Goal: Information Seeking & Learning: Check status

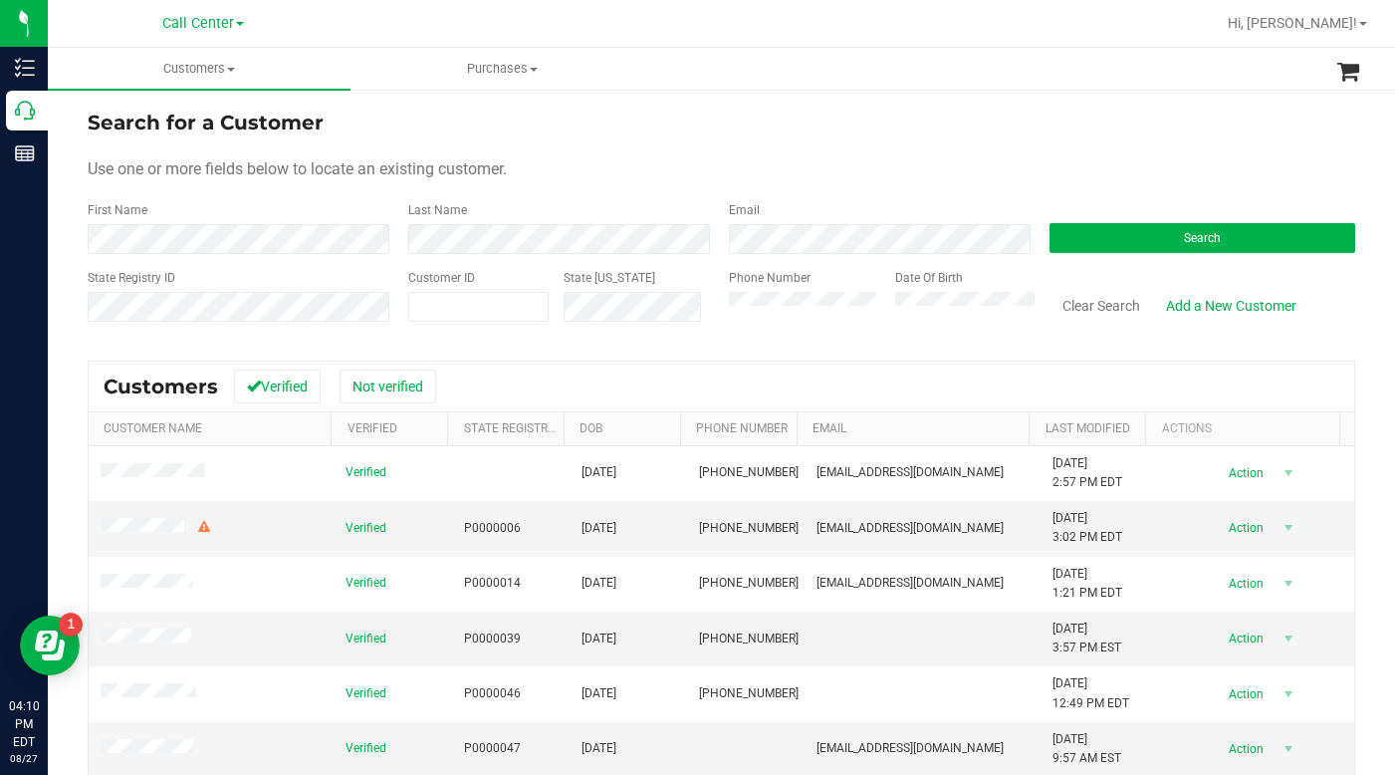
click at [944, 133] on div "Search for a Customer" at bounding box center [722, 123] width 1268 height 30
click at [495, 309] on span at bounding box center [478, 307] width 140 height 30
type input "611150"
click at [1108, 244] on button "Search" at bounding box center [1203, 238] width 306 height 30
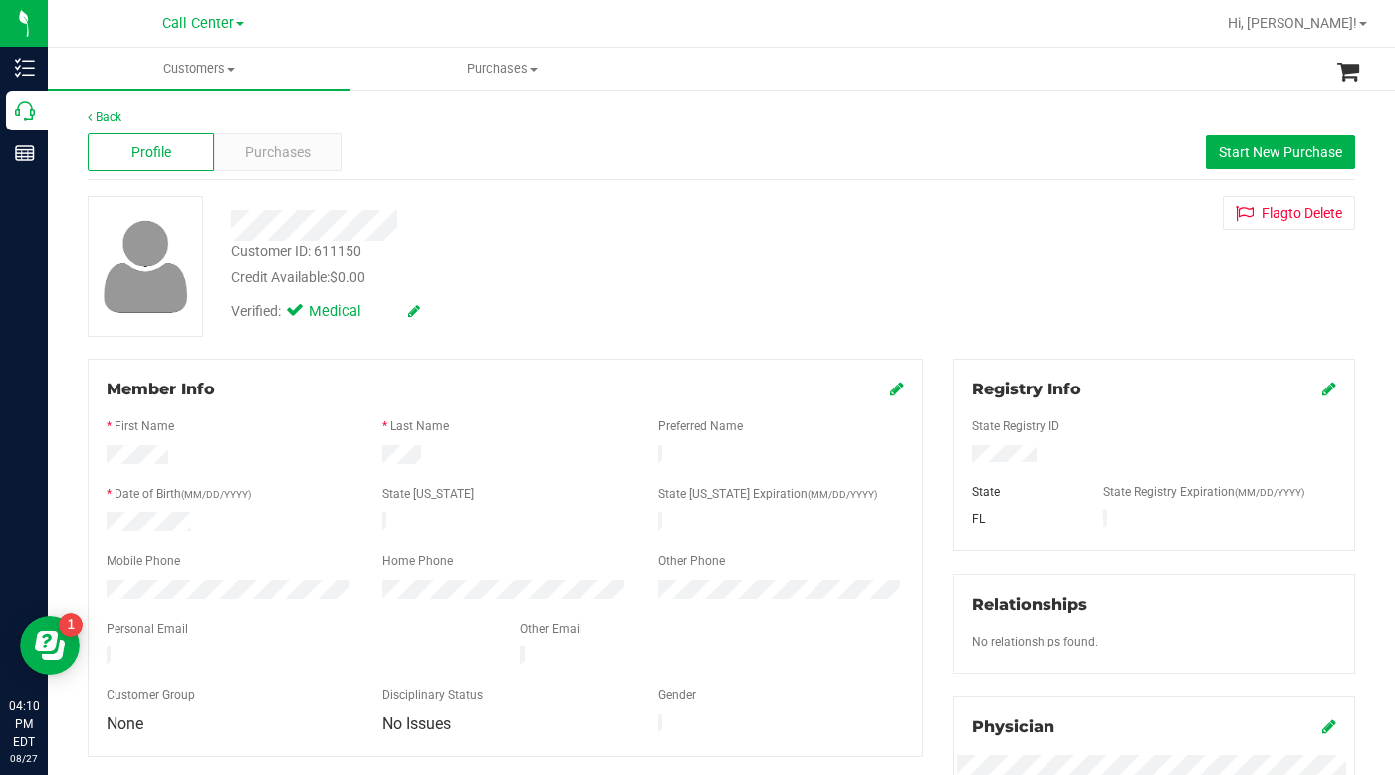
click at [1046, 246] on div "Customer ID: 611150 Credit Available: $0.00 Verified: Medical Flag to [GEOGRAPH…" at bounding box center [722, 266] width 1298 height 140
click at [963, 280] on div "Customer ID: 611150 Credit Available: $0.00 Verified: Medical Flag to [GEOGRAPH…" at bounding box center [722, 266] width 1298 height 140
click at [1009, 269] on div "Customer ID: 611150 Credit Available: $0.00 Verified: Medical Flag to [GEOGRAPH…" at bounding box center [722, 266] width 1298 height 140
click at [984, 231] on div "Customer ID: 611150 Credit Available: $0.00 Verified: Medical Flag to [GEOGRAPH…" at bounding box center [722, 266] width 1298 height 140
click at [1047, 240] on div "Customer ID: 611150 Credit Available: $0.00 Verified: Medical Flag to [GEOGRAPH…" at bounding box center [722, 266] width 1298 height 140
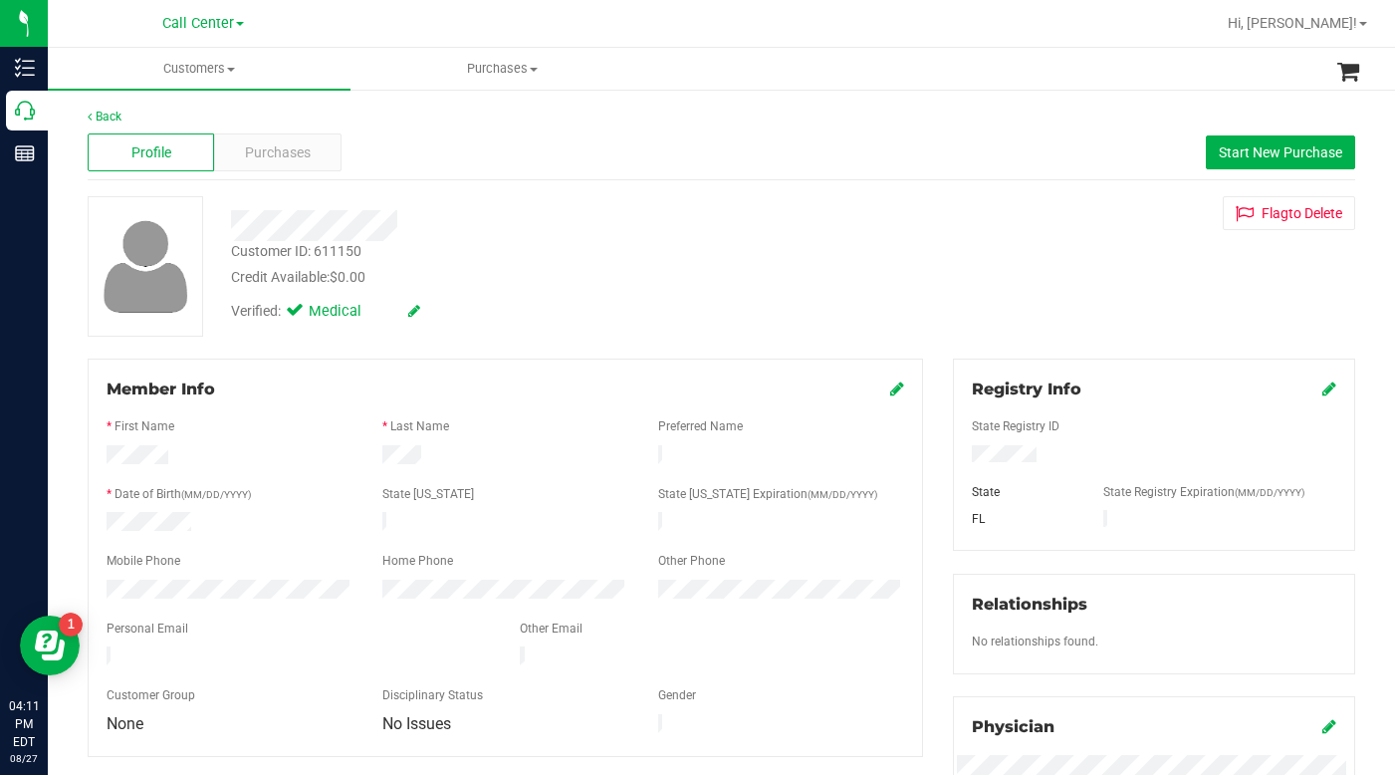
click at [890, 392] on icon at bounding box center [897, 388] width 14 height 16
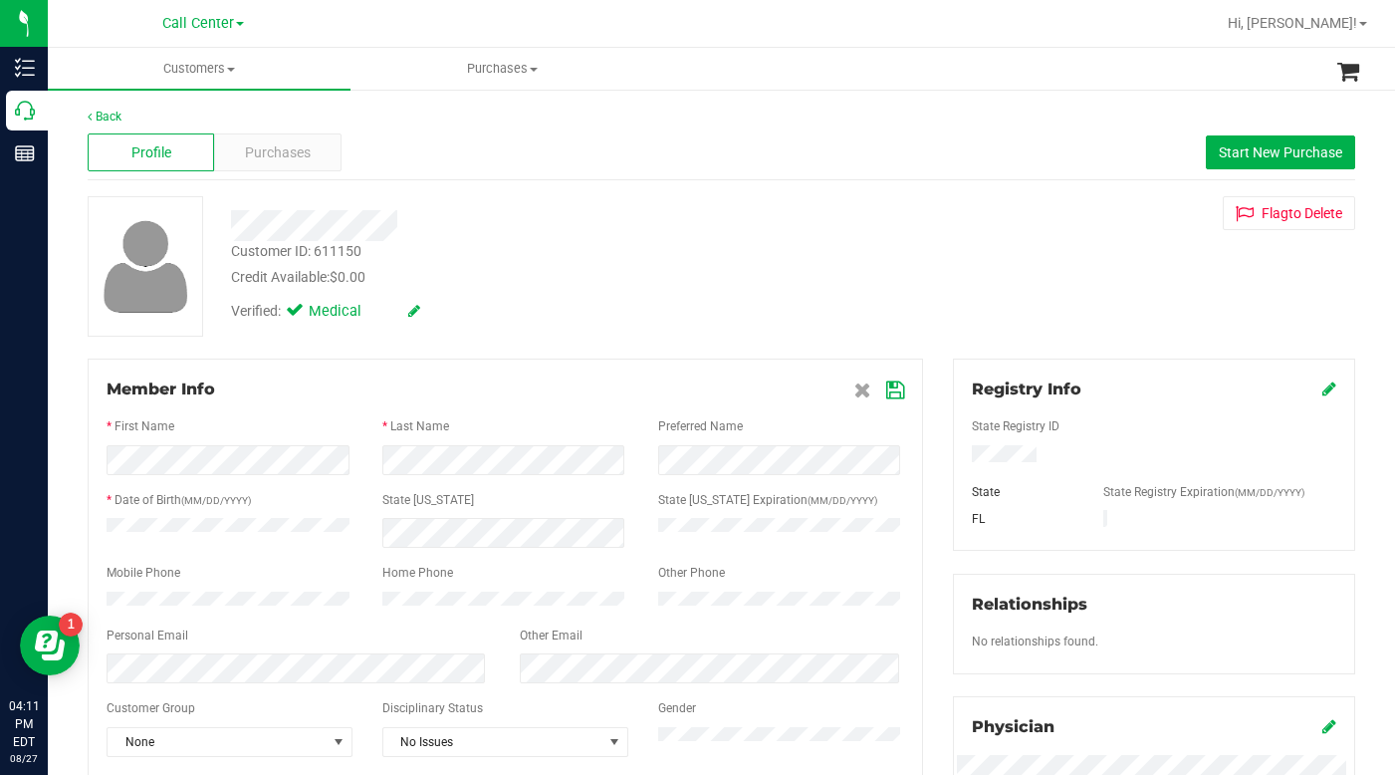
click at [886, 388] on icon at bounding box center [895, 390] width 18 height 16
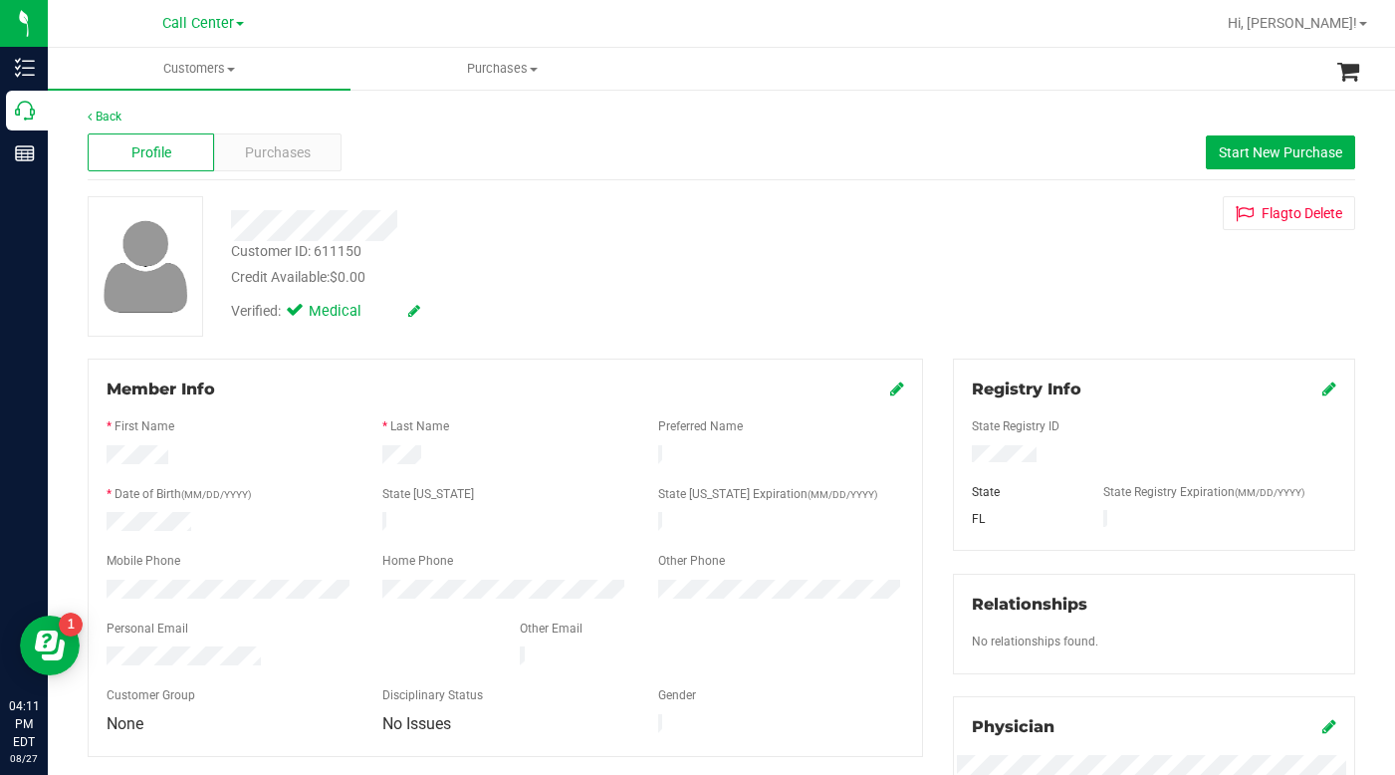
click at [982, 300] on div "Customer ID: 611150 Credit Available: $0.00 Verified: Medical Flag to [GEOGRAPH…" at bounding box center [722, 266] width 1298 height 140
click at [947, 319] on div "Customer ID: 611150 Credit Available: $0.00 Verified: Medical Flag to [GEOGRAPH…" at bounding box center [722, 266] width 1298 height 140
click at [228, 71] on span at bounding box center [231, 70] width 8 height 4
click at [176, 119] on span "All customers" at bounding box center [119, 120] width 143 height 17
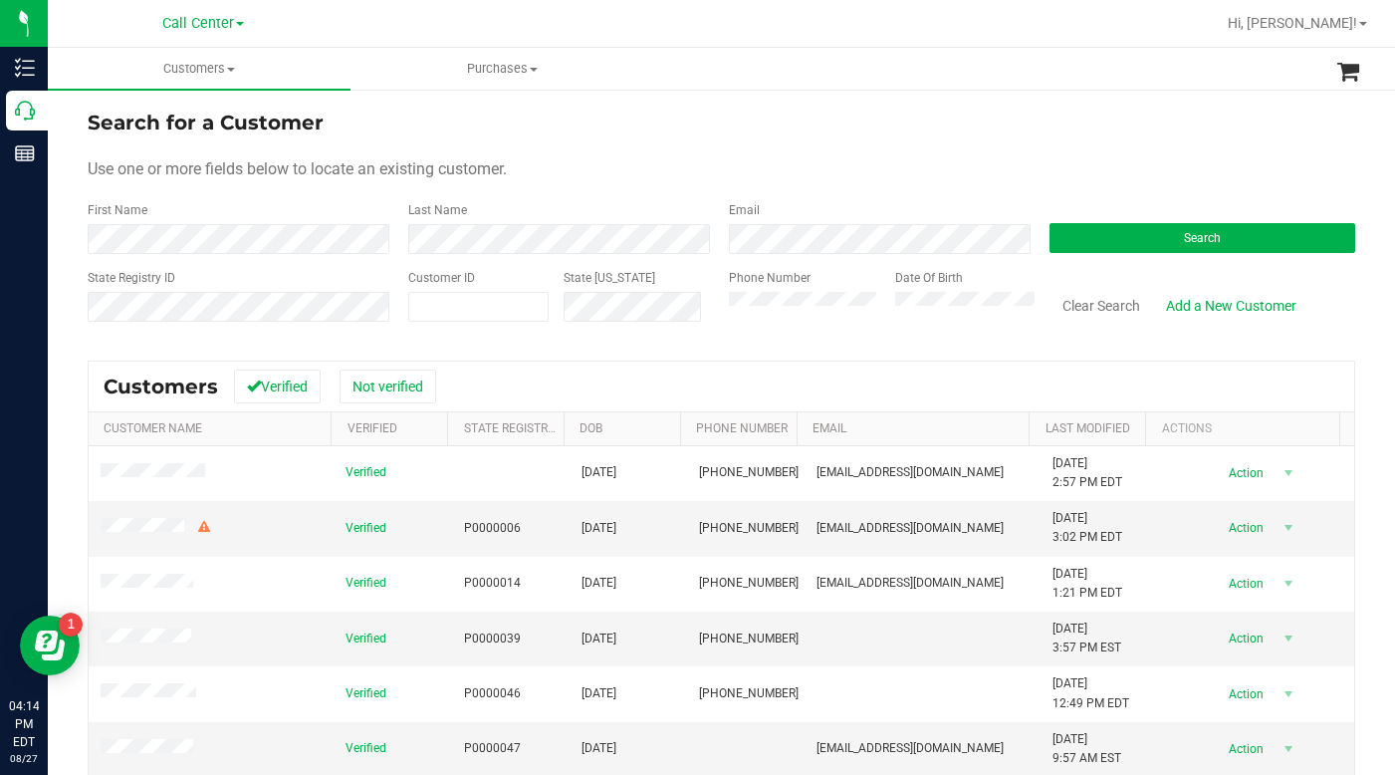
click at [750, 150] on form "Search for a Customer Use one or more fields below to locate an existing custom…" at bounding box center [722, 224] width 1268 height 232
click at [467, 301] on span at bounding box center [478, 307] width 140 height 30
type input "1493767"
click at [1089, 239] on button "Search" at bounding box center [1203, 238] width 306 height 30
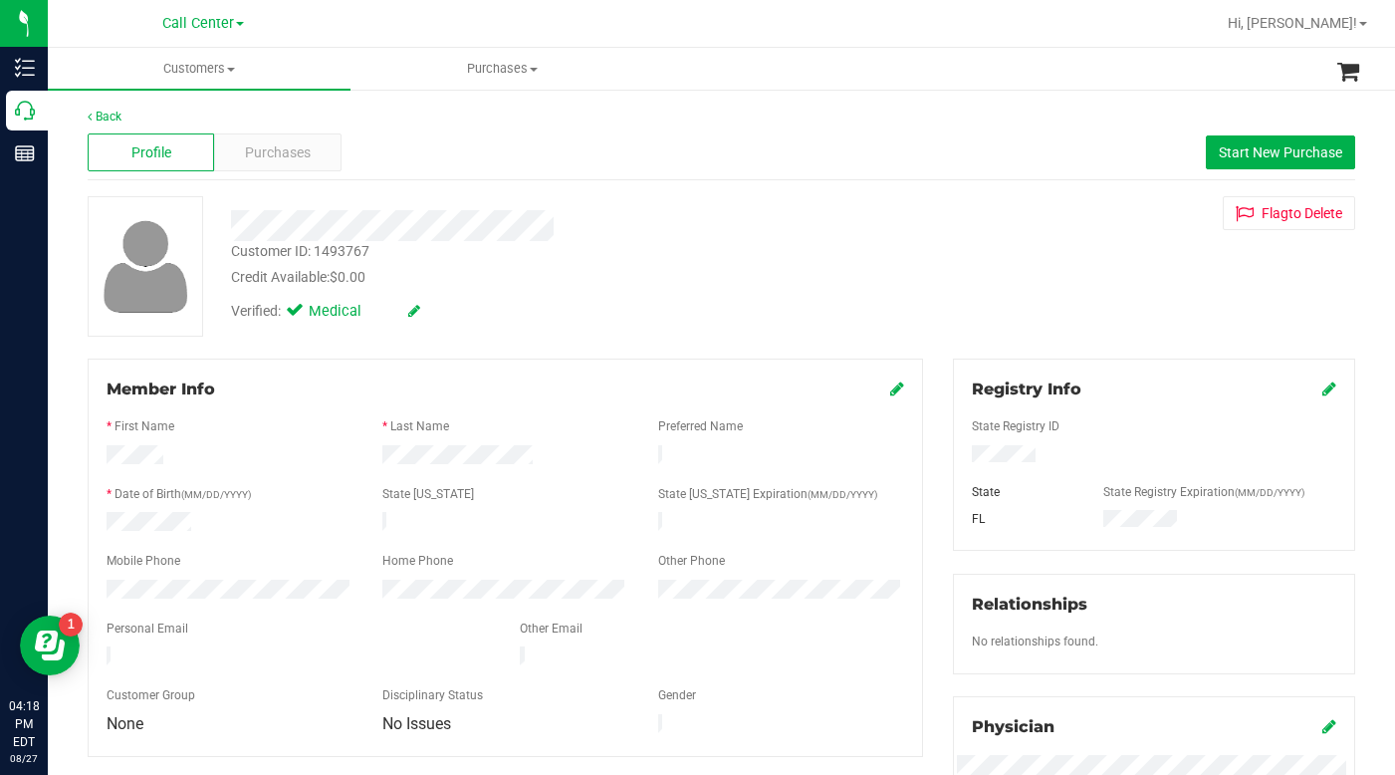
click at [1018, 312] on div "Customer ID: 1493767 Credit Available: $0.00 Verified: Medical Flag to [GEOGRAP…" at bounding box center [722, 266] width 1298 height 140
click at [1005, 445] on div at bounding box center [1154, 456] width 394 height 22
click at [981, 302] on div "Customer ID: 1493767 Credit Available: $0.00 Verified: Medical Flag to [GEOGRAP…" at bounding box center [722, 266] width 1298 height 140
click at [1045, 279] on div "Customer ID: 1493767 Credit Available: $0.00 Verified: Medical Flag to [GEOGRAP…" at bounding box center [722, 266] width 1298 height 140
click at [993, 303] on div "Customer ID: 1493767 Credit Available: $0.00 Verified: Medical Flag to [GEOGRAP…" at bounding box center [722, 266] width 1298 height 140
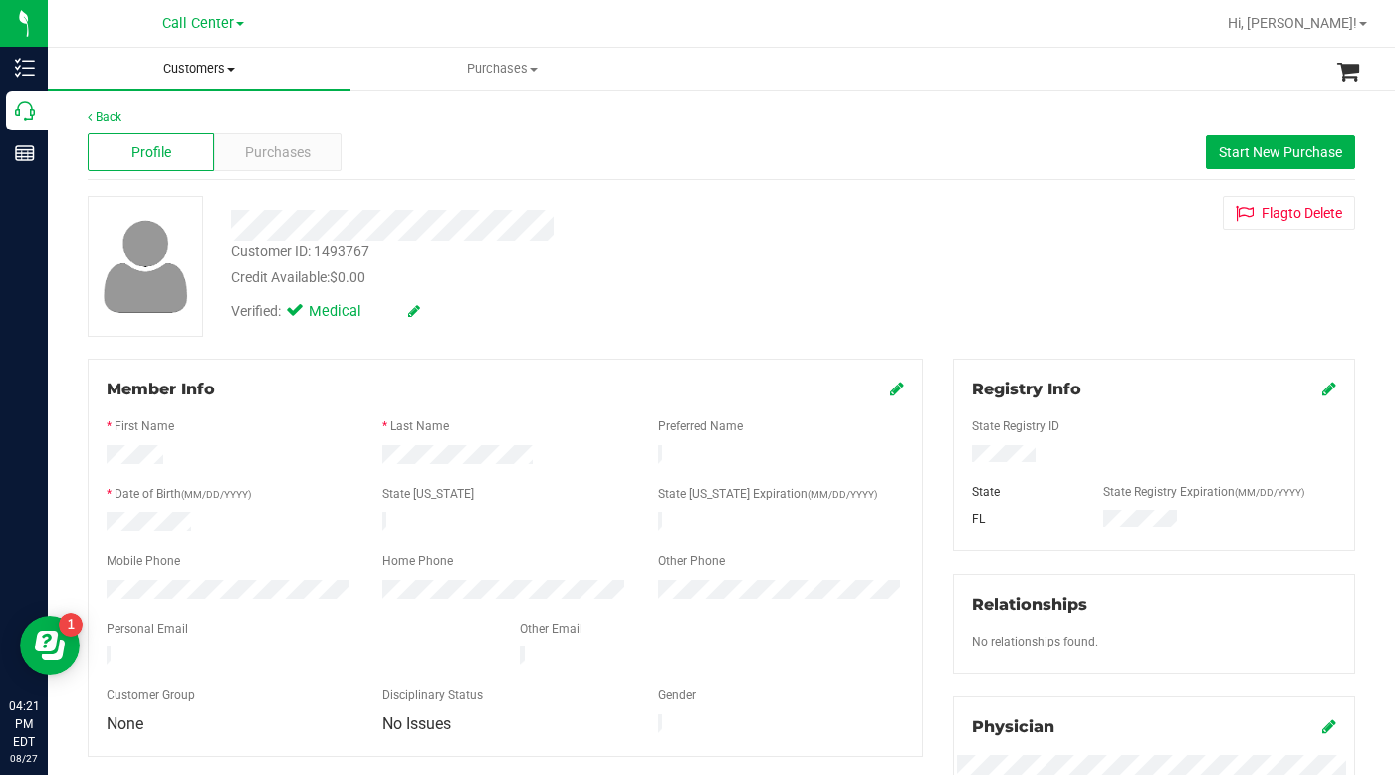
click at [234, 70] on span at bounding box center [231, 70] width 8 height 4
click at [101, 122] on span "All customers" at bounding box center [119, 120] width 143 height 17
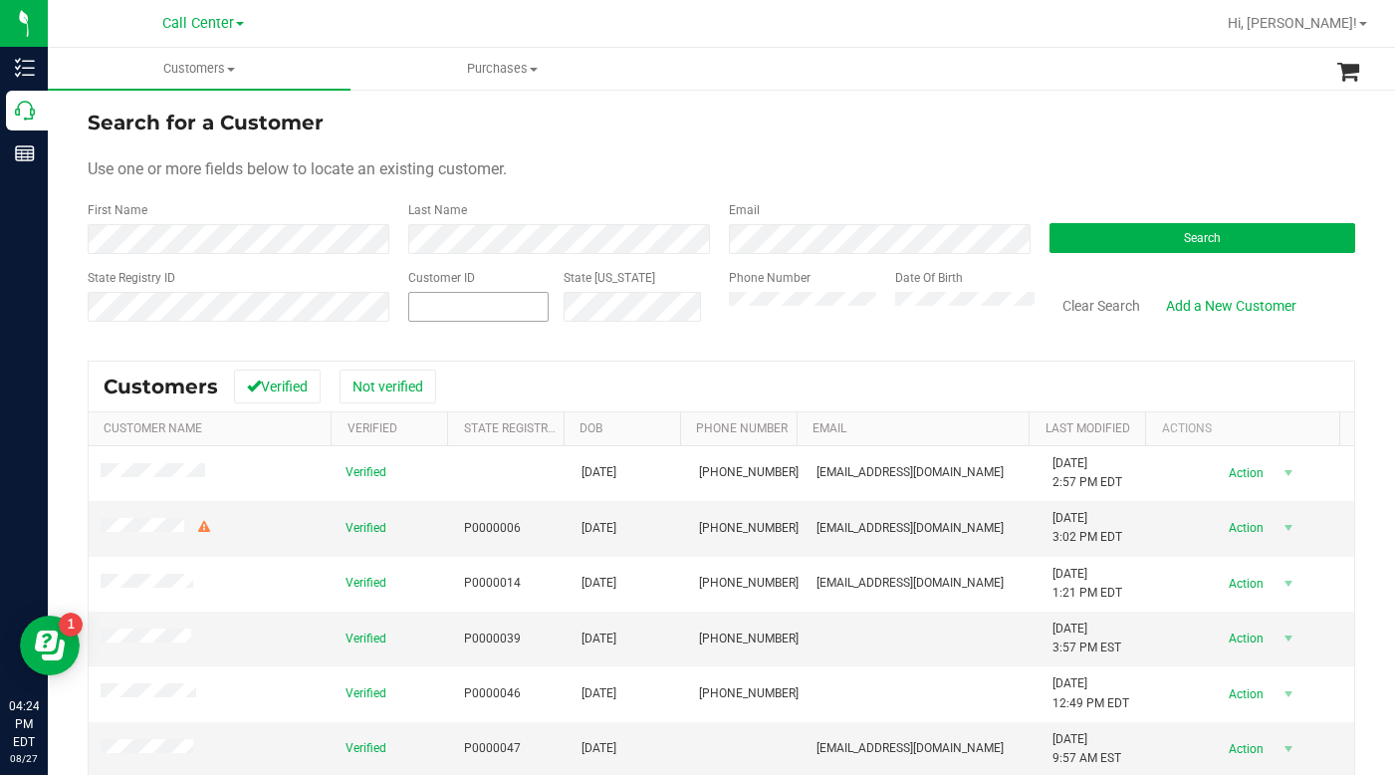
click at [452, 303] on span at bounding box center [478, 307] width 140 height 30
type input "137122"
click at [1067, 237] on button "Search" at bounding box center [1203, 238] width 306 height 30
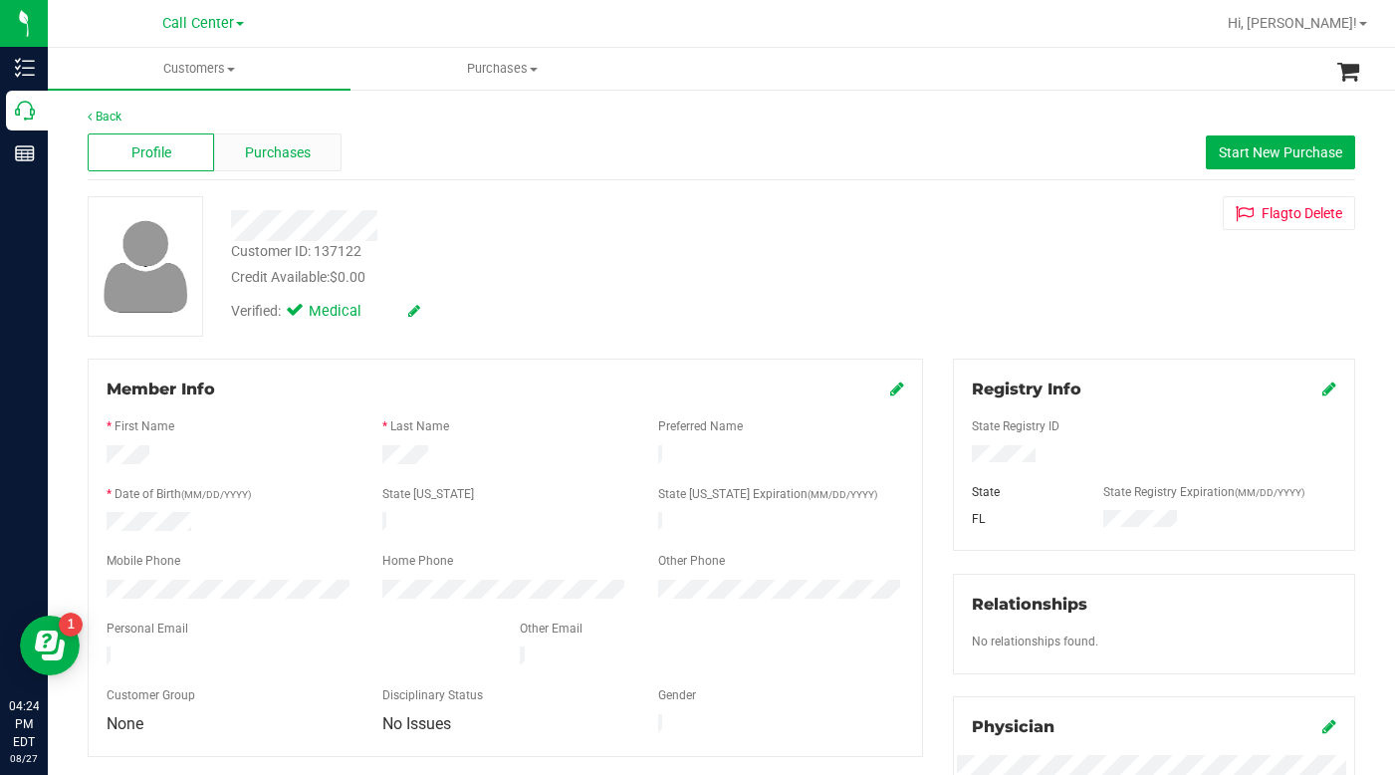
click at [273, 147] on span "Purchases" at bounding box center [278, 152] width 66 height 21
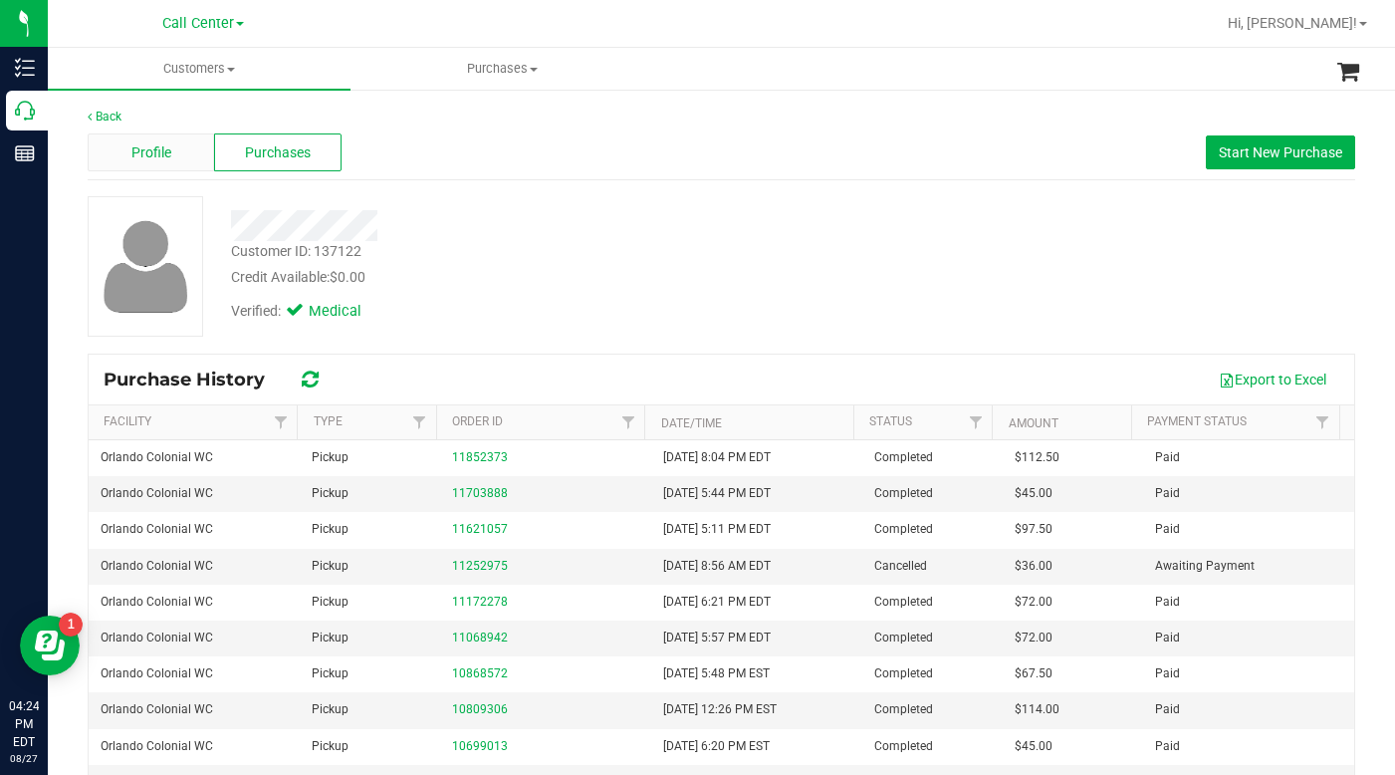
click at [162, 154] on span "Profile" at bounding box center [151, 152] width 40 height 21
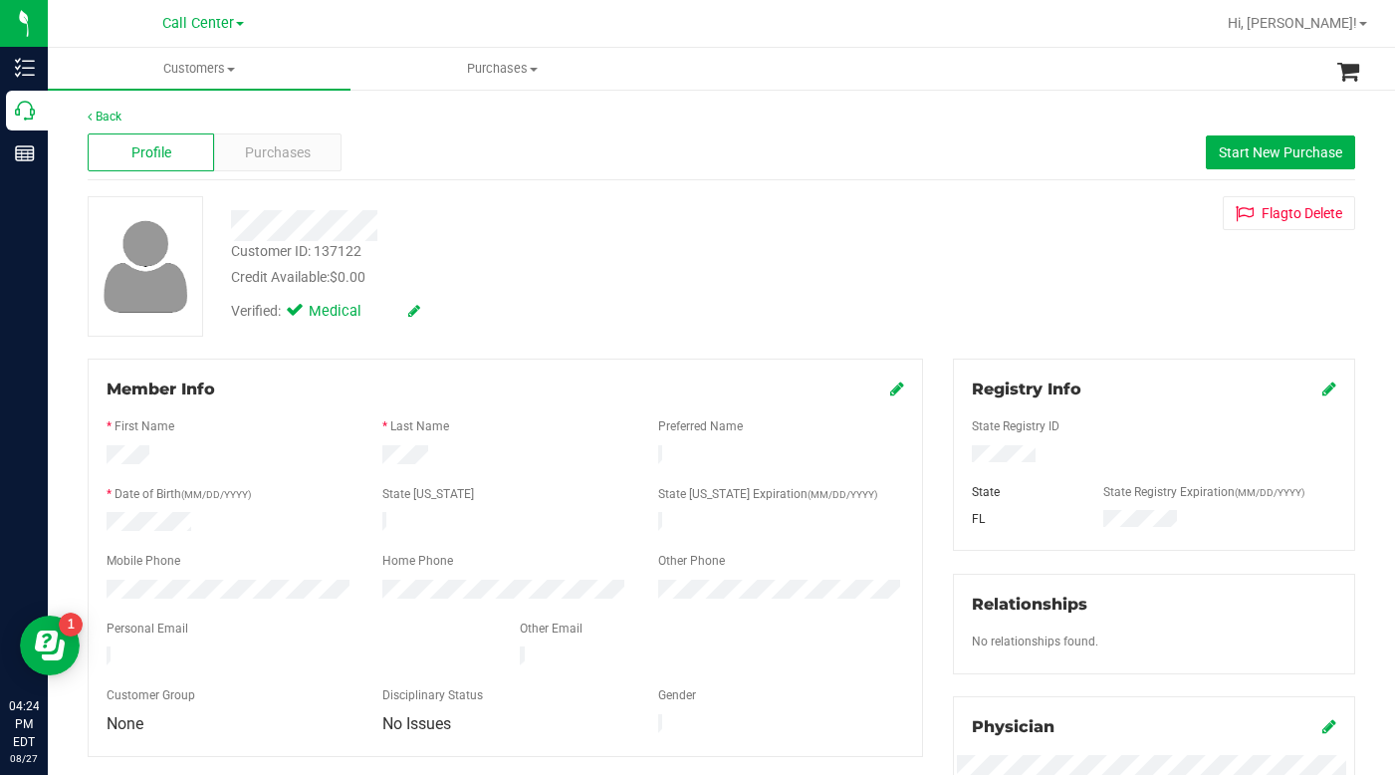
click at [502, 262] on div "Customer ID: 137122 Credit Available: $0.00" at bounding box center [540, 264] width 649 height 47
click at [278, 155] on span "Purchases" at bounding box center [278, 152] width 66 height 21
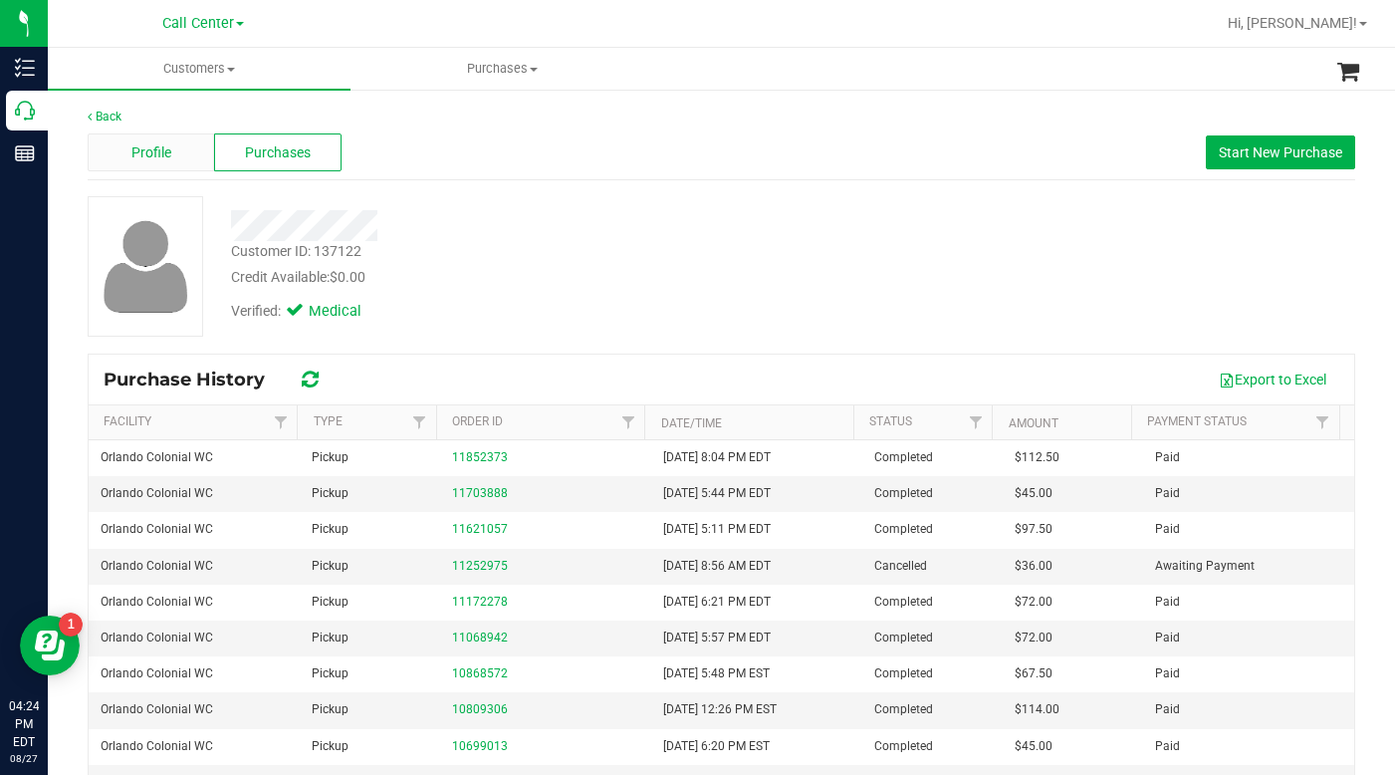
click at [150, 156] on span "Profile" at bounding box center [151, 152] width 40 height 21
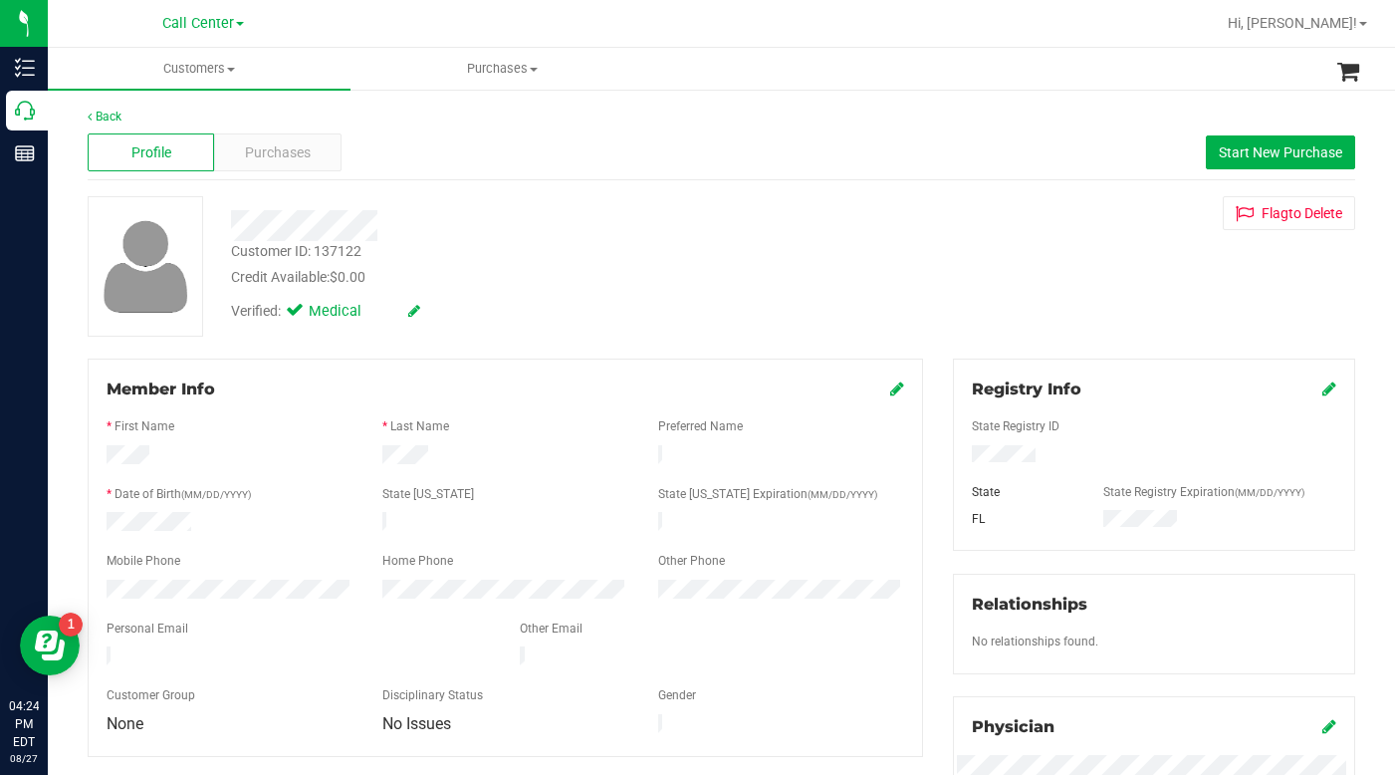
click at [993, 296] on div "Customer ID: 137122 Credit Available: $0.00 Verified: Medical Flag to [GEOGRAPH…" at bounding box center [722, 266] width 1298 height 140
click at [275, 148] on span "Purchases" at bounding box center [278, 152] width 66 height 21
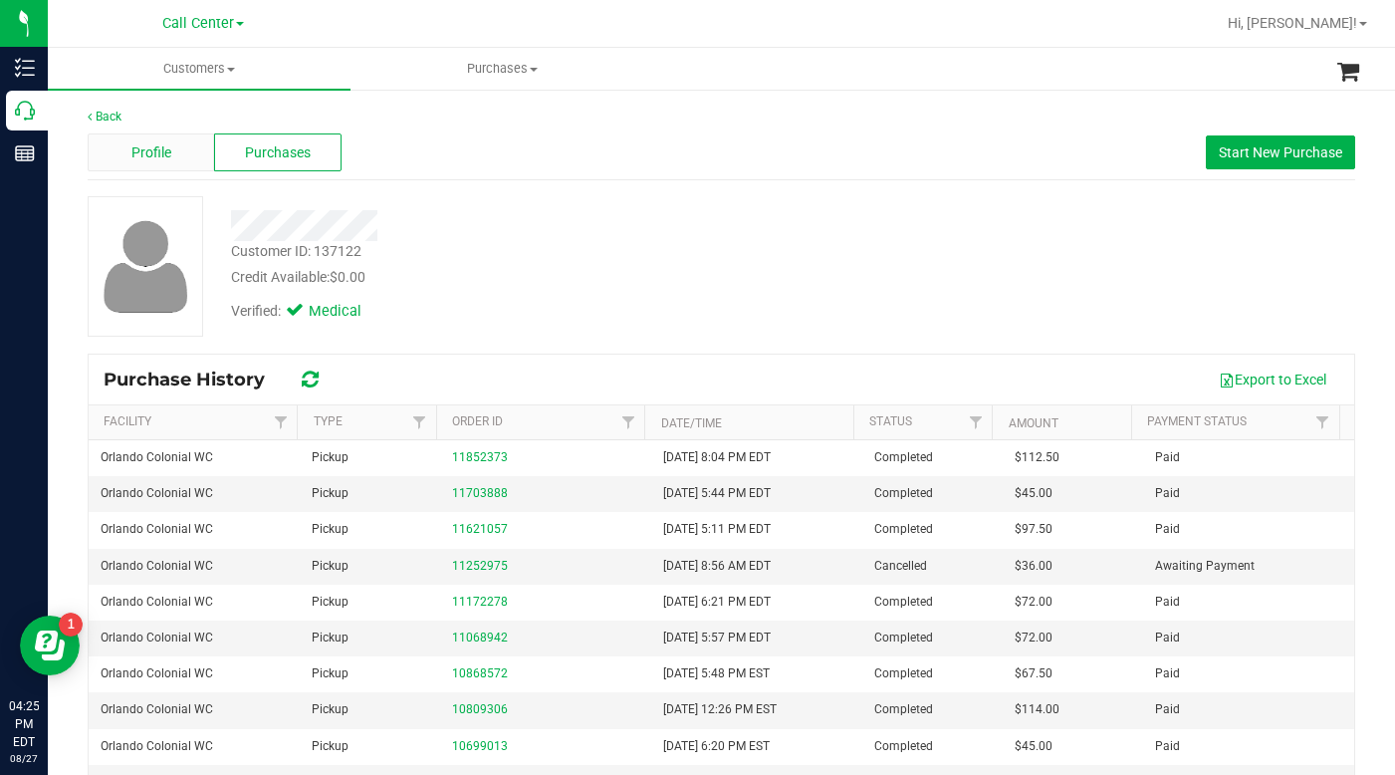
click at [173, 157] on div "Profile" at bounding box center [151, 152] width 126 height 38
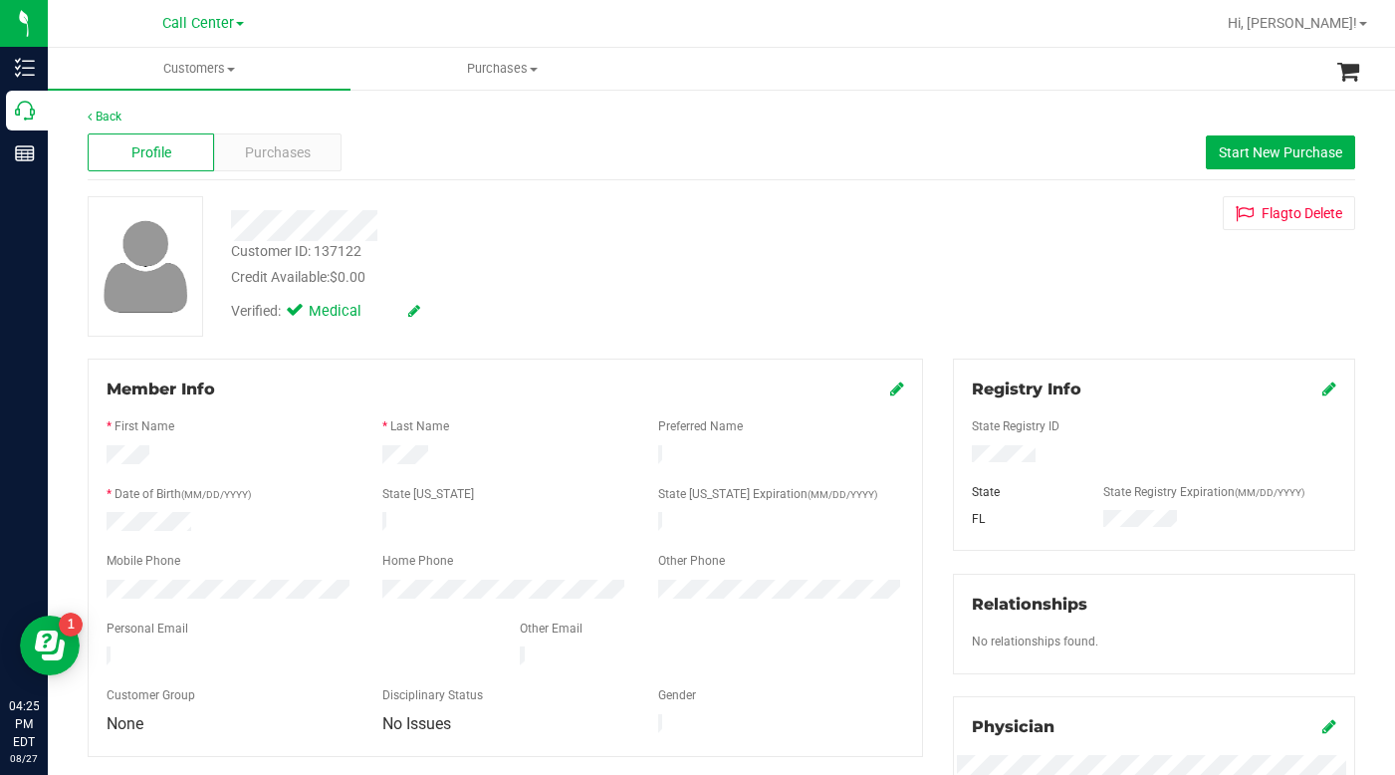
click at [599, 319] on div "Verified: Medical" at bounding box center [540, 310] width 649 height 44
click at [496, 275] on div "Credit Available: $0.00" at bounding box center [541, 277] width 620 height 21
click at [918, 300] on div "Customer ID: 137122 Credit Available: $0.00 Verified: Medical Flag to [GEOGRAPH…" at bounding box center [722, 266] width 1298 height 140
click at [1000, 282] on div "Customer ID: 137122 Credit Available: $0.00 Verified: Medical Flag to [GEOGRAPH…" at bounding box center [722, 266] width 1298 height 140
click at [232, 68] on span at bounding box center [231, 70] width 8 height 4
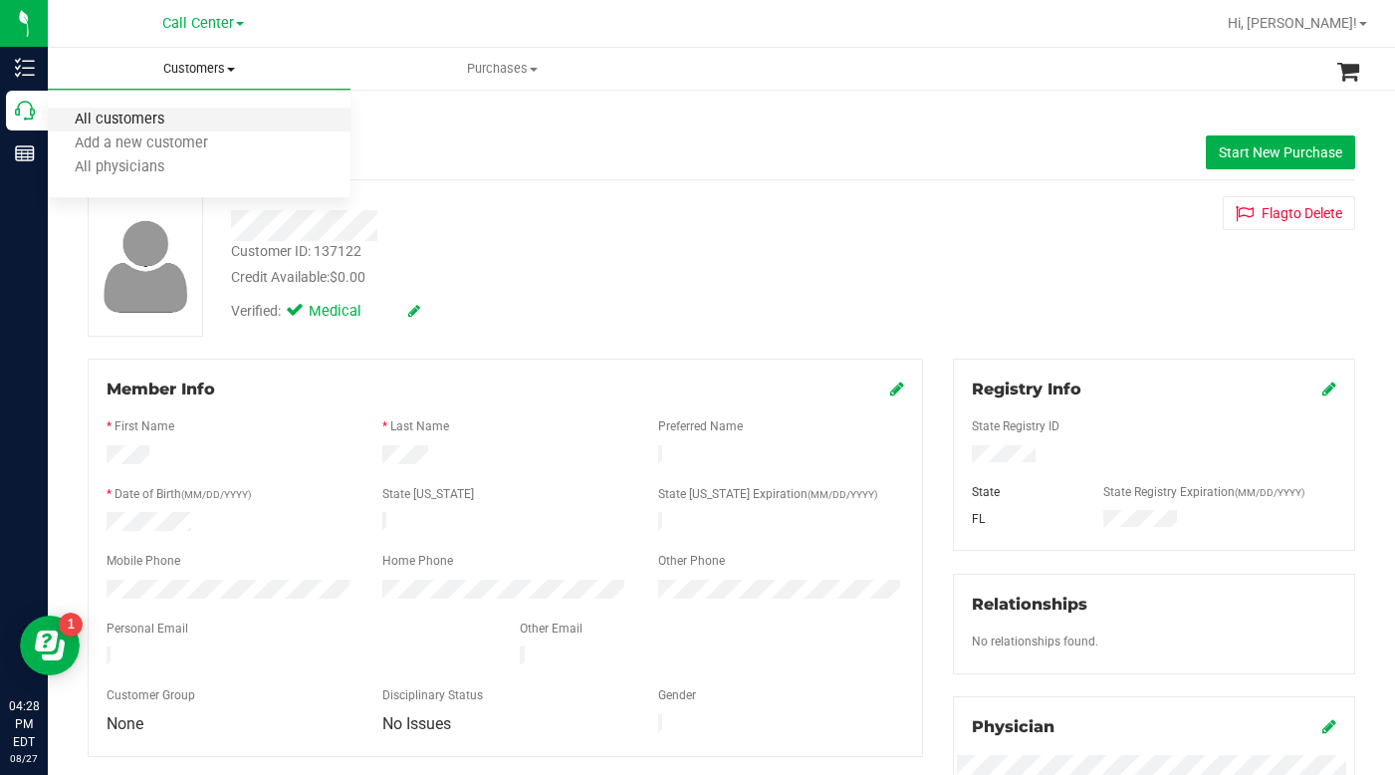
click at [152, 125] on span "All customers" at bounding box center [119, 120] width 143 height 17
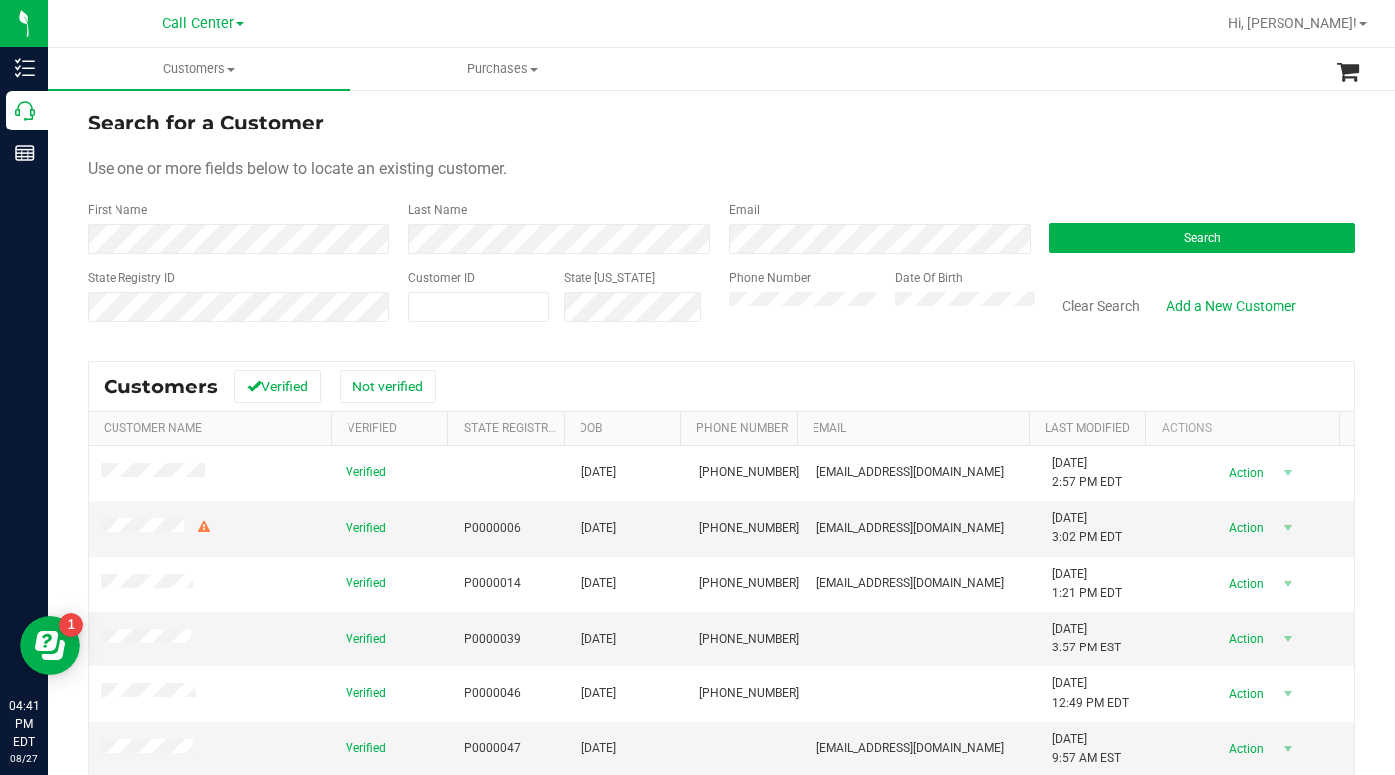
click at [1112, 150] on form "Search for a Customer Use one or more fields below to locate an existing custom…" at bounding box center [722, 224] width 1268 height 232
click at [1136, 247] on button "Search" at bounding box center [1203, 238] width 306 height 30
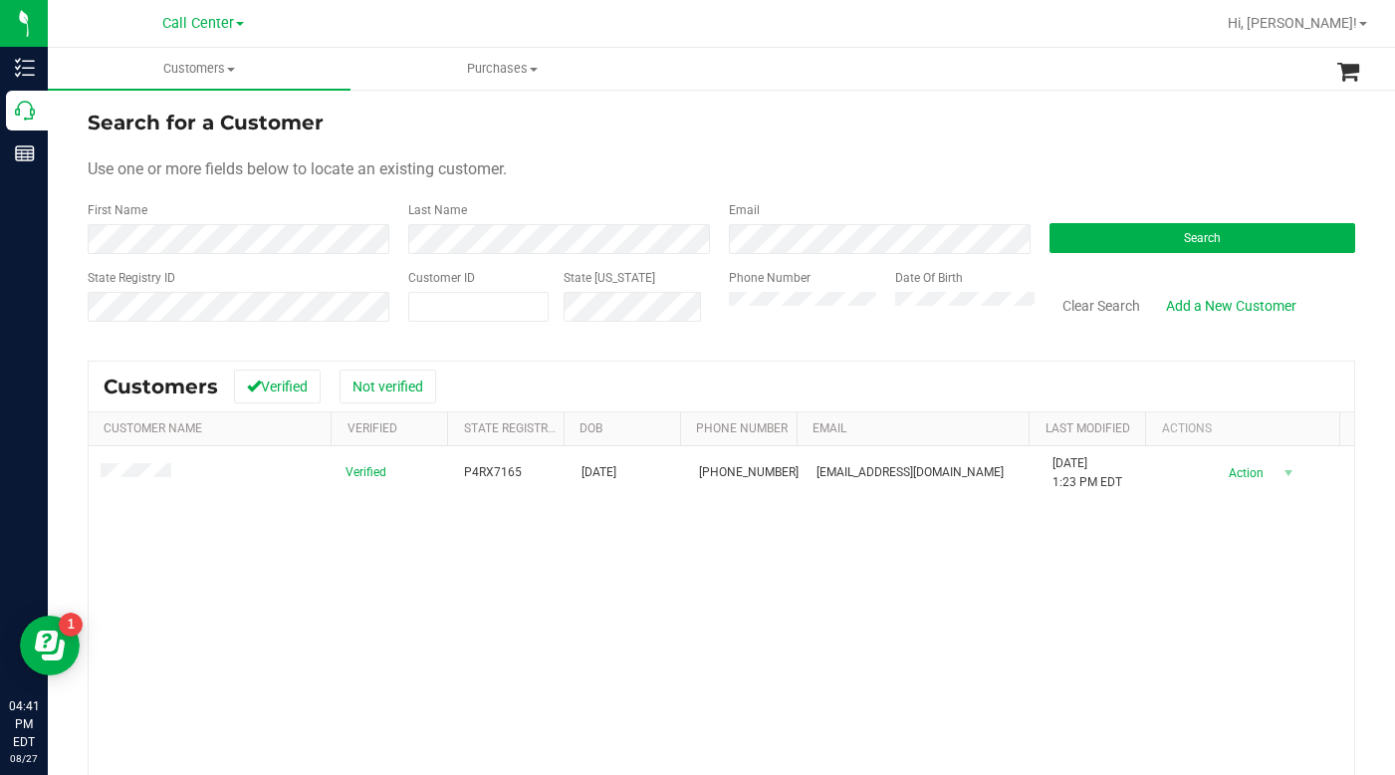
click at [882, 154] on form "Search for a Customer Use one or more fields below to locate an existing custom…" at bounding box center [722, 224] width 1268 height 232
click at [974, 348] on div "Search for a Customer Use one or more fields below to locate an existing custom…" at bounding box center [722, 546] width 1268 height 876
click at [544, 611] on div "Verified P4RX7165 [DATE] (386) 290-2227 [EMAIL_ADDRESS][DOMAIN_NAME] [DATE] 1:2…" at bounding box center [722, 690] width 1266 height 488
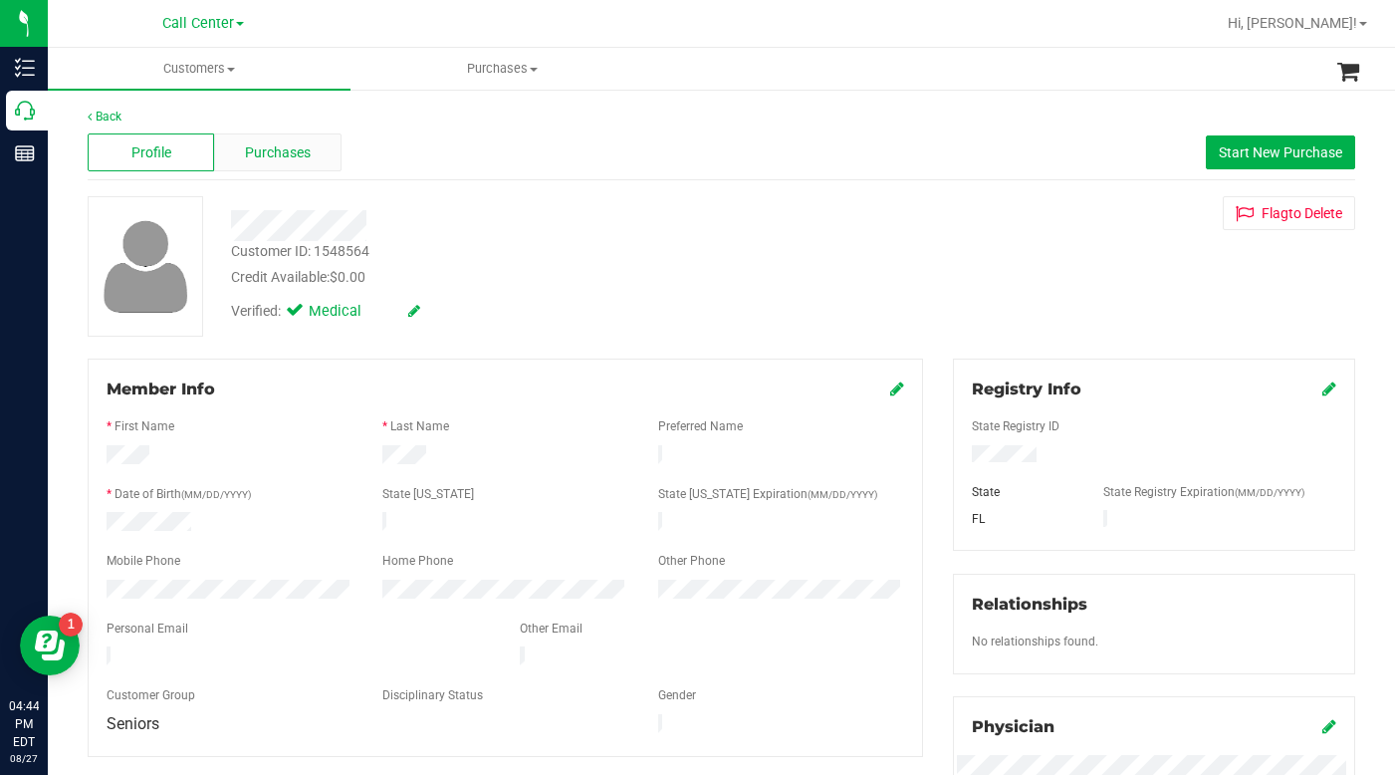
click at [293, 147] on span "Purchases" at bounding box center [278, 152] width 66 height 21
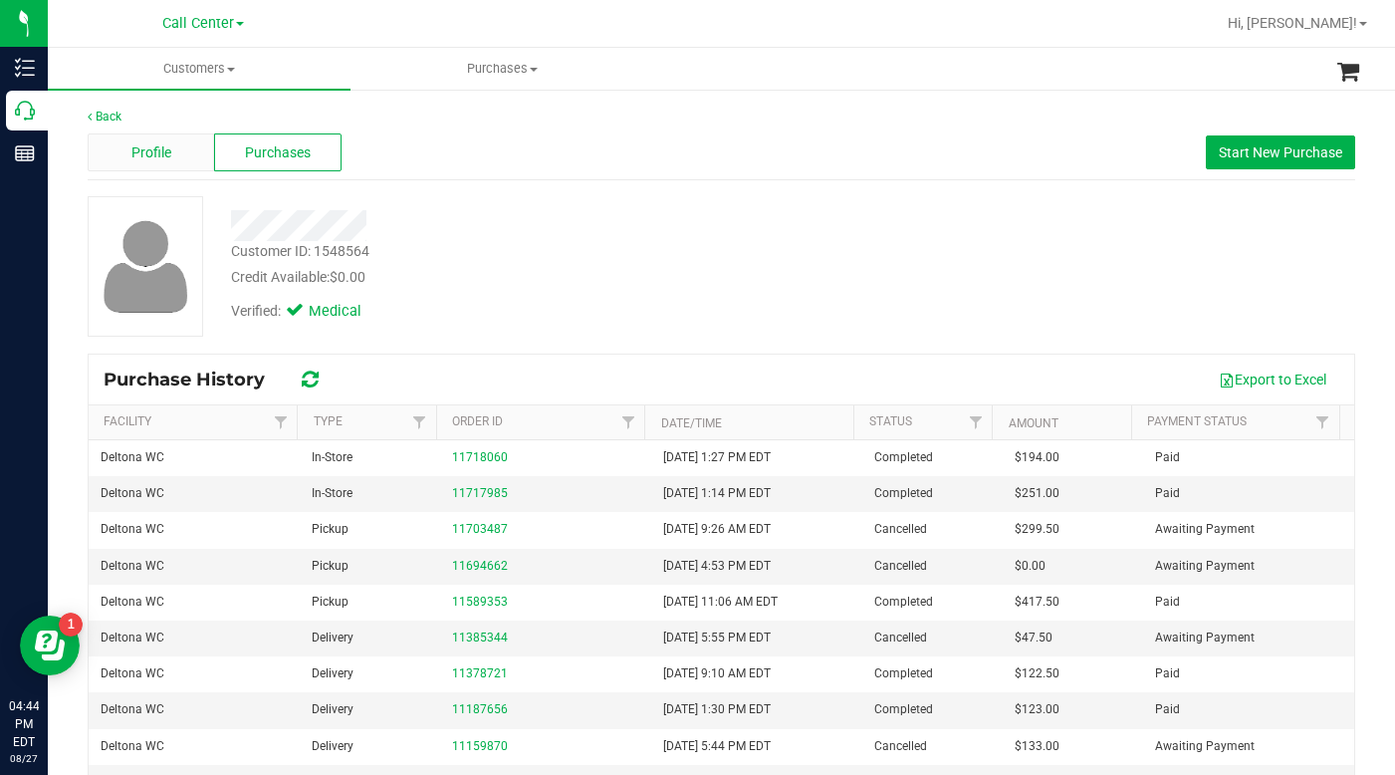
click at [172, 146] on div "Profile" at bounding box center [151, 152] width 126 height 38
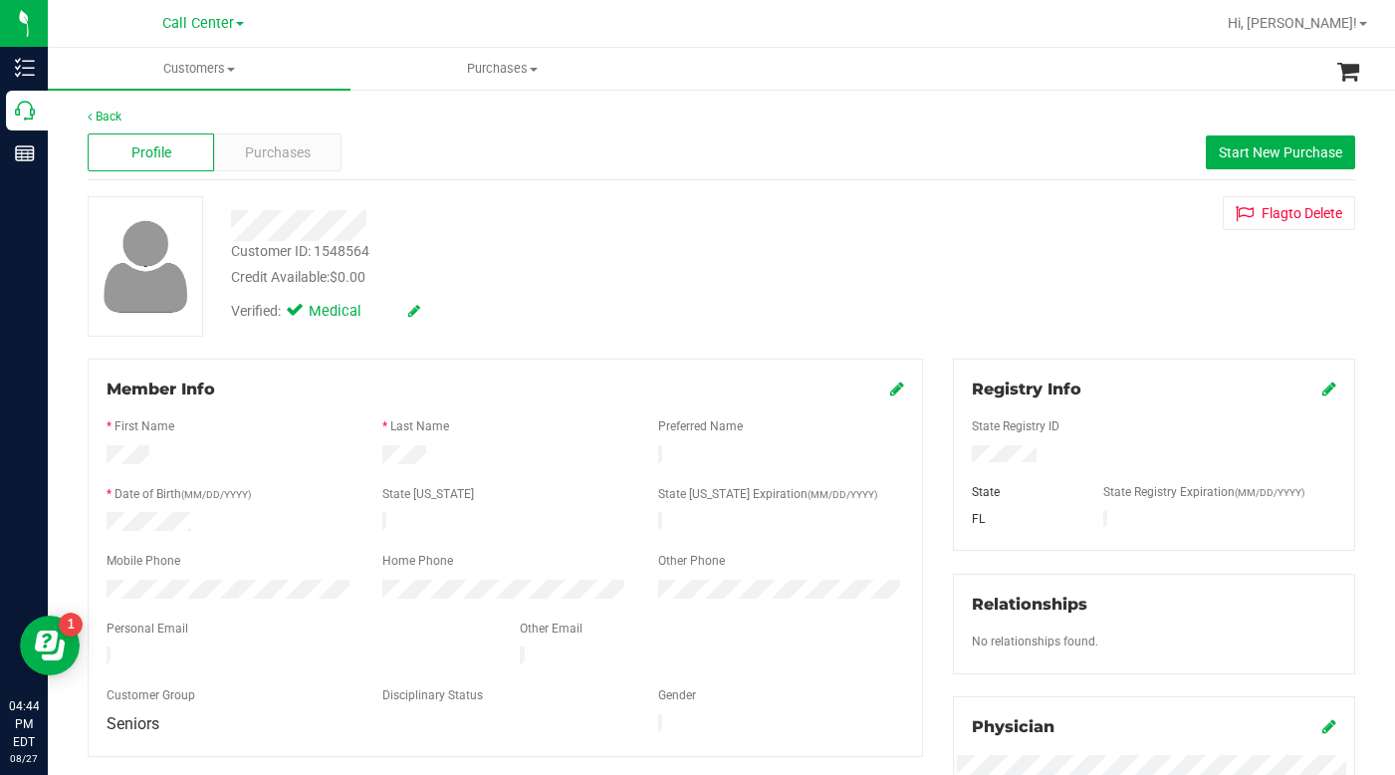
click at [991, 281] on div "Customer ID: 1548564 Credit Available: $0.00 Verified: Medical Flag to [GEOGRAP…" at bounding box center [722, 266] width 1298 height 140
click at [675, 315] on div "Verified: Medical" at bounding box center [540, 310] width 649 height 44
click at [624, 321] on div "Verified: Medical" at bounding box center [540, 310] width 649 height 44
click at [1028, 289] on div "Customer ID: 1548564 Credit Available: $0.00 Verified: Medical Flag to [GEOGRAP…" at bounding box center [722, 266] width 1298 height 140
click at [232, 70] on span at bounding box center [231, 70] width 8 height 4
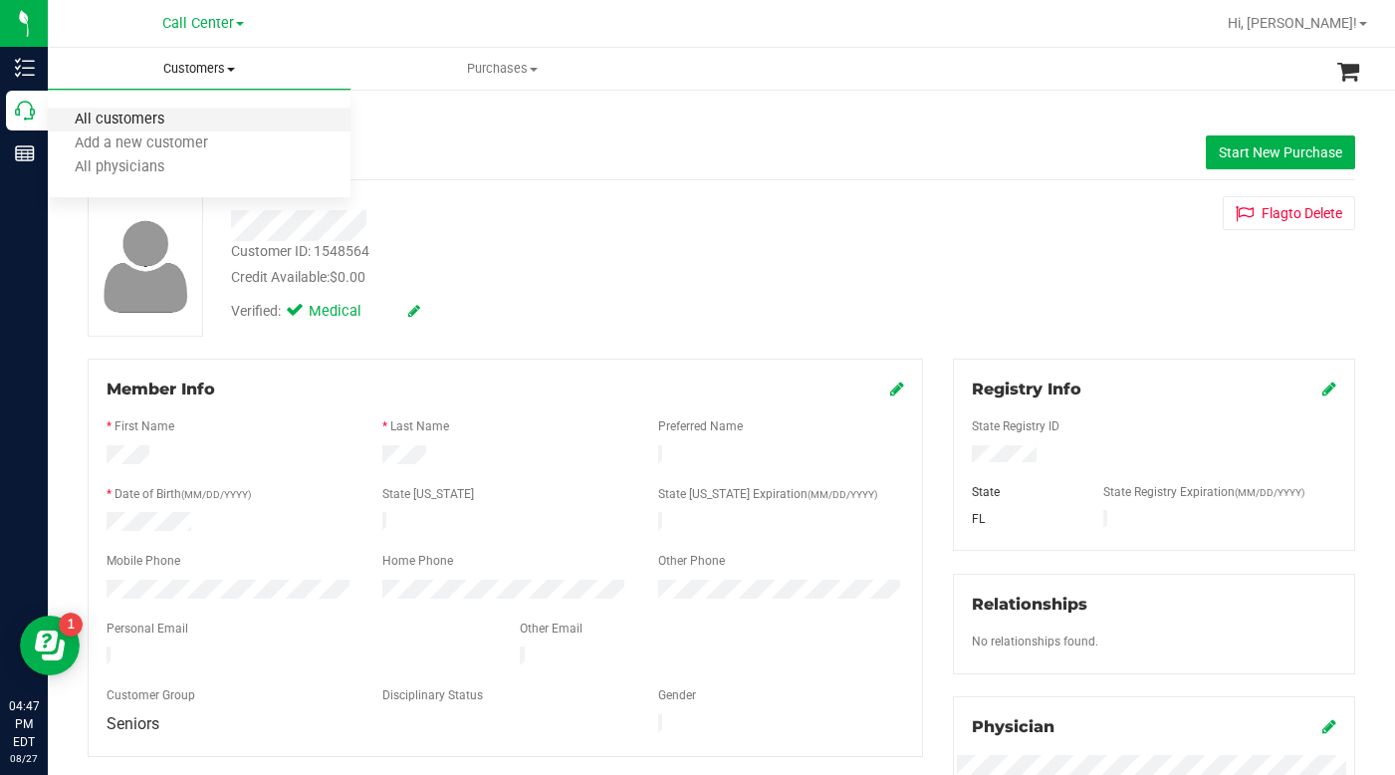
click at [126, 123] on span "All customers" at bounding box center [119, 120] width 143 height 17
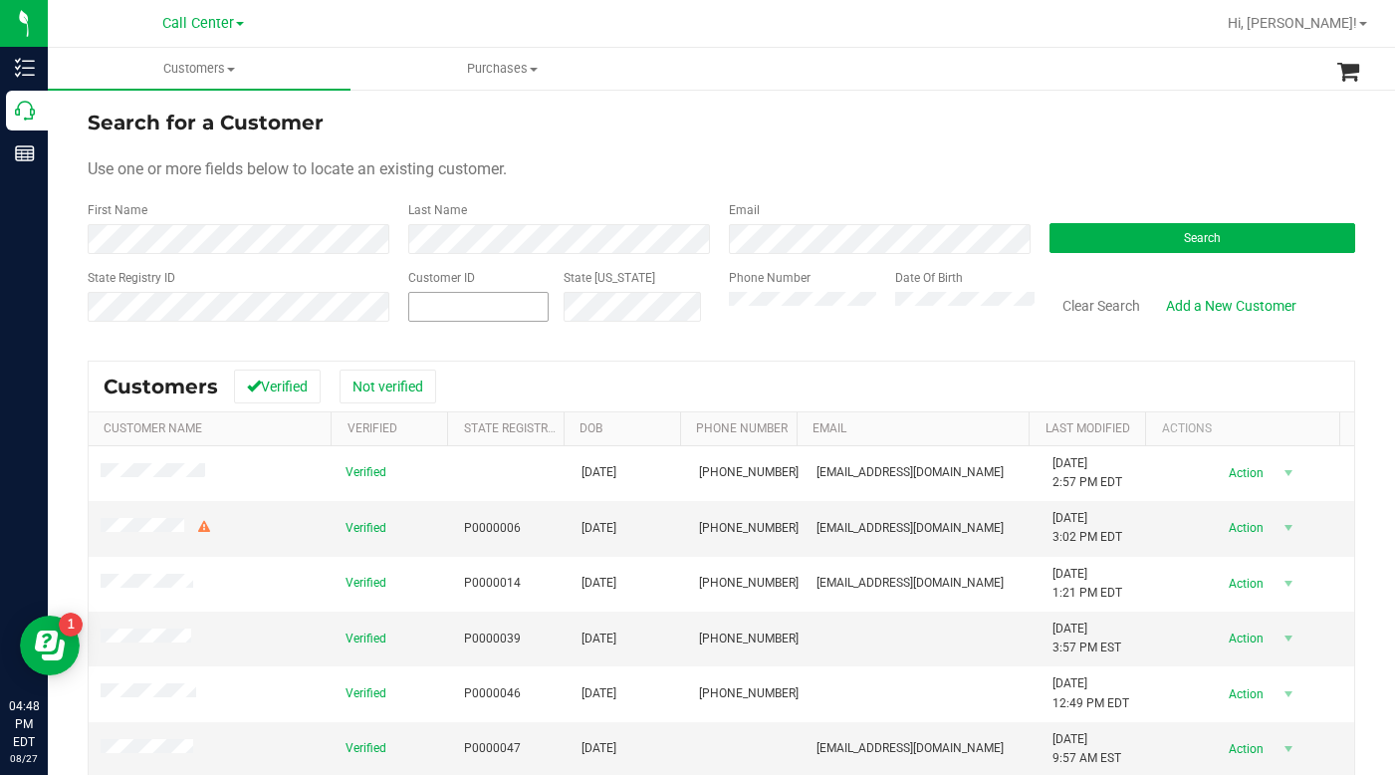
click at [452, 296] on span at bounding box center [478, 307] width 140 height 30
type input "374417"
click at [1102, 233] on button "Search" at bounding box center [1203, 238] width 306 height 30
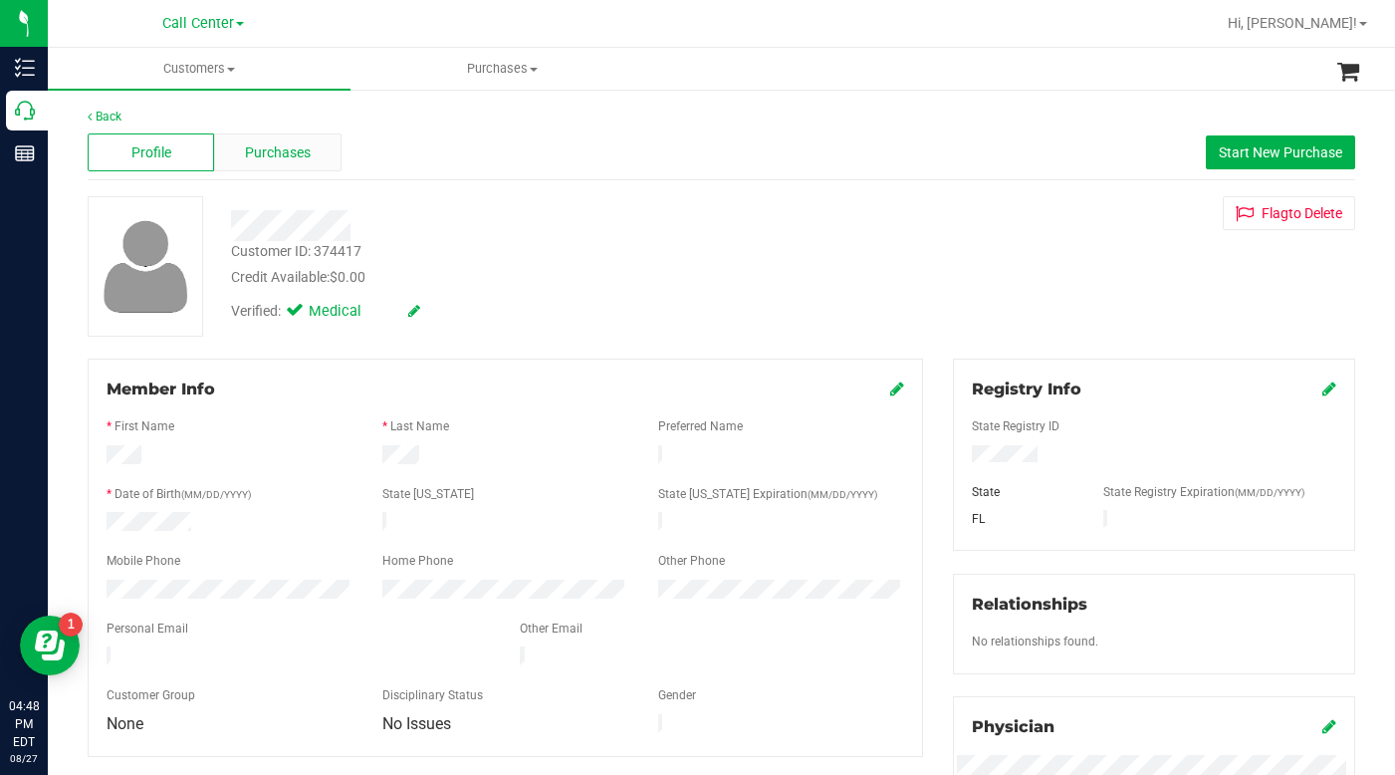
click at [307, 150] on span "Purchases" at bounding box center [278, 152] width 66 height 21
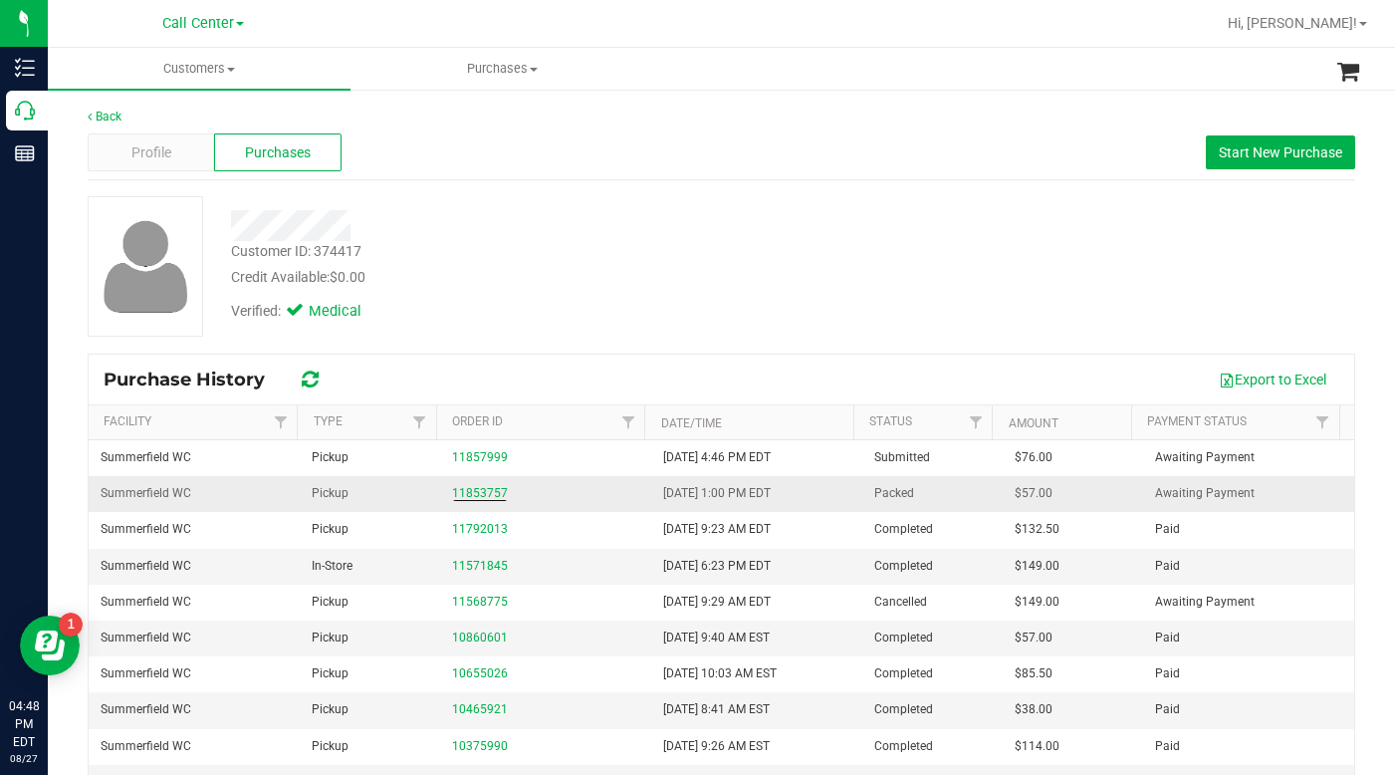
click at [478, 483] on td "11853757" at bounding box center [545, 494] width 211 height 36
click at [490, 493] on link "11853757" at bounding box center [480, 493] width 56 height 14
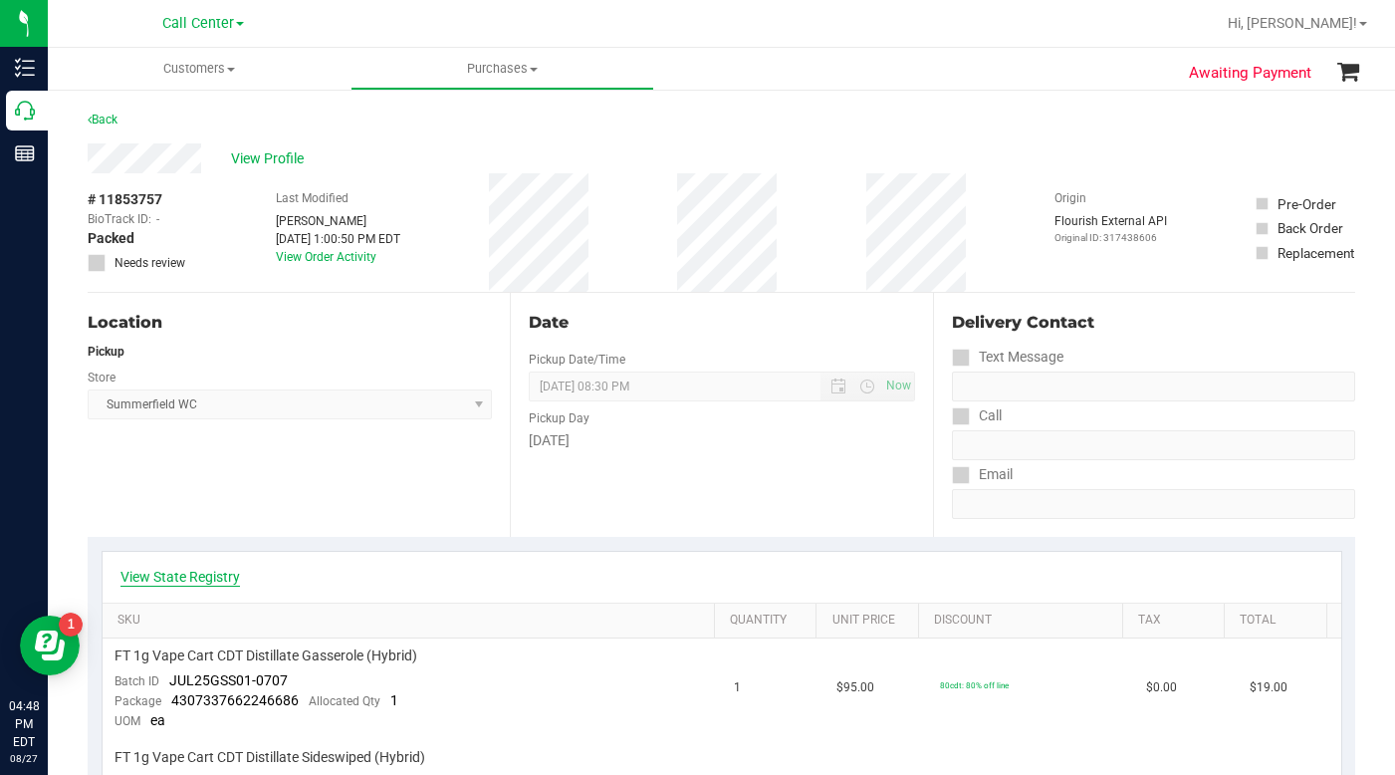
click at [203, 582] on link "View State Registry" at bounding box center [181, 577] width 120 height 20
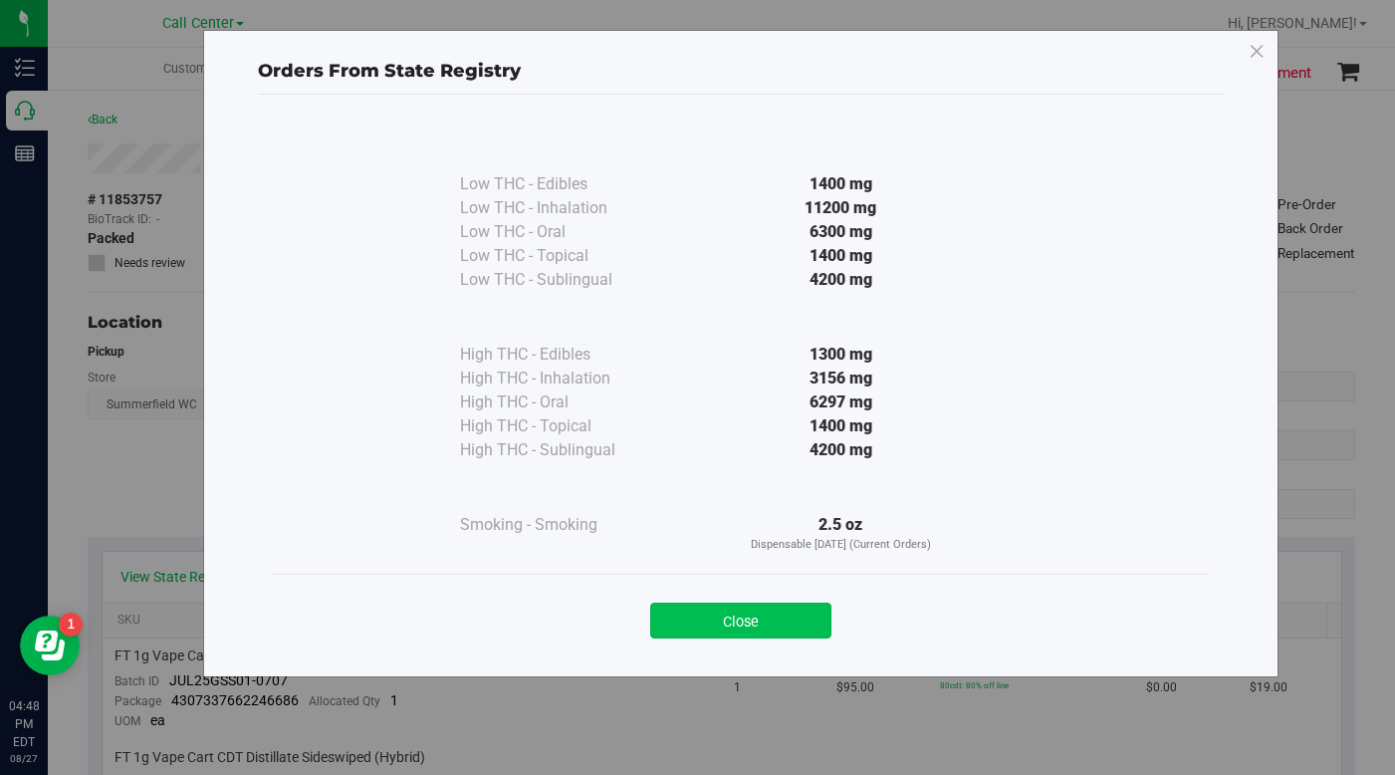
click at [711, 618] on button "Close" at bounding box center [740, 621] width 181 height 36
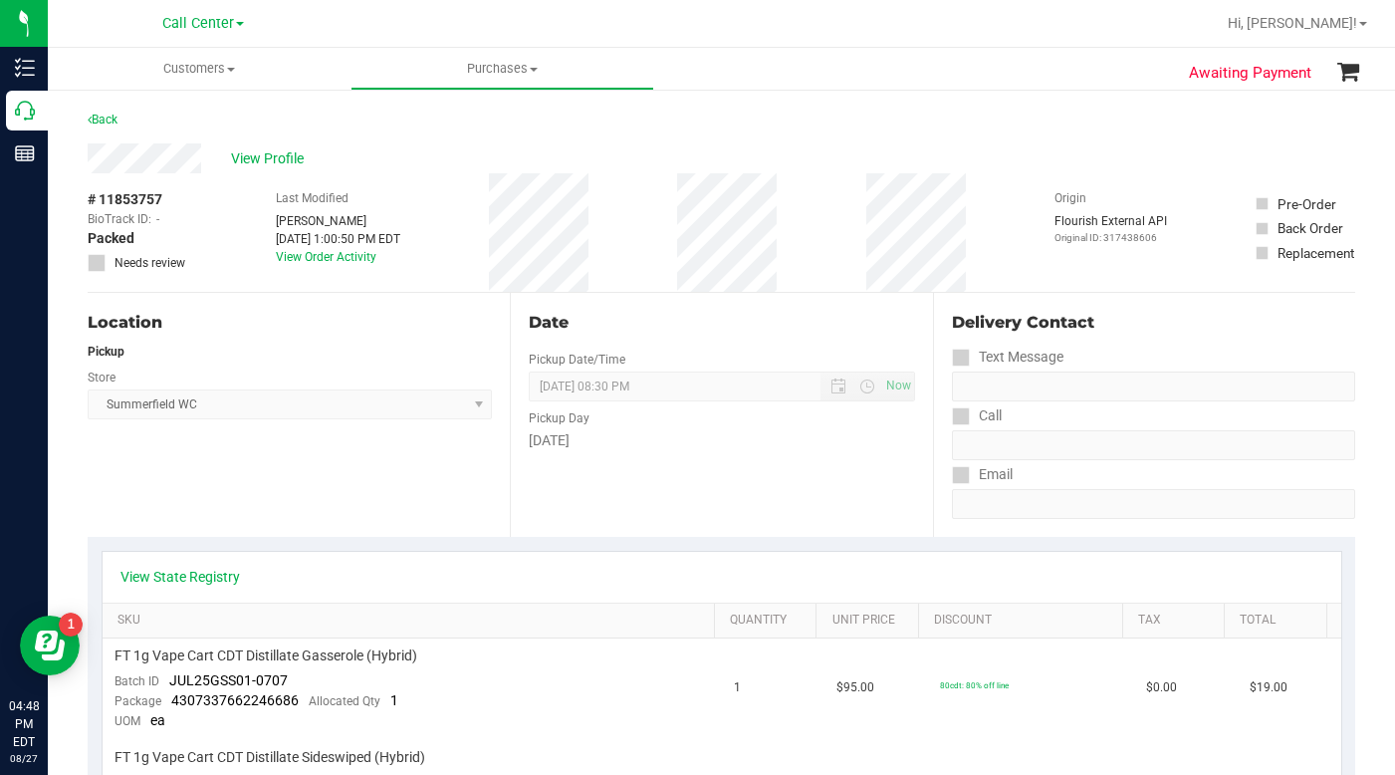
click at [346, 504] on div "Location Pickup Store [PERSON_NAME] Select Store [PERSON_NAME][GEOGRAPHIC_DATA]…" at bounding box center [299, 415] width 422 height 244
click at [234, 73] on span "Customers" at bounding box center [199, 69] width 303 height 18
click at [167, 124] on span "All customers" at bounding box center [119, 120] width 143 height 17
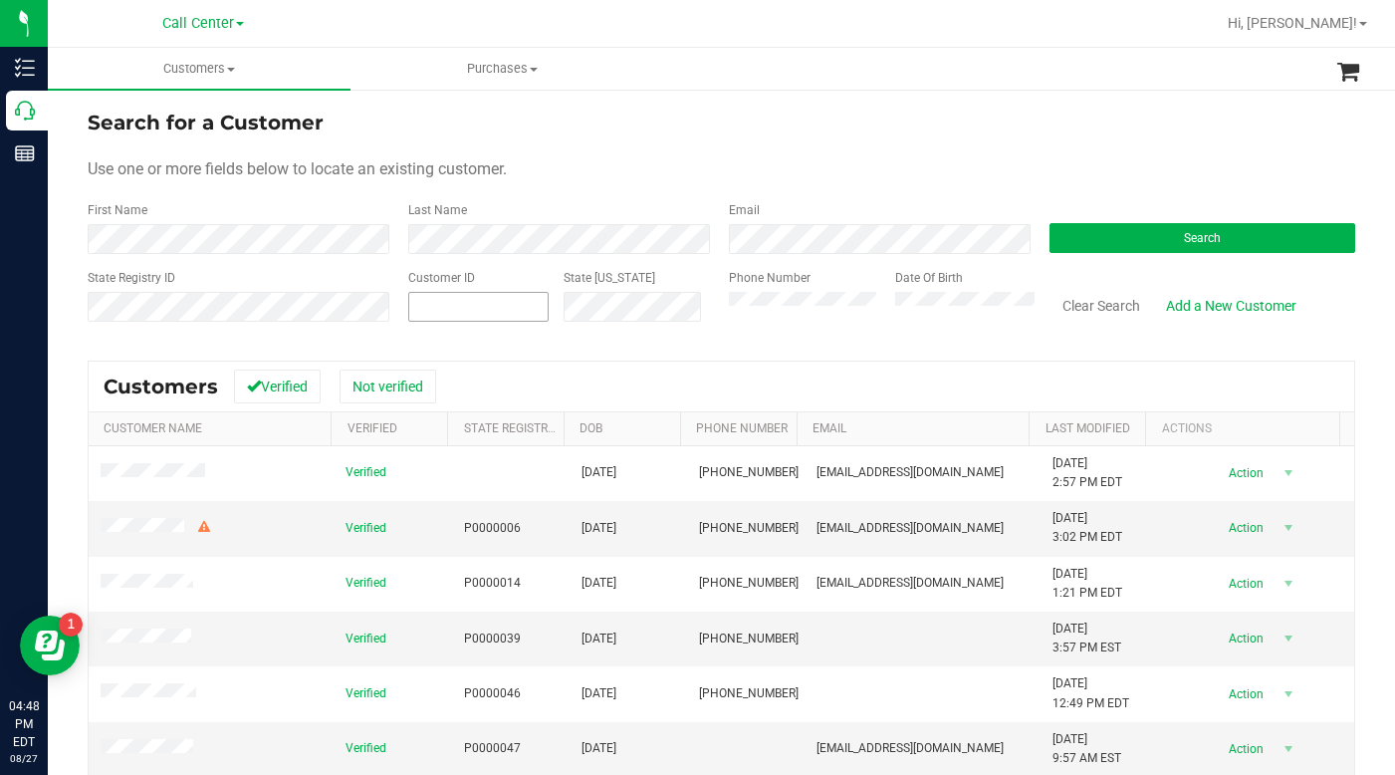
click at [462, 307] on span at bounding box center [478, 307] width 140 height 30
type input "215222"
click at [1080, 247] on button "Search" at bounding box center [1203, 238] width 306 height 30
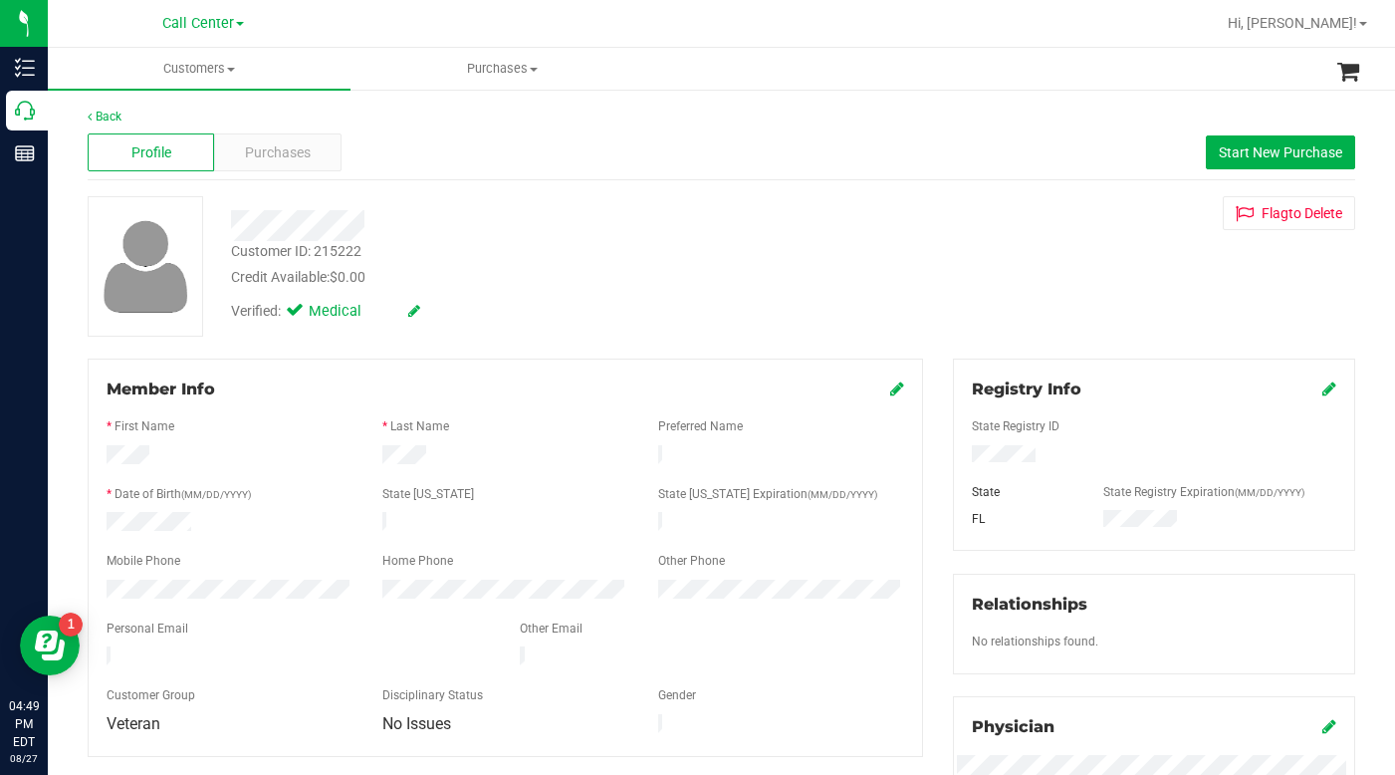
click at [290, 149] on span "Purchases" at bounding box center [278, 152] width 66 height 21
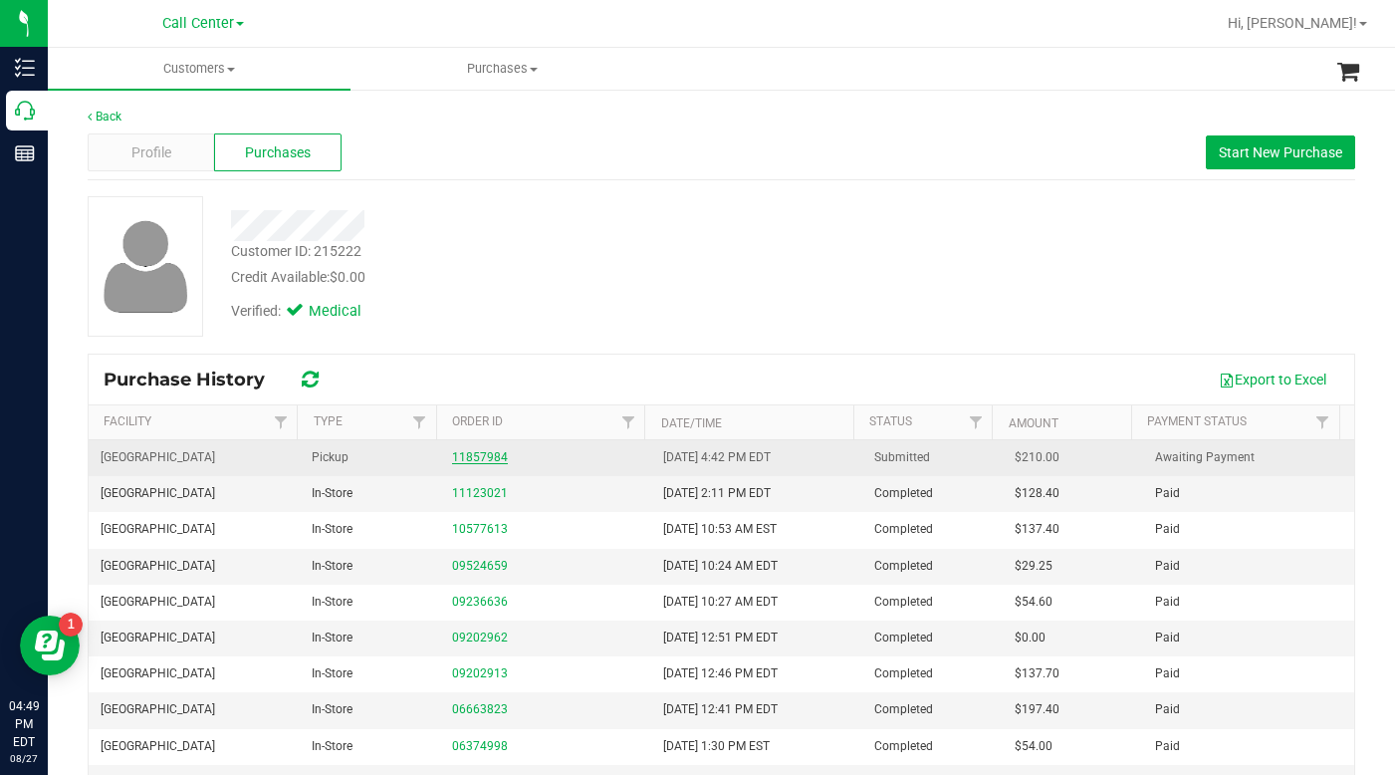
click at [480, 458] on link "11857984" at bounding box center [480, 457] width 56 height 14
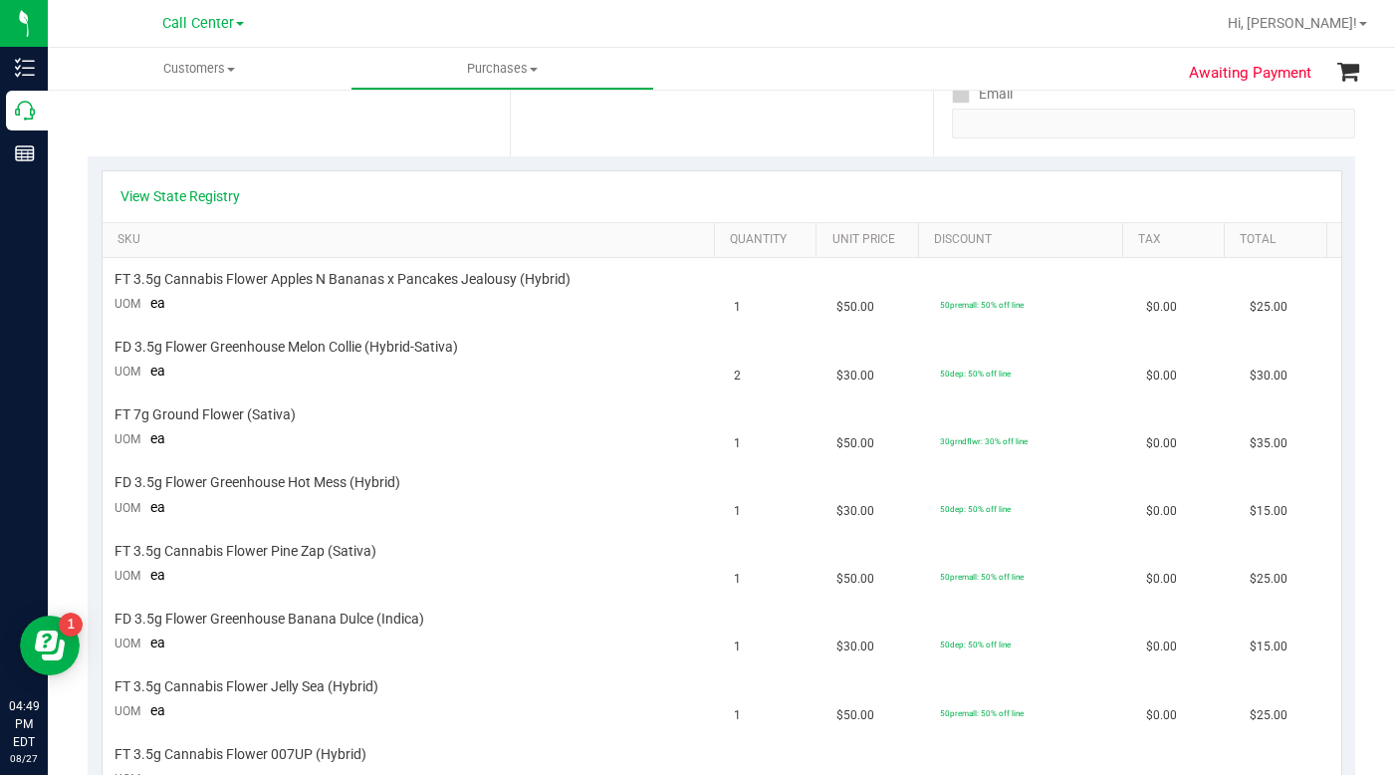
scroll to position [100, 0]
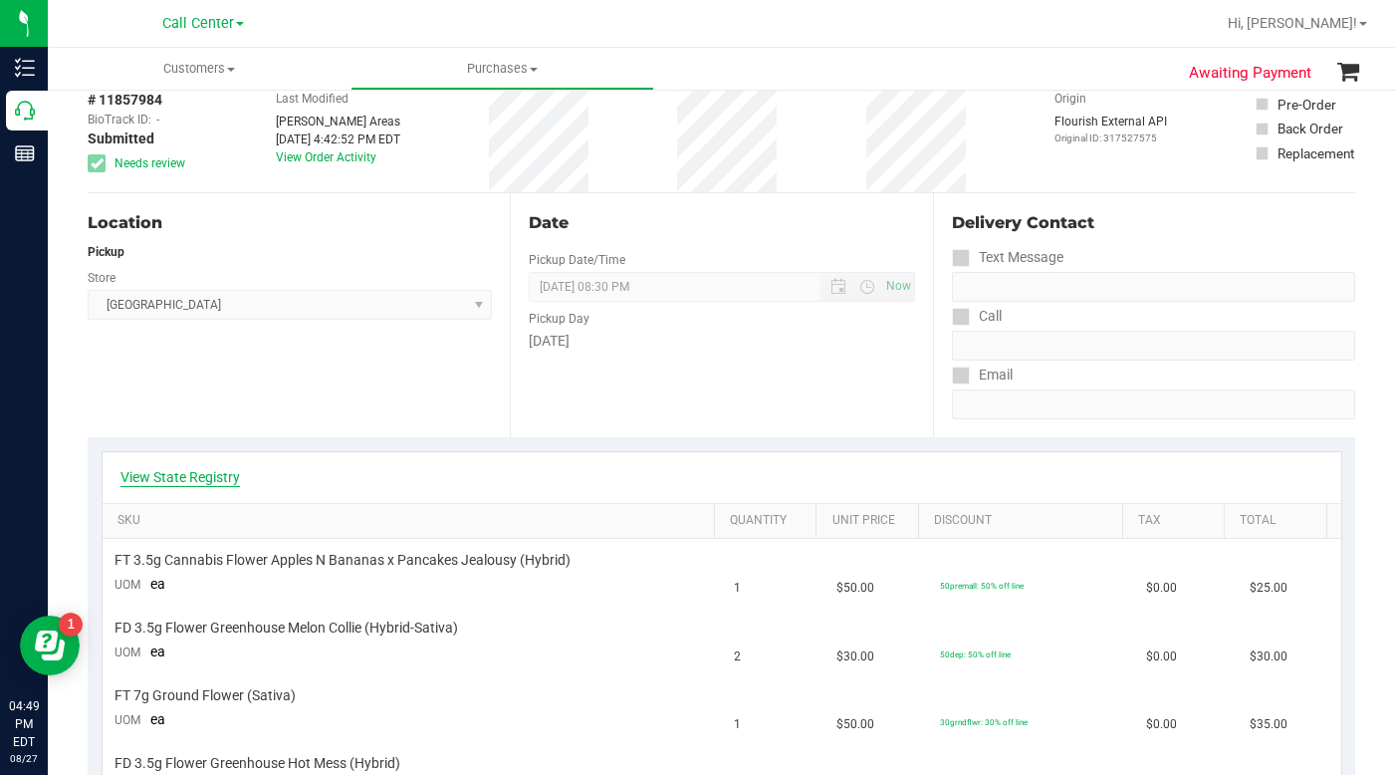
click at [167, 482] on link "View State Registry" at bounding box center [181, 477] width 120 height 20
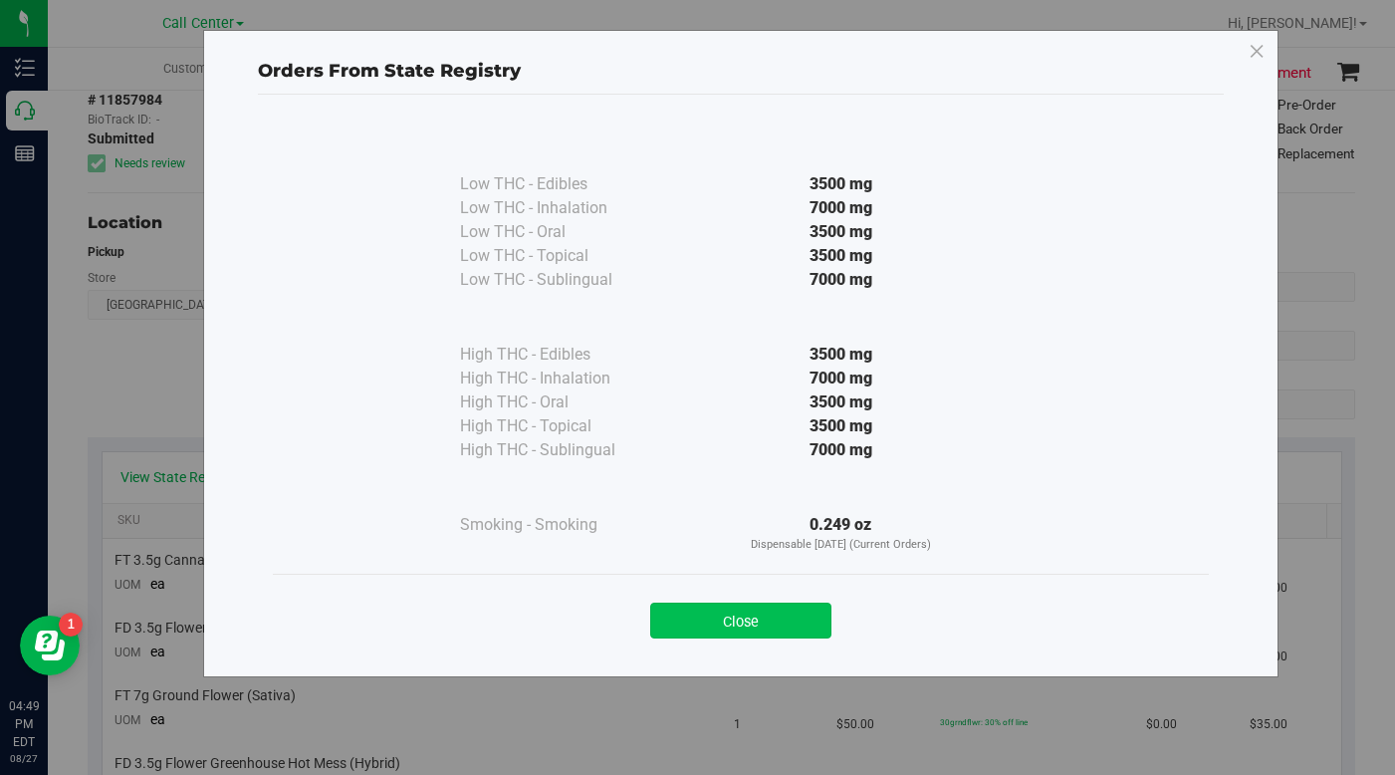
click at [708, 627] on button "Close" at bounding box center [740, 621] width 181 height 36
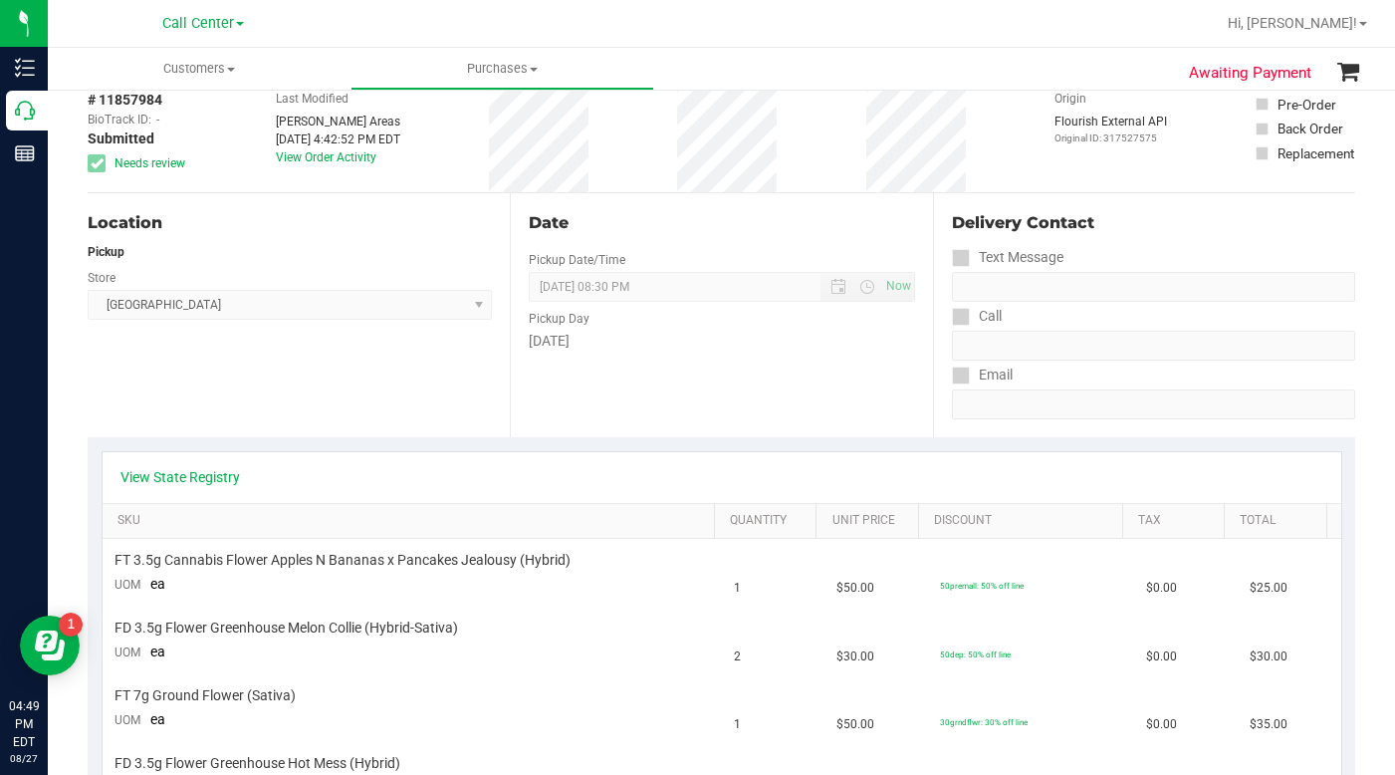
click at [374, 412] on div "Location Pickup Store [GEOGRAPHIC_DATA] WC Select Store [PERSON_NAME][GEOGRAPHI…" at bounding box center [299, 315] width 422 height 244
click at [993, 140] on div "# 11857984 BioTrack ID: - Submitted Needs review Last Modified [PERSON_NAME] Ar…" at bounding box center [722, 133] width 1268 height 119
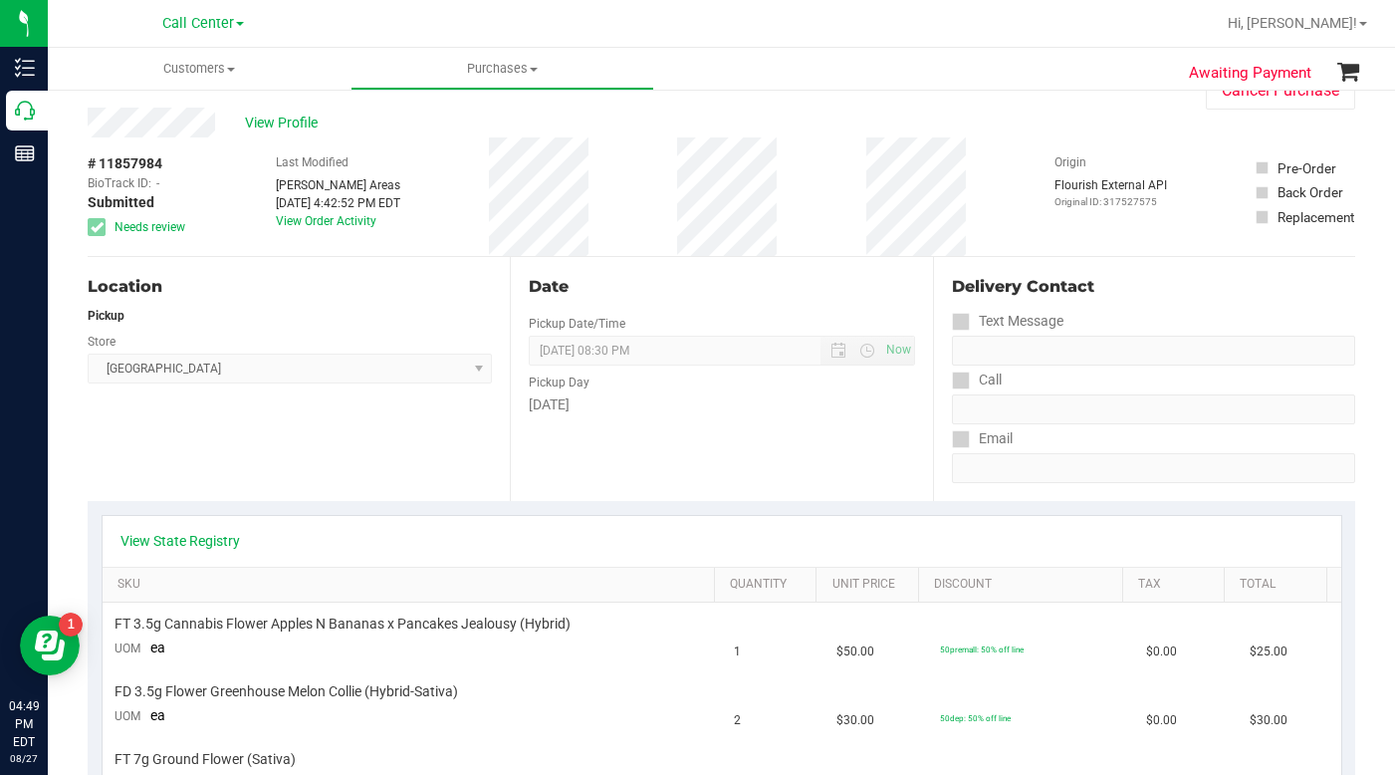
scroll to position [0, 0]
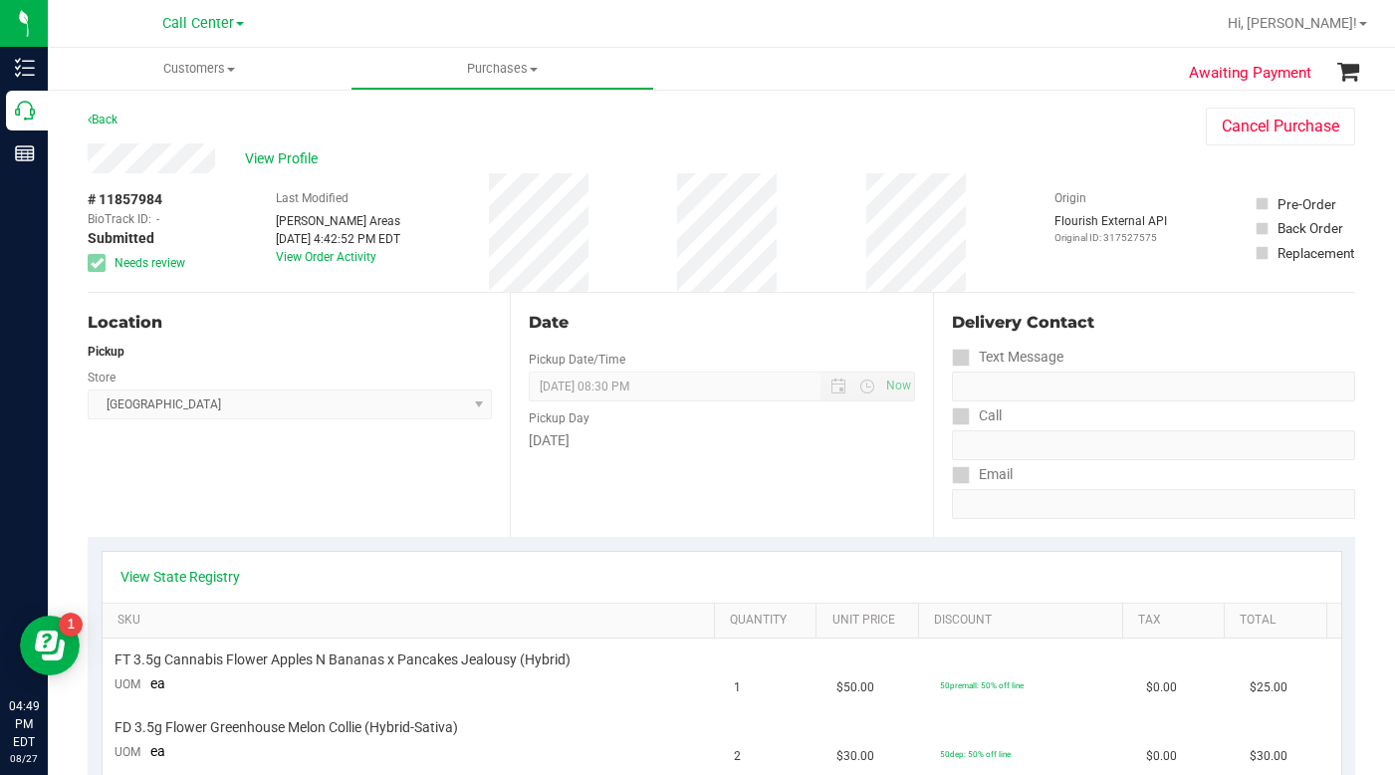
click at [969, 159] on div "View Profile" at bounding box center [627, 158] width 1079 height 30
click at [944, 160] on div "View Profile" at bounding box center [627, 158] width 1079 height 30
click at [234, 71] on span at bounding box center [231, 70] width 8 height 4
click at [162, 122] on span "All customers" at bounding box center [119, 120] width 143 height 17
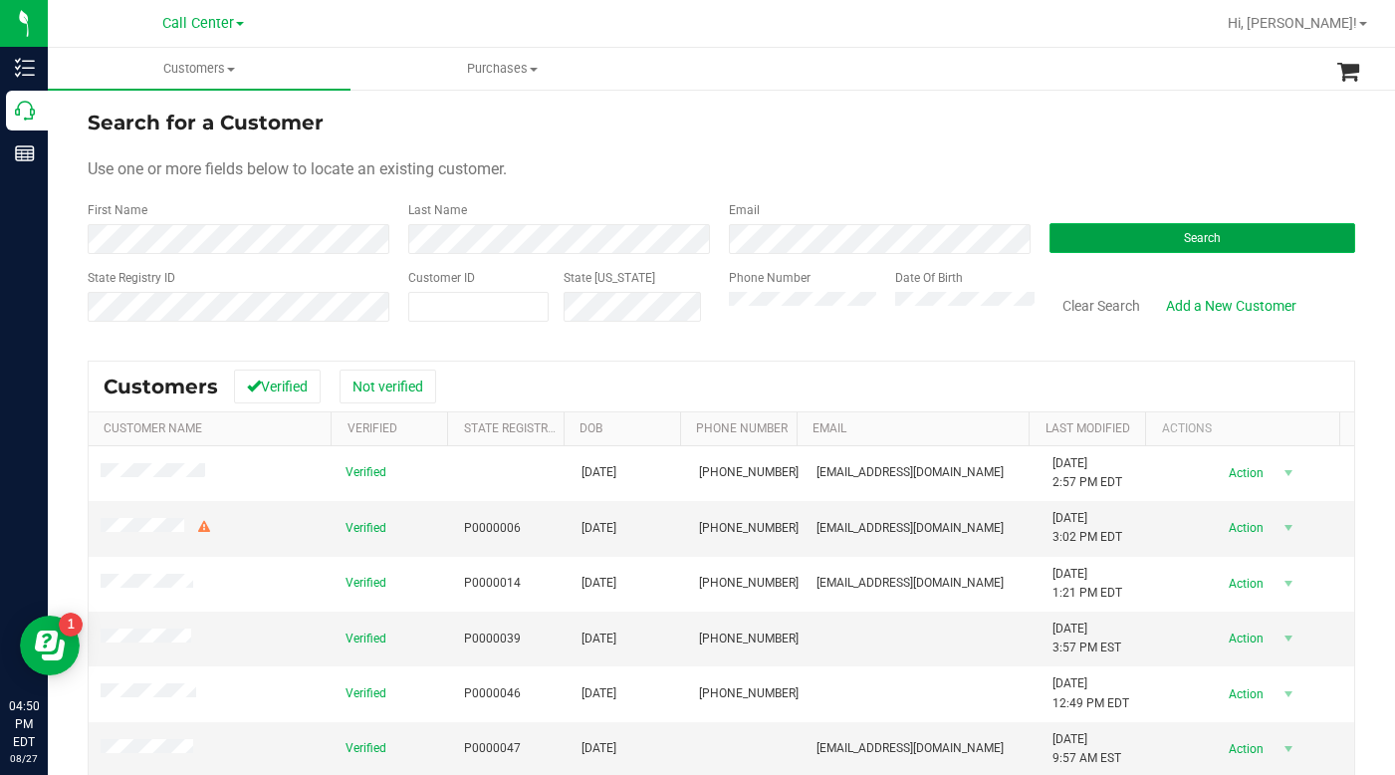
click at [1149, 232] on button "Search" at bounding box center [1203, 238] width 306 height 30
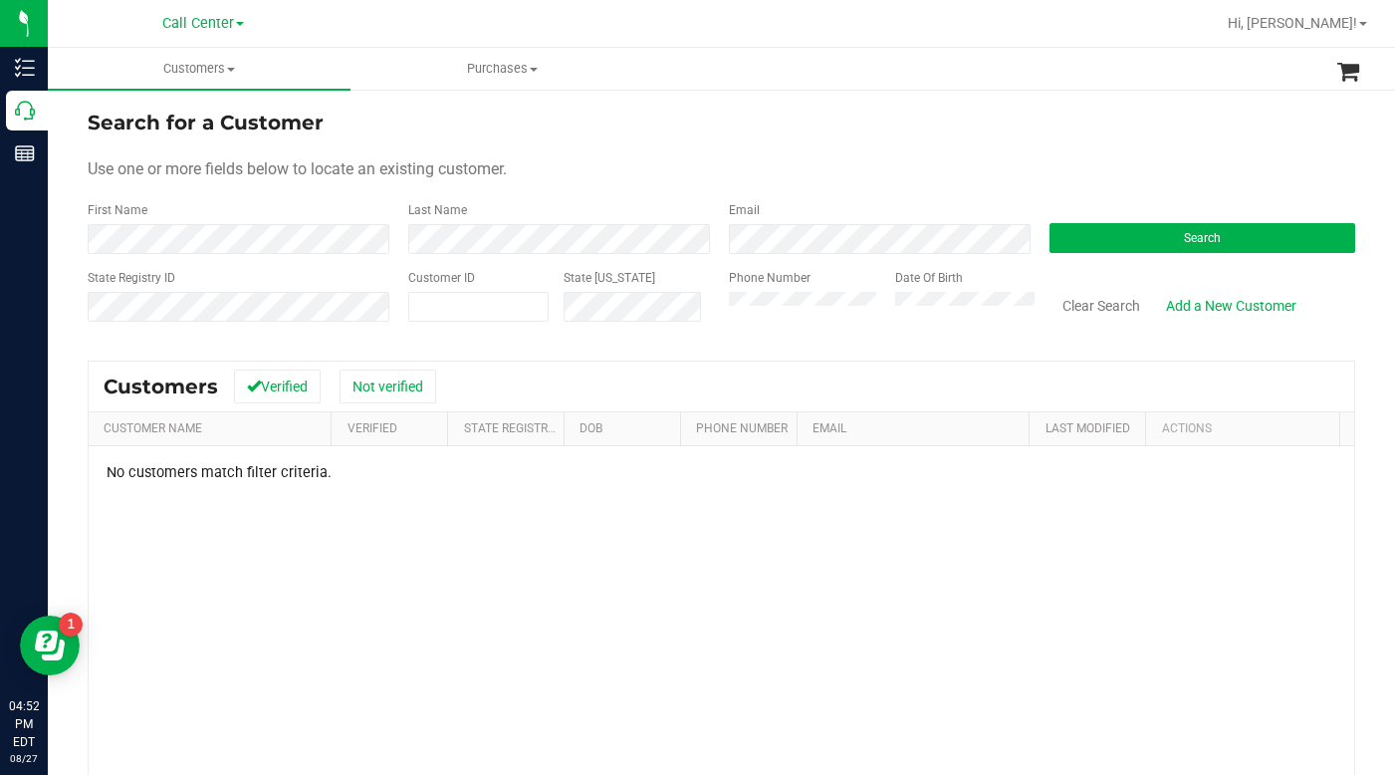
click at [982, 130] on div "Search for a Customer" at bounding box center [722, 123] width 1268 height 30
click at [1147, 237] on button "Search" at bounding box center [1203, 238] width 306 height 30
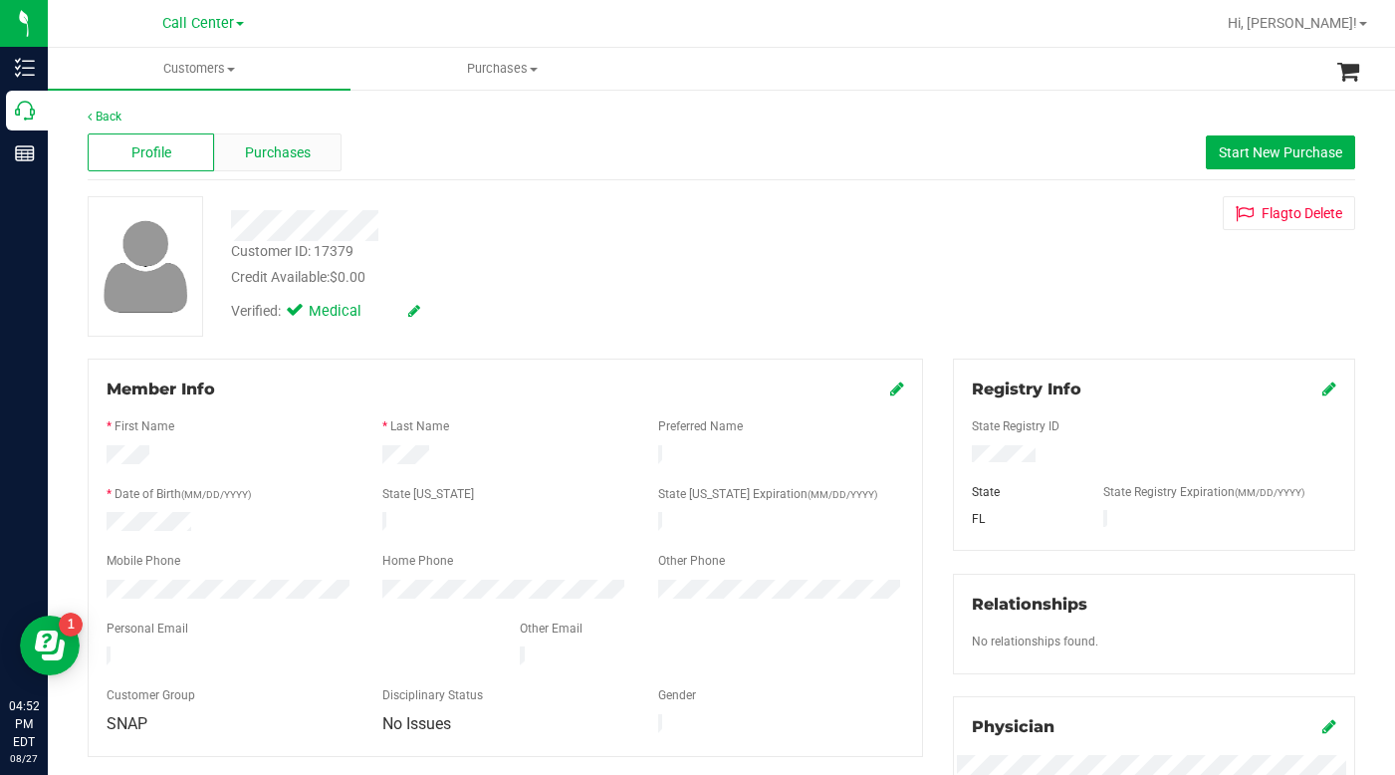
click at [264, 161] on span "Purchases" at bounding box center [278, 152] width 66 height 21
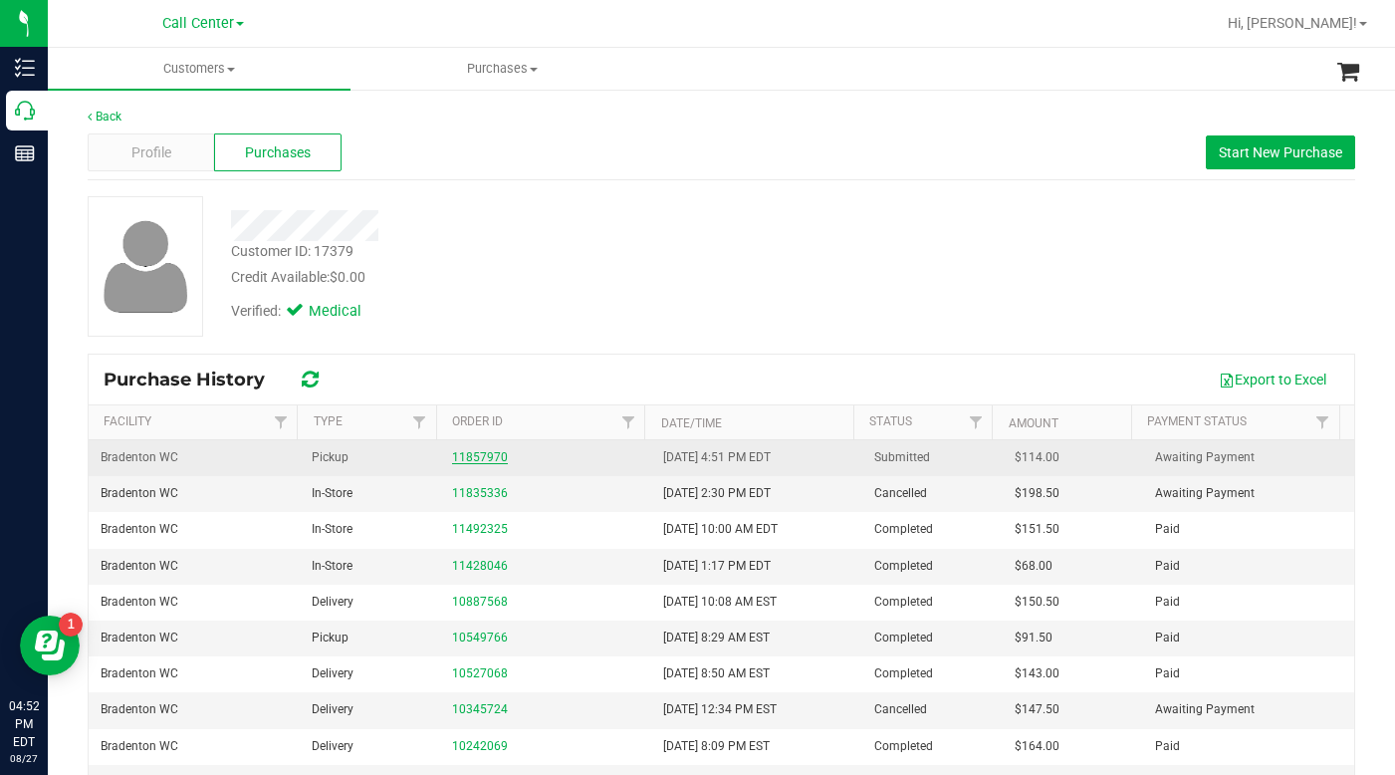
click at [477, 458] on link "11857970" at bounding box center [480, 457] width 56 height 14
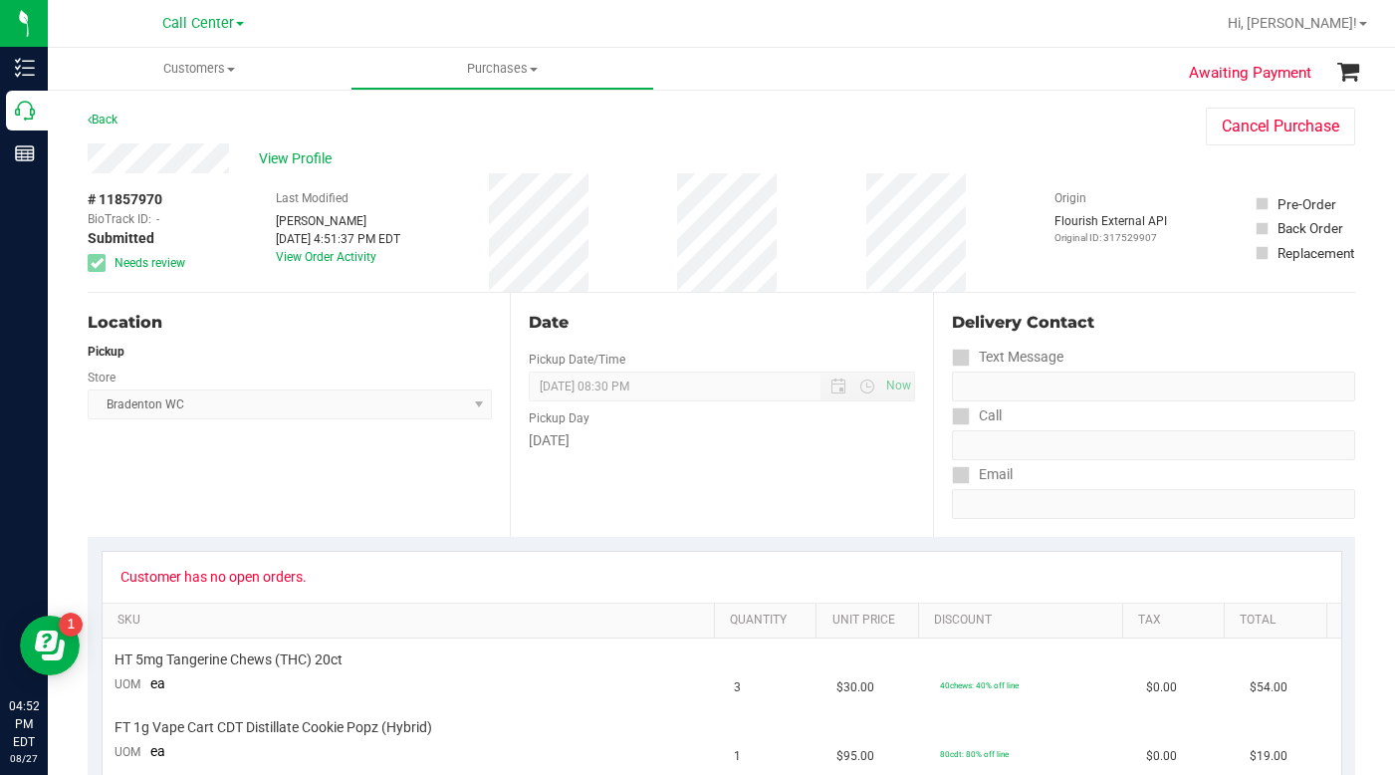
click at [402, 469] on div "Location Pickup Store Bradenton WC Select Store [PERSON_NAME][GEOGRAPHIC_DATA] …" at bounding box center [299, 415] width 422 height 244
click at [1017, 139] on div "Back Cancel Purchase" at bounding box center [722, 126] width 1268 height 36
click at [1091, 126] on div "Back Cancel Purchase" at bounding box center [722, 126] width 1268 height 36
drag, startPoint x: 505, startPoint y: 227, endPoint x: 616, endPoint y: 226, distance: 110.6
click at [623, 227] on div "# 11857970 BioTrack ID: - Submitted Needs review Last Modified [PERSON_NAME] [D…" at bounding box center [722, 232] width 1268 height 119
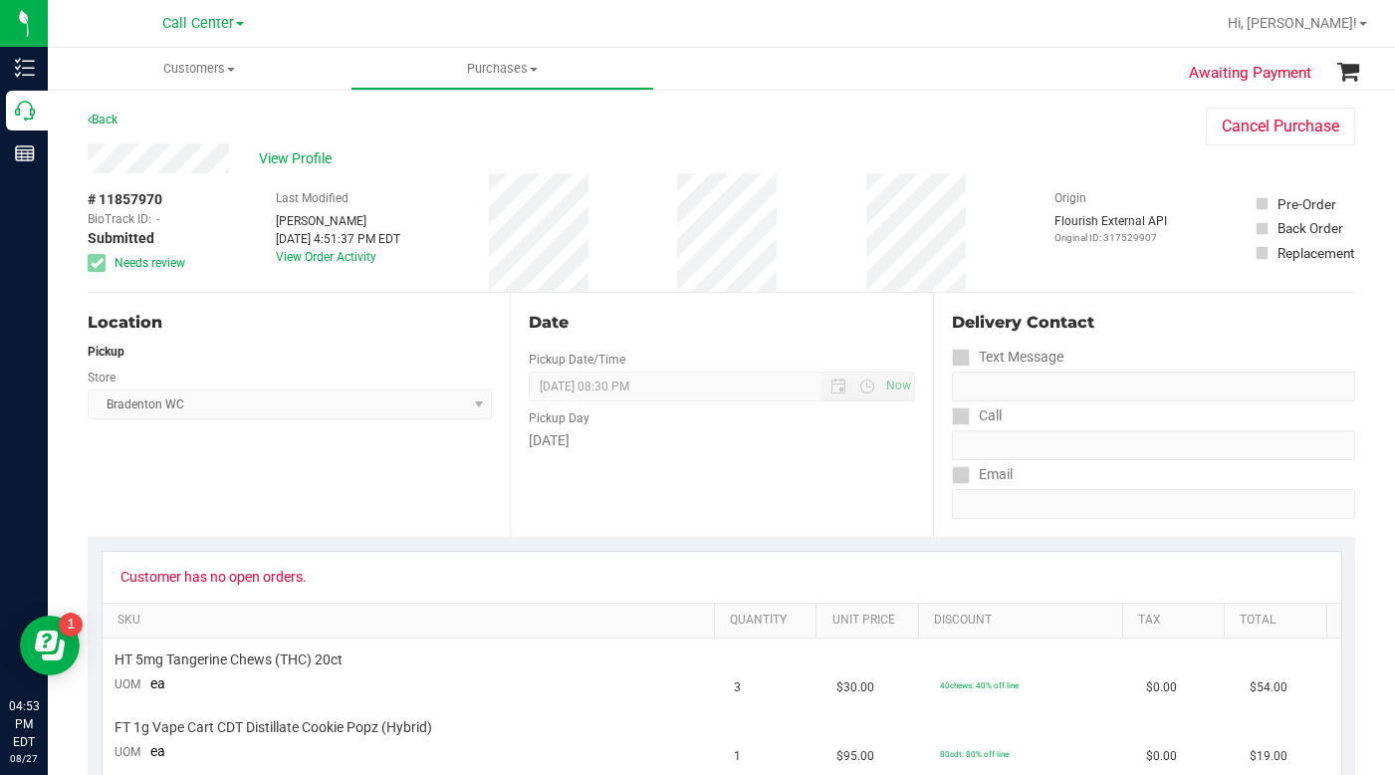
click at [1021, 151] on div "View Profile" at bounding box center [627, 158] width 1079 height 30
click at [981, 162] on div "View Profile" at bounding box center [627, 158] width 1079 height 30
click at [285, 164] on span "View Profile" at bounding box center [299, 158] width 80 height 21
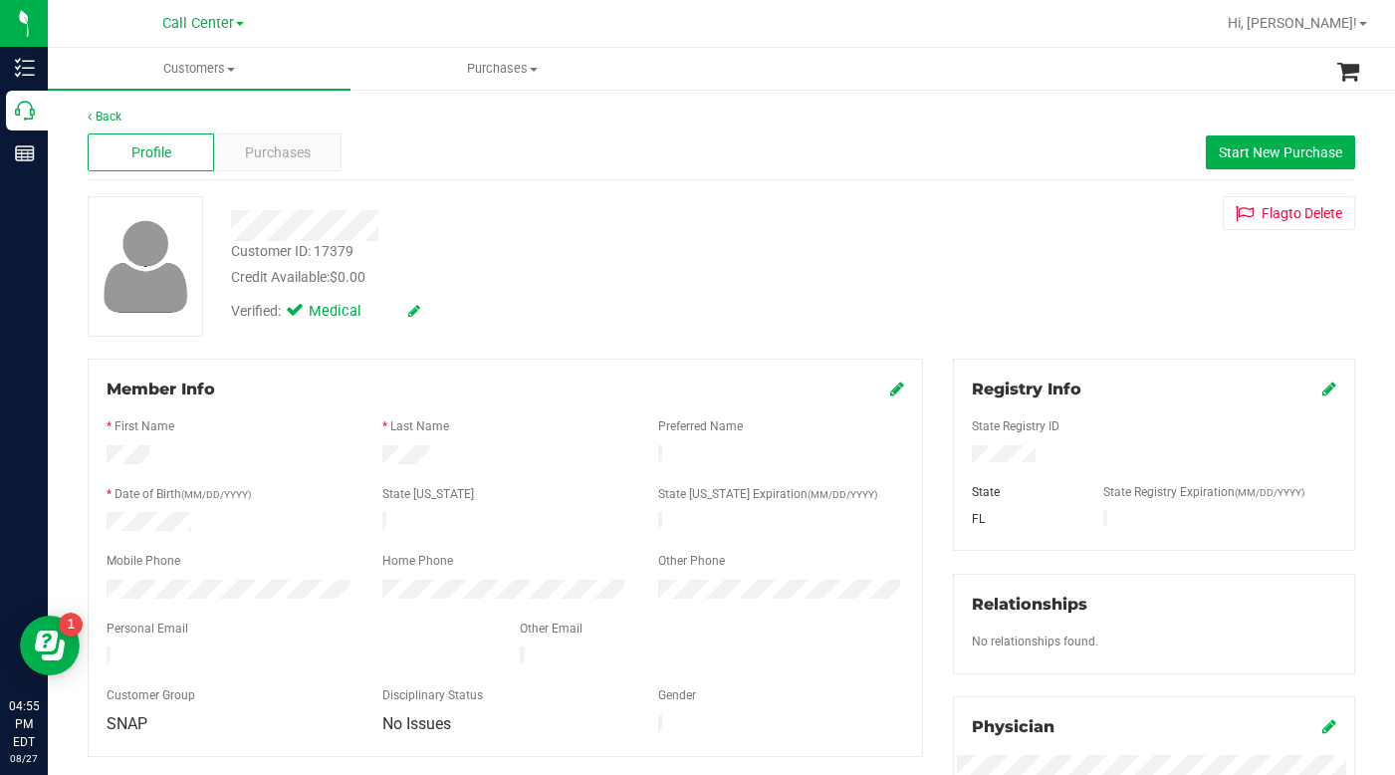
click at [968, 279] on div "Customer ID: 17379 Credit Available: $0.00 Verified: Medical Flag to [GEOGRAPHI…" at bounding box center [722, 266] width 1298 height 140
click at [233, 69] on span at bounding box center [231, 70] width 8 height 4
click at [187, 124] on span "All customers" at bounding box center [119, 120] width 143 height 17
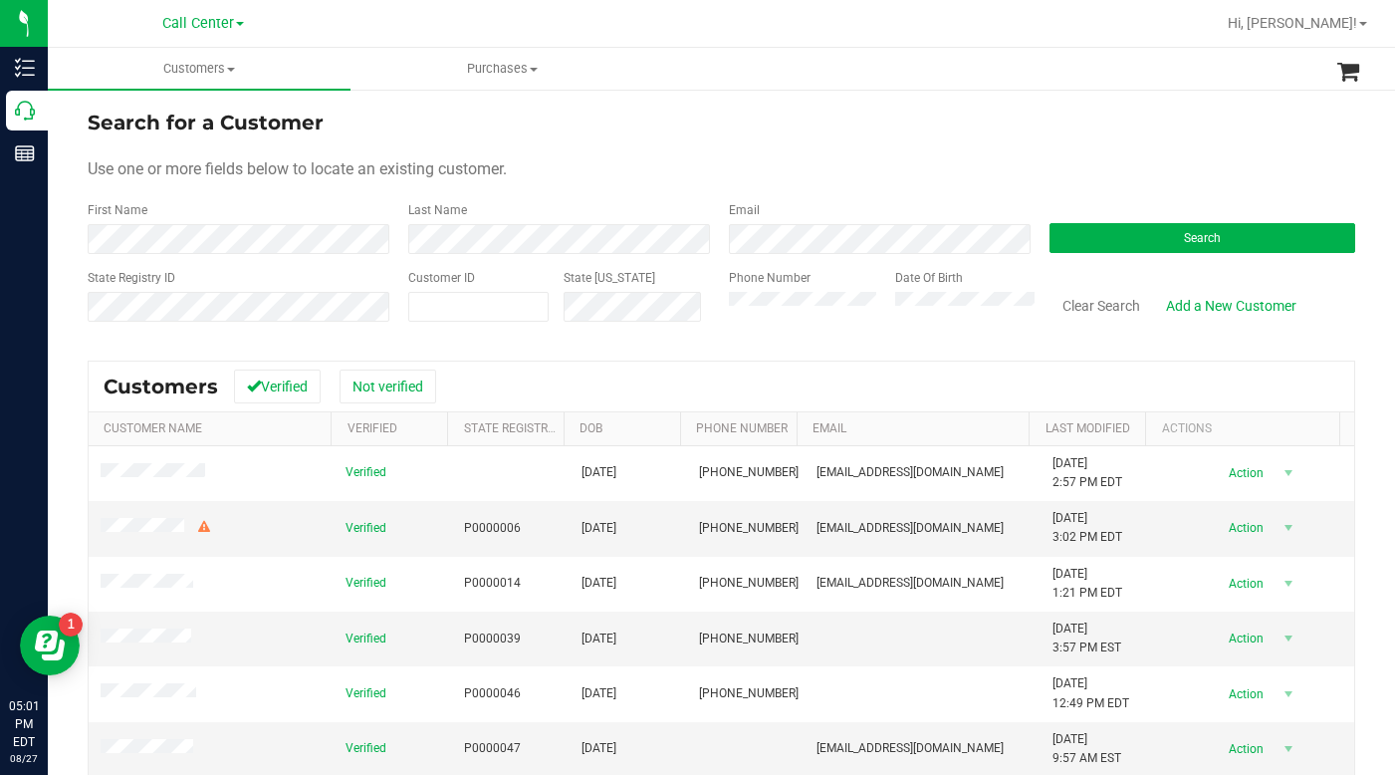
click at [1038, 140] on form "Search for a Customer Use one or more fields below to locate an existing custom…" at bounding box center [722, 224] width 1268 height 232
click at [1138, 241] on button "Search" at bounding box center [1203, 238] width 306 height 30
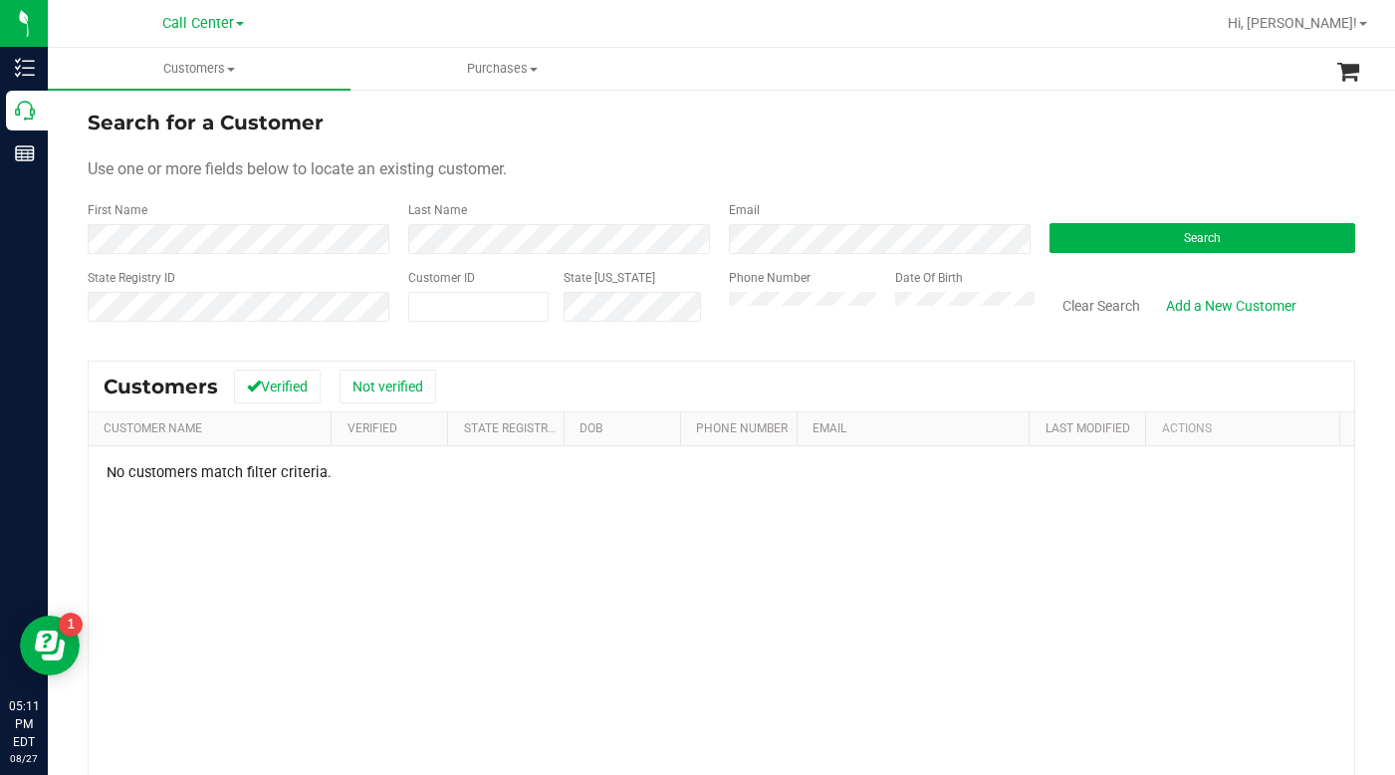
click at [1129, 172] on div "Use one or more fields below to locate an existing customer." at bounding box center [722, 169] width 1268 height 24
click at [479, 312] on span at bounding box center [478, 307] width 140 height 30
click at [1079, 247] on button "Search" at bounding box center [1203, 238] width 306 height 30
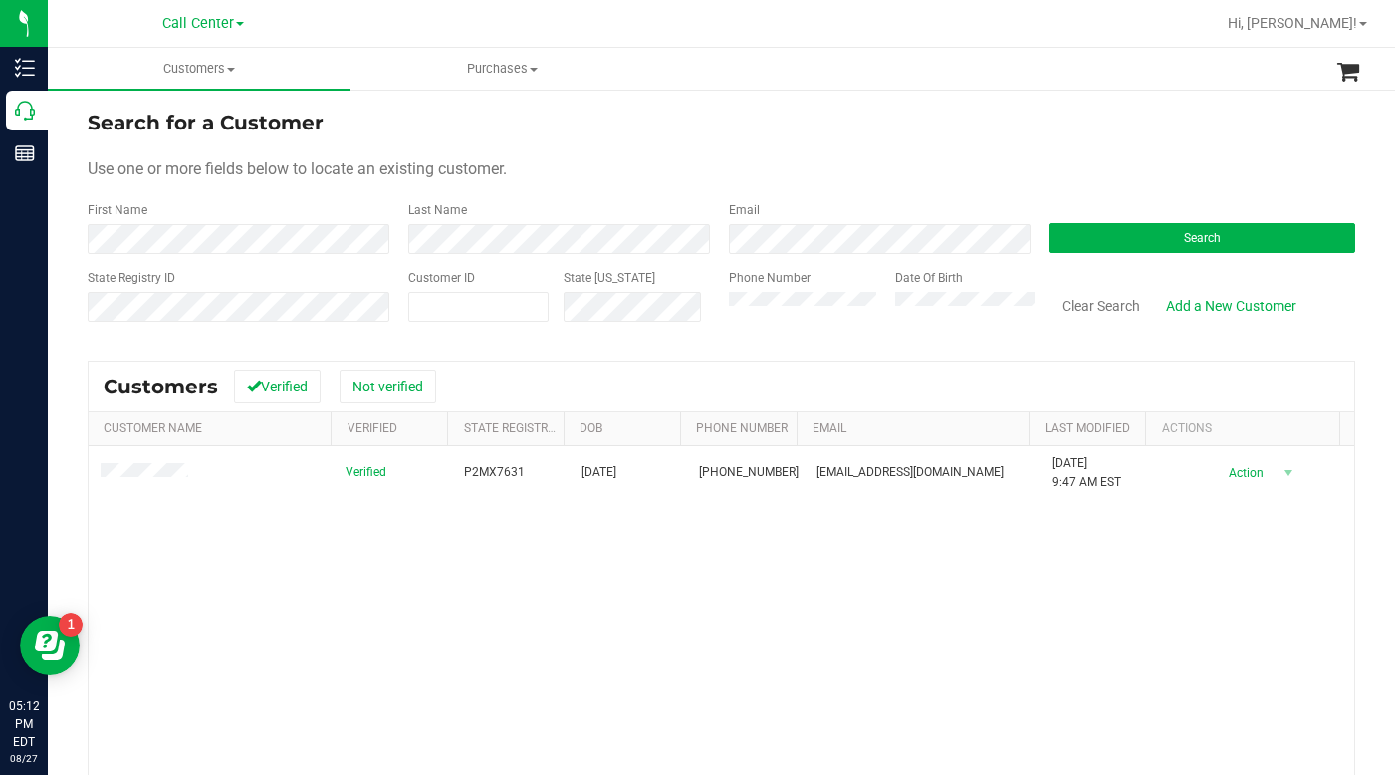
click at [562, 186] on form "Search for a Customer Use one or more fields below to locate an existing custom…" at bounding box center [722, 224] width 1268 height 232
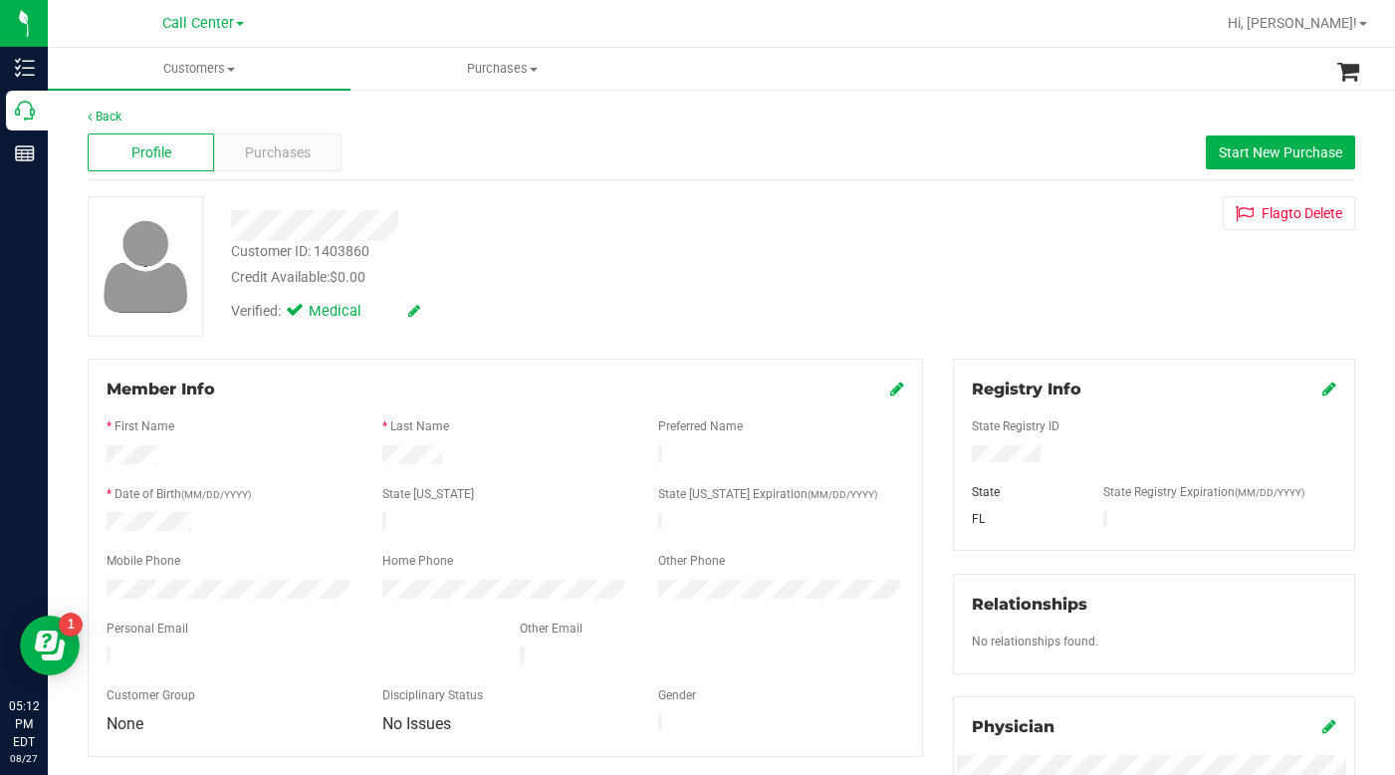
click at [609, 308] on div "Verified: Medical" at bounding box center [540, 310] width 649 height 44
click at [890, 392] on icon at bounding box center [897, 388] width 14 height 16
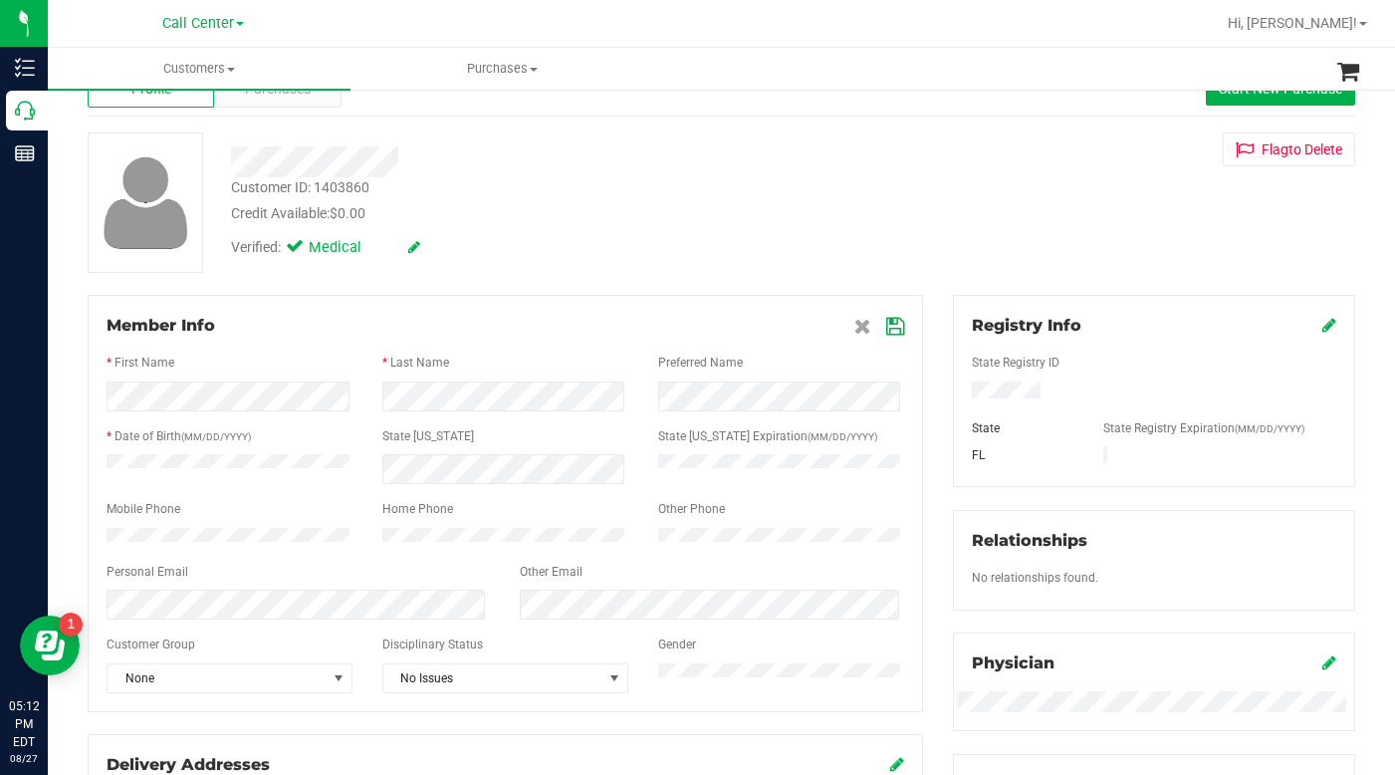
scroll to position [100, 0]
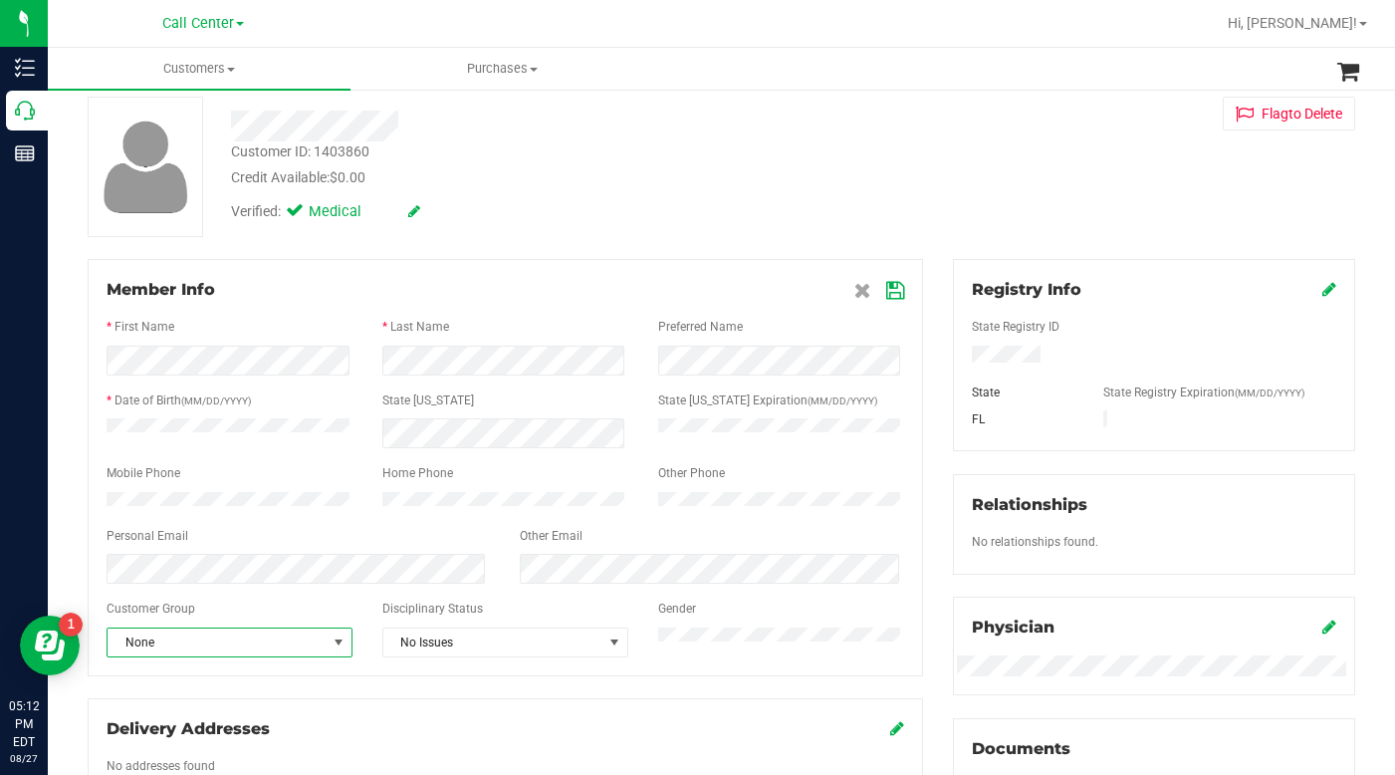
click at [336, 650] on span "select" at bounding box center [339, 642] width 16 height 16
click at [161, 508] on li "Seniors" at bounding box center [228, 501] width 241 height 30
click at [892, 294] on icon at bounding box center [895, 291] width 18 height 16
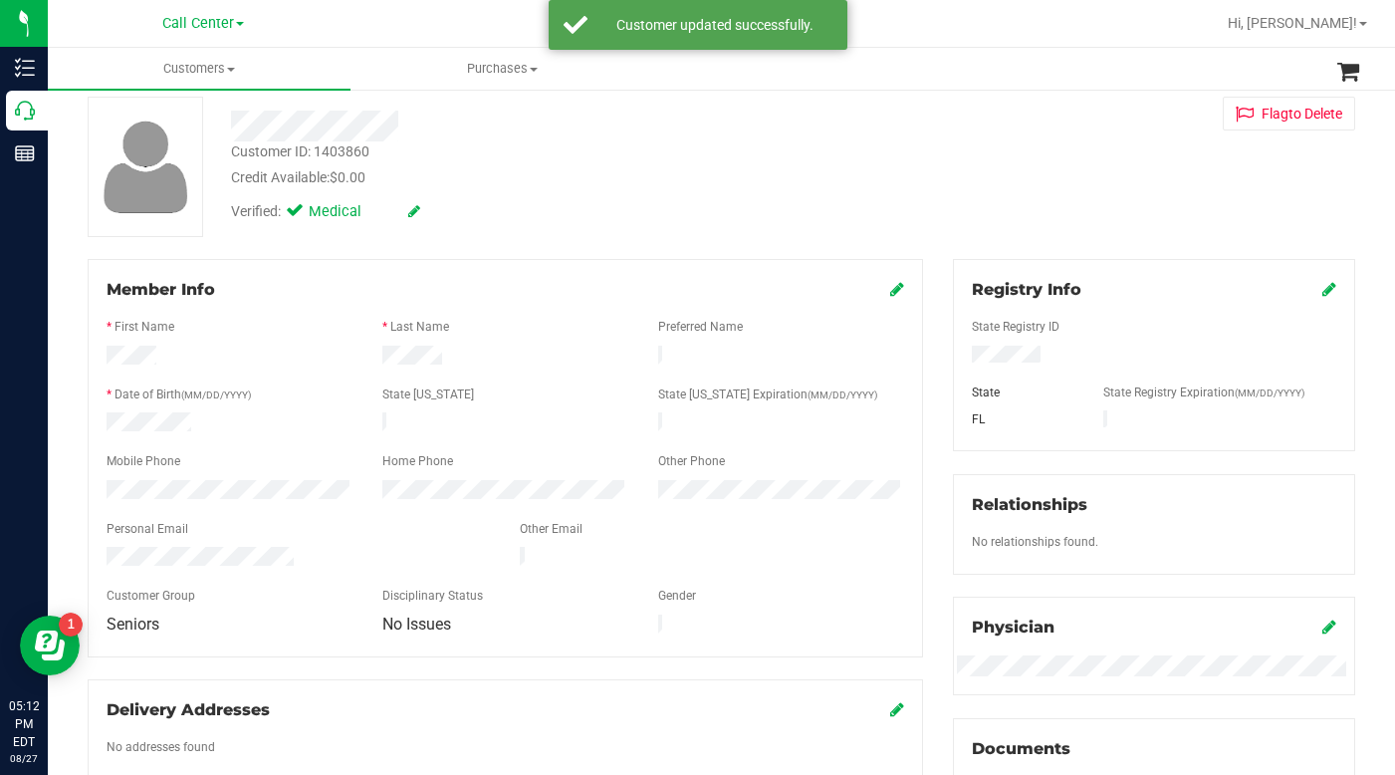
click at [624, 277] on div "Member Info * First Name * Last Name Preferred Name * Date of Birth (MM/DD/YYYY…" at bounding box center [506, 458] width 836 height 398
click at [632, 186] on div "Credit Available: $0.00" at bounding box center [541, 177] width 620 height 21
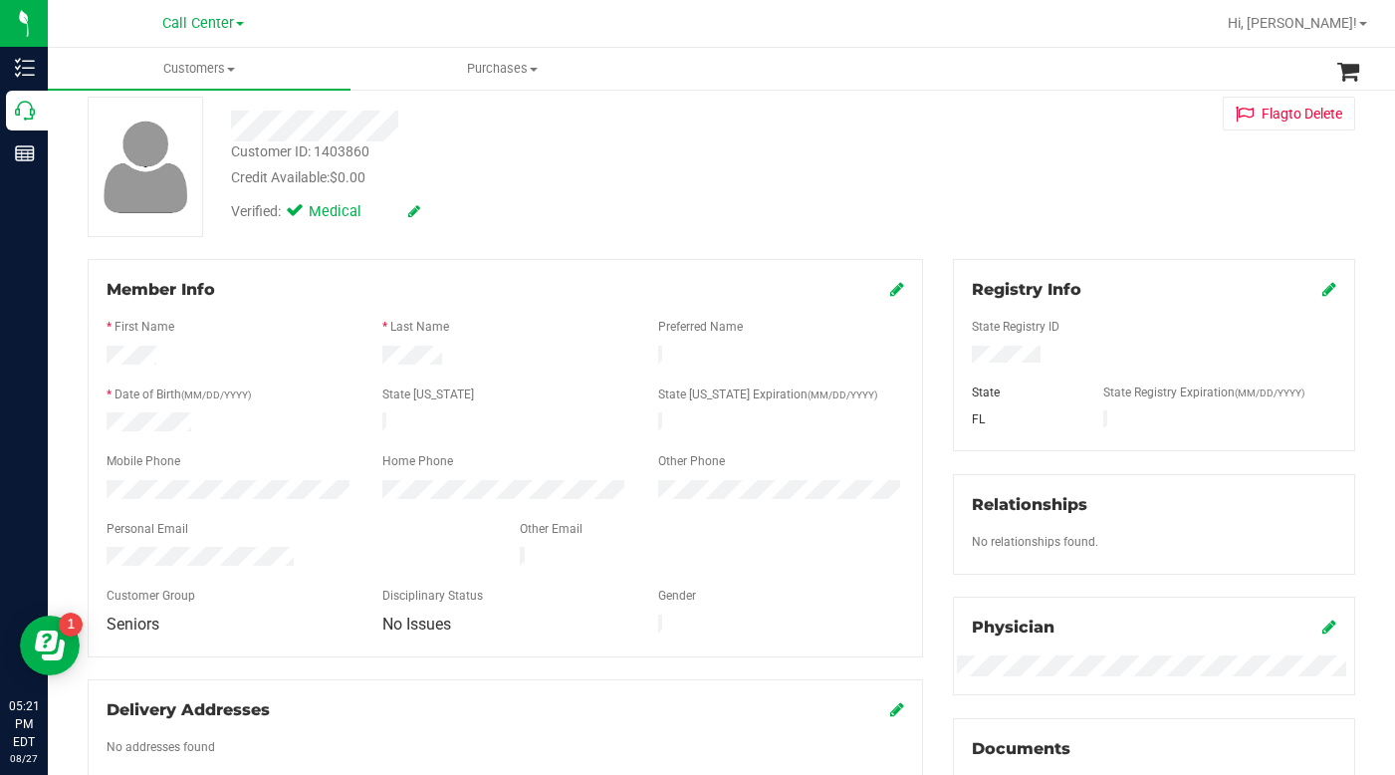
click at [956, 206] on div "Customer ID: 1403860 Credit Available: $0.00 Verified: Medical Flag to [GEOGRAP…" at bounding box center [722, 167] width 1298 height 140
click at [695, 163] on div "Customer ID: 1403860 Credit Available: $0.00" at bounding box center [540, 164] width 649 height 47
click at [993, 158] on div "Customer ID: 1403860 Credit Available: $0.00 Verified: Medical Flag to [GEOGRAP…" at bounding box center [722, 167] width 1298 height 140
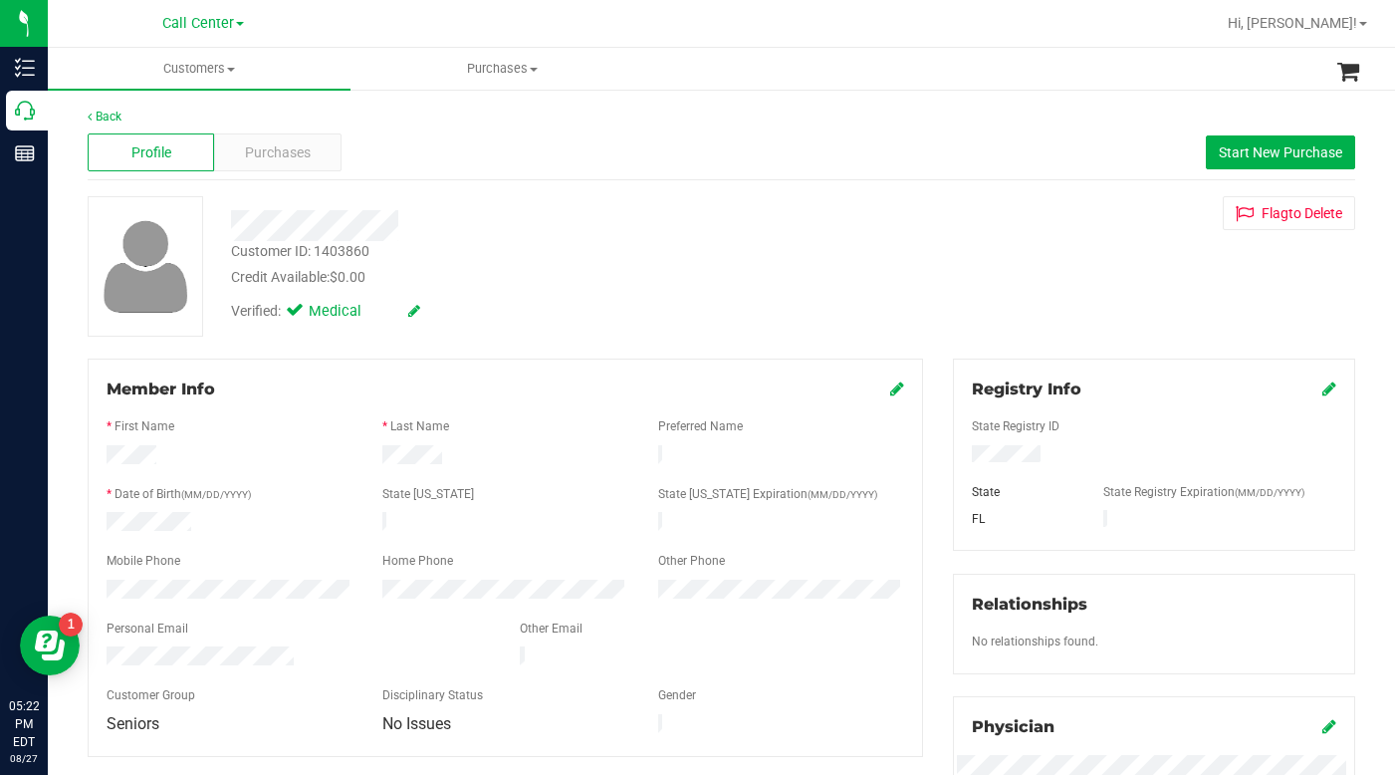
click at [972, 291] on div "Customer ID: 1403860 Credit Available: $0.00 Verified: Medical Flag to [GEOGRAP…" at bounding box center [722, 266] width 1298 height 140
click at [986, 446] on div at bounding box center [1154, 456] width 394 height 22
click at [987, 446] on div at bounding box center [1154, 456] width 394 height 22
click at [988, 446] on div at bounding box center [1154, 456] width 394 height 22
click at [1036, 289] on div "Customer ID: 1403860 Credit Available: $0.00 Verified: Medical Flag to [GEOGRAP…" at bounding box center [722, 266] width 1298 height 140
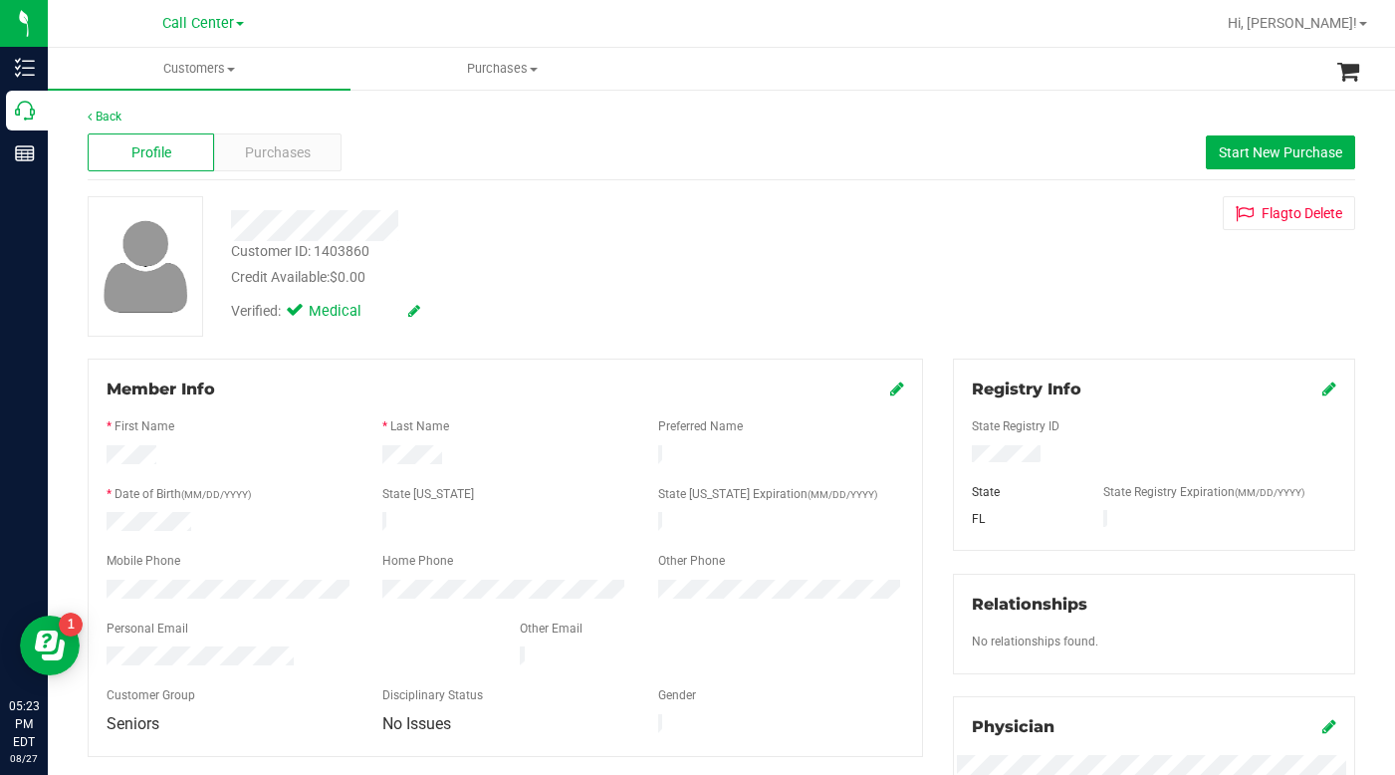
click at [154, 507] on form "Member Info * First Name * Last Name Preferred Name * Date of Birth (MM/DD/YYYY…" at bounding box center [506, 558] width 798 height 361
click at [984, 241] on div "Customer ID: 1403860 Credit Available: $0.00 Verified: Medical Flag to [GEOGRAP…" at bounding box center [722, 266] width 1298 height 140
click at [232, 70] on span at bounding box center [231, 70] width 8 height 4
click at [101, 125] on span "All customers" at bounding box center [119, 120] width 143 height 17
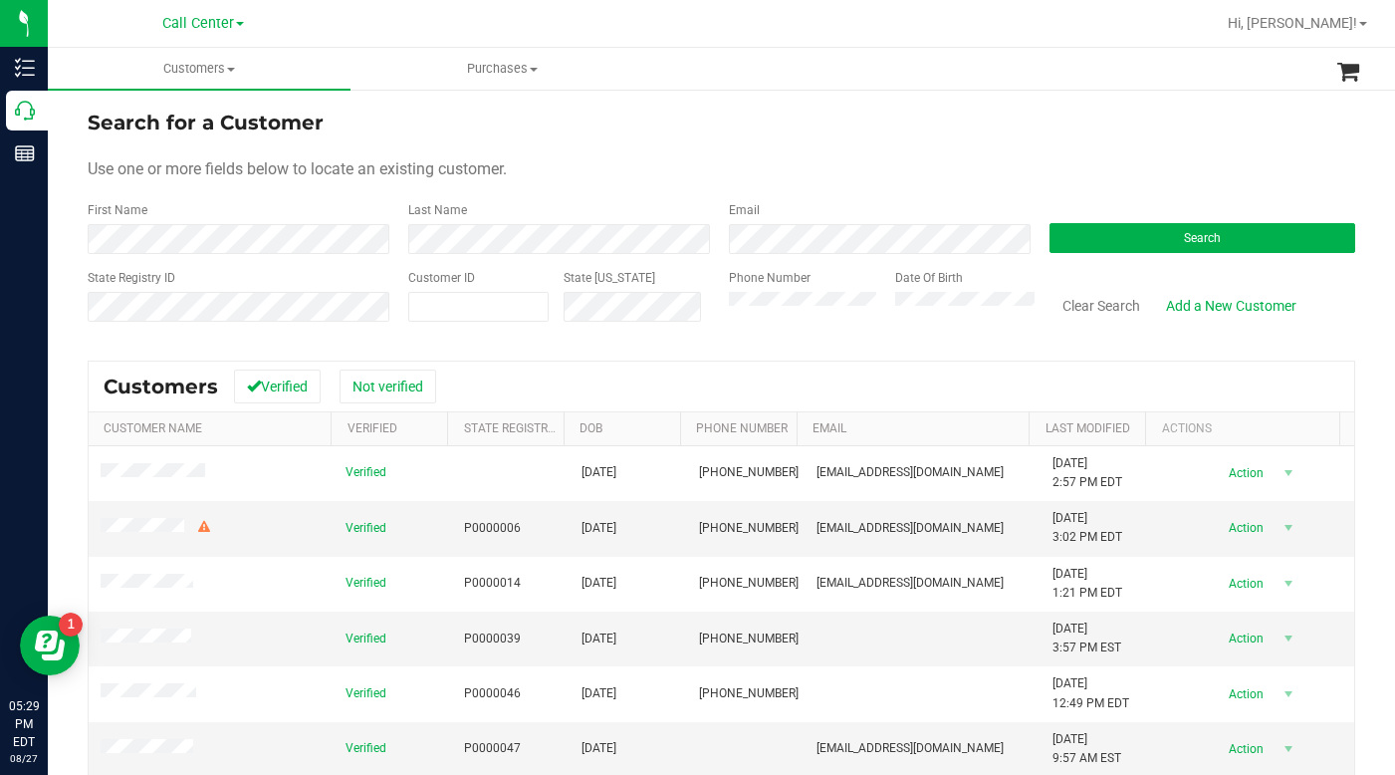
click at [973, 168] on div "Use one or more fields below to locate an existing customer." at bounding box center [722, 169] width 1268 height 24
click at [1112, 247] on button "Search" at bounding box center [1203, 238] width 306 height 30
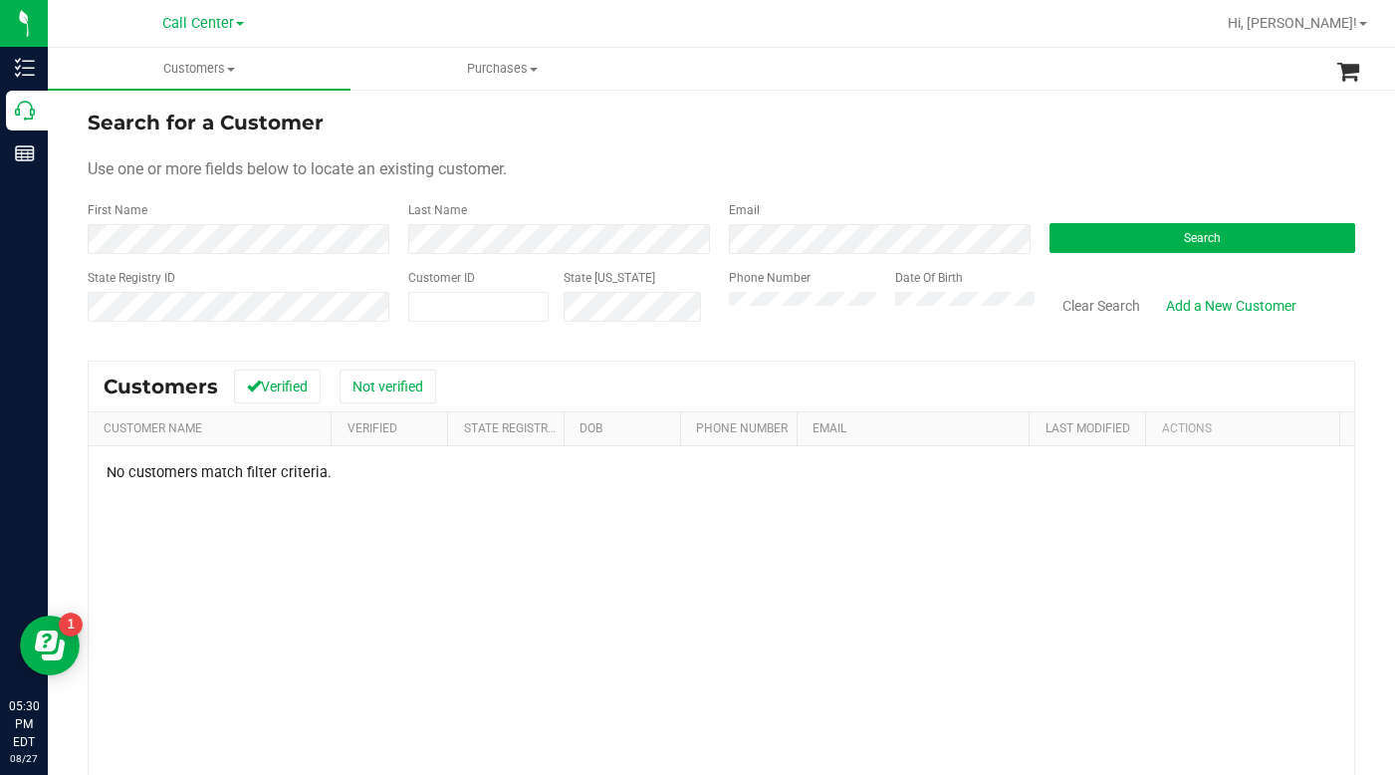
click at [349, 357] on div "Search for a Customer Use one or more fields below to locate an existing custom…" at bounding box center [722, 546] width 1268 height 876
click at [407, 397] on button "Not verified" at bounding box center [388, 387] width 97 height 34
click at [936, 160] on div "Use one or more fields below to locate an existing customer." at bounding box center [722, 169] width 1268 height 24
click at [996, 125] on div "Search for a Customer" at bounding box center [722, 123] width 1268 height 30
click at [453, 304] on span at bounding box center [478, 307] width 140 height 30
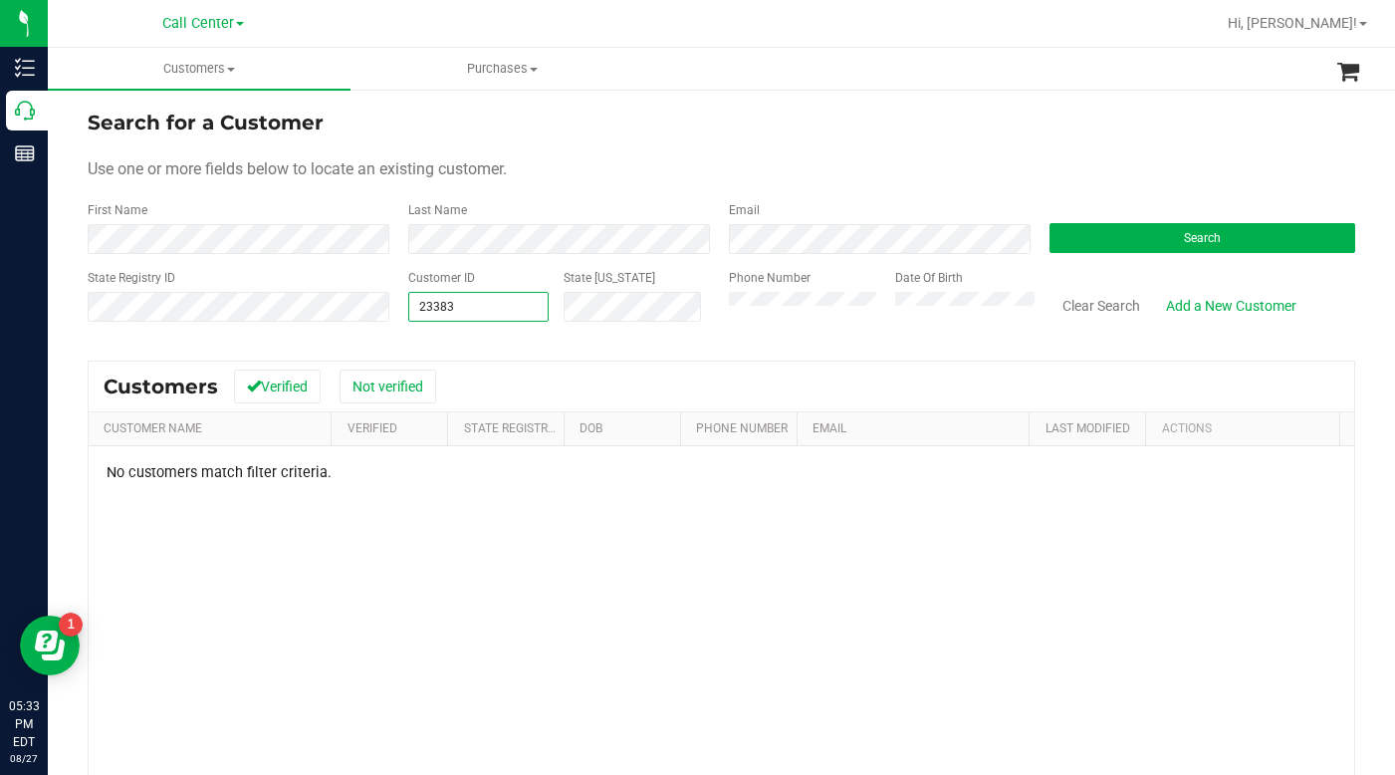
type input "233838"
click at [1123, 246] on button "Search" at bounding box center [1203, 238] width 306 height 30
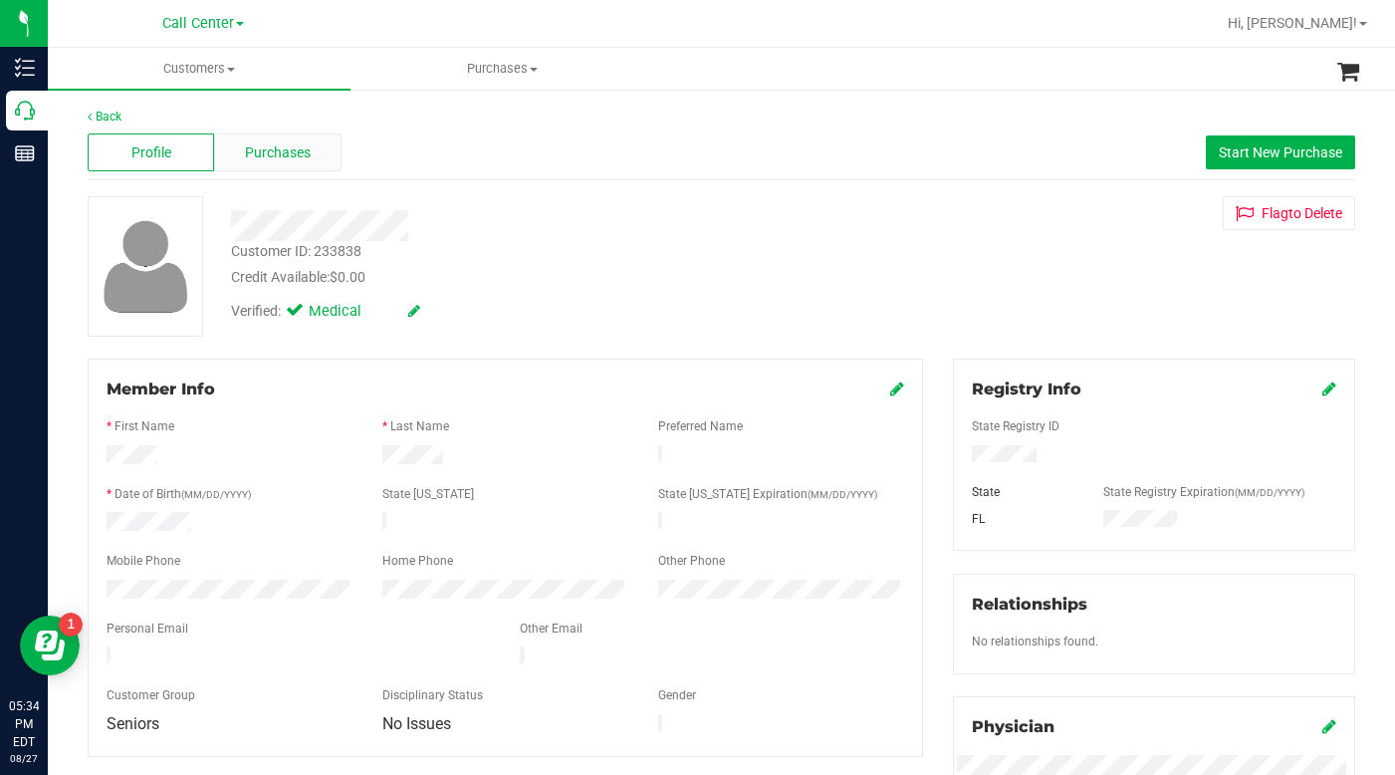
click at [256, 157] on span "Purchases" at bounding box center [278, 152] width 66 height 21
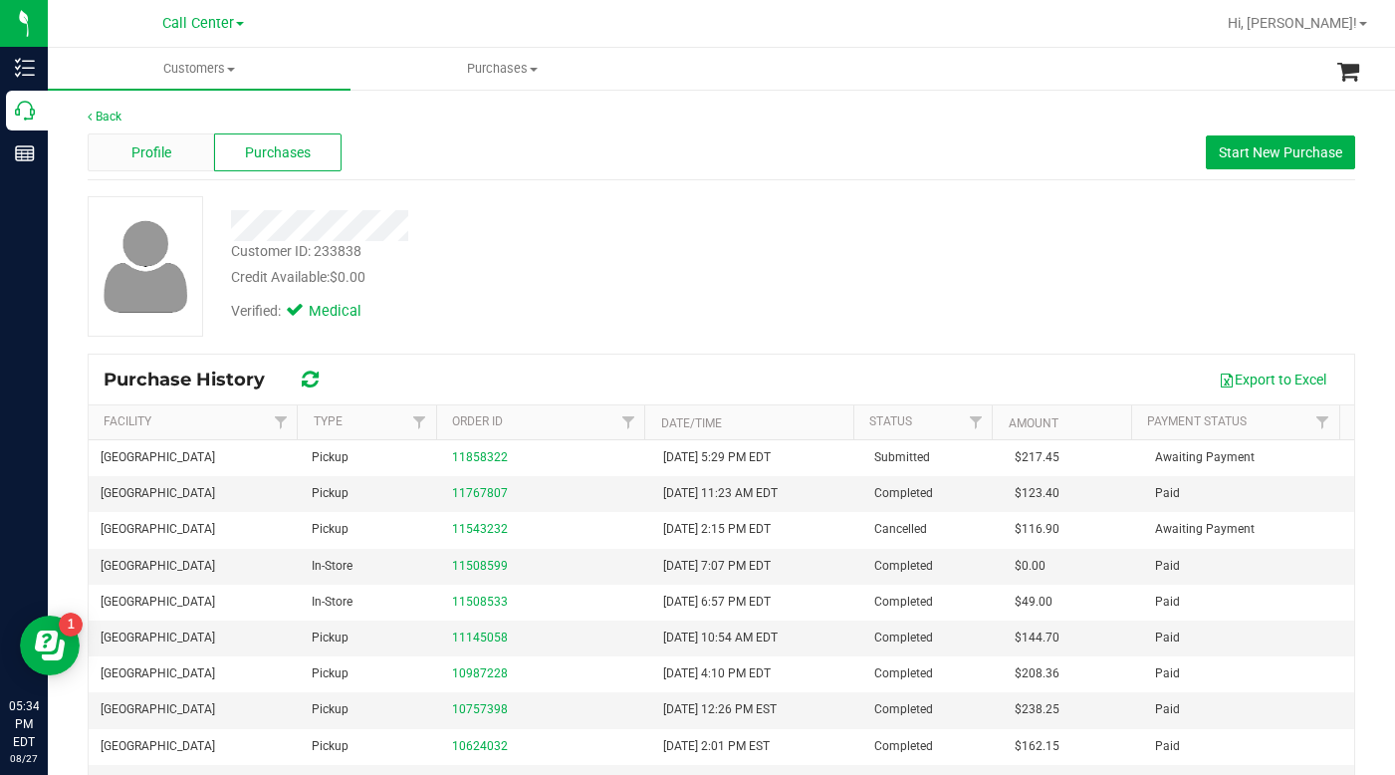
click at [157, 154] on span "Profile" at bounding box center [151, 152] width 40 height 21
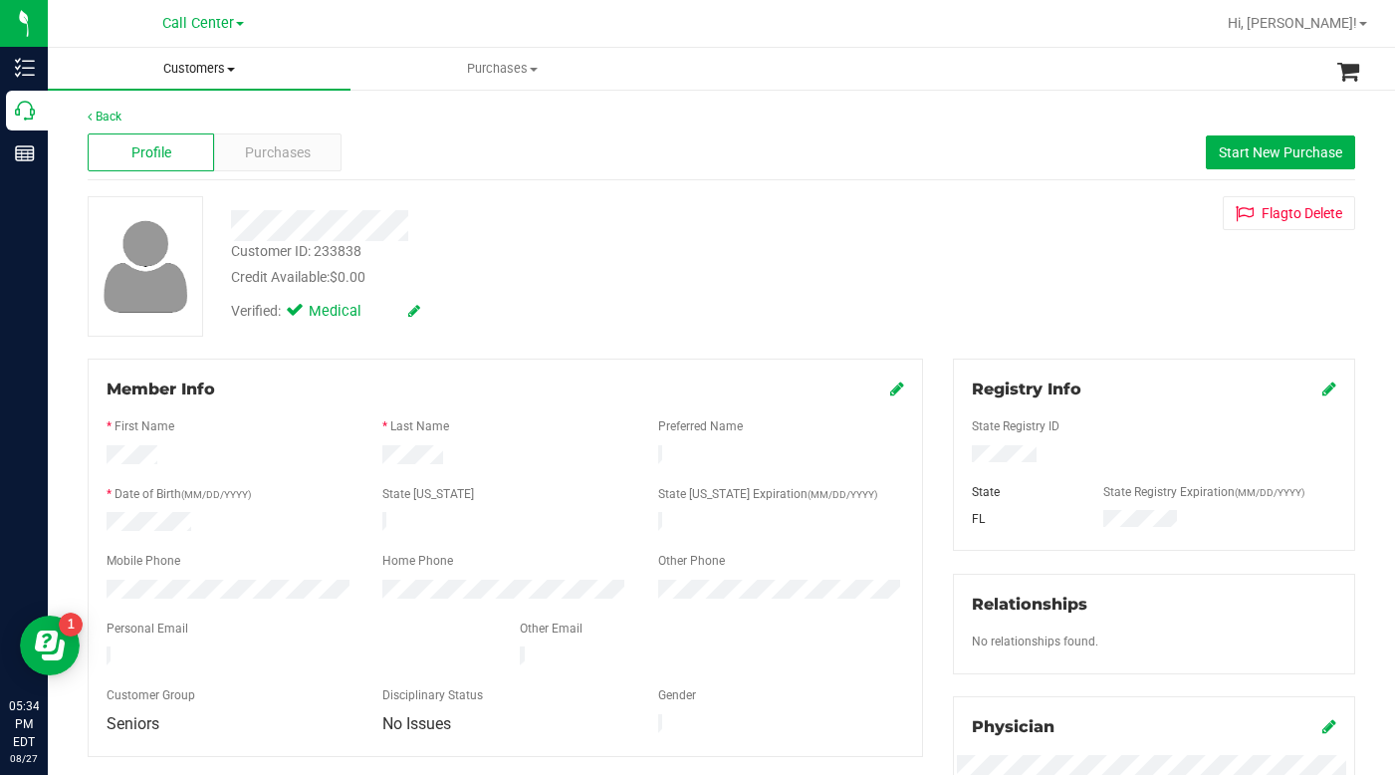
click at [232, 70] on span at bounding box center [231, 70] width 8 height 4
click at [133, 127] on span "All customers" at bounding box center [119, 120] width 143 height 17
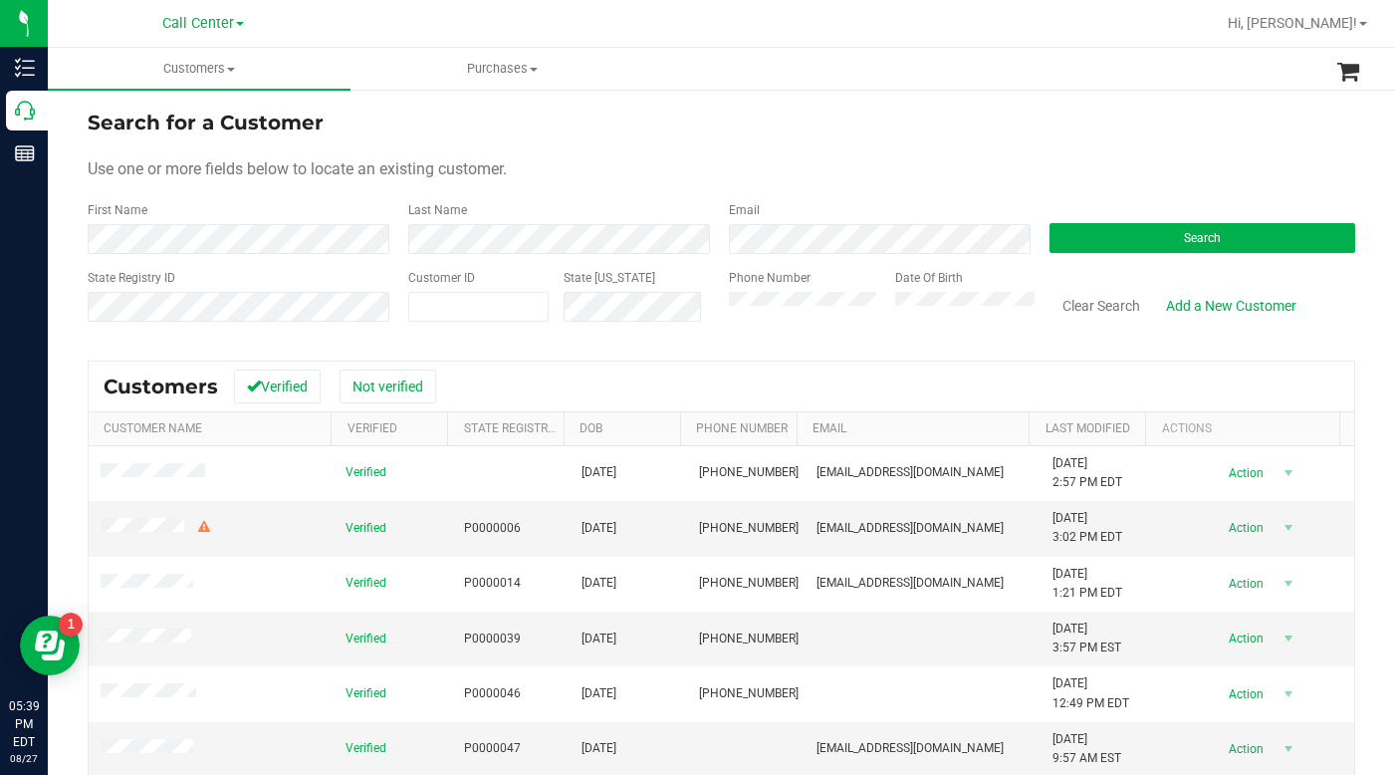
click at [936, 157] on div "Use one or more fields below to locate an existing customer." at bounding box center [722, 169] width 1268 height 24
drag, startPoint x: 1061, startPoint y: 140, endPoint x: 1168, endPoint y: 160, distance: 109.4
click at [1060, 135] on form "Search for a Customer Use one or more fields below to locate an existing custom…" at bounding box center [722, 224] width 1268 height 232
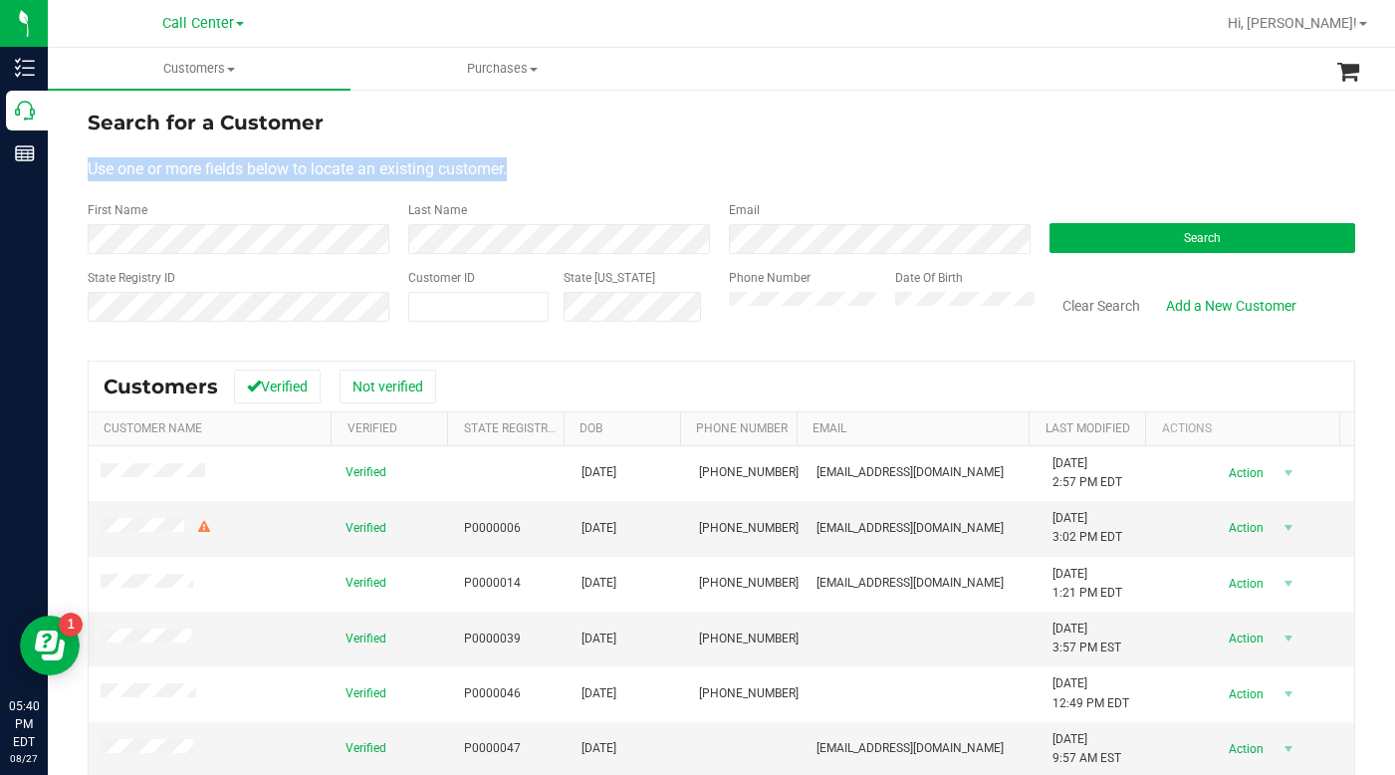
click at [1014, 155] on form "Search for a Customer Use one or more fields below to locate an existing custom…" at bounding box center [722, 224] width 1268 height 232
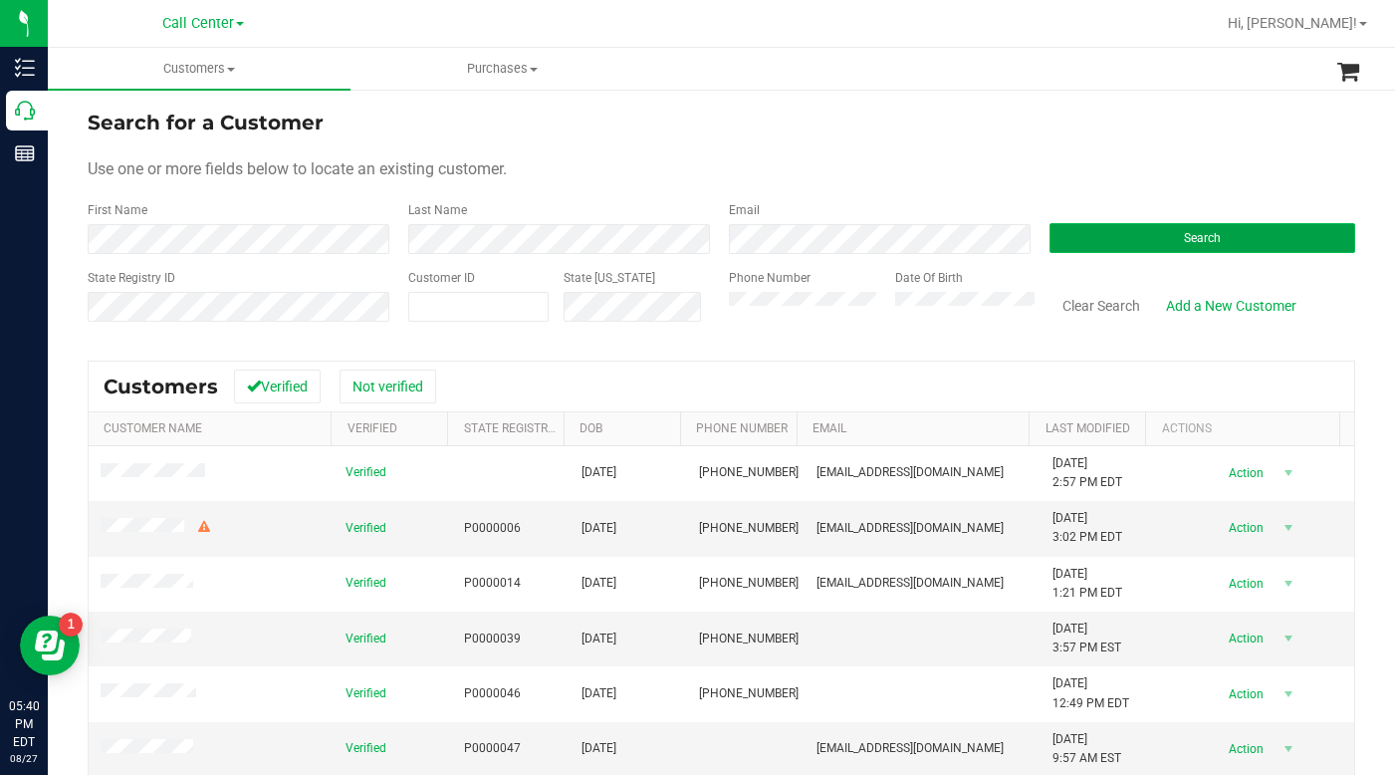
click at [1162, 246] on button "Search" at bounding box center [1203, 238] width 306 height 30
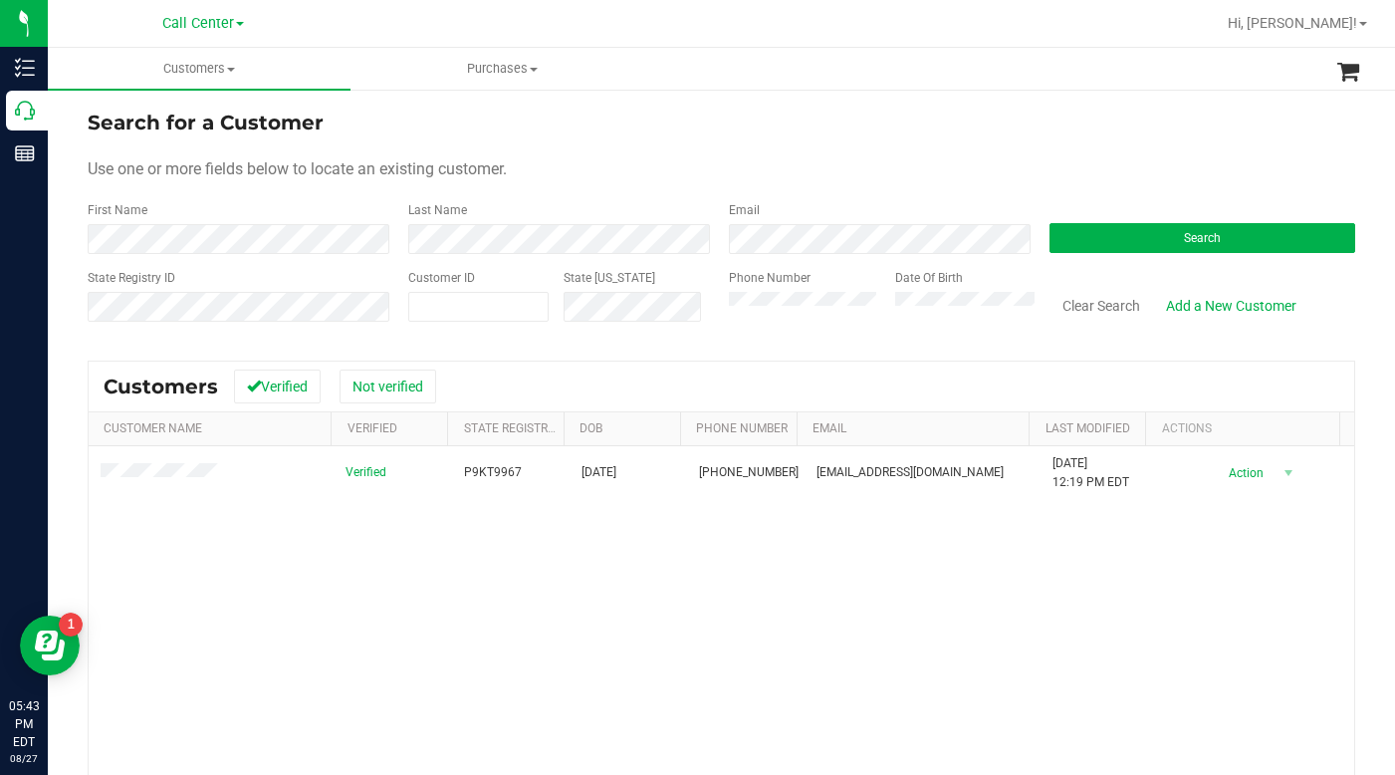
click at [640, 180] on div "Use one or more fields below to locate an existing customer." at bounding box center [722, 169] width 1268 height 24
click at [942, 141] on form "Search for a Customer Use one or more fields below to locate an existing custom…" at bounding box center [722, 224] width 1268 height 232
click at [1055, 165] on div "Use one or more fields below to locate an existing customer." at bounding box center [722, 169] width 1268 height 24
click at [1086, 246] on button "Search" at bounding box center [1203, 238] width 306 height 30
click at [888, 159] on div "Use one or more fields below to locate an existing customer." at bounding box center [722, 169] width 1268 height 24
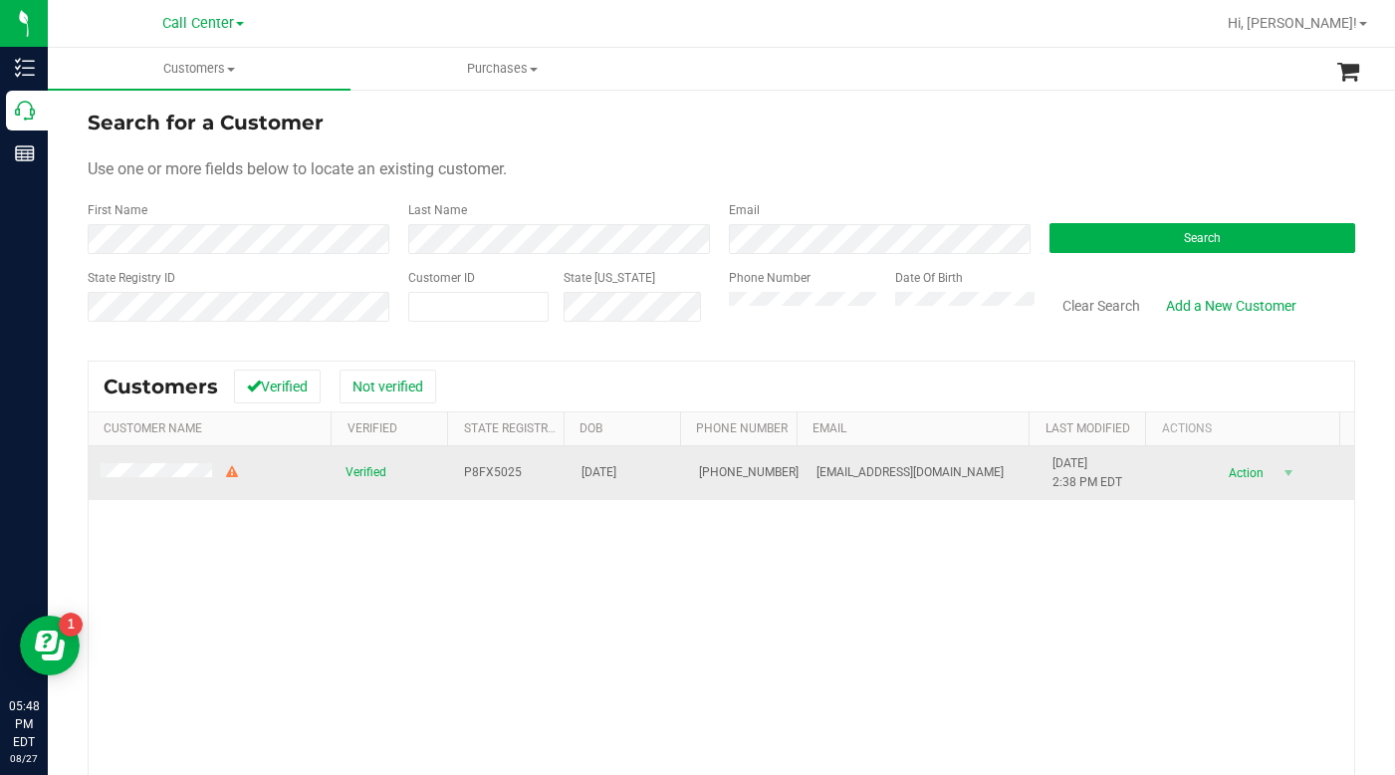
click at [151, 464] on span at bounding box center [171, 473] width 140 height 20
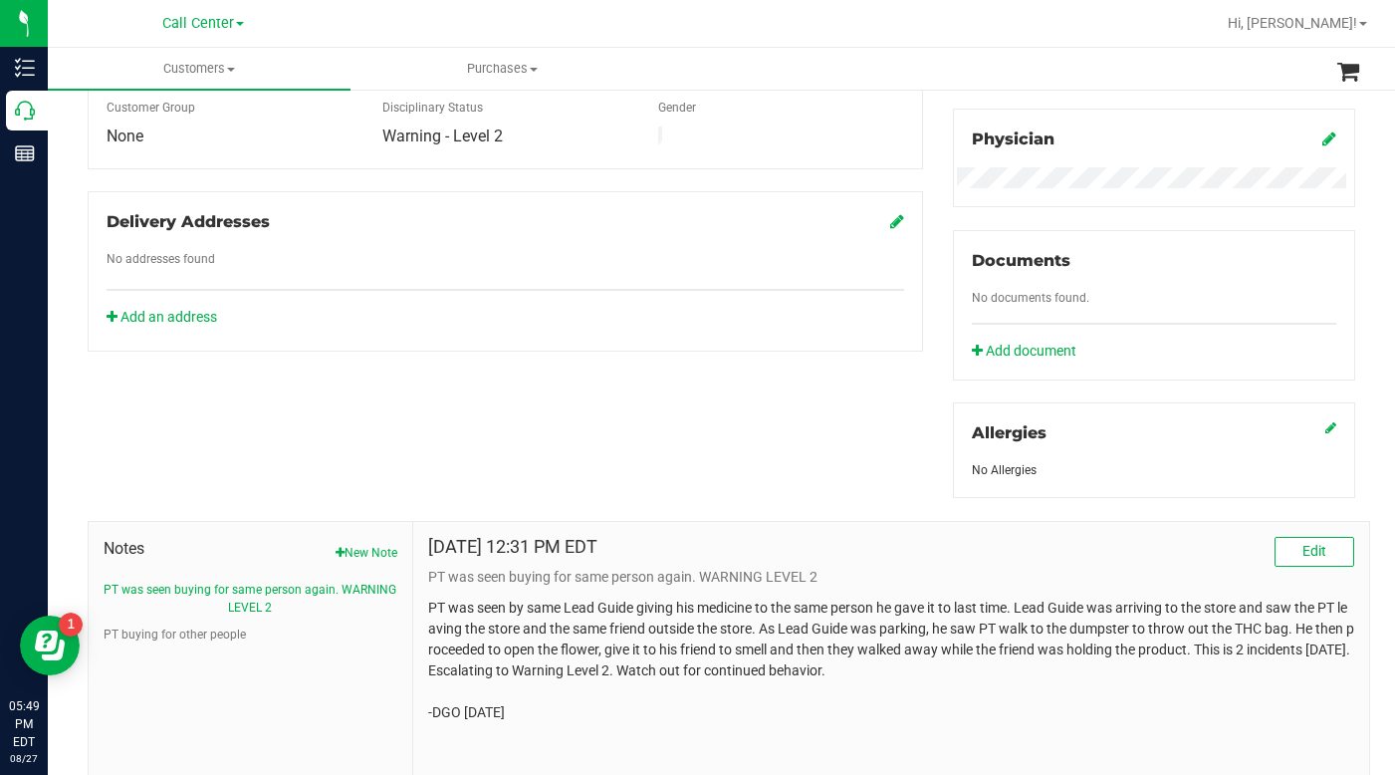
scroll to position [598, 0]
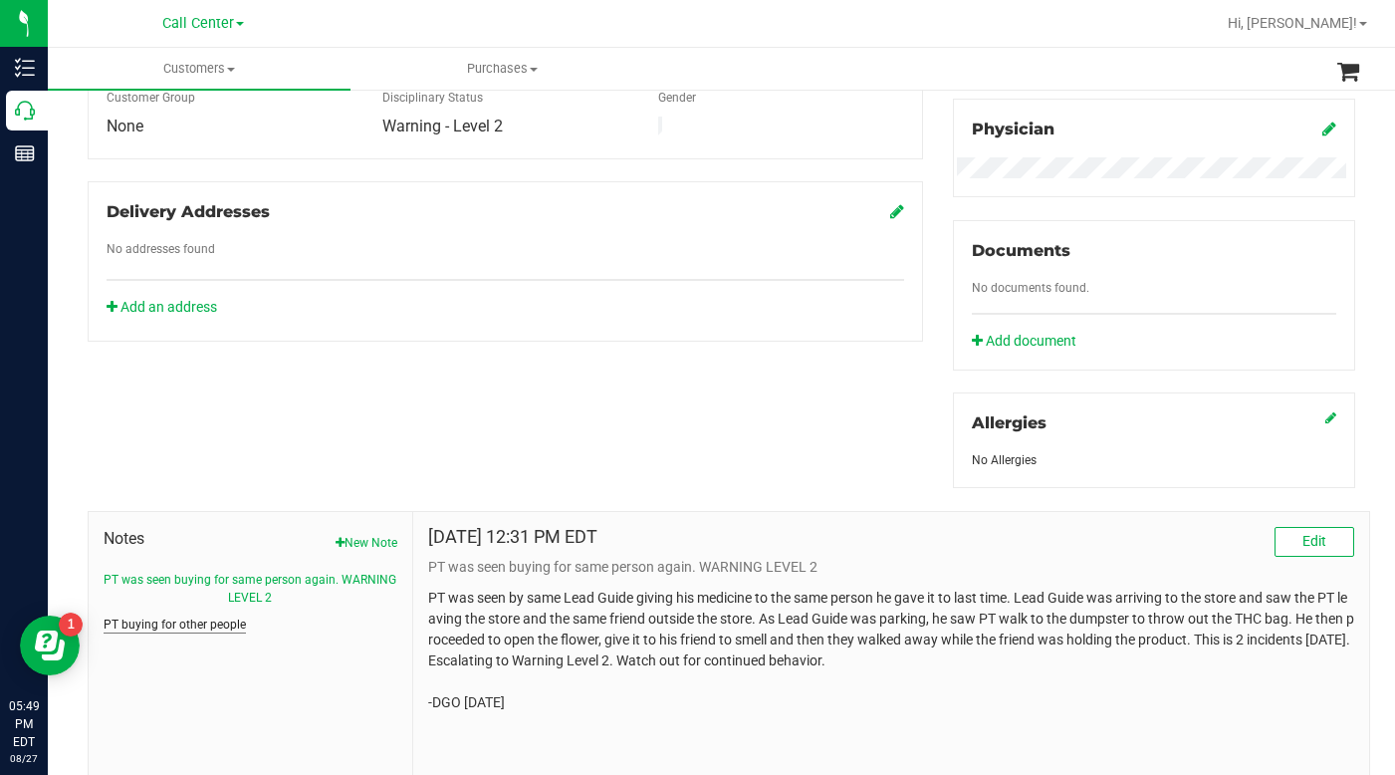
click at [145, 626] on button "PT buying for other people" at bounding box center [175, 625] width 142 height 18
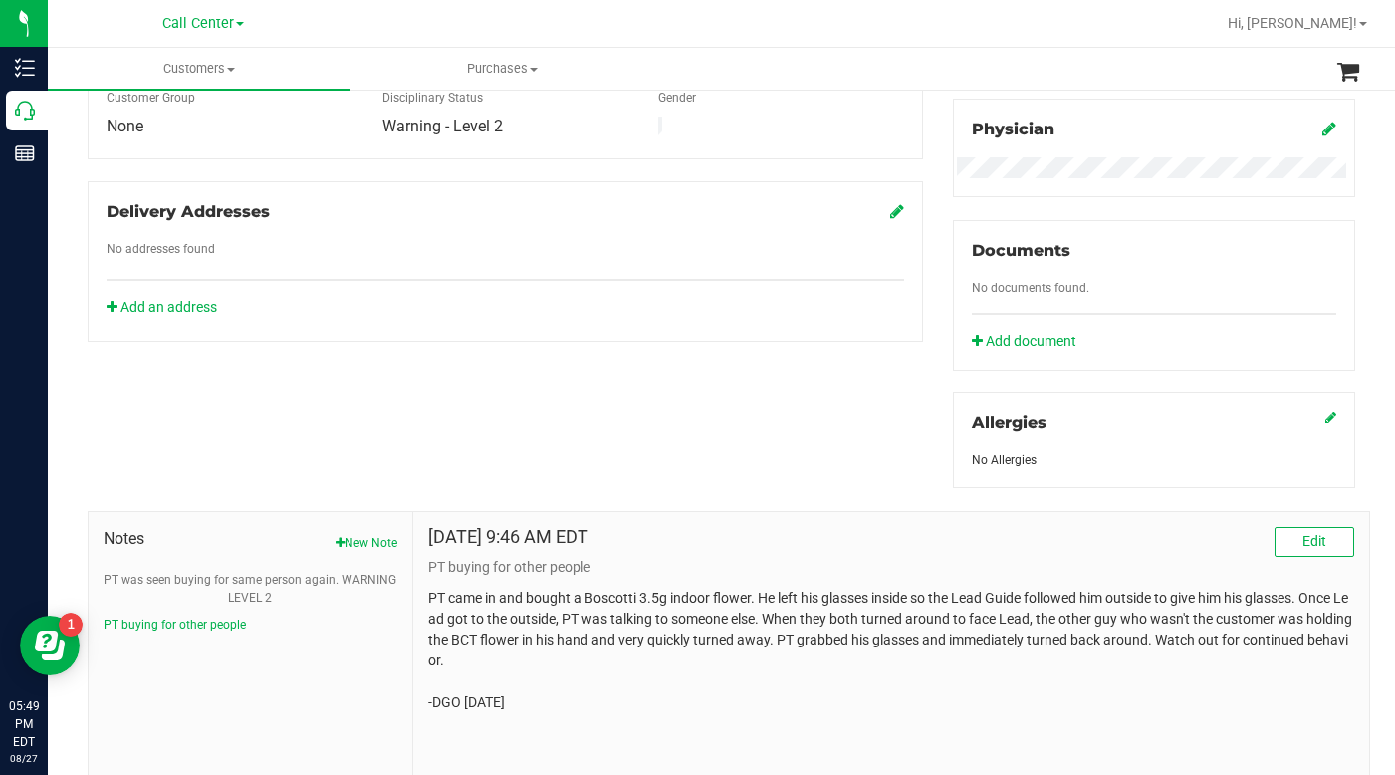
click at [1156, 402] on div "Allergies No Allergies" at bounding box center [1154, 440] width 402 height 96
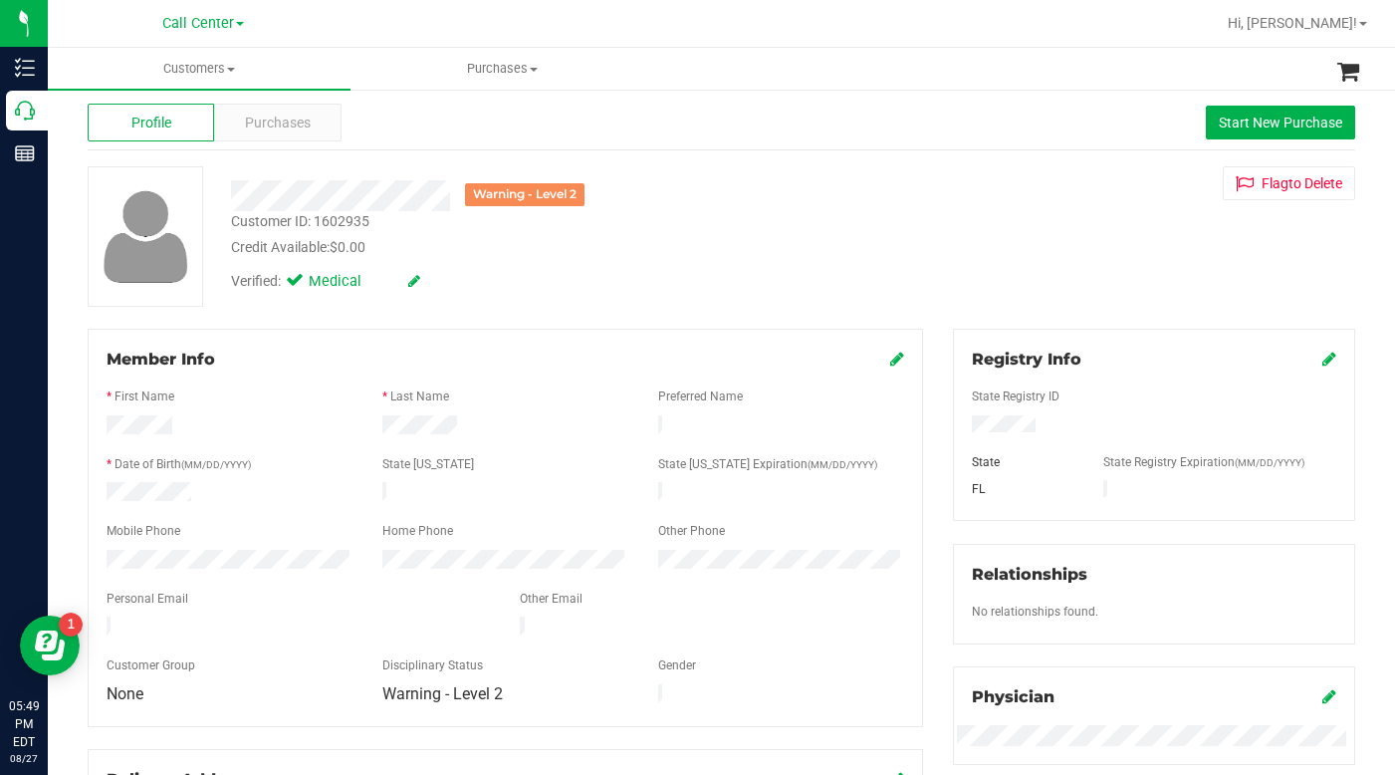
scroll to position [0, 0]
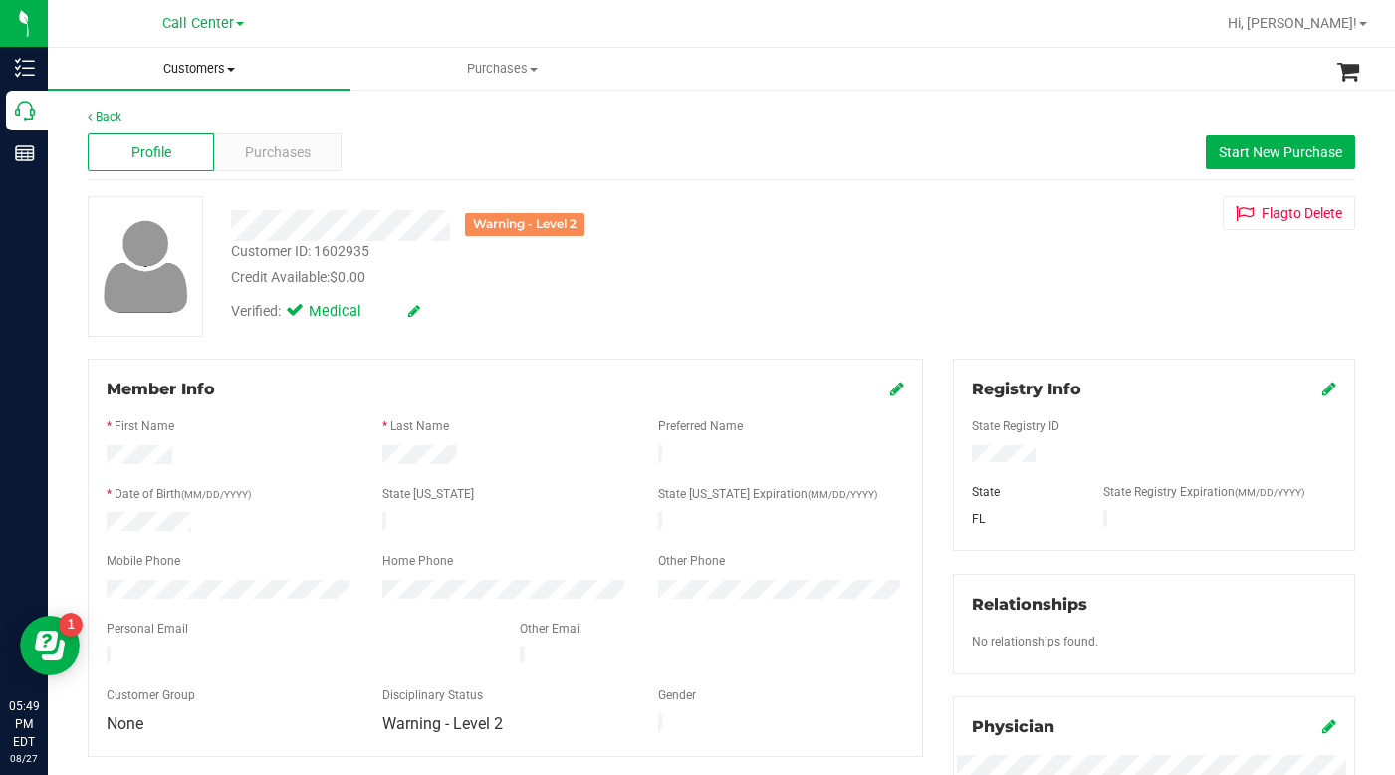
click at [232, 68] on span at bounding box center [231, 70] width 8 height 4
click at [103, 126] on span "All customers" at bounding box center [119, 120] width 143 height 17
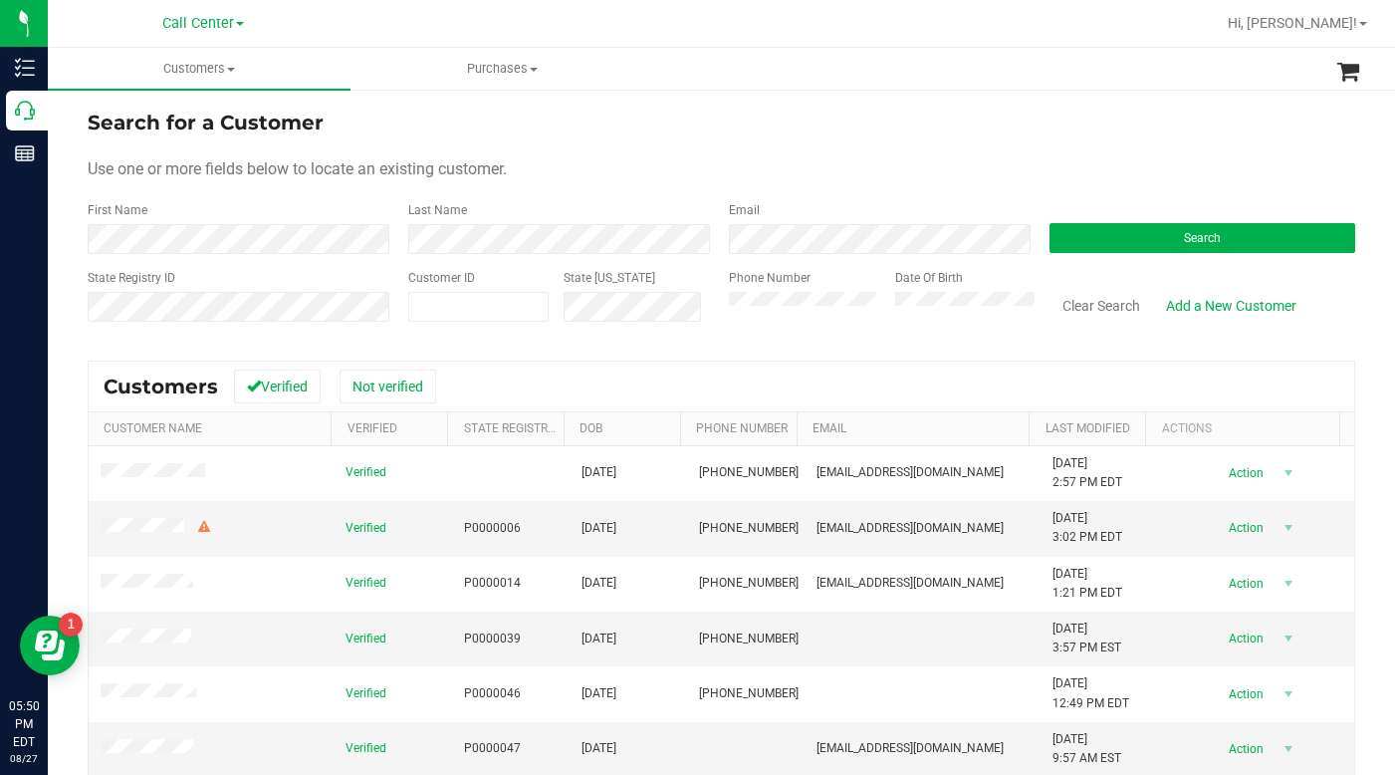
click at [698, 171] on div "Use one or more fields below to locate an existing customer." at bounding box center [722, 169] width 1268 height 24
click at [963, 129] on div "Search for a Customer" at bounding box center [722, 123] width 1268 height 30
click at [721, 195] on form "Search for a Customer Use one or more fields below to locate an existing custom…" at bounding box center [722, 224] width 1268 height 232
click at [656, 165] on div "Use one or more fields below to locate an existing customer." at bounding box center [722, 169] width 1268 height 24
click at [1002, 190] on form "Search for a Customer Use one or more fields below to locate an existing custom…" at bounding box center [722, 224] width 1268 height 232
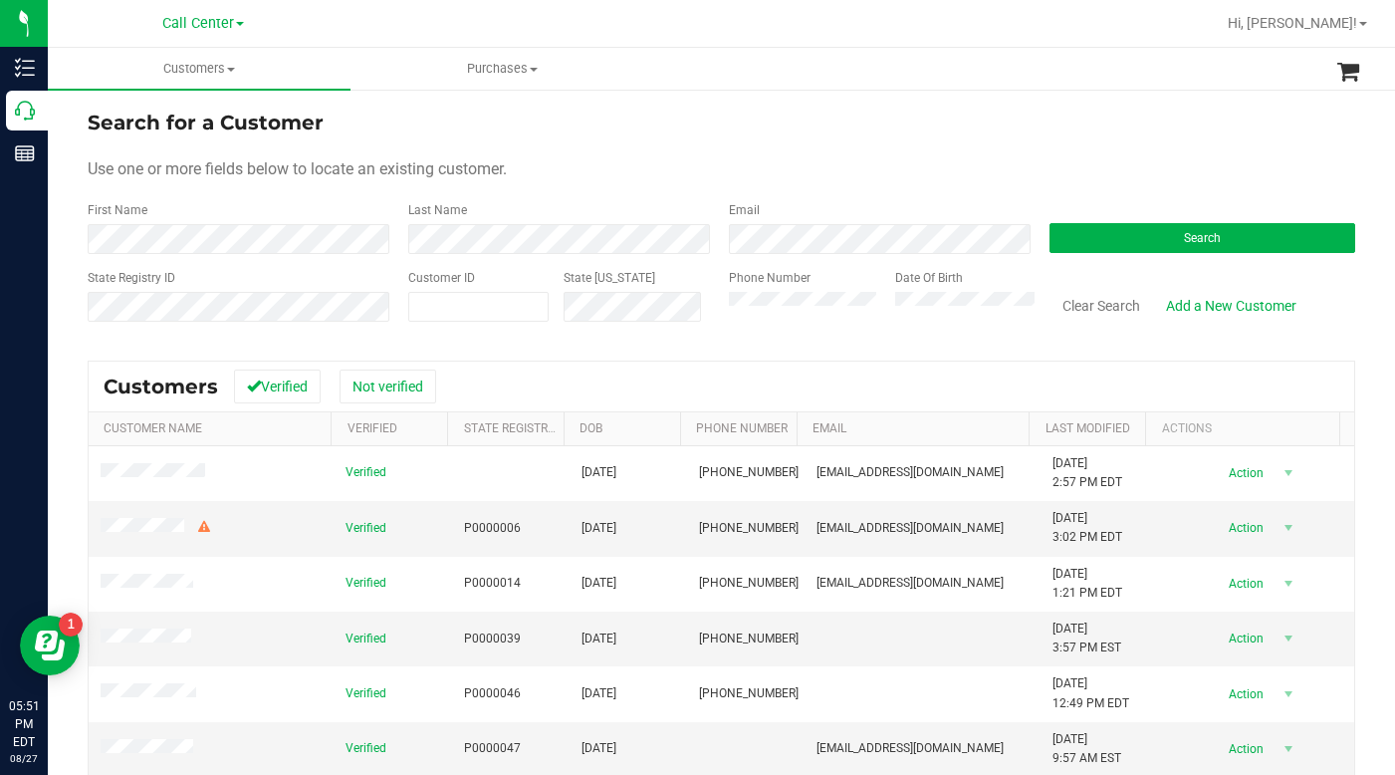
click at [642, 158] on div "Use one or more fields below to locate an existing customer." at bounding box center [722, 169] width 1268 height 24
click at [1098, 149] on form "Search for a Customer Use one or more fields below to locate an existing custom…" at bounding box center [722, 224] width 1268 height 232
click at [990, 165] on div "Use one or more fields below to locate an existing customer." at bounding box center [722, 169] width 1268 height 24
click at [1057, 126] on div "Search for a Customer" at bounding box center [722, 123] width 1268 height 30
click at [1124, 229] on button "Search" at bounding box center [1203, 238] width 306 height 30
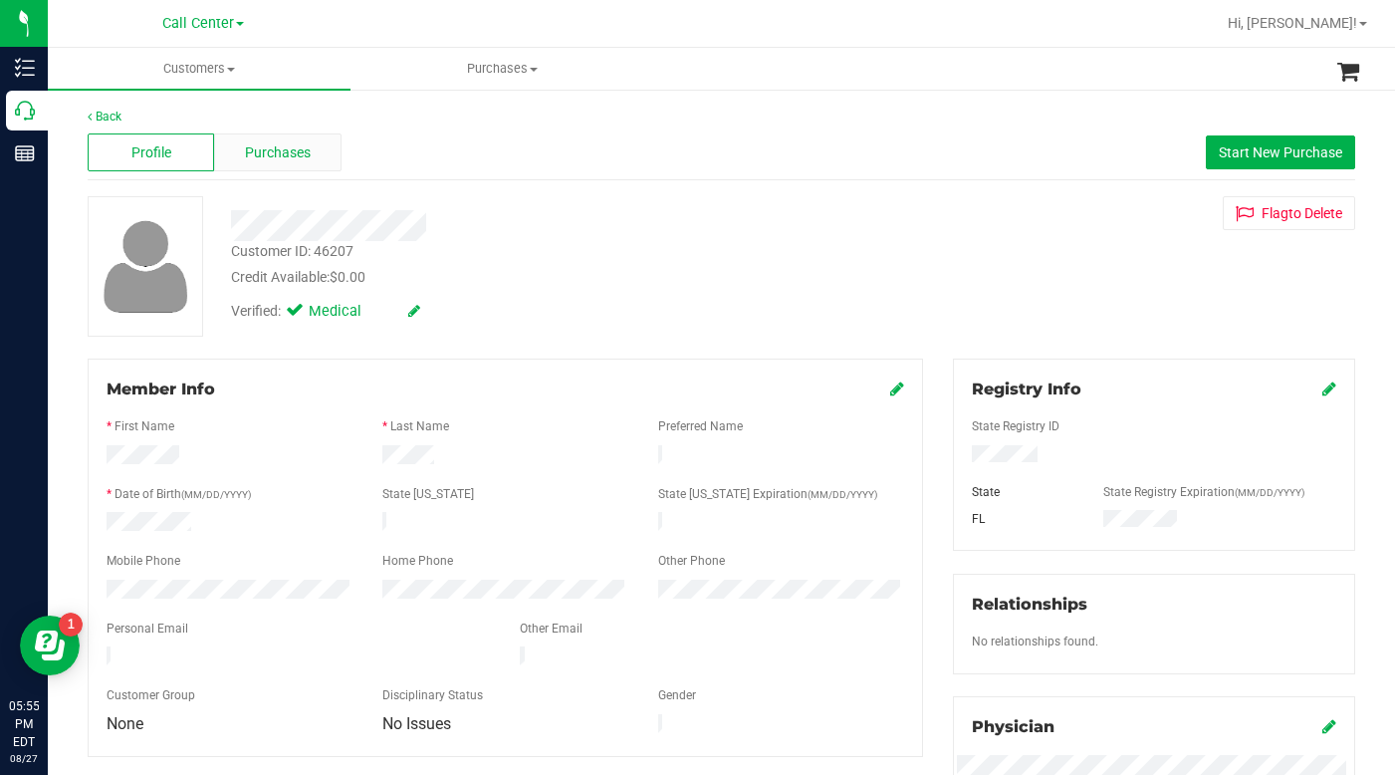
click at [281, 160] on span "Purchases" at bounding box center [278, 152] width 66 height 21
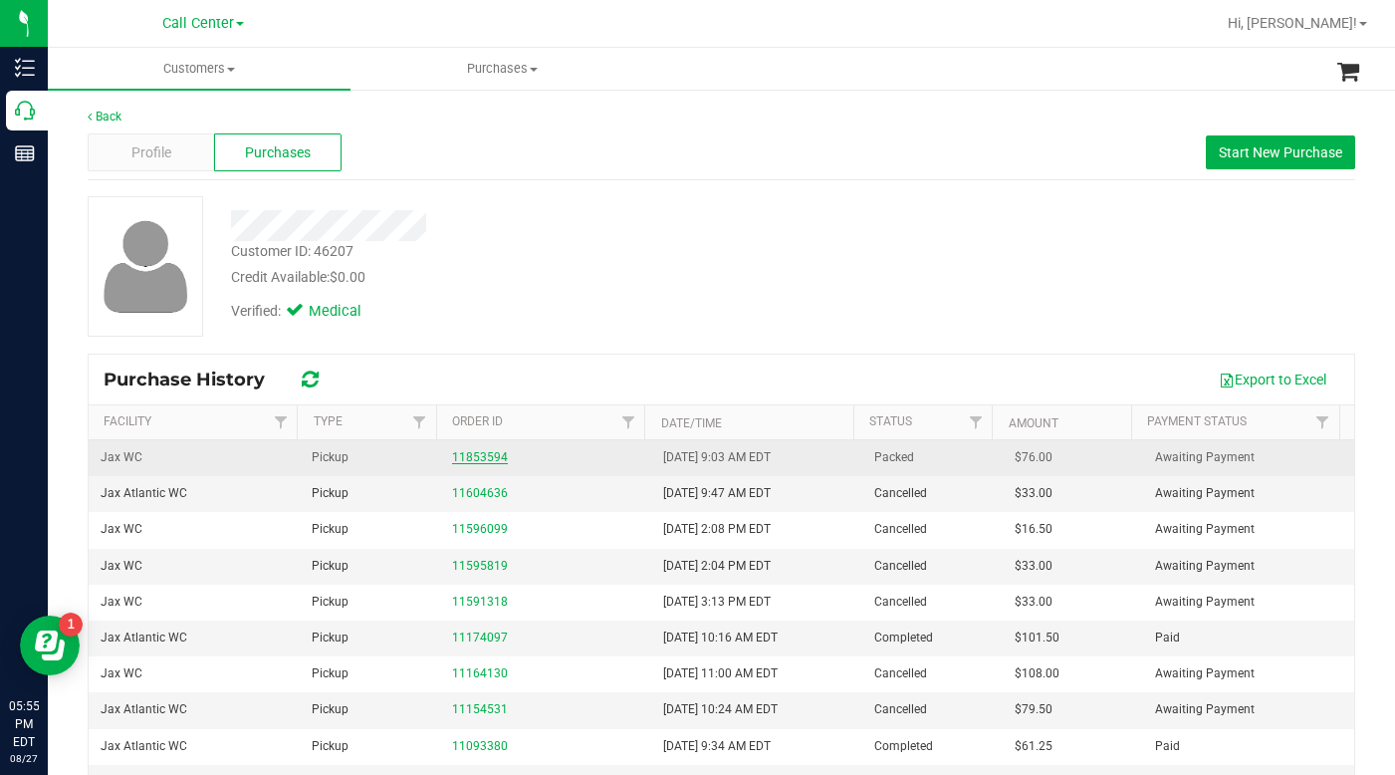
click at [481, 458] on link "11853594" at bounding box center [480, 457] width 56 height 14
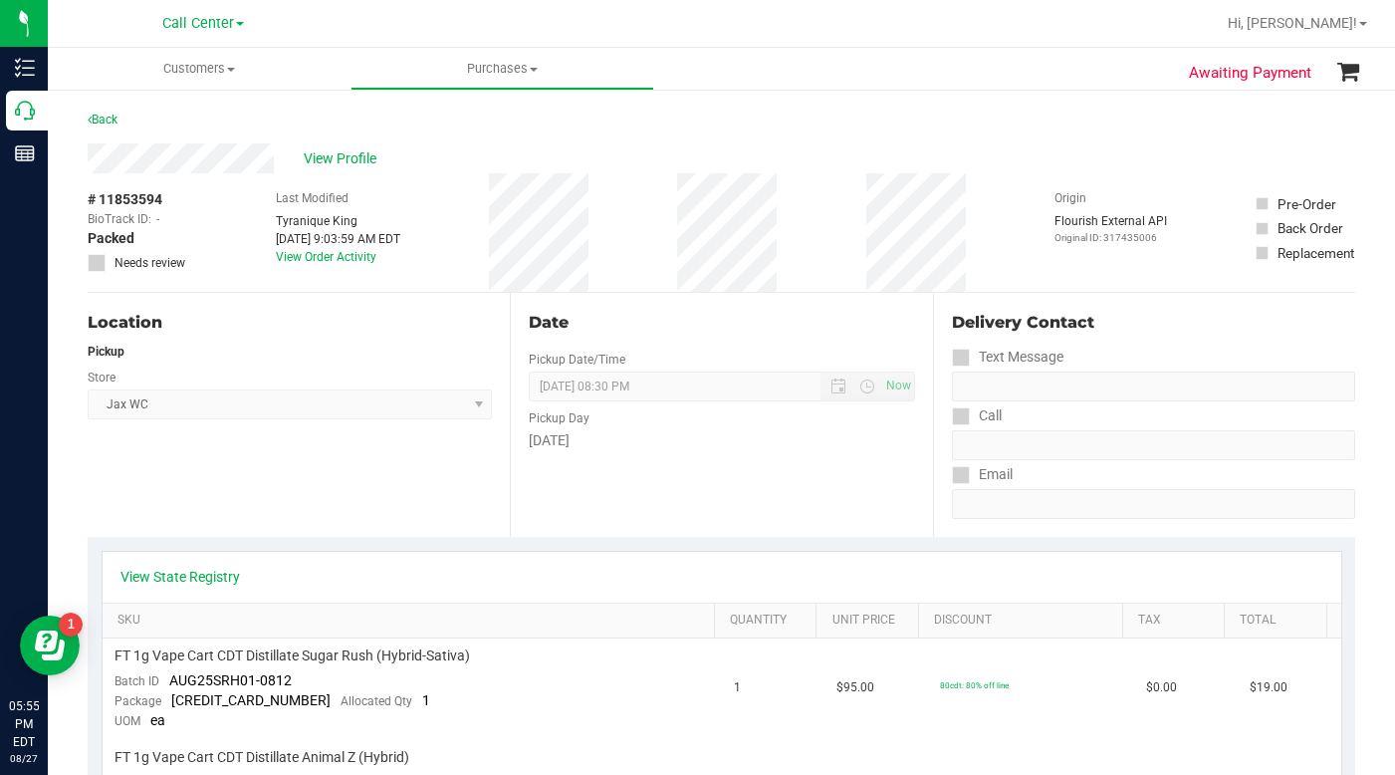
click at [340, 484] on div "Location Pickup Store Jax WC Select Store [PERSON_NAME][GEOGRAPHIC_DATA] [PERSO…" at bounding box center [299, 415] width 422 height 244
click at [209, 493] on div "Location Pickup Store Jax WC Select Store [PERSON_NAME][GEOGRAPHIC_DATA] [PERSO…" at bounding box center [299, 415] width 422 height 244
click at [997, 162] on div "View Profile" at bounding box center [722, 158] width 1268 height 30
click at [230, 72] on span "Customers" at bounding box center [199, 69] width 303 height 18
click at [191, 122] on li "All customers" at bounding box center [199, 121] width 303 height 24
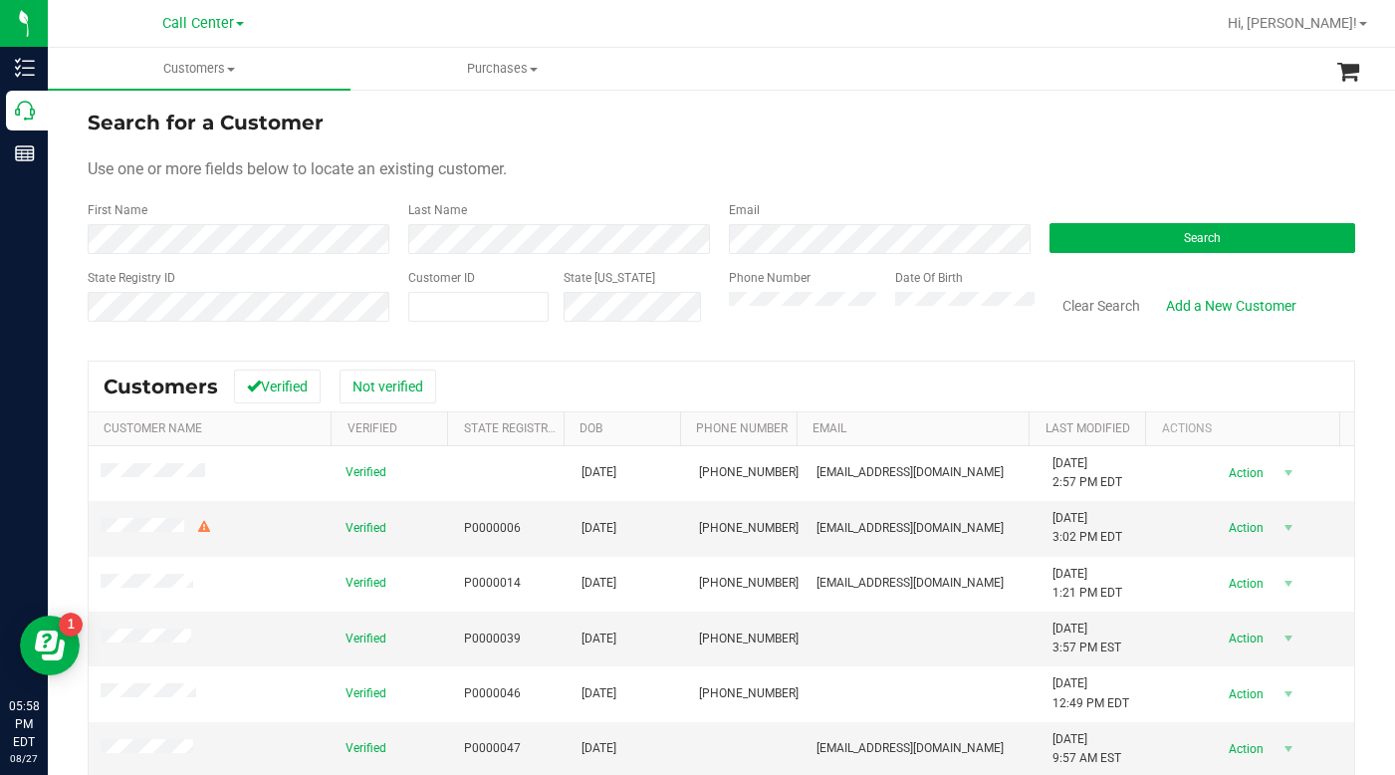
click at [994, 202] on div "Email" at bounding box center [874, 227] width 321 height 53
click at [588, 180] on div "Use one or more fields below to locate an existing customer." at bounding box center [722, 169] width 1268 height 24
click at [442, 308] on span at bounding box center [478, 307] width 140 height 30
type input "1572053"
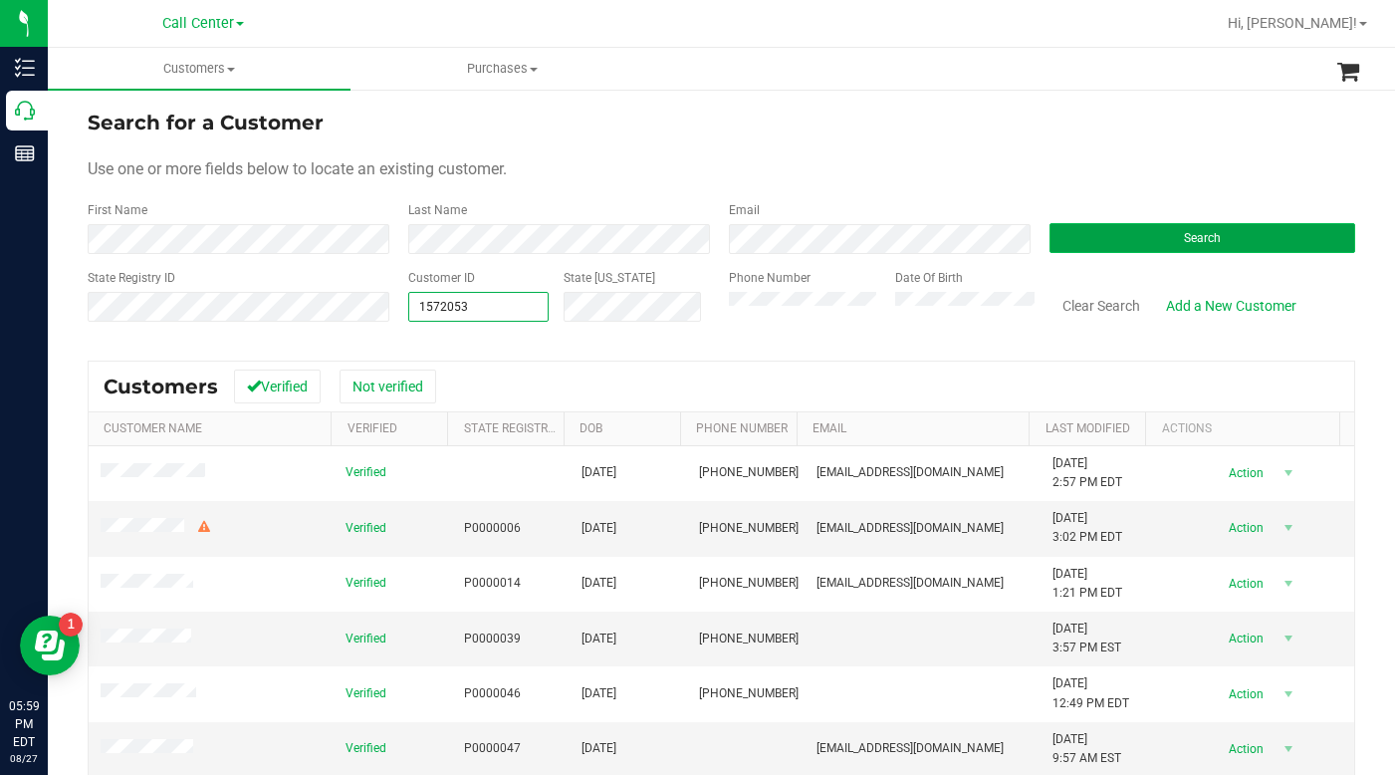
click at [1064, 248] on button "Search" at bounding box center [1203, 238] width 306 height 30
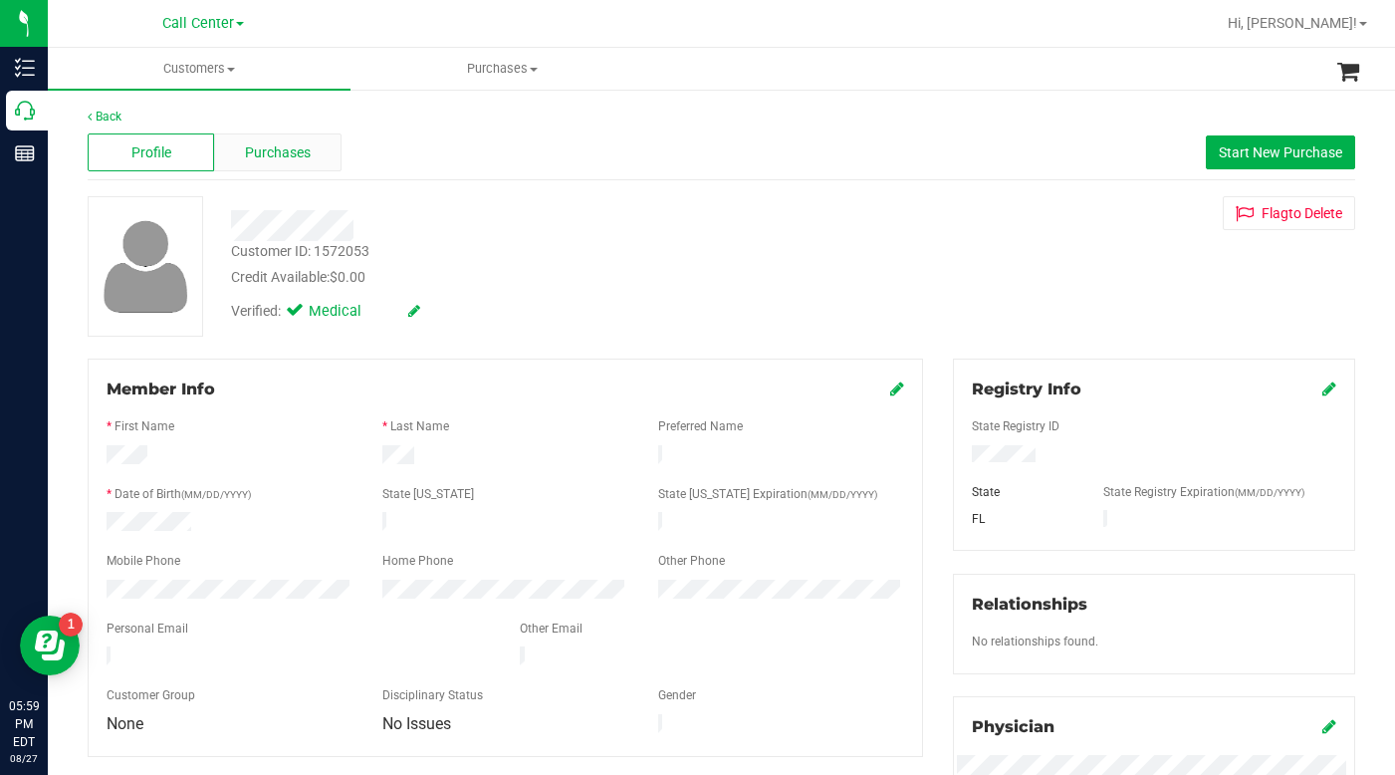
click at [266, 158] on span "Purchases" at bounding box center [278, 152] width 66 height 21
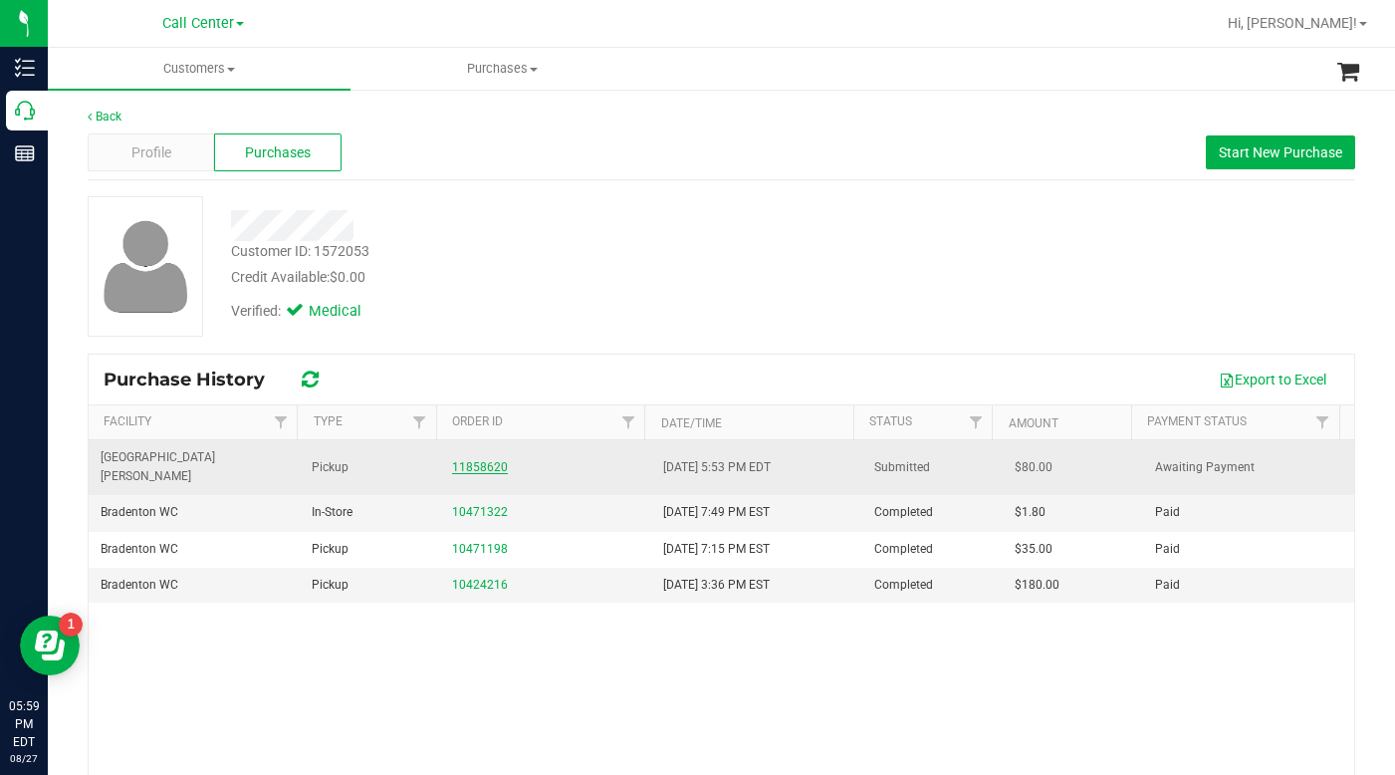
click at [465, 460] on link "11858620" at bounding box center [480, 467] width 56 height 14
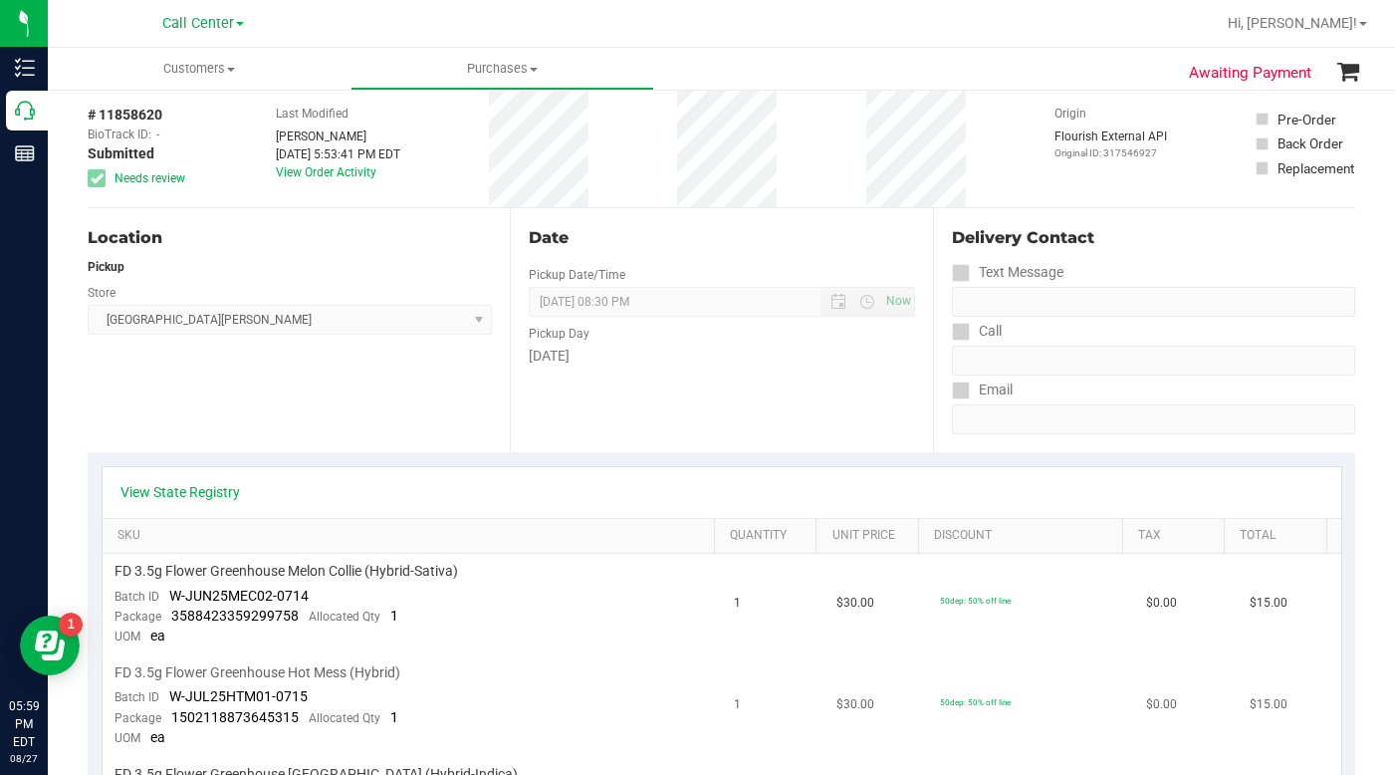
scroll to position [299, 0]
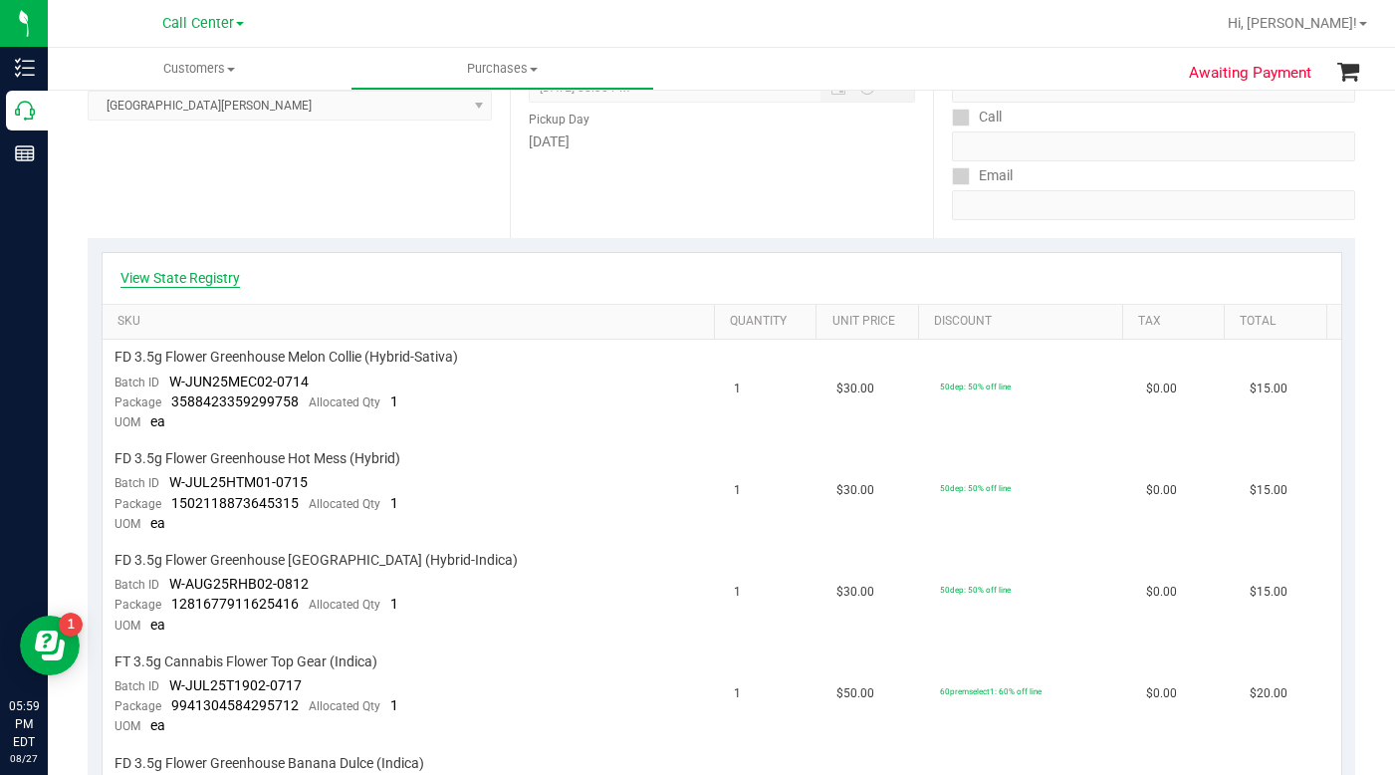
click at [146, 273] on link "View State Registry" at bounding box center [181, 278] width 120 height 20
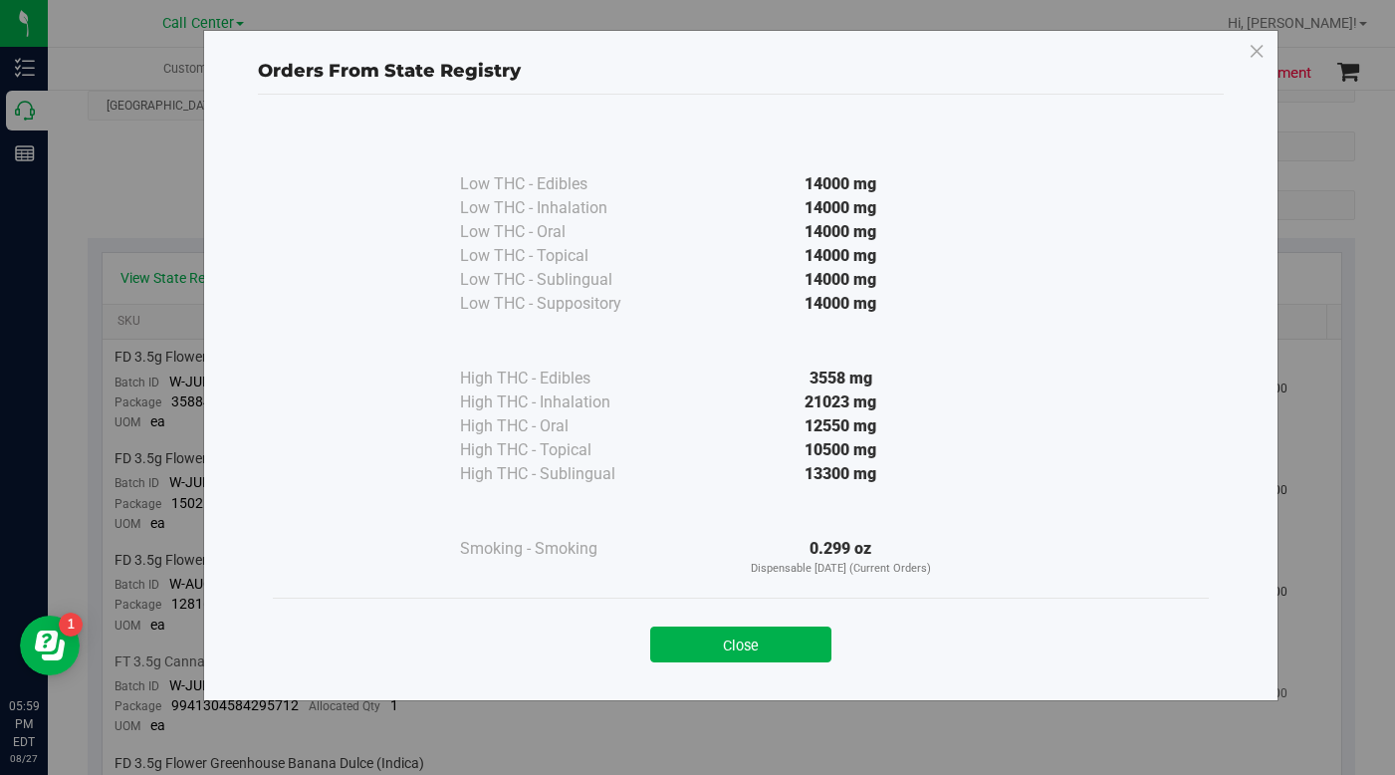
click at [678, 657] on button "Close" at bounding box center [740, 645] width 181 height 36
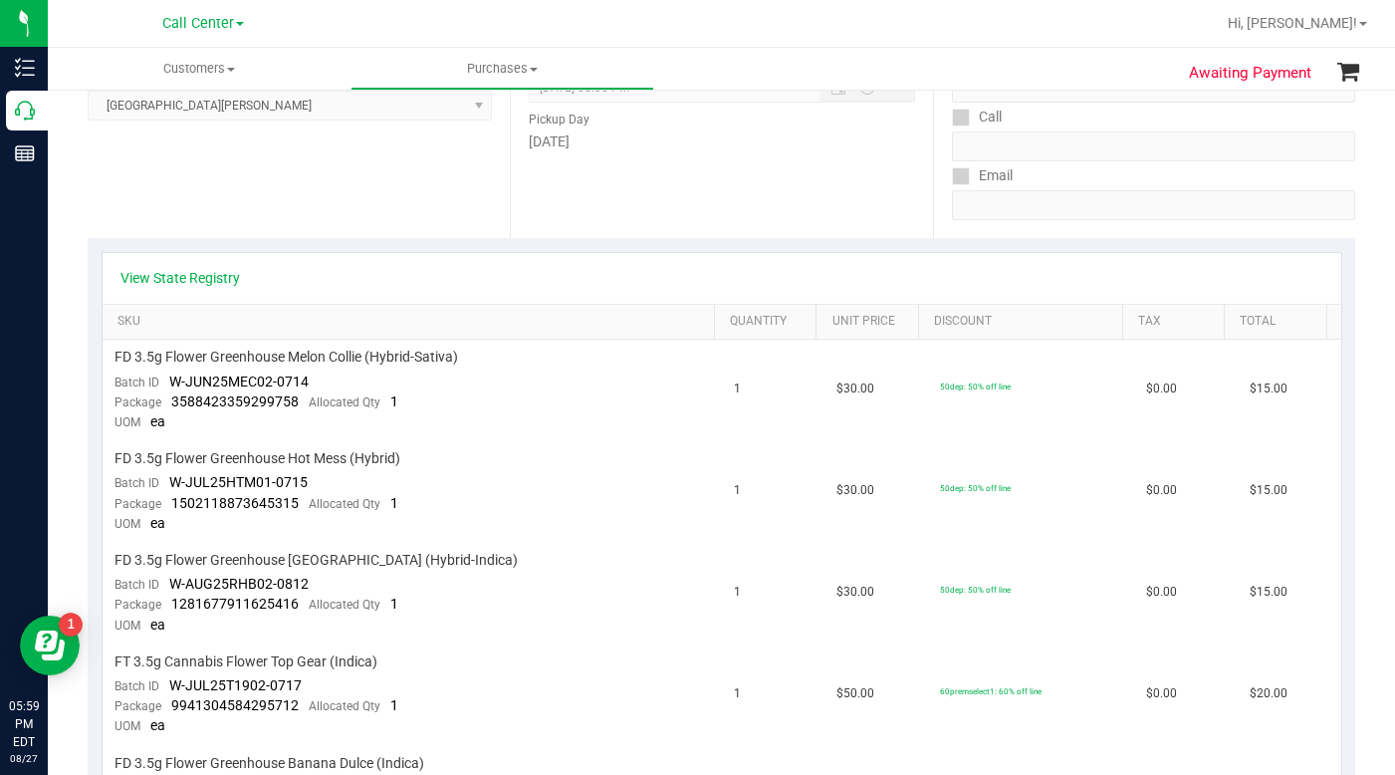
click at [1036, 70] on ul "Customers All customers Add a new customer All physicians Purchases All purchas…" at bounding box center [745, 69] width 1395 height 43
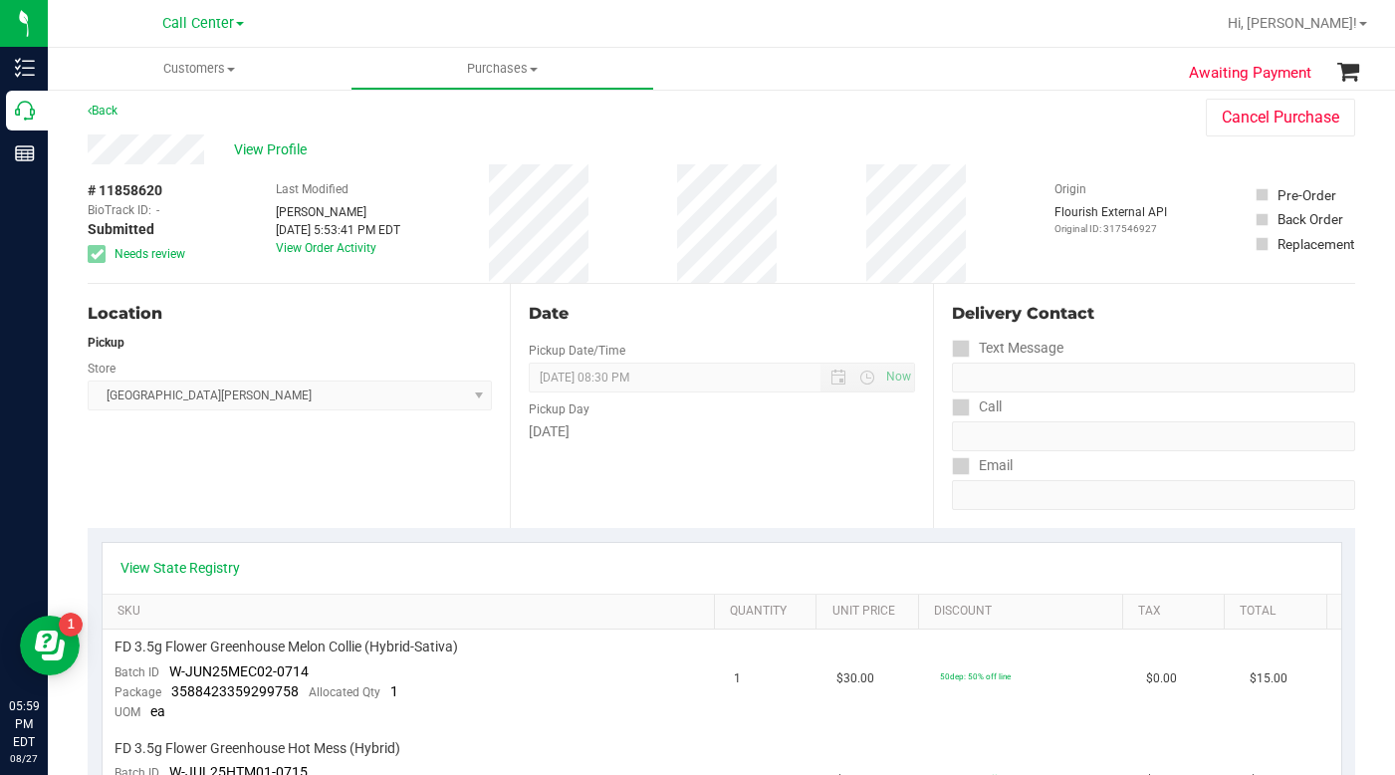
scroll to position [0, 0]
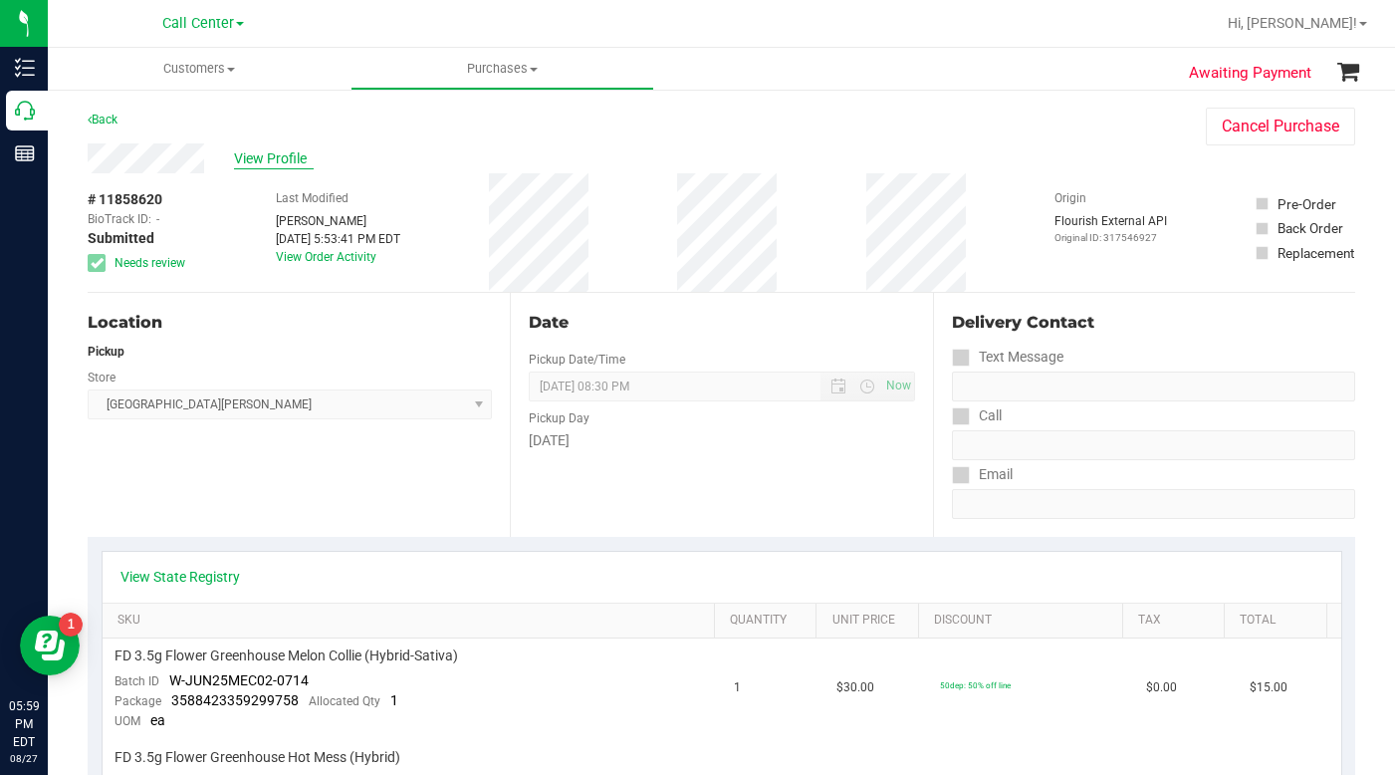
click at [260, 150] on span "View Profile" at bounding box center [274, 158] width 80 height 21
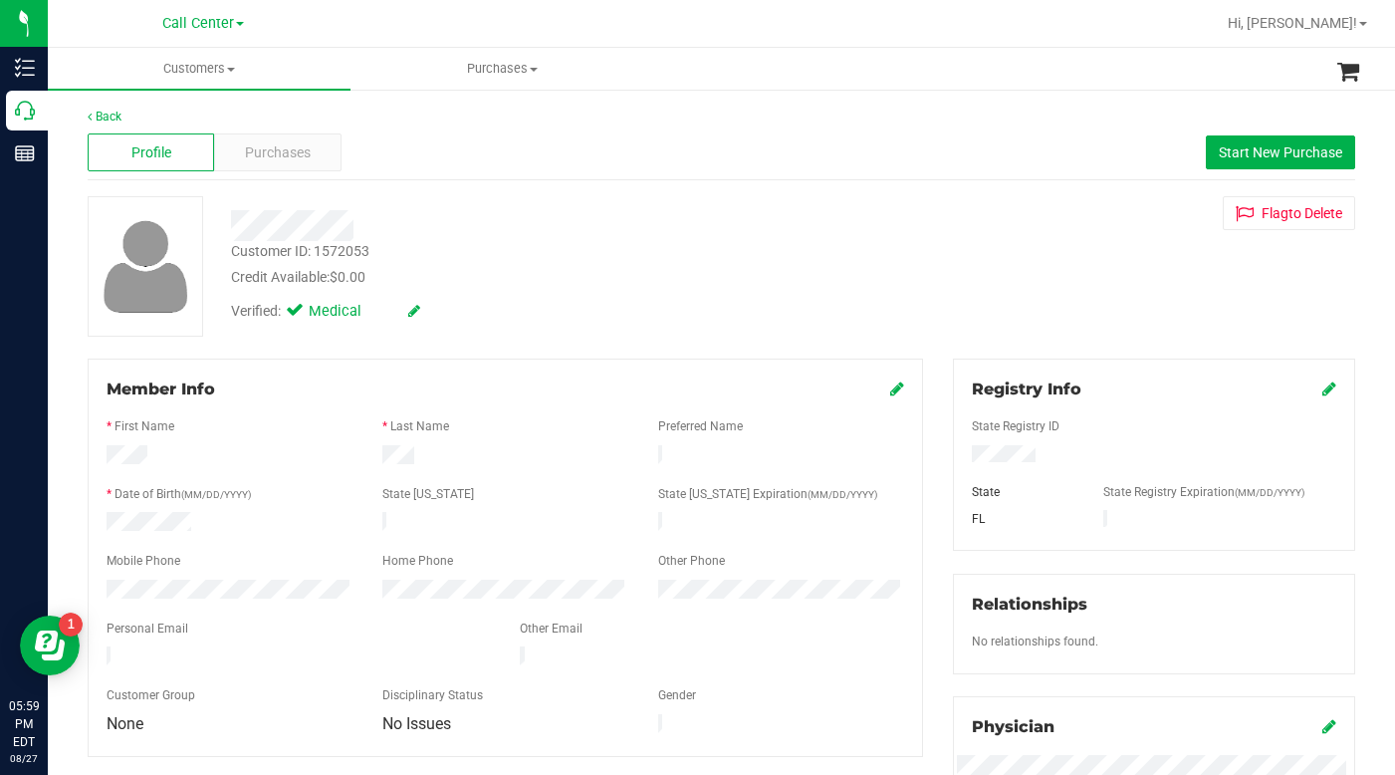
click at [1055, 326] on div "Customer ID: 1572053 Credit Available: $0.00 Verified: Medical Flag to [GEOGRAP…" at bounding box center [722, 266] width 1298 height 140
drag, startPoint x: 1057, startPoint y: 275, endPoint x: 1059, endPoint y: 299, distance: 24.0
click at [1057, 275] on div "Customer ID: 1572053 Credit Available: $0.00 Verified: Medical Flag to [GEOGRAP…" at bounding box center [722, 266] width 1298 height 140
click at [1070, 261] on div "Customer ID: 1572053 Credit Available: $0.00 Verified: Medical Flag to [GEOGRAP…" at bounding box center [722, 266] width 1298 height 140
click at [281, 150] on span "Purchases" at bounding box center [278, 152] width 66 height 21
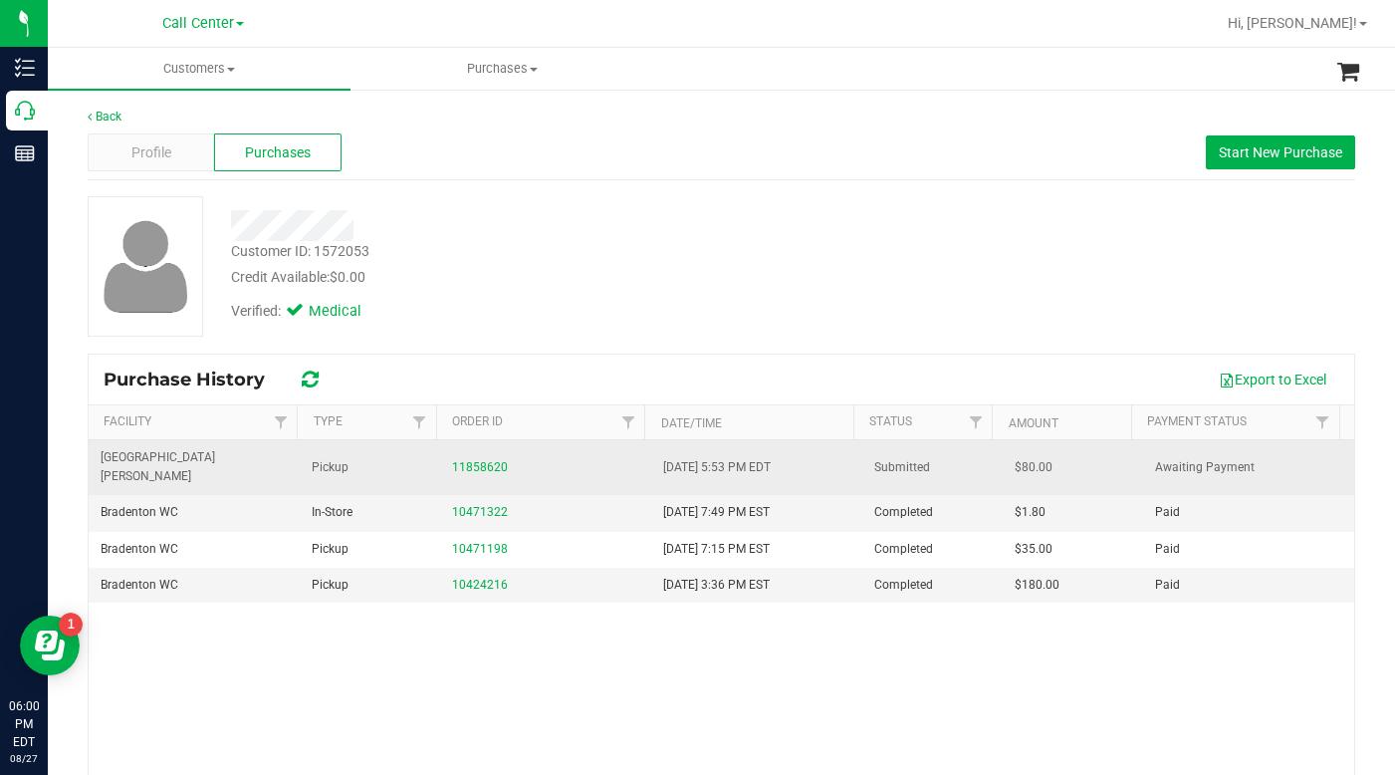
click at [476, 465] on div "11858620" at bounding box center [545, 467] width 187 height 19
click at [466, 462] on link "11858620" at bounding box center [480, 467] width 56 height 14
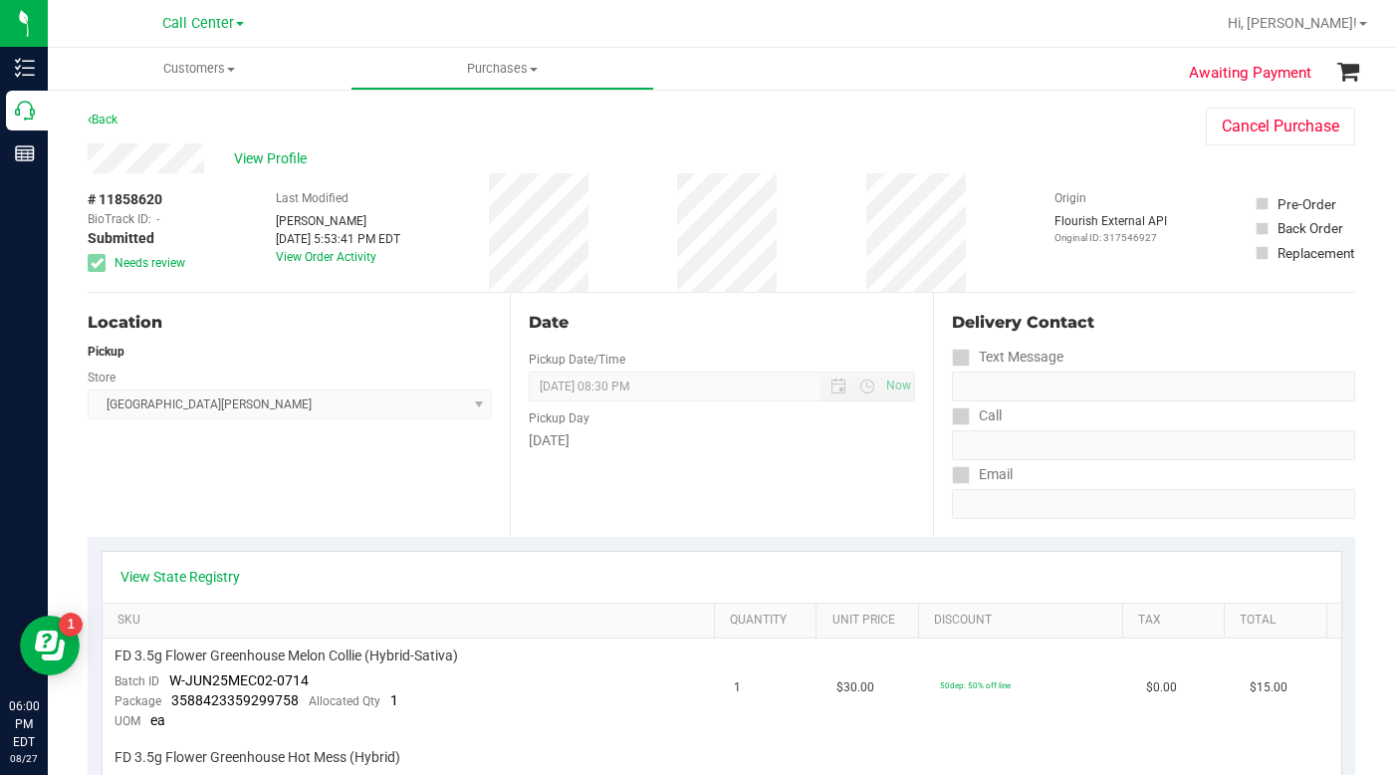
click at [323, 498] on div "Location Pickup Store [GEOGRAPHIC_DATA][PERSON_NAME] Select Store [PERSON_NAME]…" at bounding box center [299, 415] width 422 height 244
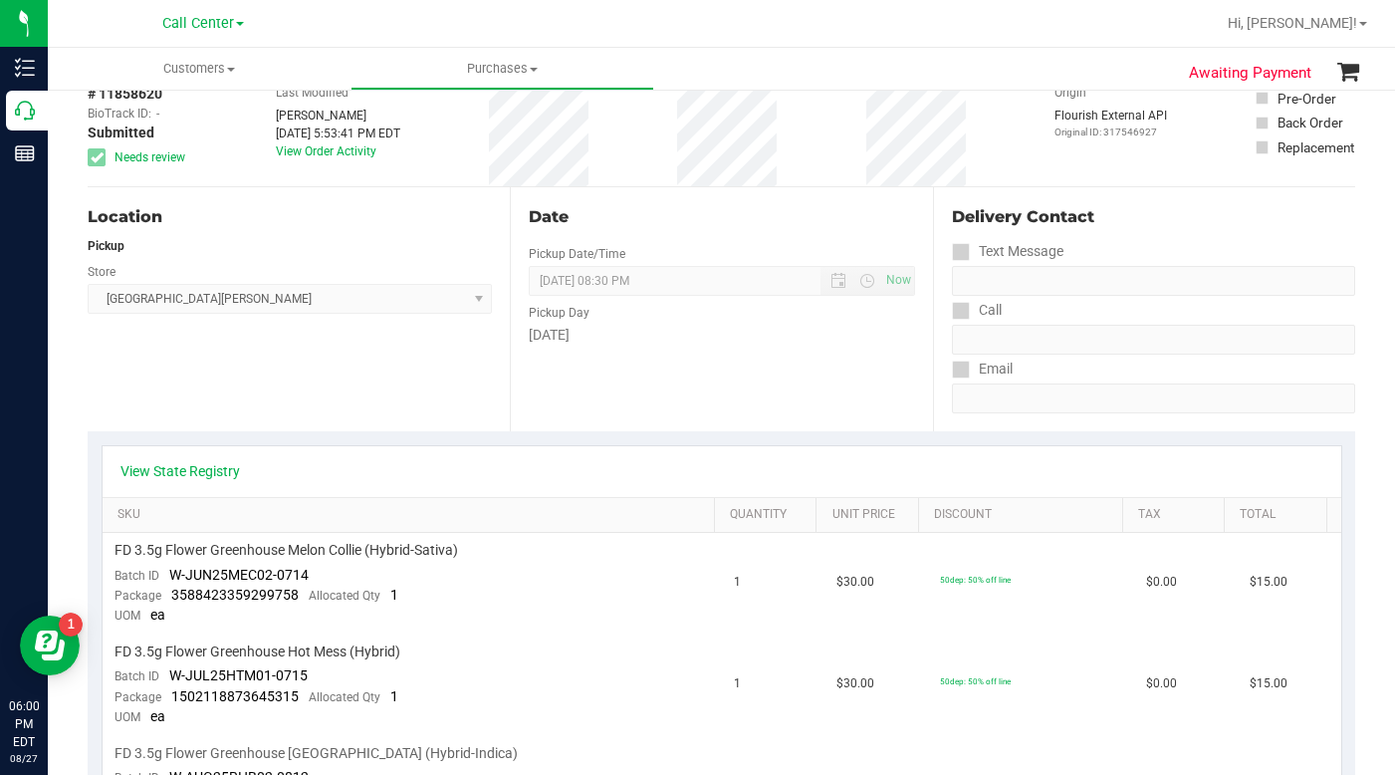
scroll to position [100, 0]
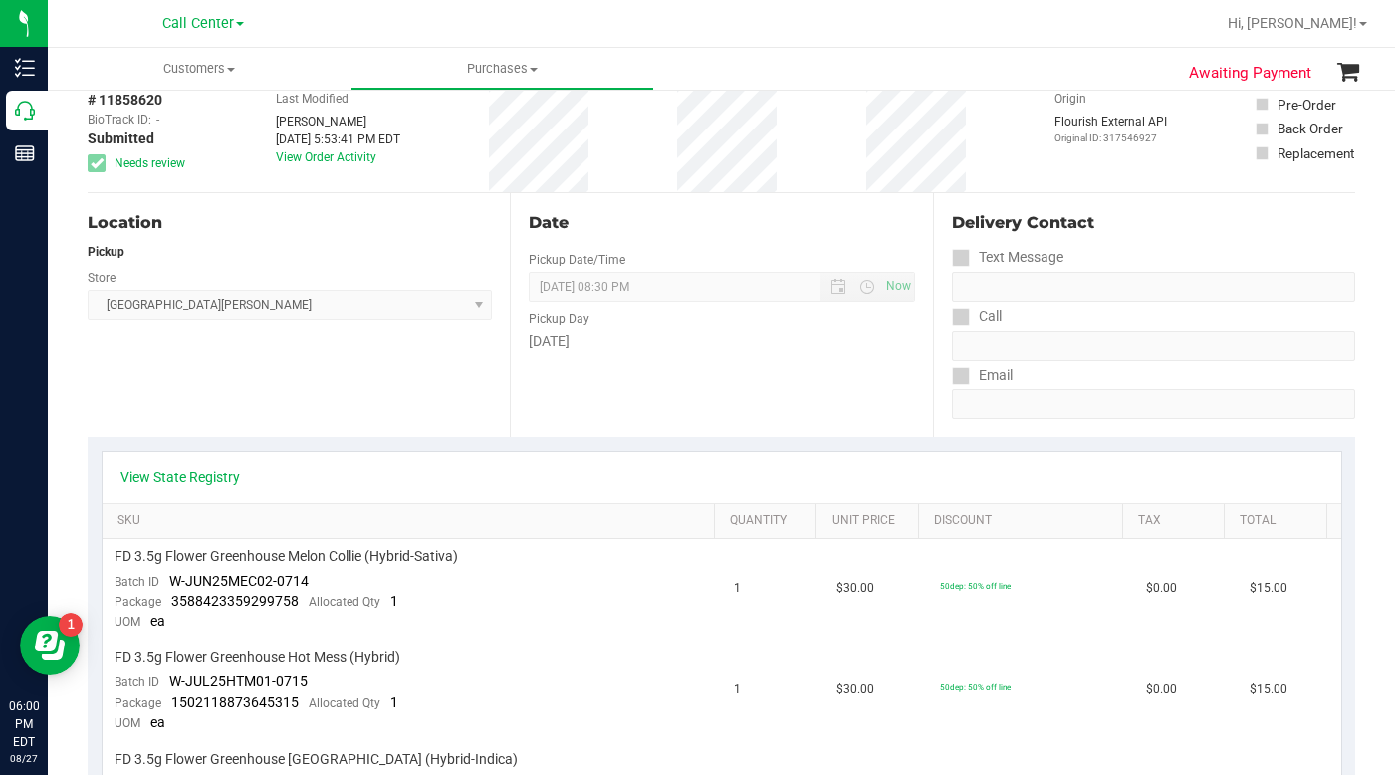
click at [208, 490] on div "View State Registry" at bounding box center [722, 477] width 1239 height 51
click at [211, 475] on link "View State Registry" at bounding box center [181, 477] width 120 height 20
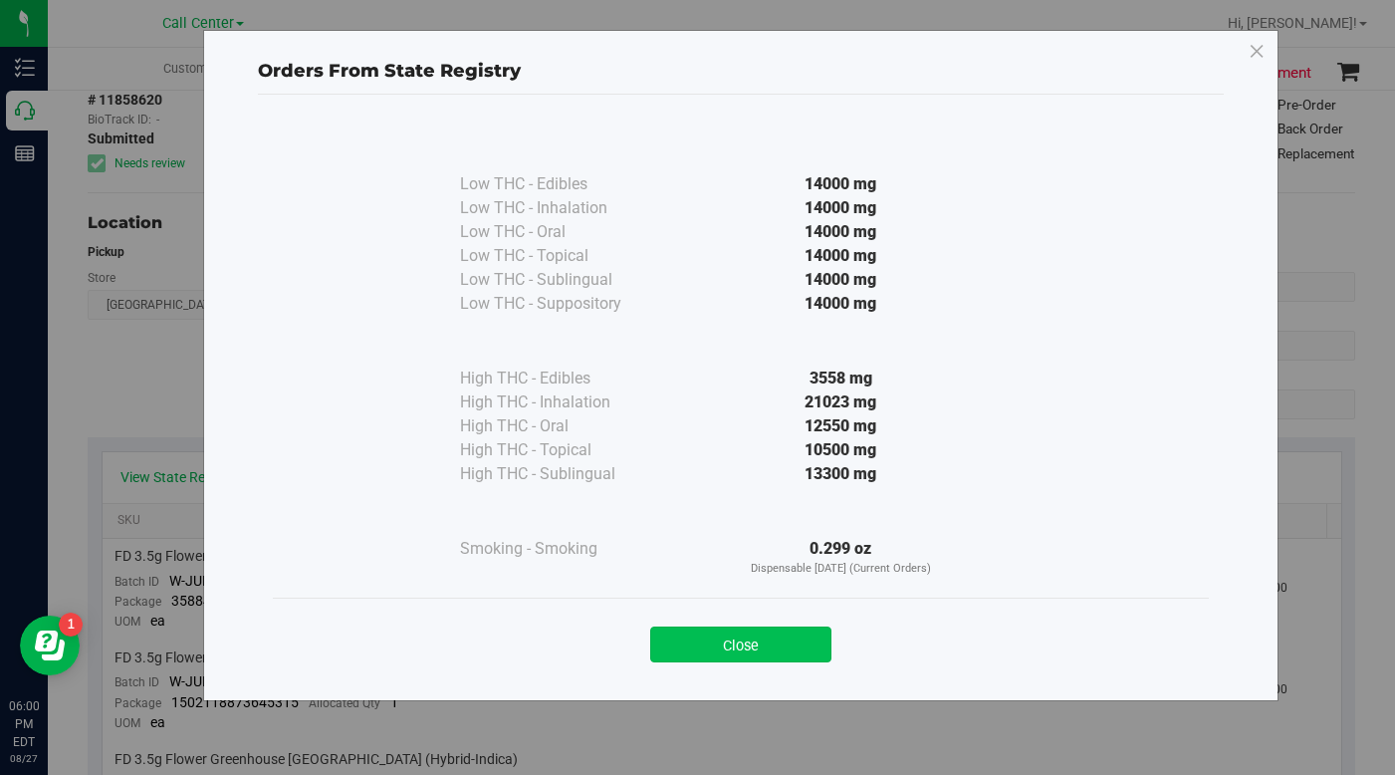
click at [667, 642] on button "Close" at bounding box center [740, 645] width 181 height 36
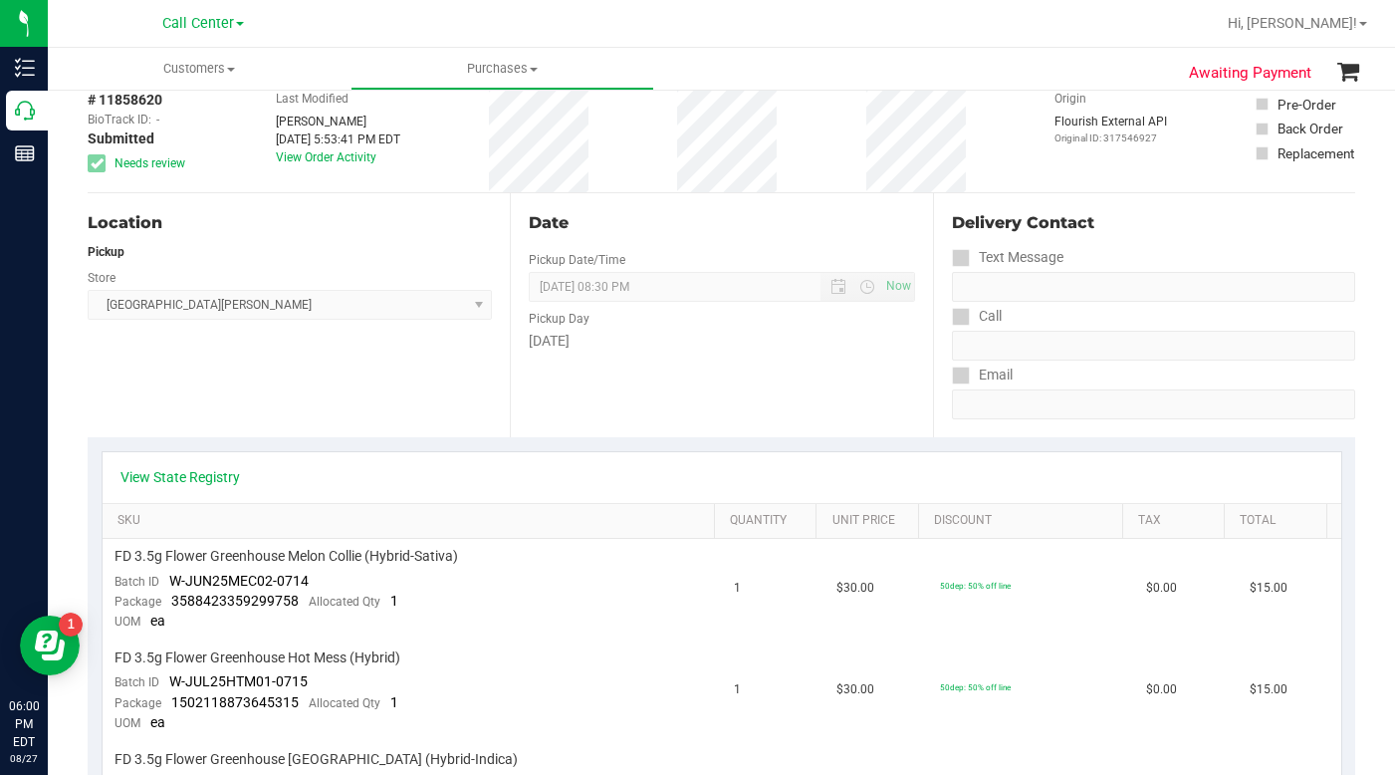
click at [272, 394] on div "Location Pickup Store [GEOGRAPHIC_DATA][PERSON_NAME] Select Store [PERSON_NAME]…" at bounding box center [299, 315] width 422 height 244
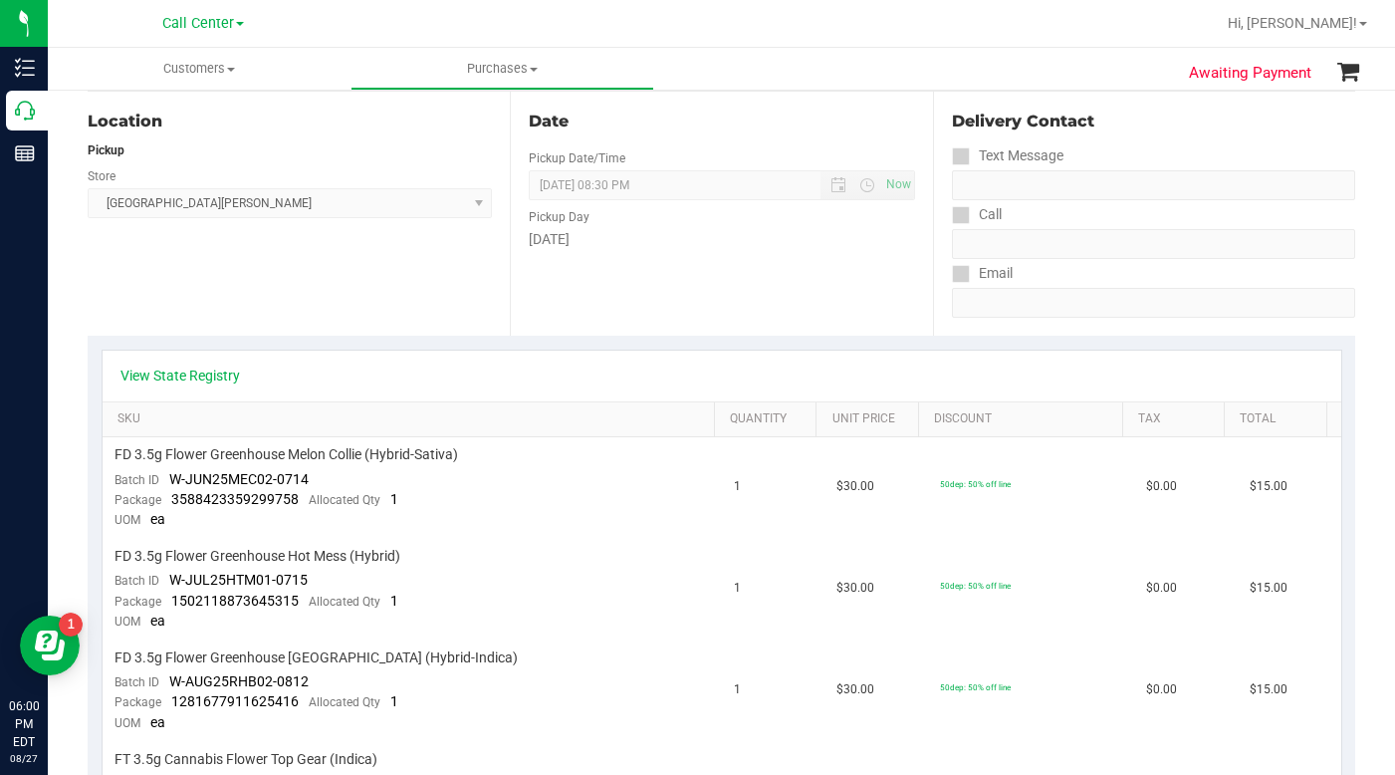
scroll to position [0, 0]
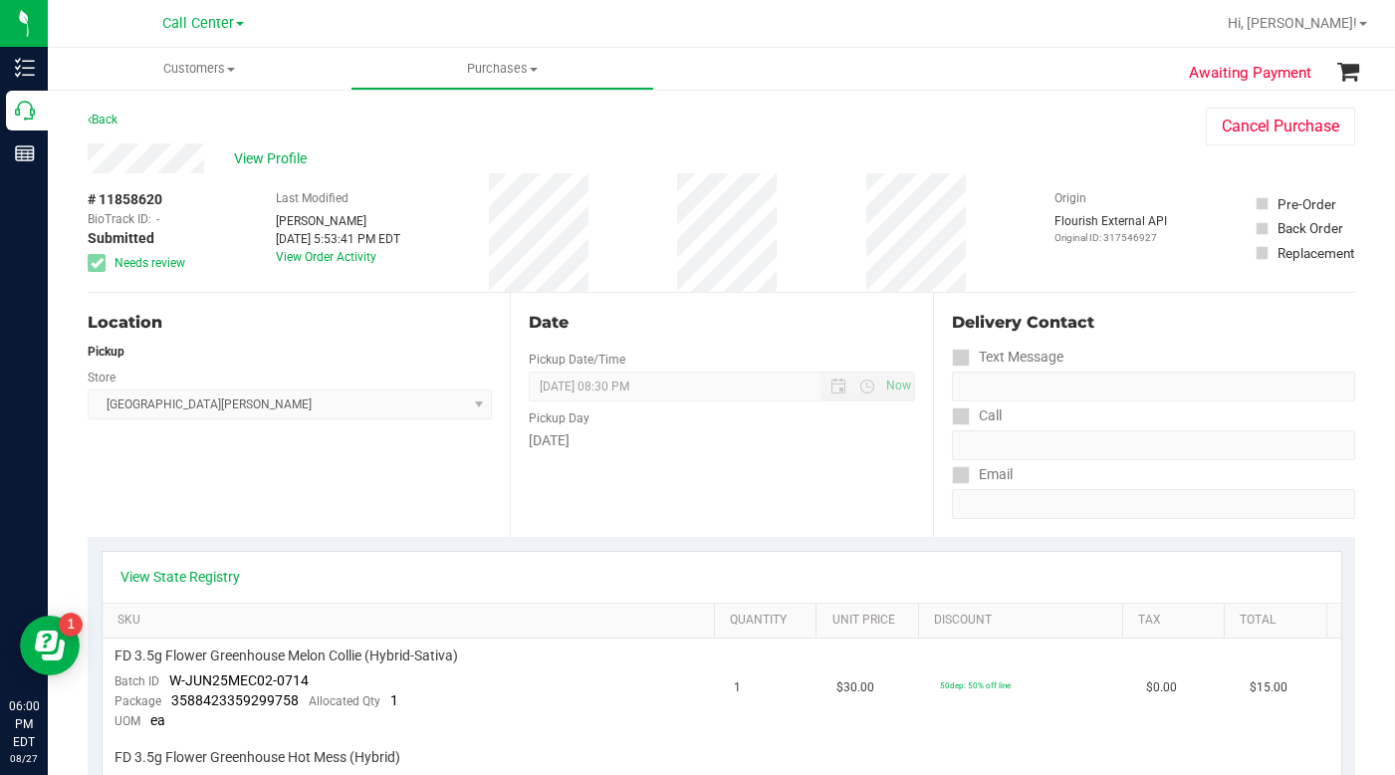
click at [172, 587] on div "View State Registry" at bounding box center [722, 577] width 1239 height 51
click at [174, 574] on link "View State Registry" at bounding box center [181, 577] width 120 height 20
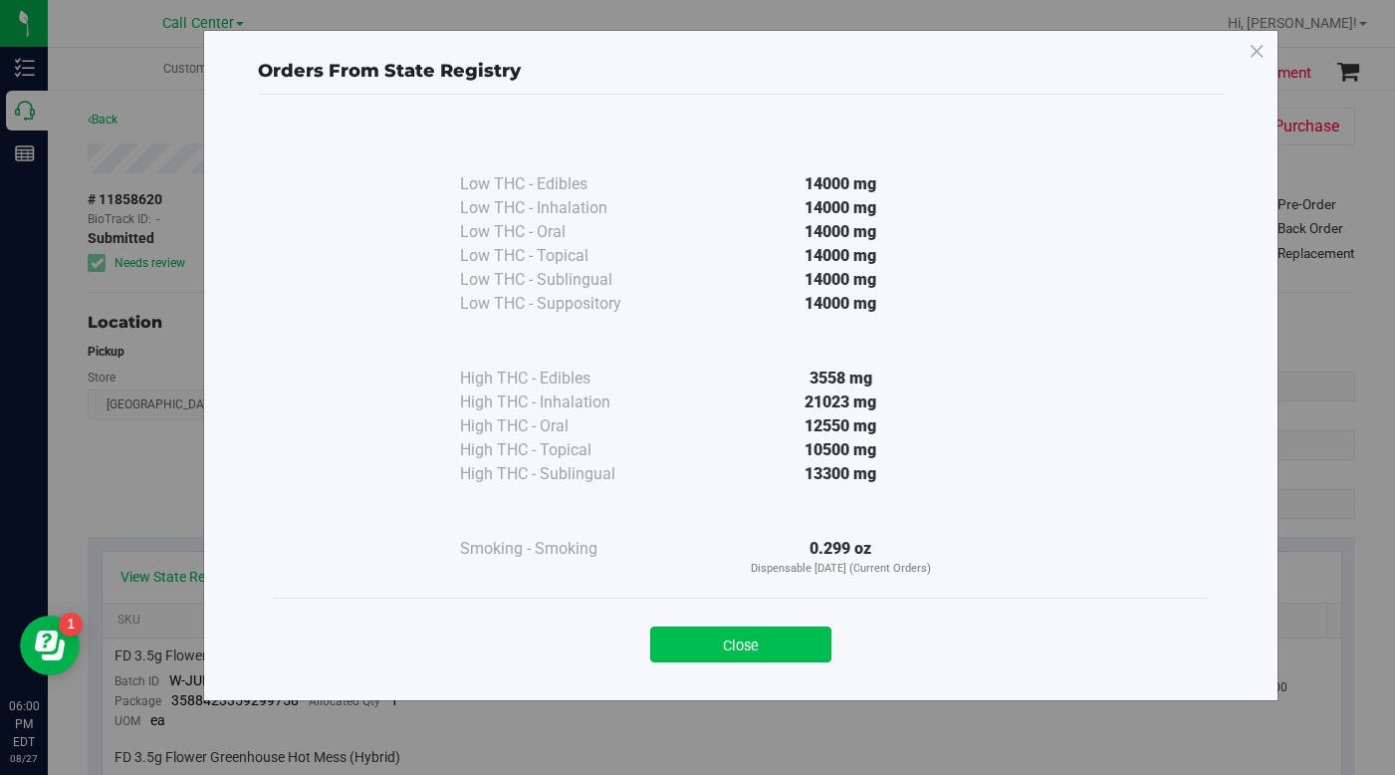
click at [714, 642] on button "Close" at bounding box center [740, 645] width 181 height 36
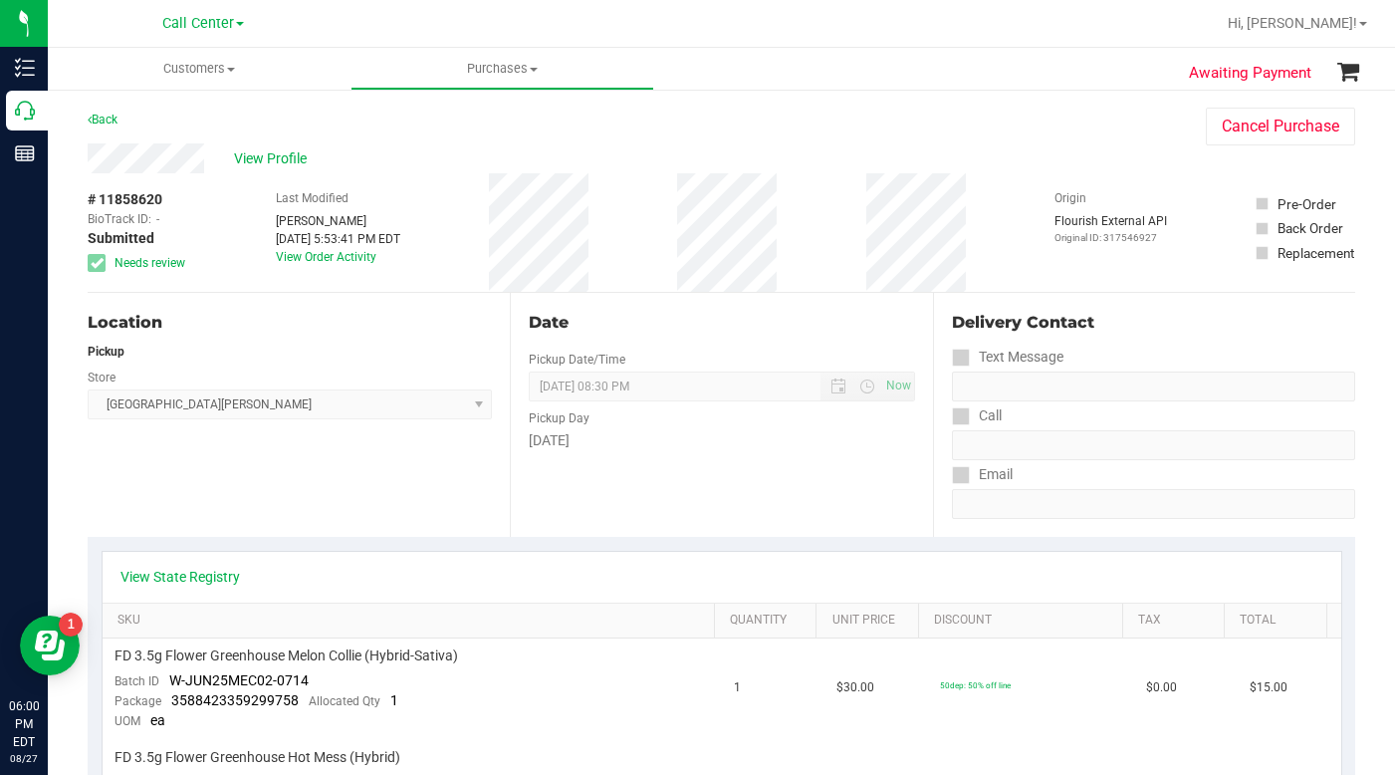
click at [261, 527] on div "Location Pickup Store [GEOGRAPHIC_DATA][PERSON_NAME] Select Store [PERSON_NAME]…" at bounding box center [299, 415] width 422 height 244
click at [1088, 175] on div "Origin Flourish External API Original ID: 317546927" at bounding box center [1111, 232] width 113 height 119
click at [229, 72] on span "Customers" at bounding box center [199, 69] width 303 height 18
click at [165, 124] on span "All customers" at bounding box center [119, 120] width 143 height 17
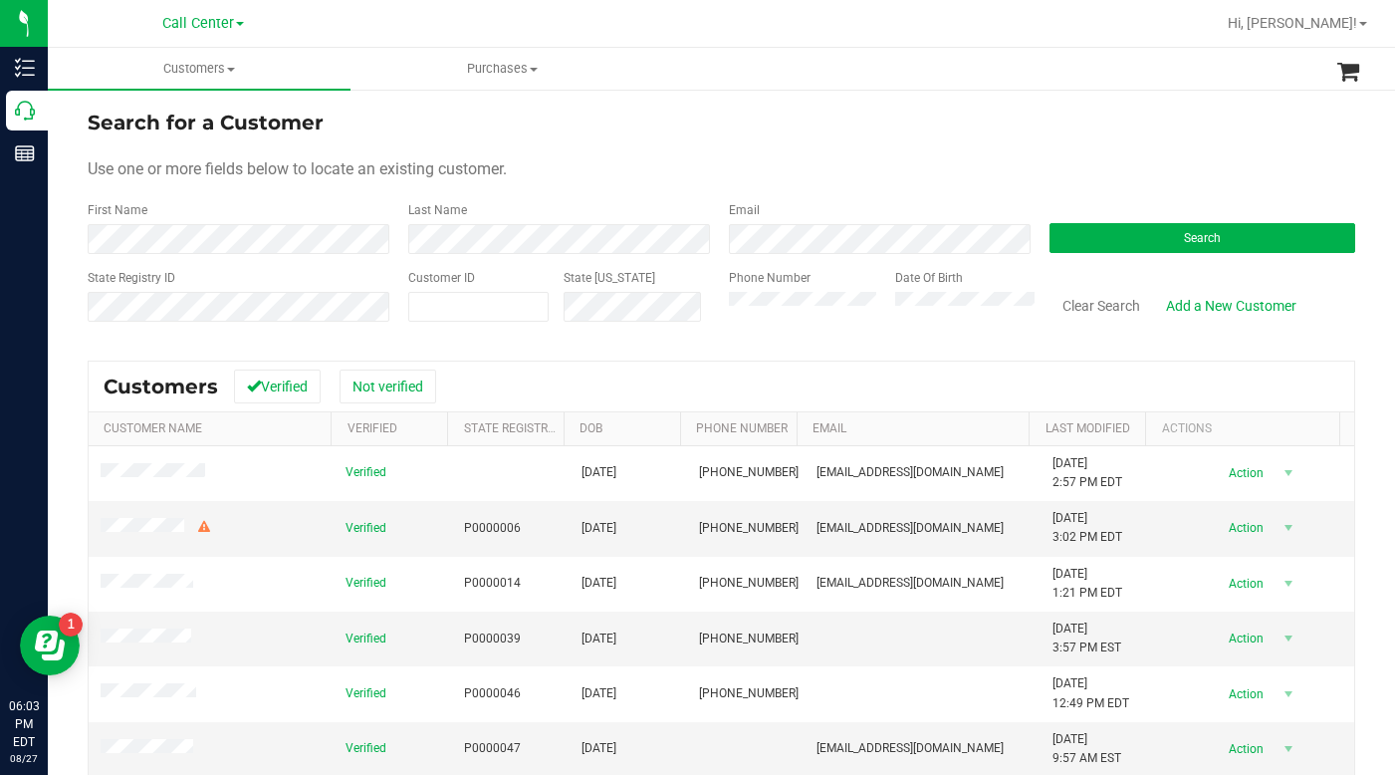
click at [980, 142] on form "Search for a Customer Use one or more fields below to locate an existing custom…" at bounding box center [722, 224] width 1268 height 232
click at [1100, 173] on div "Use one or more fields below to locate an existing customer." at bounding box center [722, 169] width 1268 height 24
click at [1071, 244] on button "Search" at bounding box center [1203, 238] width 306 height 30
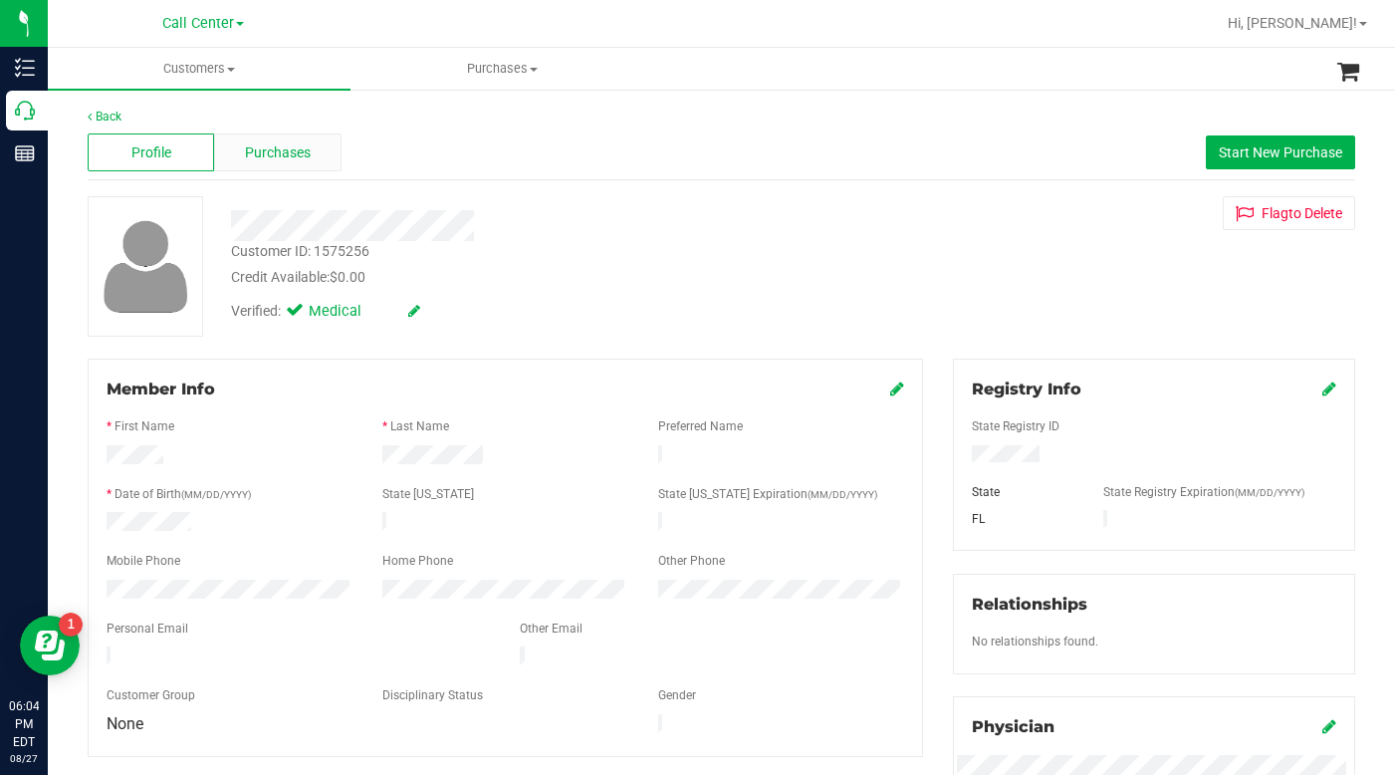
click at [290, 151] on span "Purchases" at bounding box center [278, 152] width 66 height 21
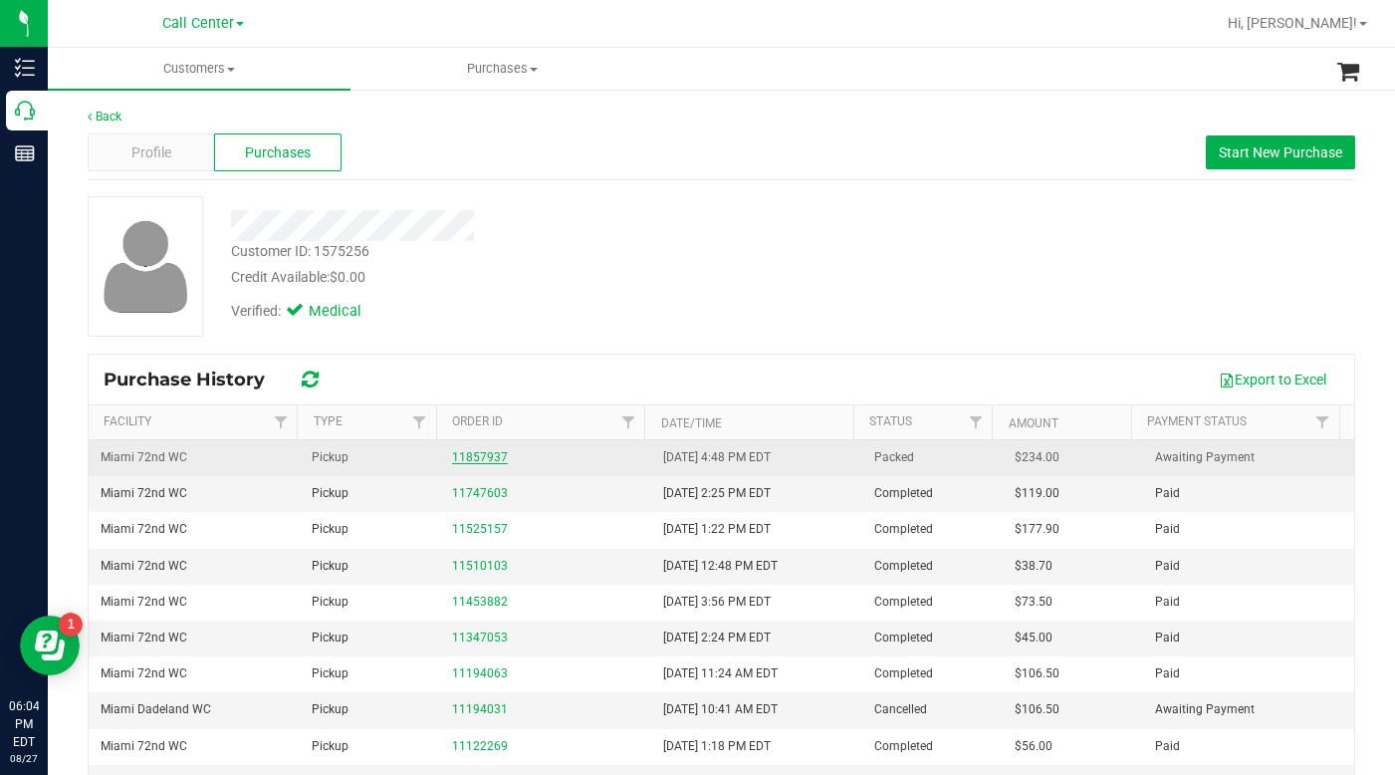
click at [478, 458] on link "11857937" at bounding box center [480, 457] width 56 height 14
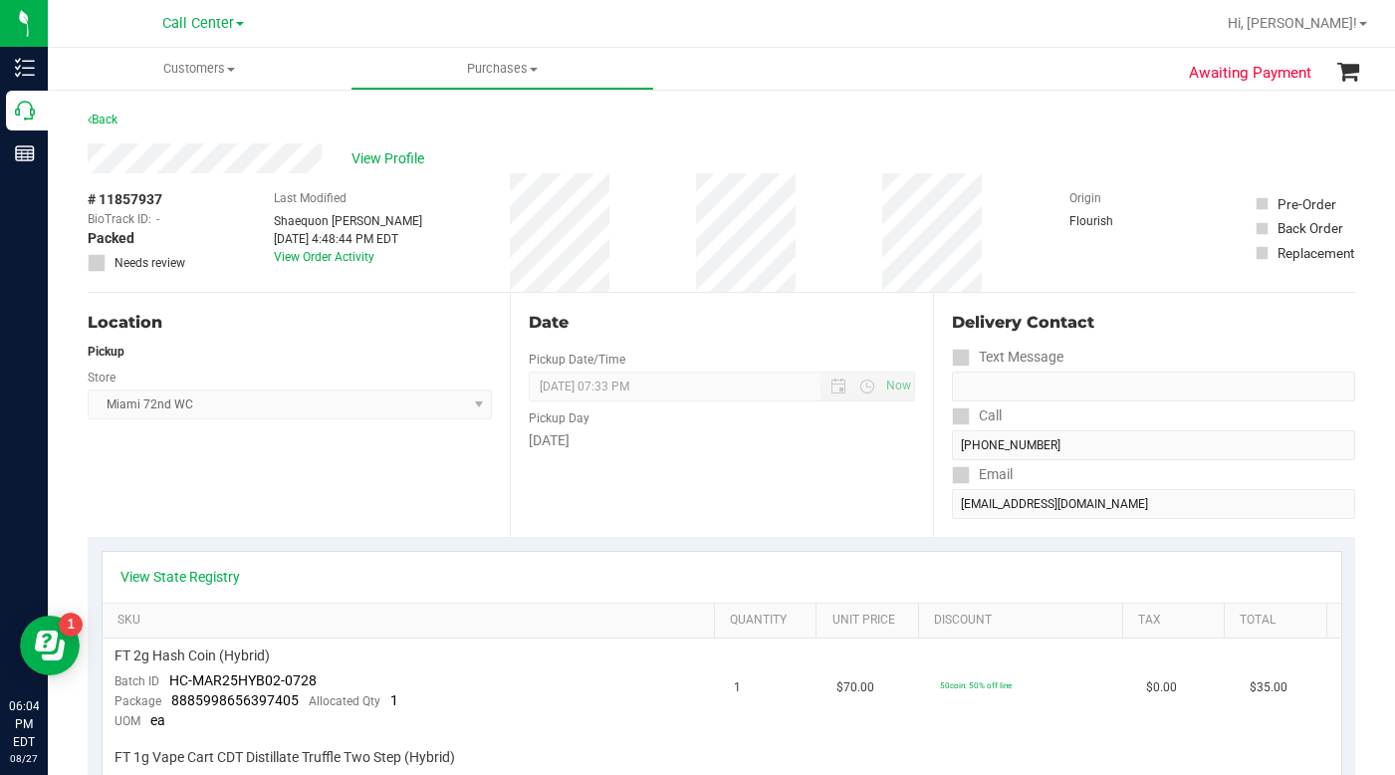
click at [280, 485] on div "Location Pickup Store [GEOGRAPHIC_DATA] 72nd WC Select Store [PERSON_NAME][GEOG…" at bounding box center [299, 415] width 422 height 244
click at [293, 486] on div "Location Pickup Store [GEOGRAPHIC_DATA] 72nd WC Select Store [PERSON_NAME][GEOG…" at bounding box center [299, 415] width 422 height 244
click at [344, 489] on div "Location Pickup Store [GEOGRAPHIC_DATA] 72nd WC Select Store [PERSON_NAME][GEOG…" at bounding box center [299, 415] width 422 height 244
click at [338, 488] on div "Location Pickup Store [GEOGRAPHIC_DATA] 72nd WC Select Store [PERSON_NAME][GEOG…" at bounding box center [299, 415] width 422 height 244
click at [292, 470] on div "Location Pickup Store [GEOGRAPHIC_DATA] 72nd WC Select Store [PERSON_NAME][GEOG…" at bounding box center [299, 415] width 422 height 244
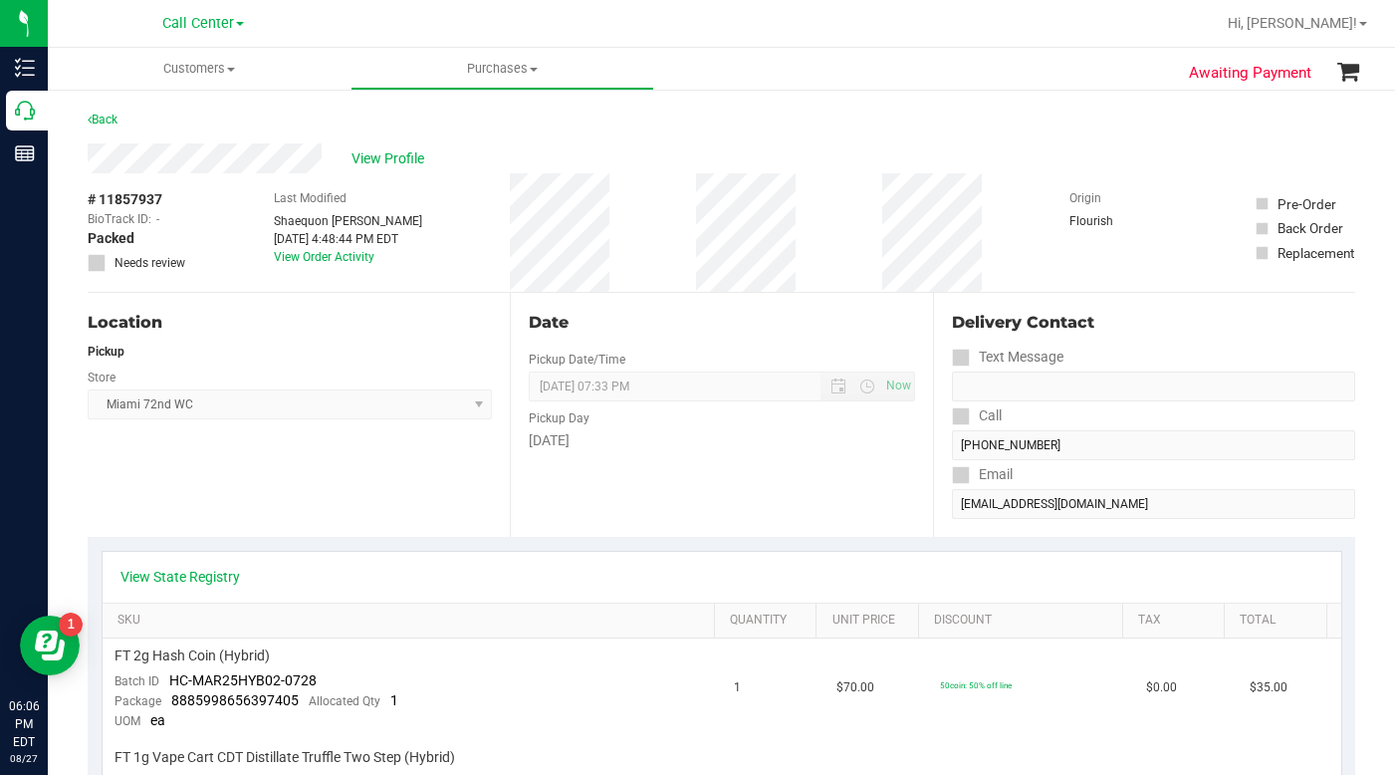
click at [302, 476] on div "Location Pickup Store [GEOGRAPHIC_DATA] 72nd WC Select Store [PERSON_NAME][GEOG…" at bounding box center [299, 415] width 422 height 244
click at [264, 514] on div "Location Pickup Store [GEOGRAPHIC_DATA] 72nd WC Select Store [PERSON_NAME][GEOG…" at bounding box center [299, 415] width 422 height 244
click at [268, 518] on div "Location Pickup Store [GEOGRAPHIC_DATA] 72nd WC Select Store [PERSON_NAME][GEOG…" at bounding box center [299, 415] width 422 height 244
click at [273, 509] on div "Location Pickup Store [GEOGRAPHIC_DATA] 72nd WC Select Store [PERSON_NAME][GEOG…" at bounding box center [299, 415] width 422 height 244
click at [230, 573] on link "View State Registry" at bounding box center [181, 577] width 120 height 20
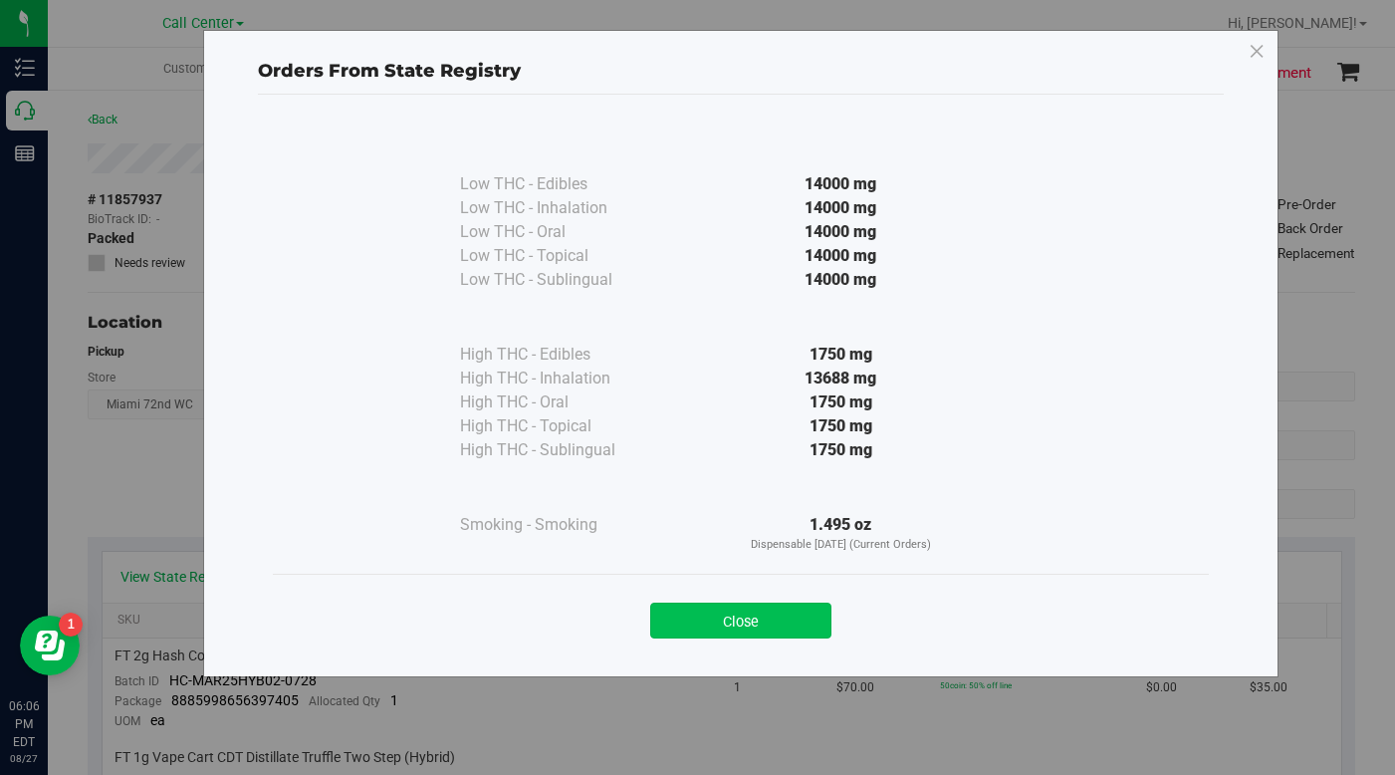
click at [694, 611] on button "Close" at bounding box center [740, 621] width 181 height 36
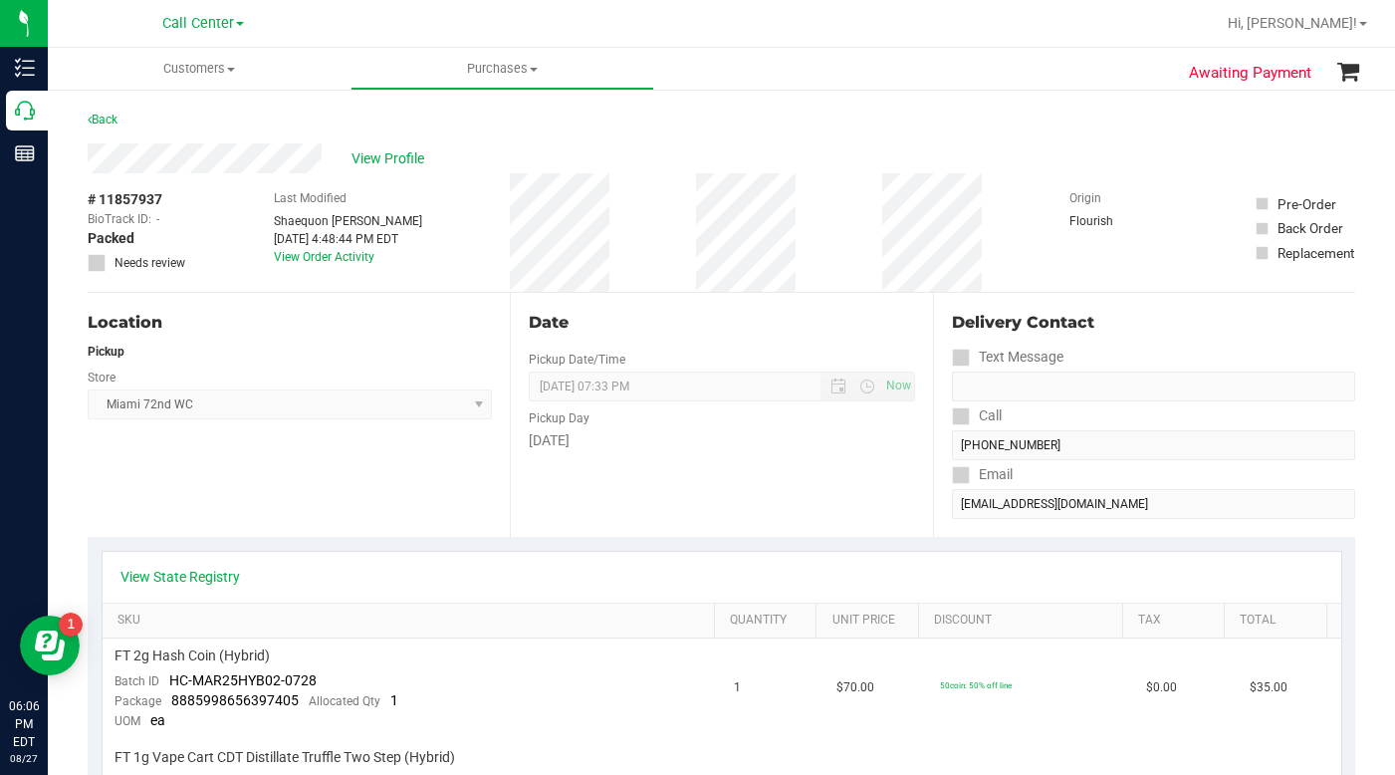
click at [404, 499] on div "Location Pickup Store [GEOGRAPHIC_DATA] 72nd WC Select Store [PERSON_NAME][GEOG…" at bounding box center [299, 415] width 422 height 244
drag, startPoint x: 1040, startPoint y: 172, endPoint x: 1027, endPoint y: 173, distance: 13.0
click at [1040, 172] on div "View Profile" at bounding box center [722, 158] width 1268 height 30
click at [373, 155] on span "View Profile" at bounding box center [392, 158] width 80 height 21
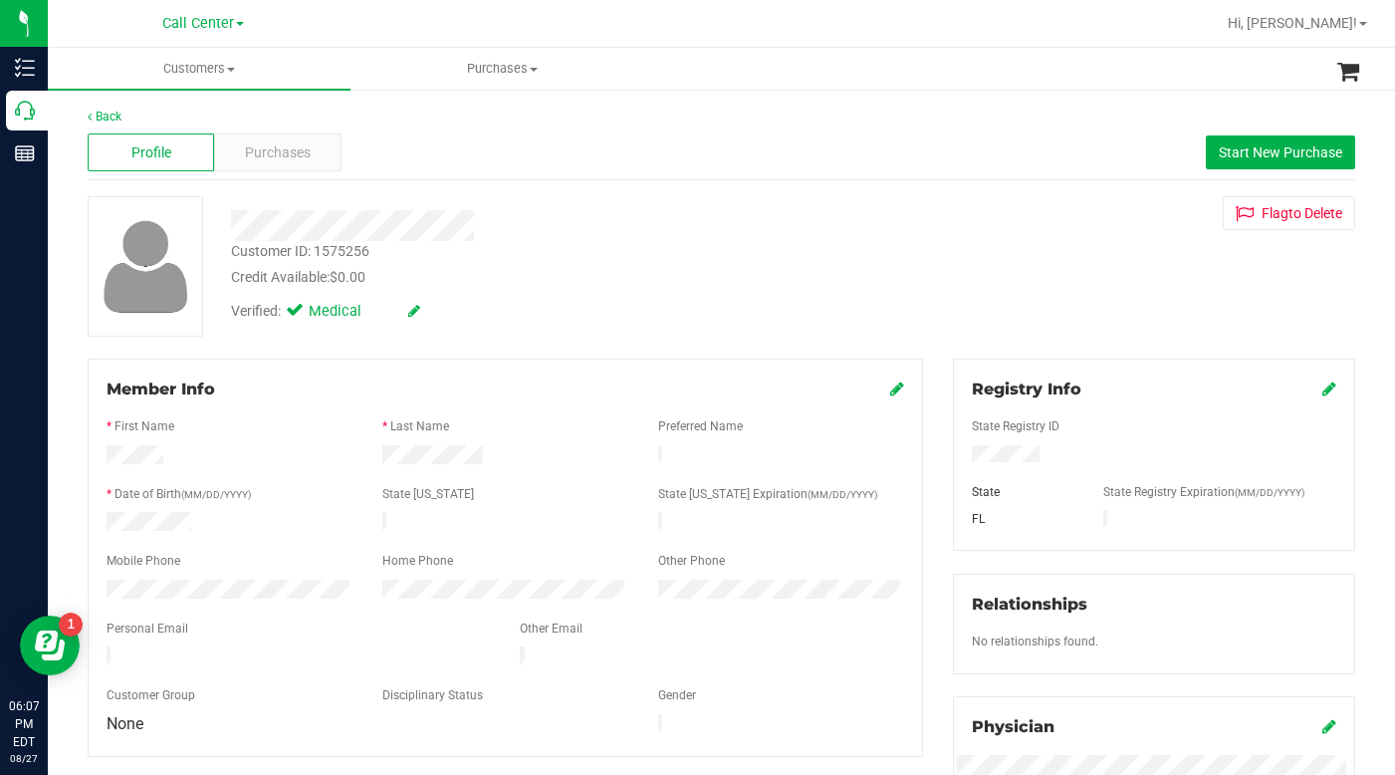
scroll to position [100, 0]
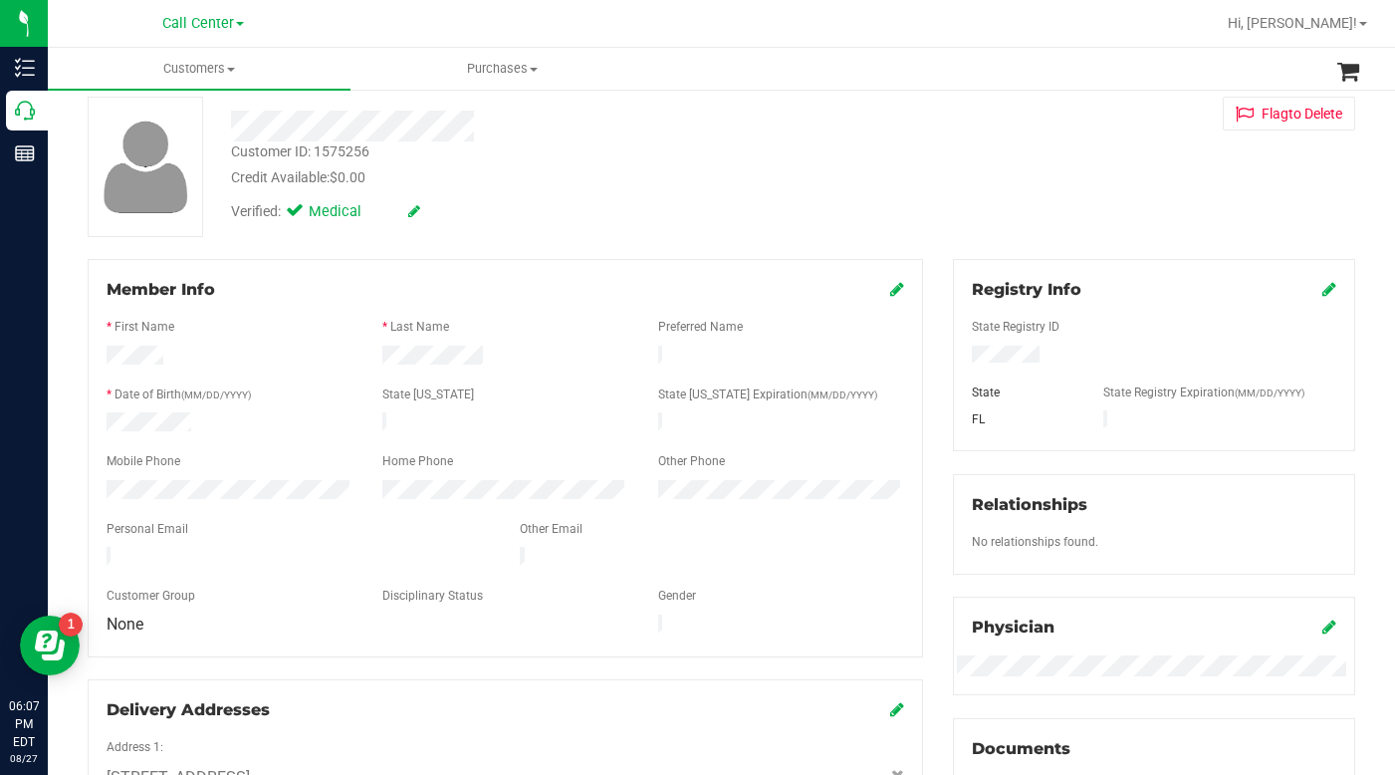
click at [890, 295] on icon at bounding box center [897, 289] width 14 height 16
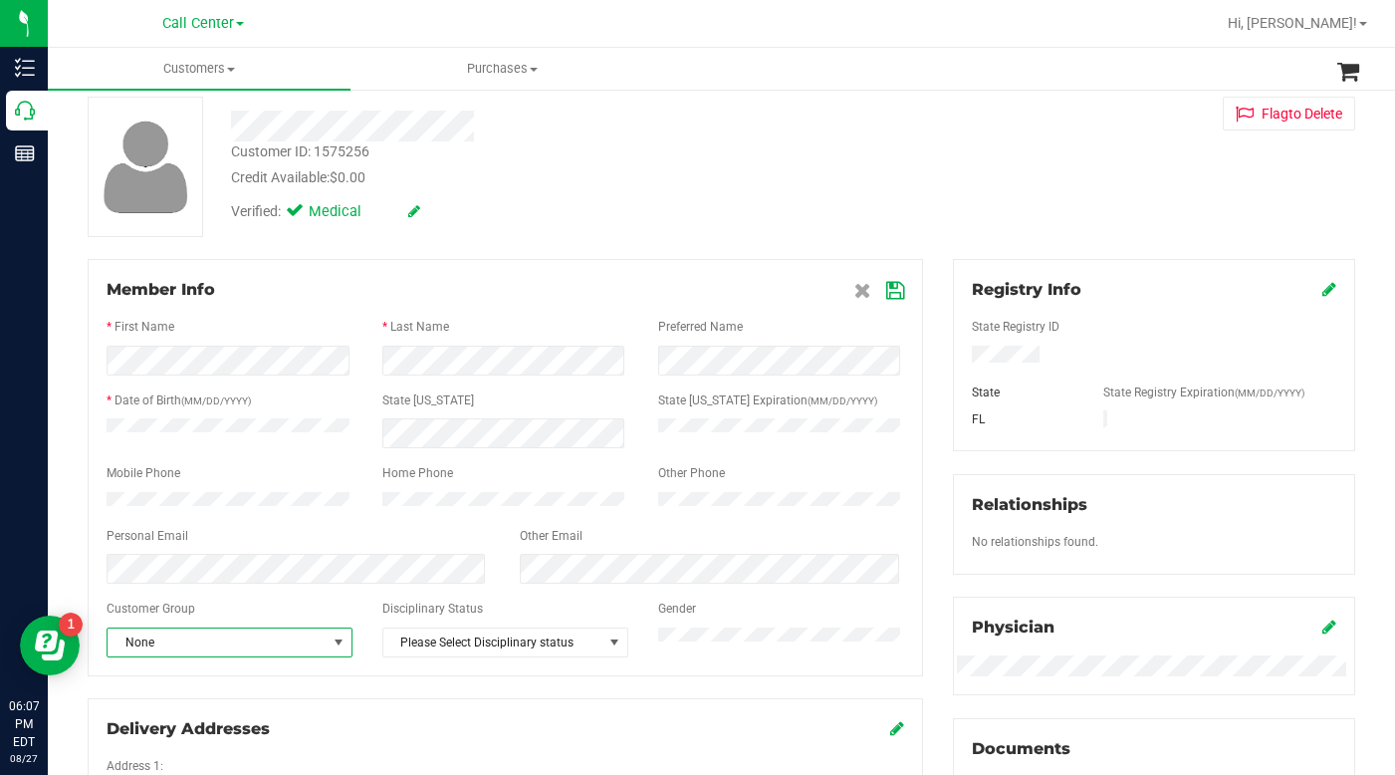
click at [339, 650] on span "select" at bounding box center [339, 642] width 16 height 16
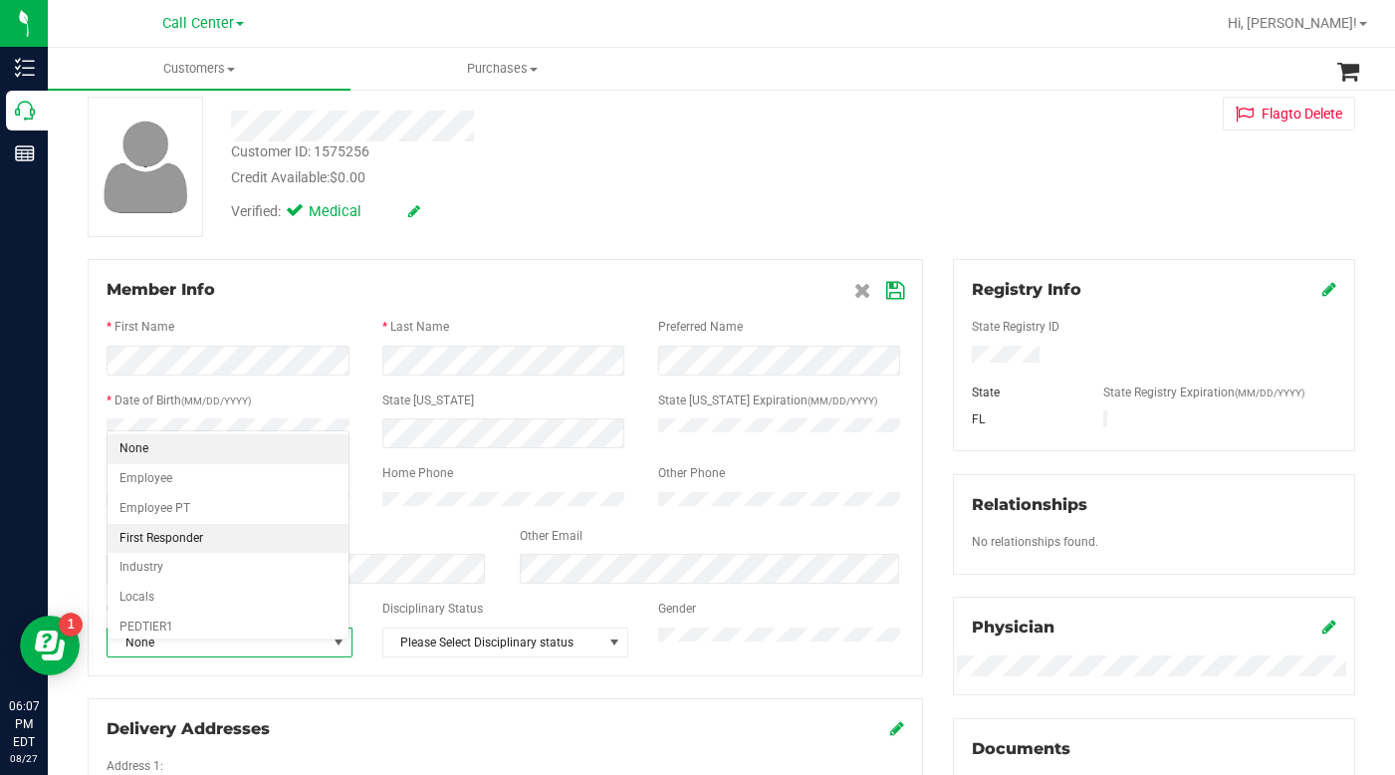
scroll to position [245, 0]
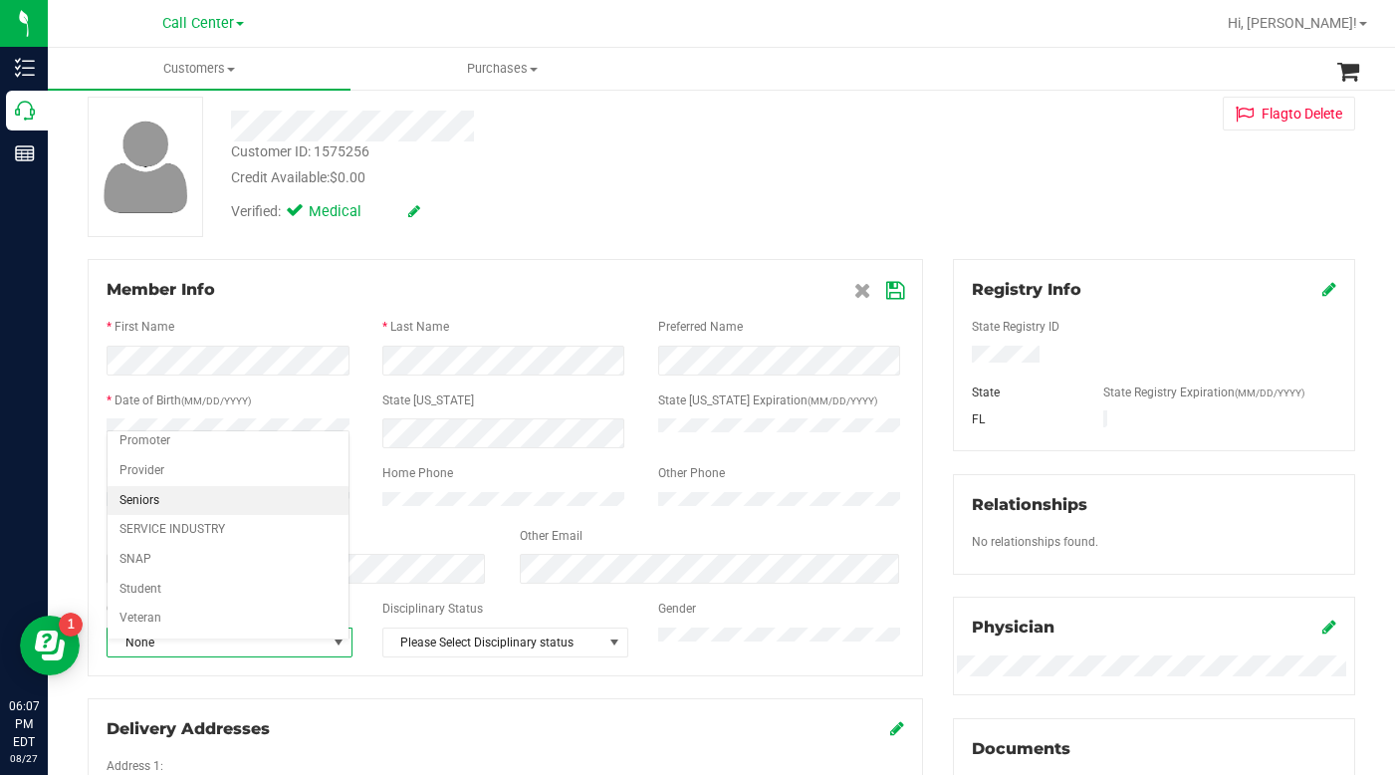
click at [152, 495] on li "Seniors" at bounding box center [228, 501] width 241 height 30
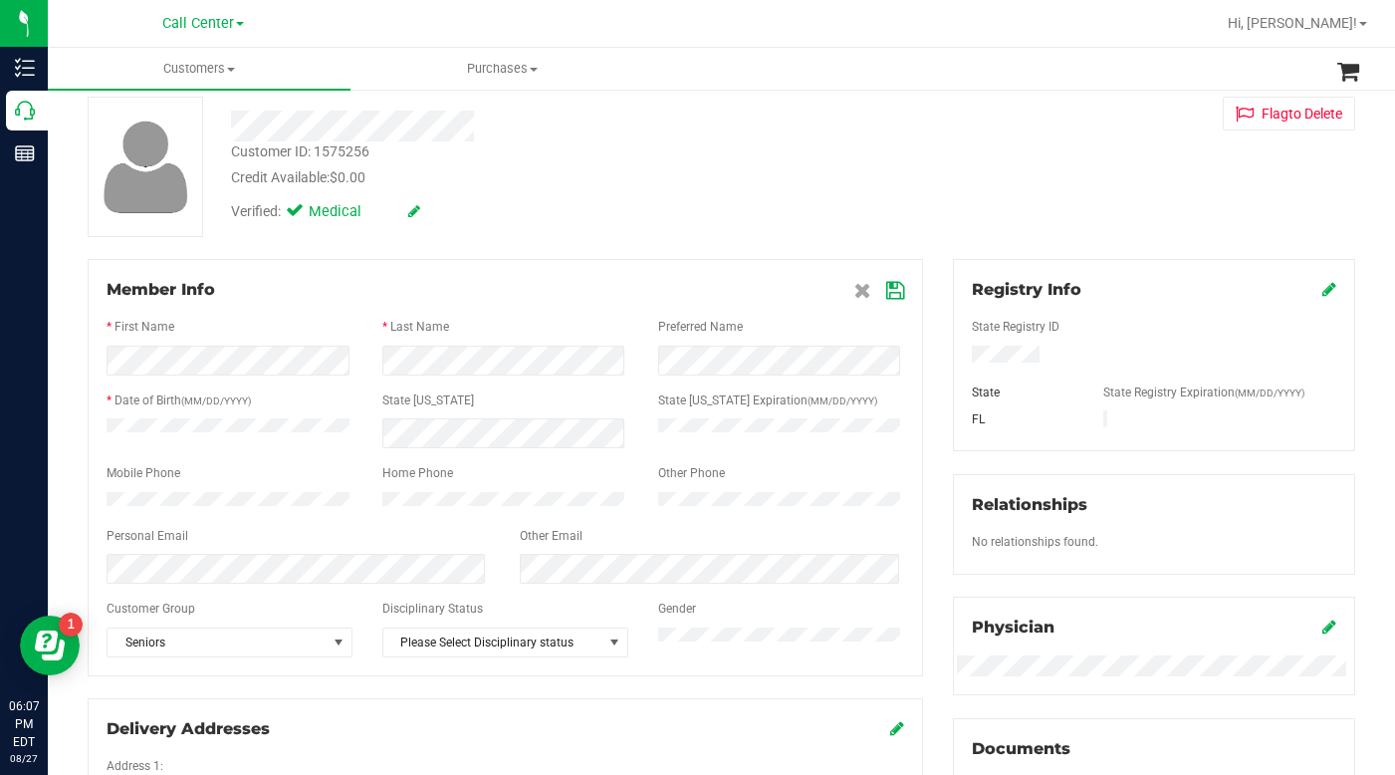
click at [889, 292] on icon at bounding box center [895, 291] width 18 height 16
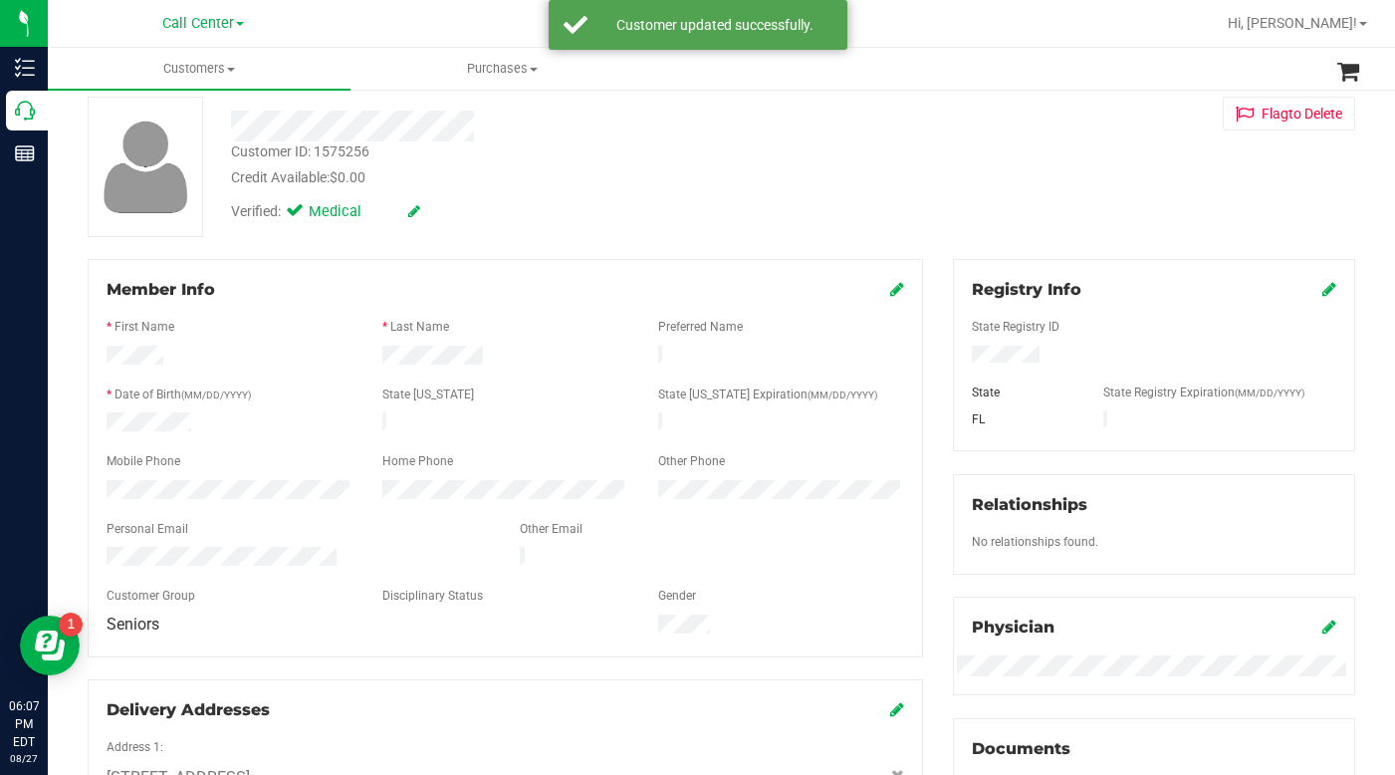
click at [590, 292] on div "Member Info" at bounding box center [506, 290] width 798 height 24
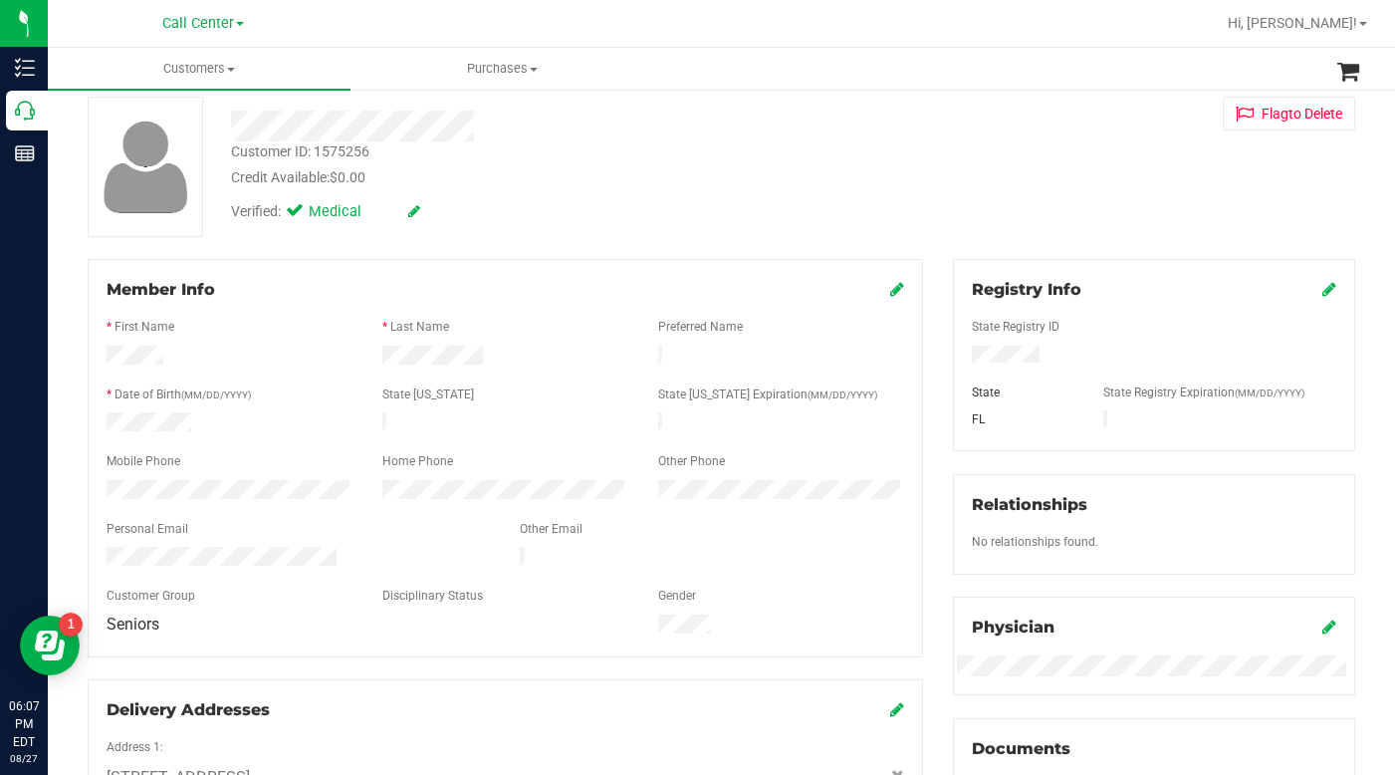
click at [1057, 211] on div "Customer ID: 1575256 Credit Available: $0.00 Verified: Medical Flag to [GEOGRAP…" at bounding box center [722, 167] width 1298 height 140
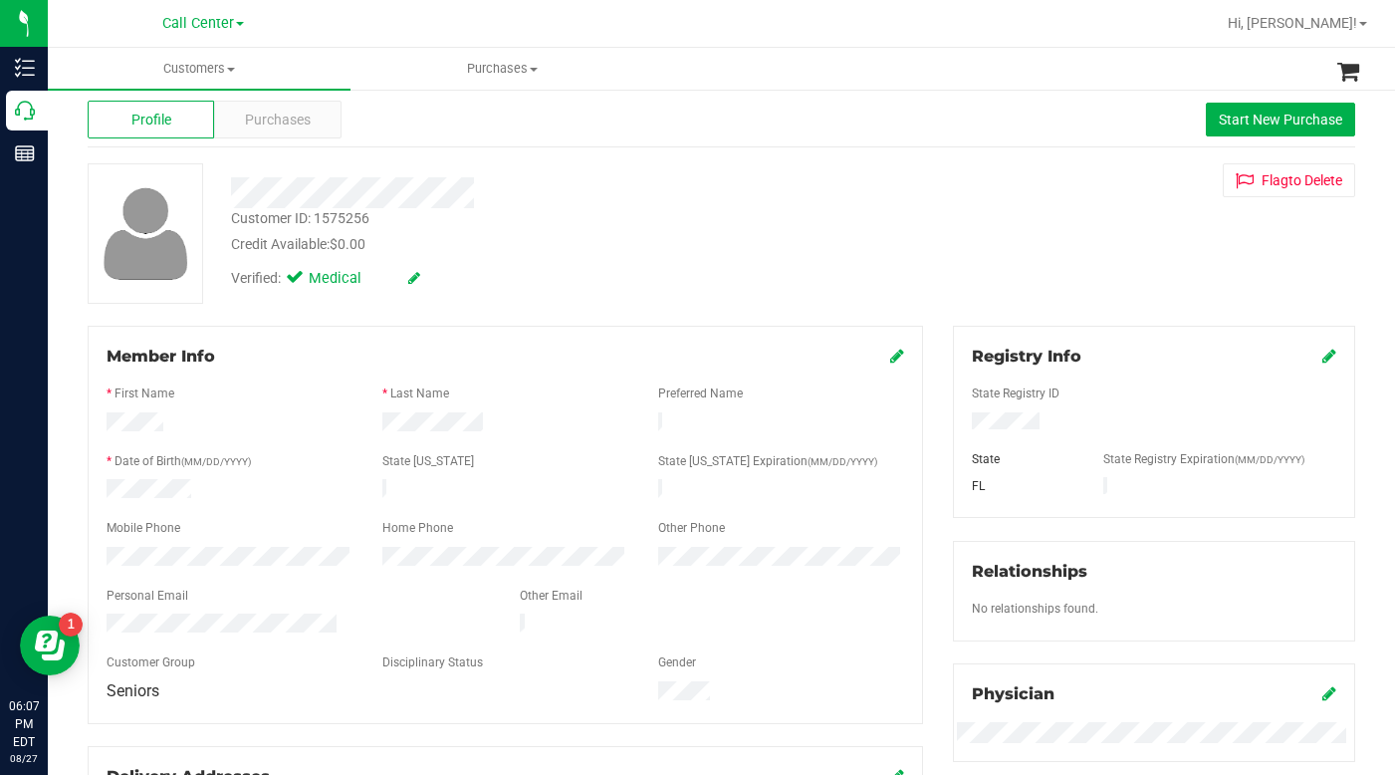
scroll to position [0, 0]
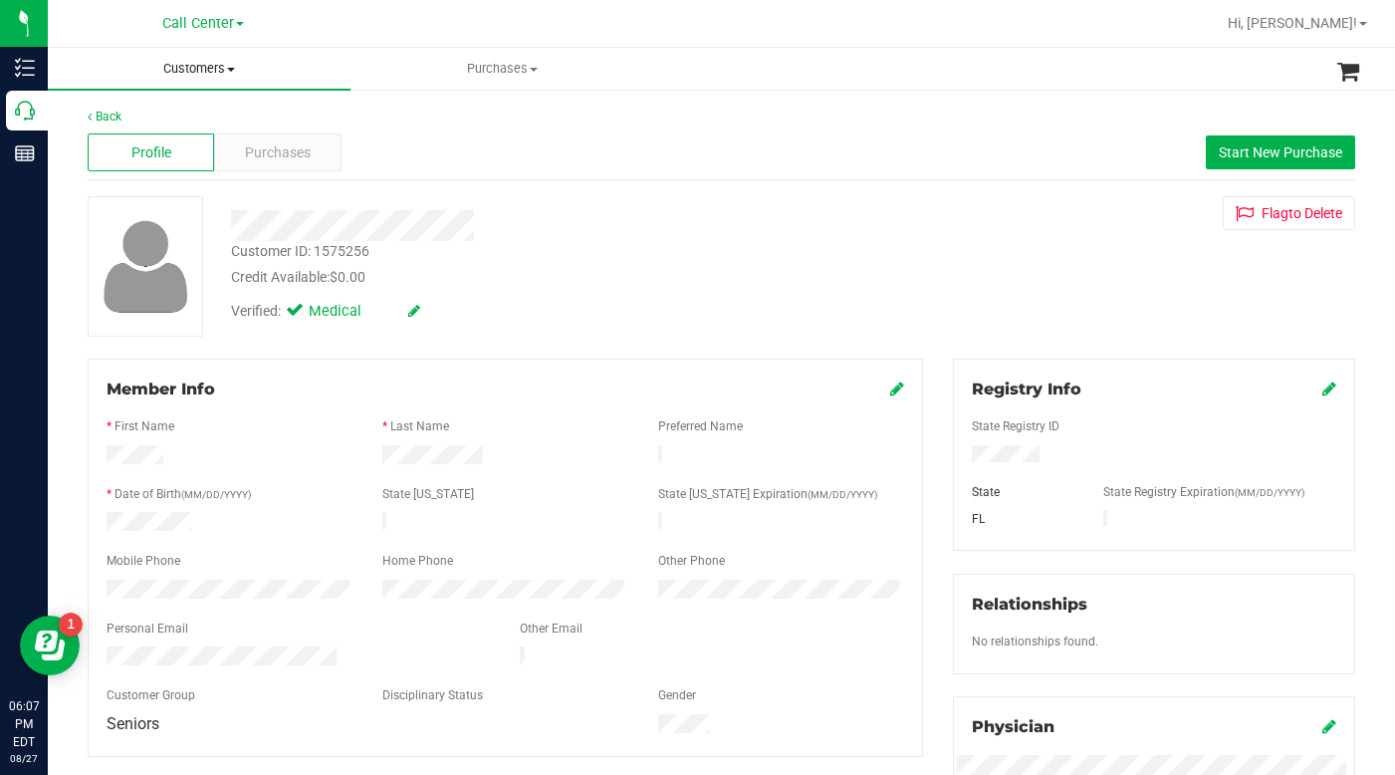
click at [231, 70] on span at bounding box center [231, 70] width 8 height 4
click at [177, 123] on span "All customers" at bounding box center [119, 120] width 143 height 17
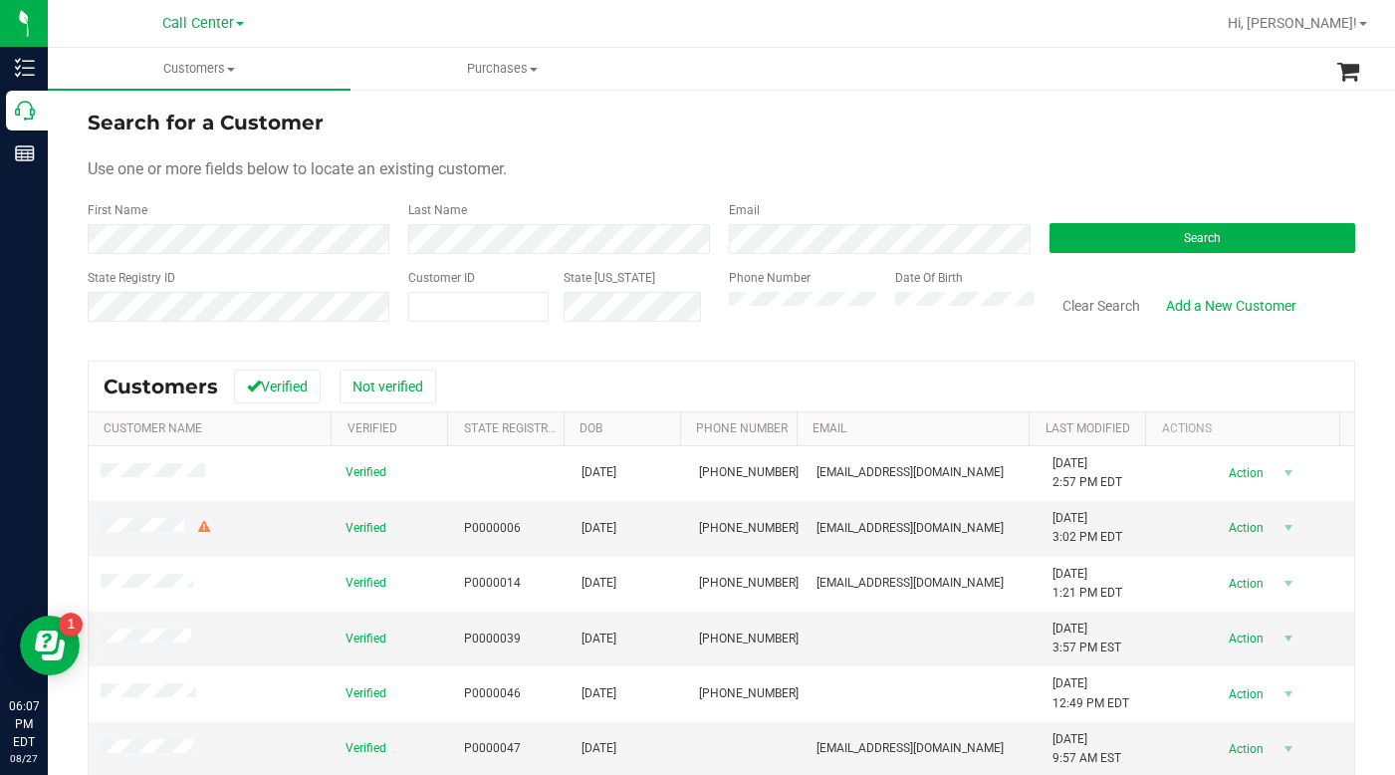
click at [803, 148] on form "Search for a Customer Use one or more fields below to locate an existing custom…" at bounding box center [722, 224] width 1268 height 232
click at [1083, 177] on div "Use one or more fields below to locate an existing customer." at bounding box center [722, 169] width 1268 height 24
click at [1144, 170] on div "Use one or more fields below to locate an existing customer." at bounding box center [722, 169] width 1268 height 24
click at [1014, 173] on div "Use one or more fields below to locate an existing customer." at bounding box center [722, 169] width 1268 height 24
click at [1116, 169] on div "Use one or more fields below to locate an existing customer." at bounding box center [722, 169] width 1268 height 24
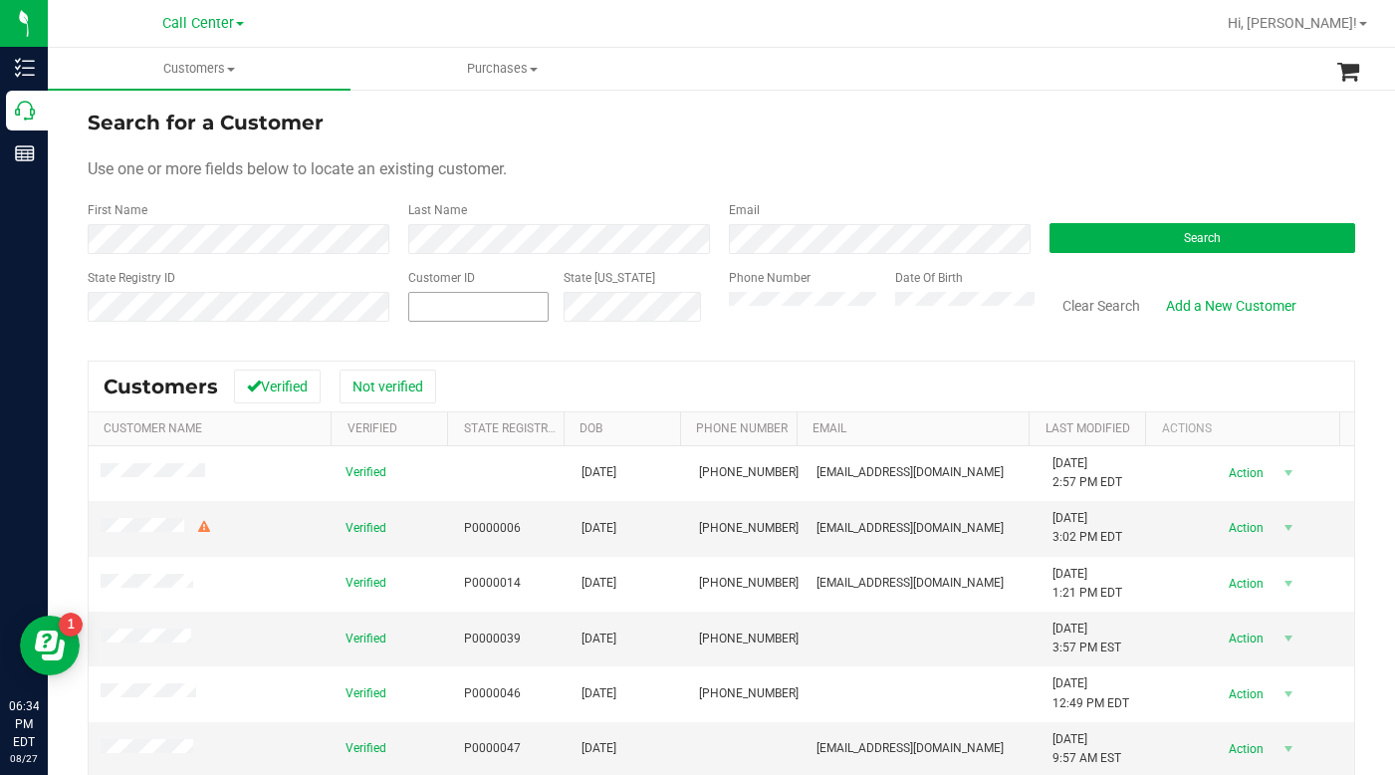
click at [415, 302] on span at bounding box center [478, 307] width 140 height 30
type input "1482464"
click at [1074, 230] on button "Search" at bounding box center [1203, 238] width 306 height 30
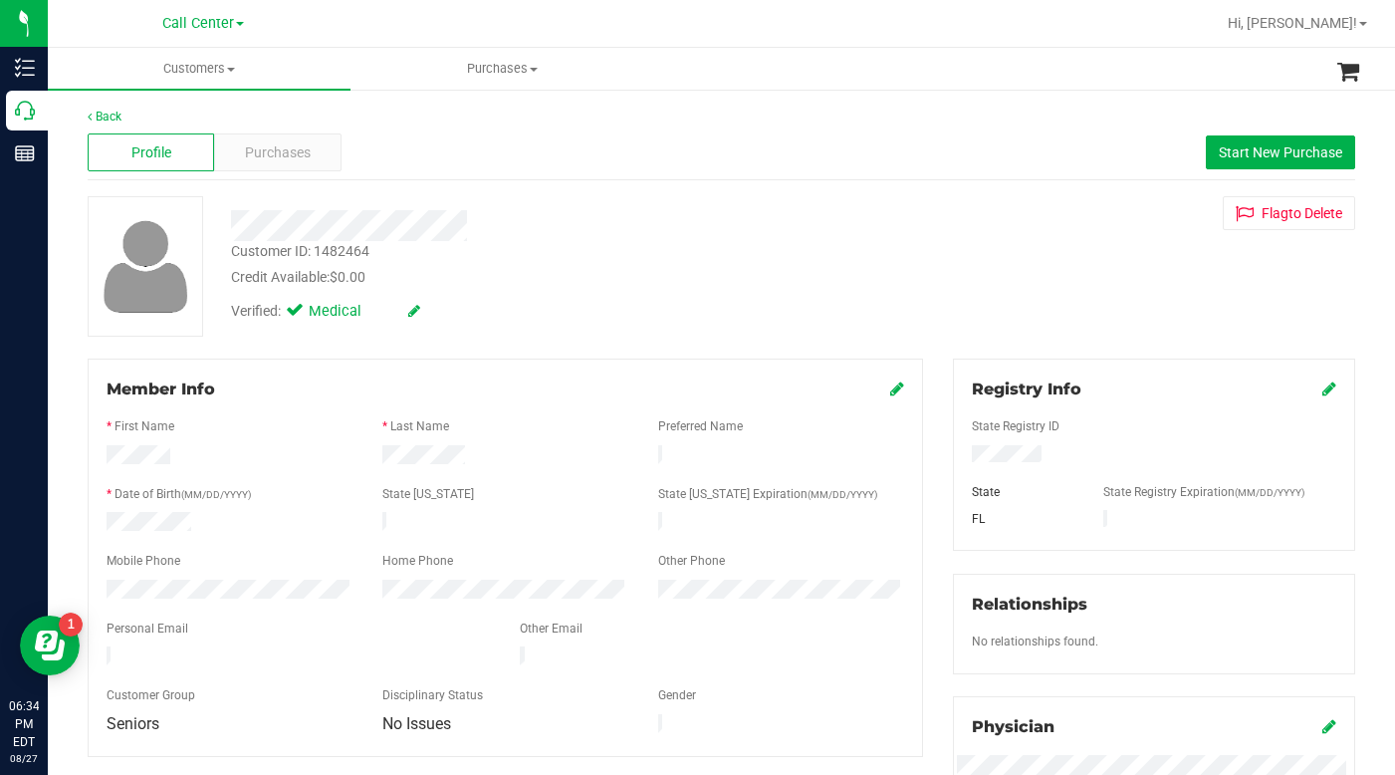
click at [146, 566] on div "Mobile Phone" at bounding box center [230, 563] width 276 height 23
click at [145, 566] on div "Mobile Phone" at bounding box center [230, 563] width 276 height 23
click at [1050, 254] on div "Customer ID: 1482464 Credit Available: $0.00 Verified: Medical Flag to [GEOGRAP…" at bounding box center [722, 266] width 1298 height 140
click at [262, 162] on span "Purchases" at bounding box center [278, 152] width 66 height 21
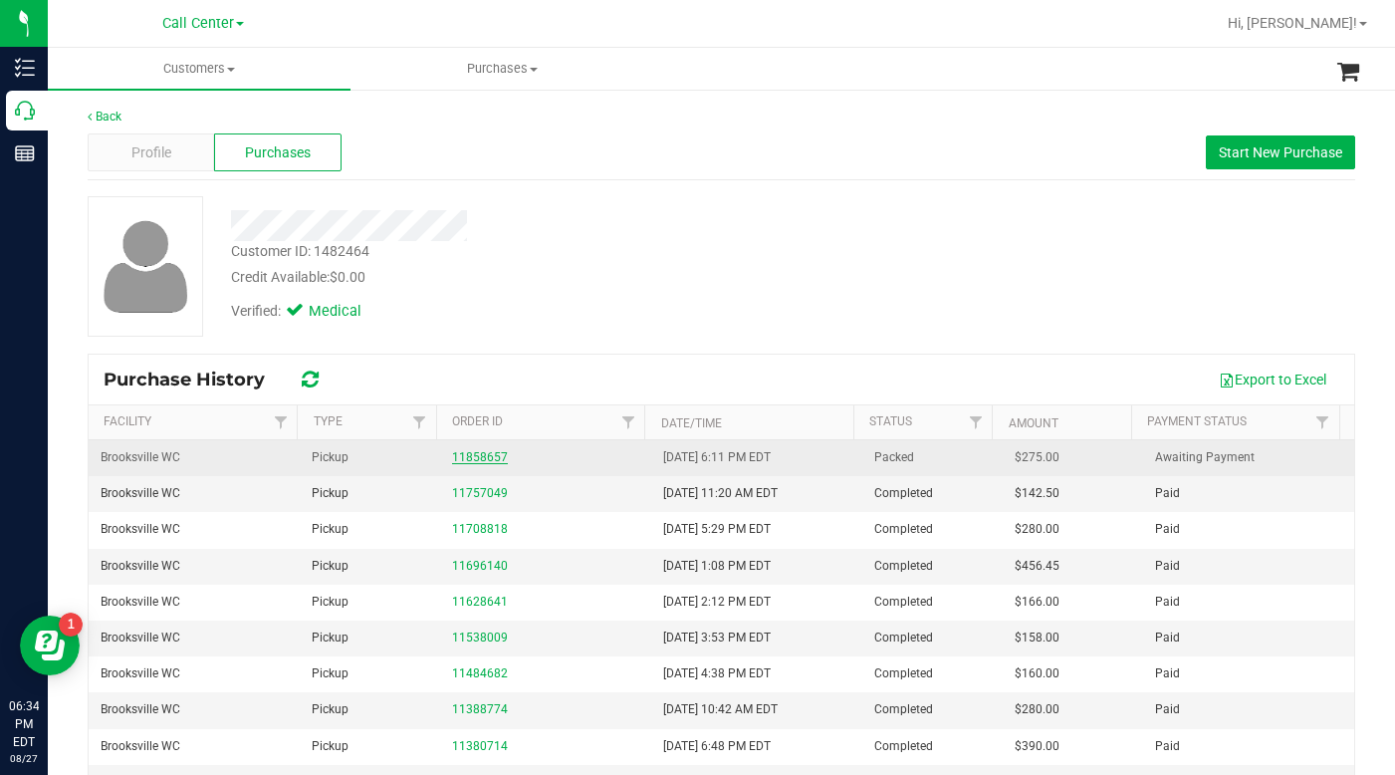
click at [476, 460] on link "11858657" at bounding box center [480, 457] width 56 height 14
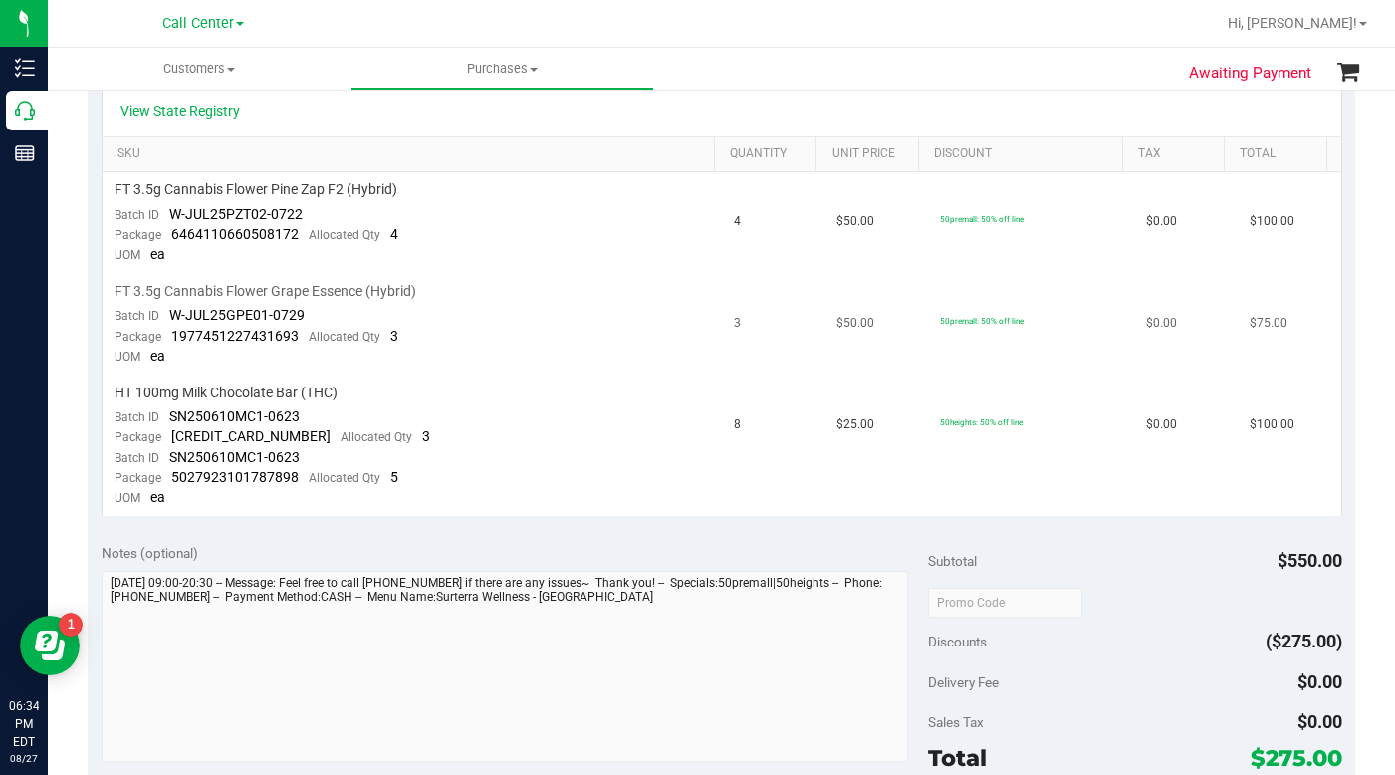
scroll to position [598, 0]
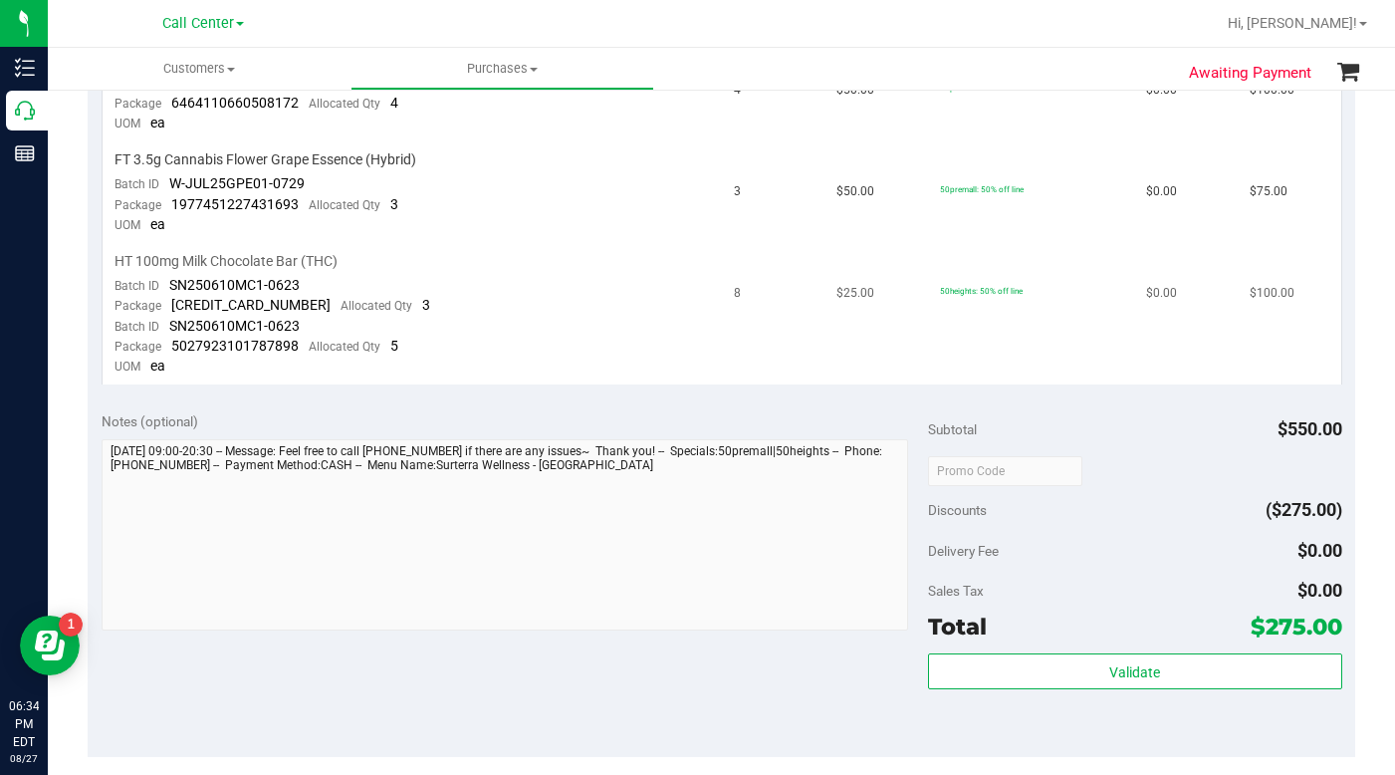
click at [1040, 365] on td "50heights: 50% off line" at bounding box center [1031, 314] width 206 height 140
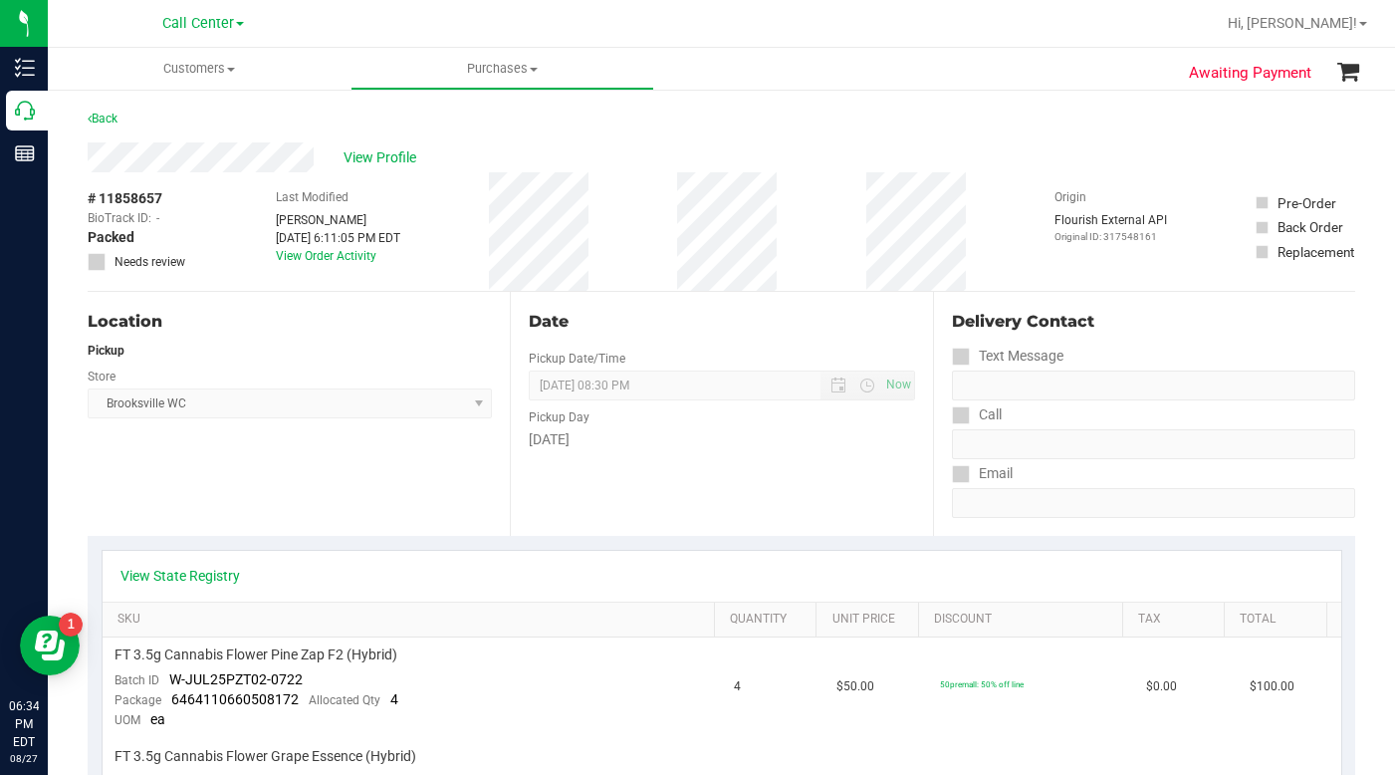
scroll to position [0, 0]
click at [226, 74] on span "Customers" at bounding box center [199, 69] width 303 height 18
click at [132, 125] on span "All customers" at bounding box center [119, 120] width 143 height 17
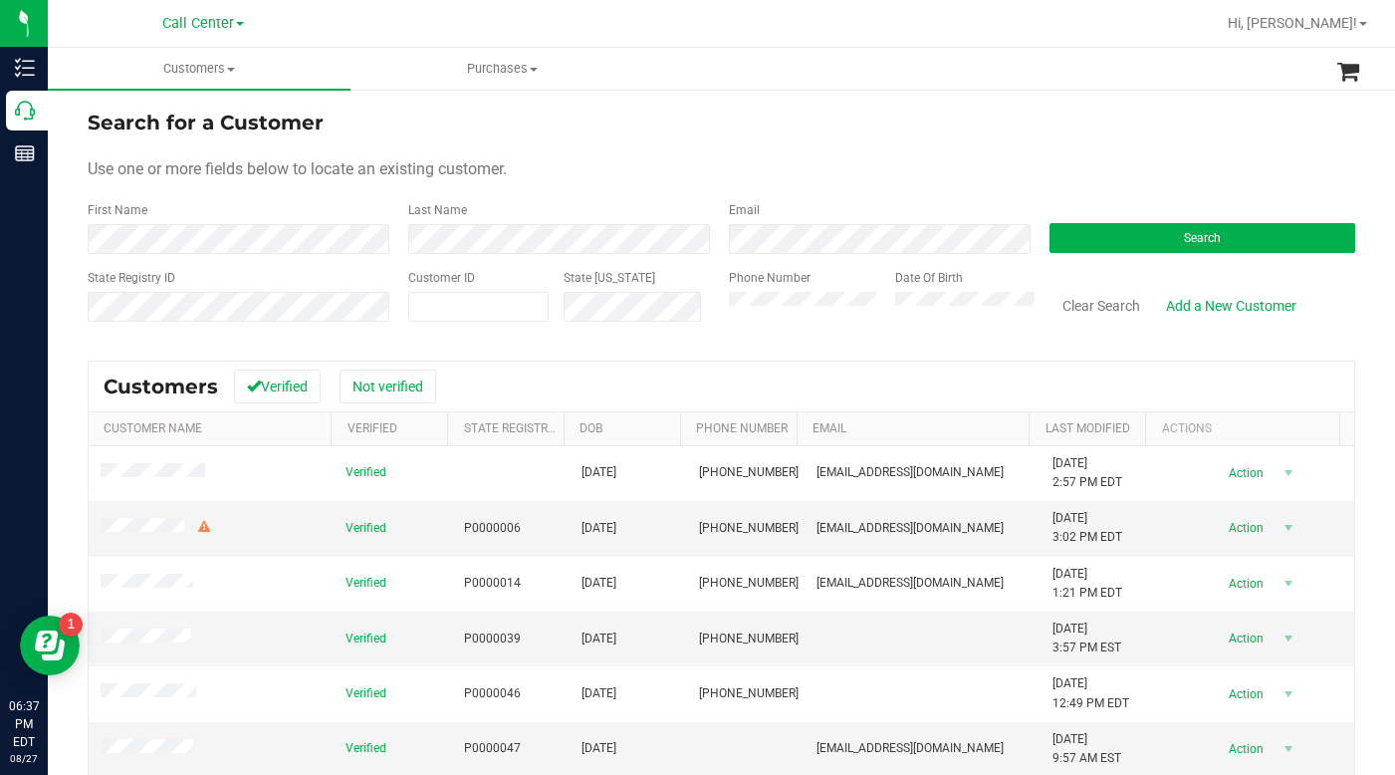
click at [458, 289] on div "Customer ID" at bounding box center [478, 304] width 140 height 71
click at [456, 315] on span at bounding box center [478, 307] width 140 height 30
type input "1465967"
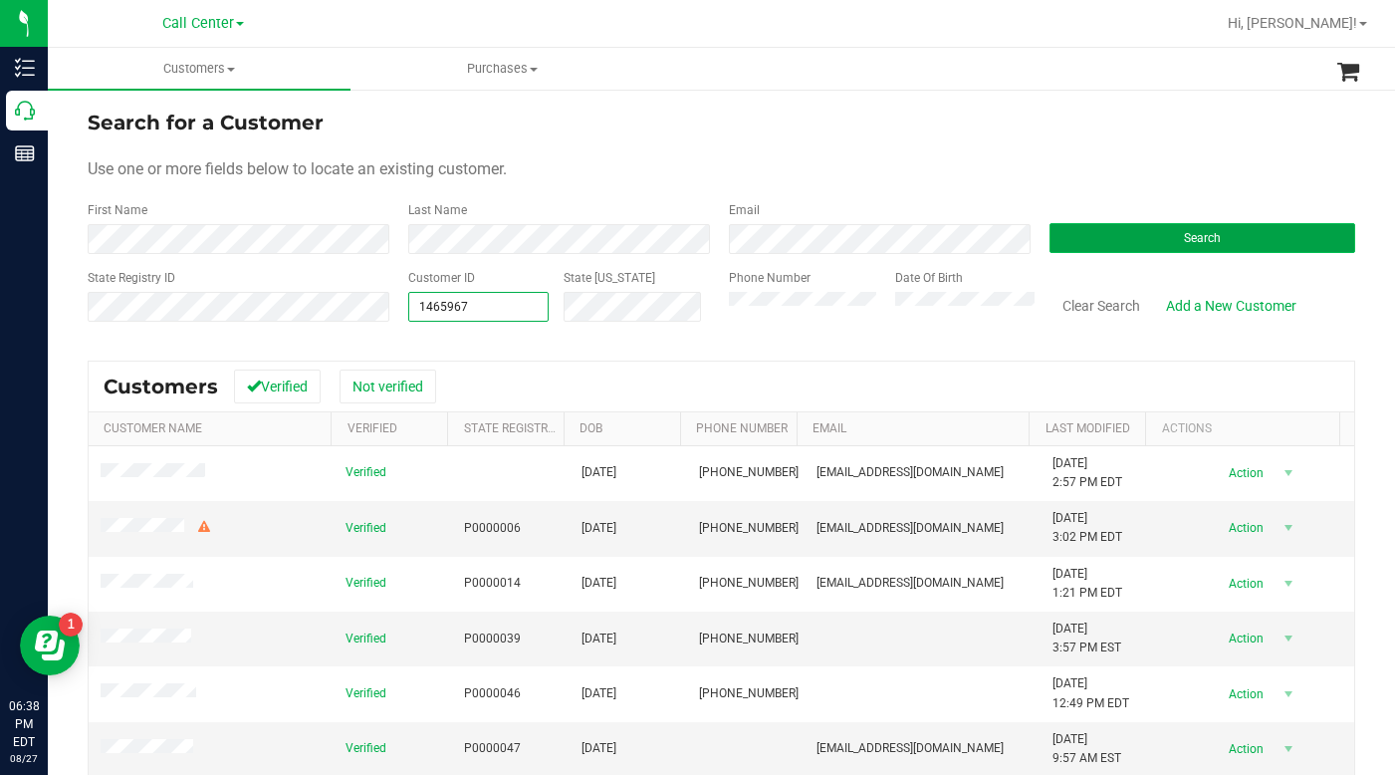
click at [1099, 246] on button "Search" at bounding box center [1203, 238] width 306 height 30
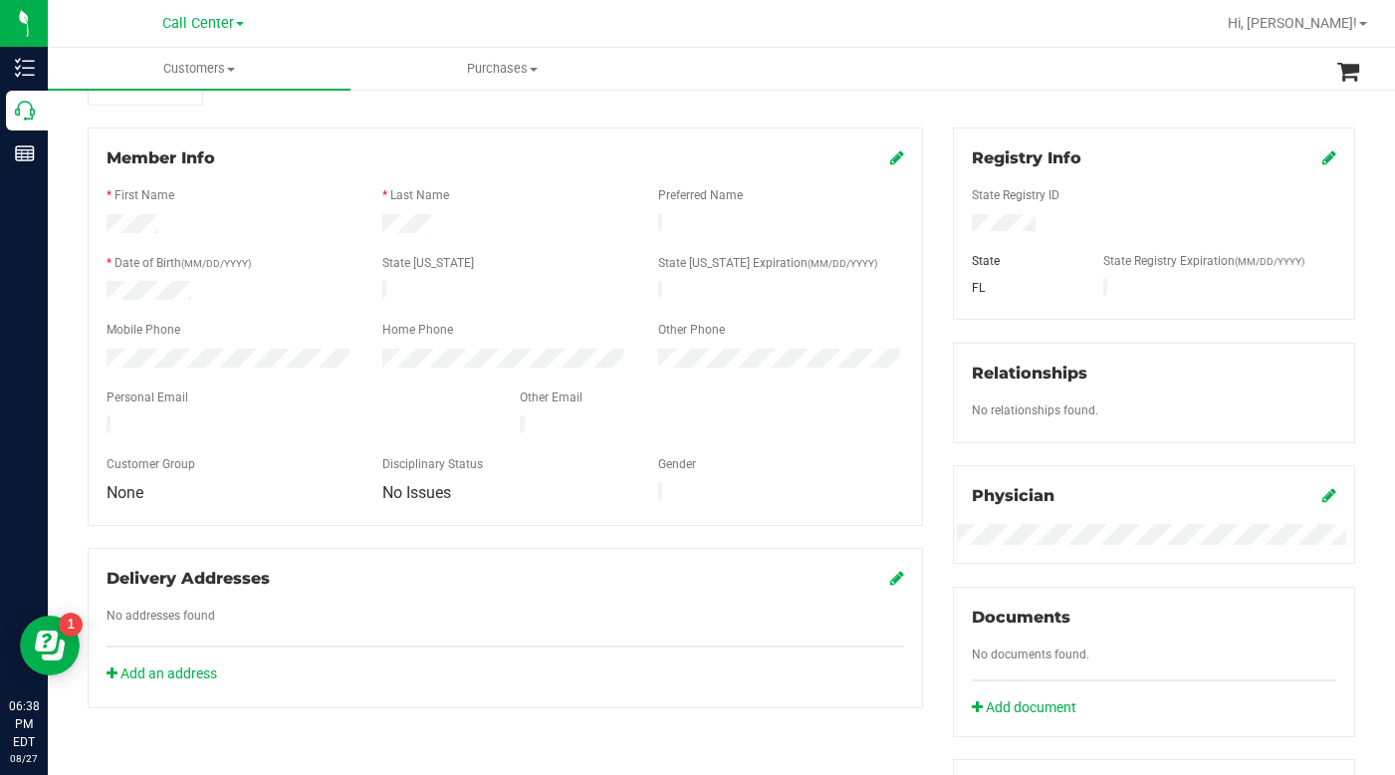
scroll to position [199, 0]
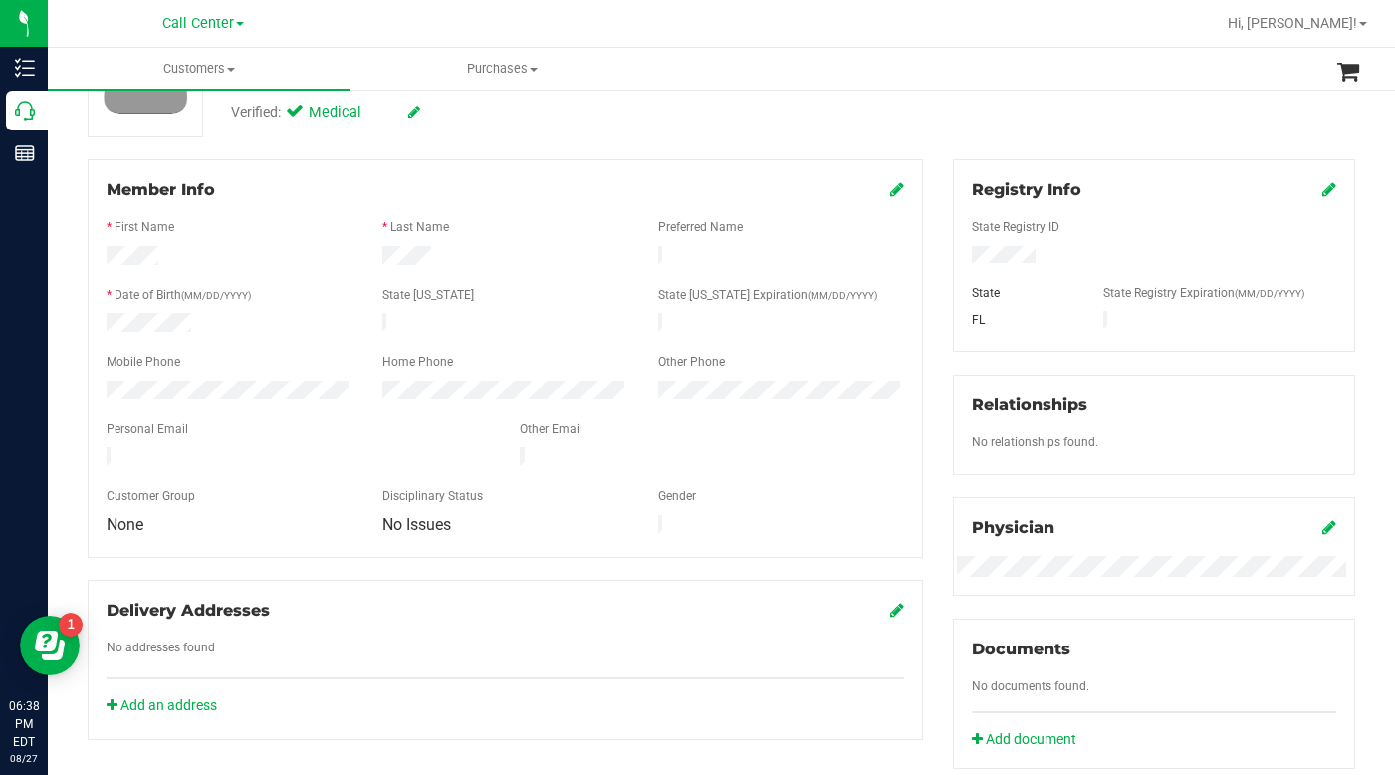
click at [890, 191] on icon at bounding box center [897, 189] width 14 height 16
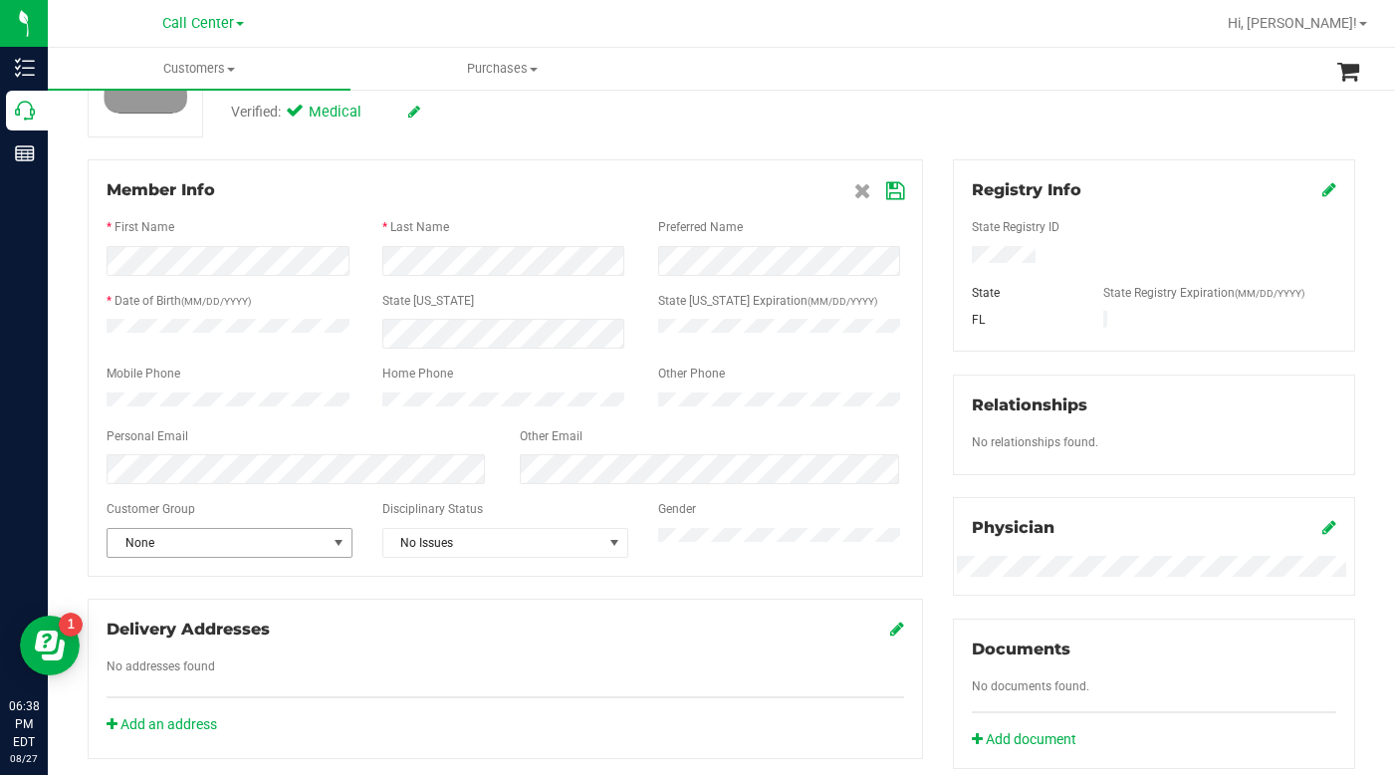
click at [336, 551] on span "select" at bounding box center [339, 543] width 16 height 16
click at [121, 447] on li "Seniors" at bounding box center [228, 447] width 241 height 30
click at [886, 191] on icon at bounding box center [895, 191] width 18 height 16
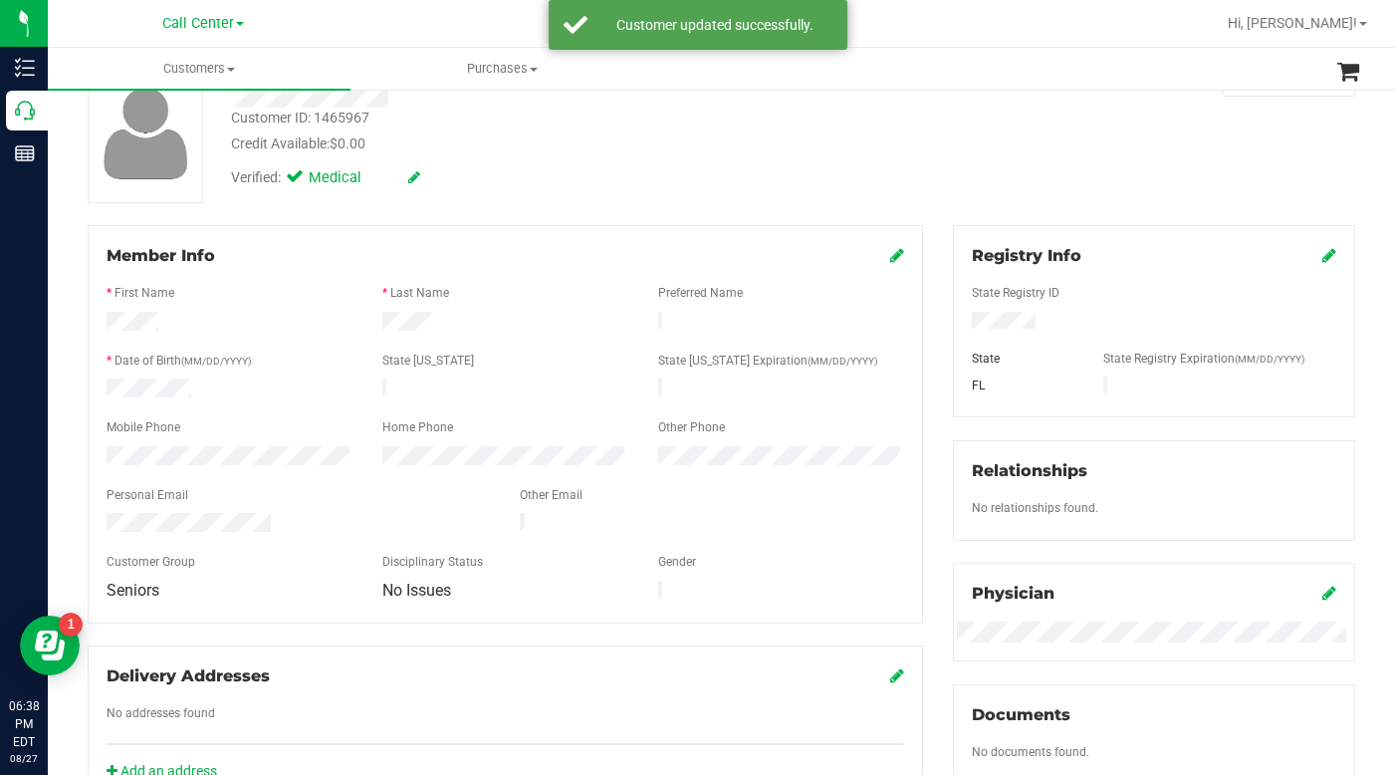
scroll to position [0, 0]
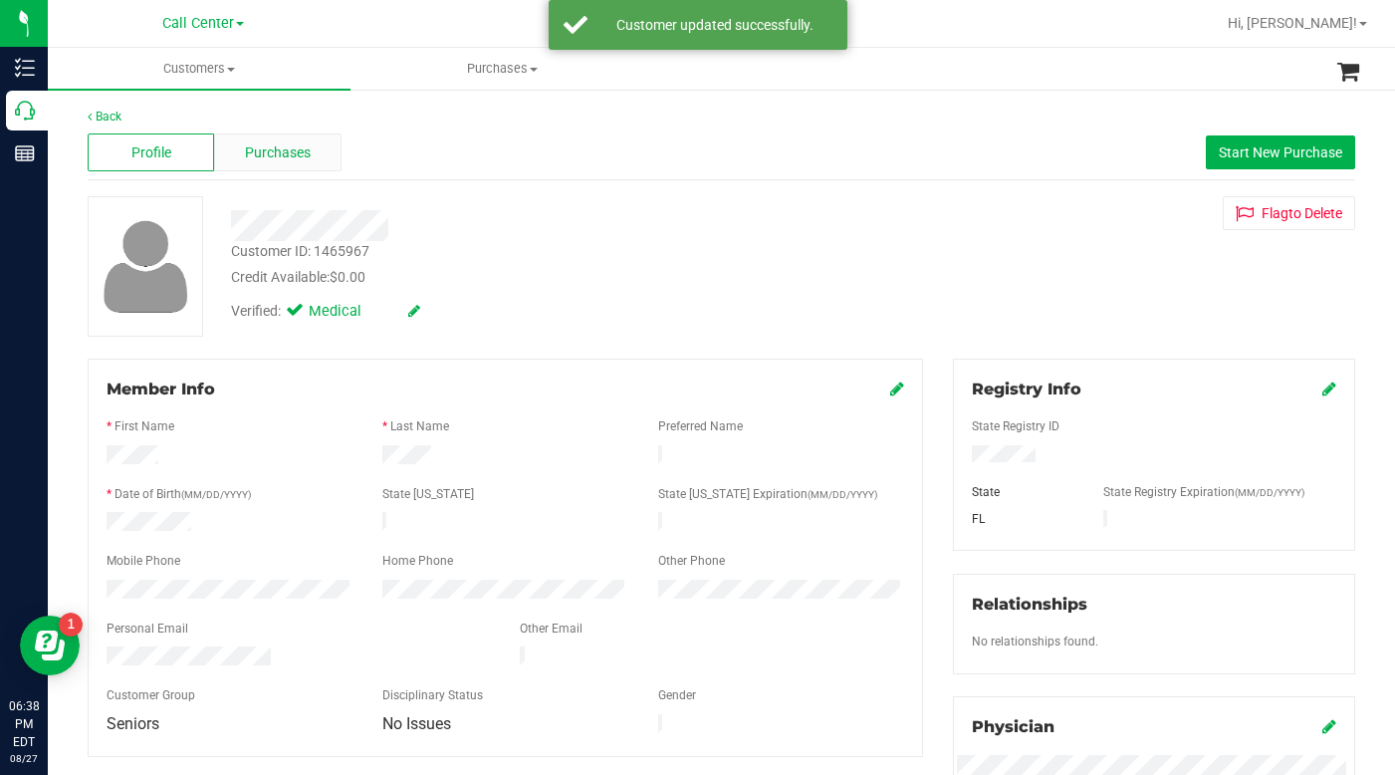
click at [284, 156] on span "Purchases" at bounding box center [278, 152] width 66 height 21
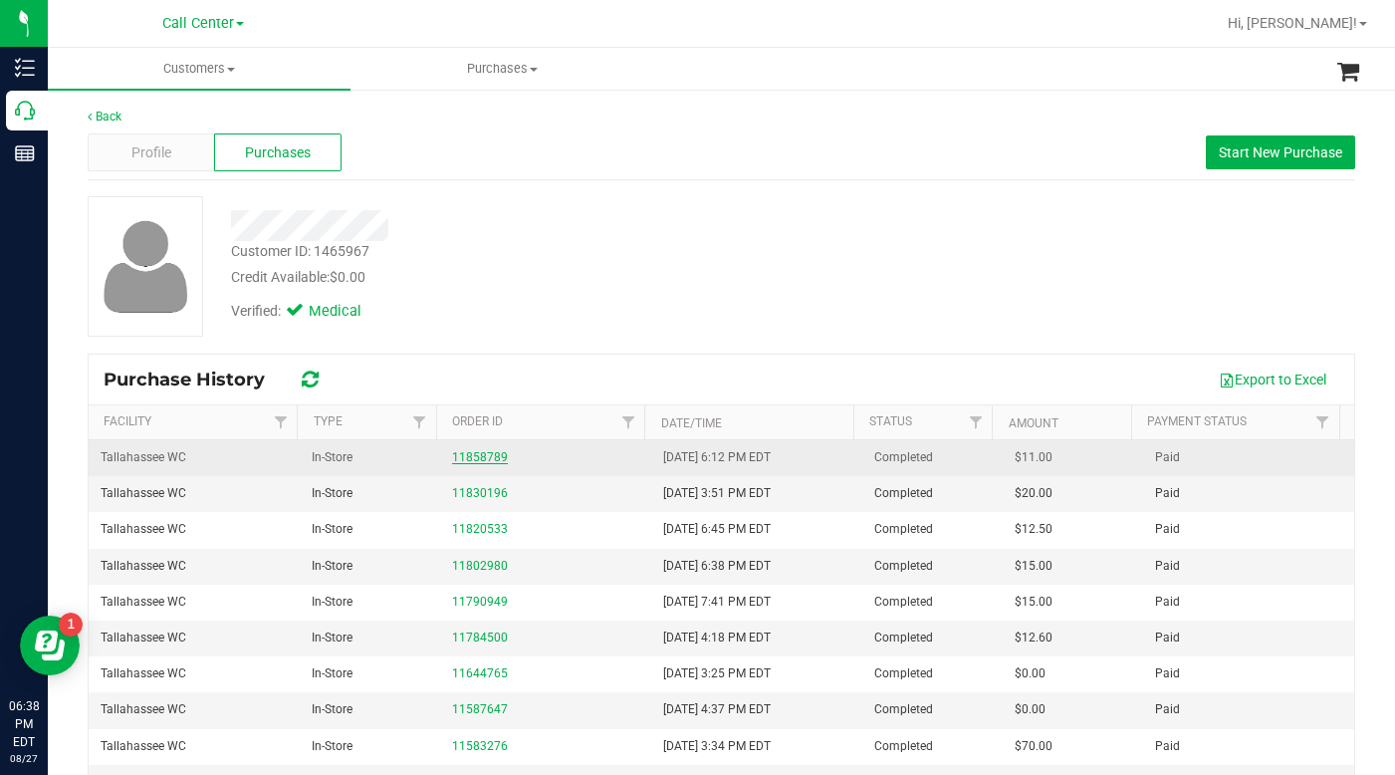
click at [477, 460] on link "11858789" at bounding box center [480, 457] width 56 height 14
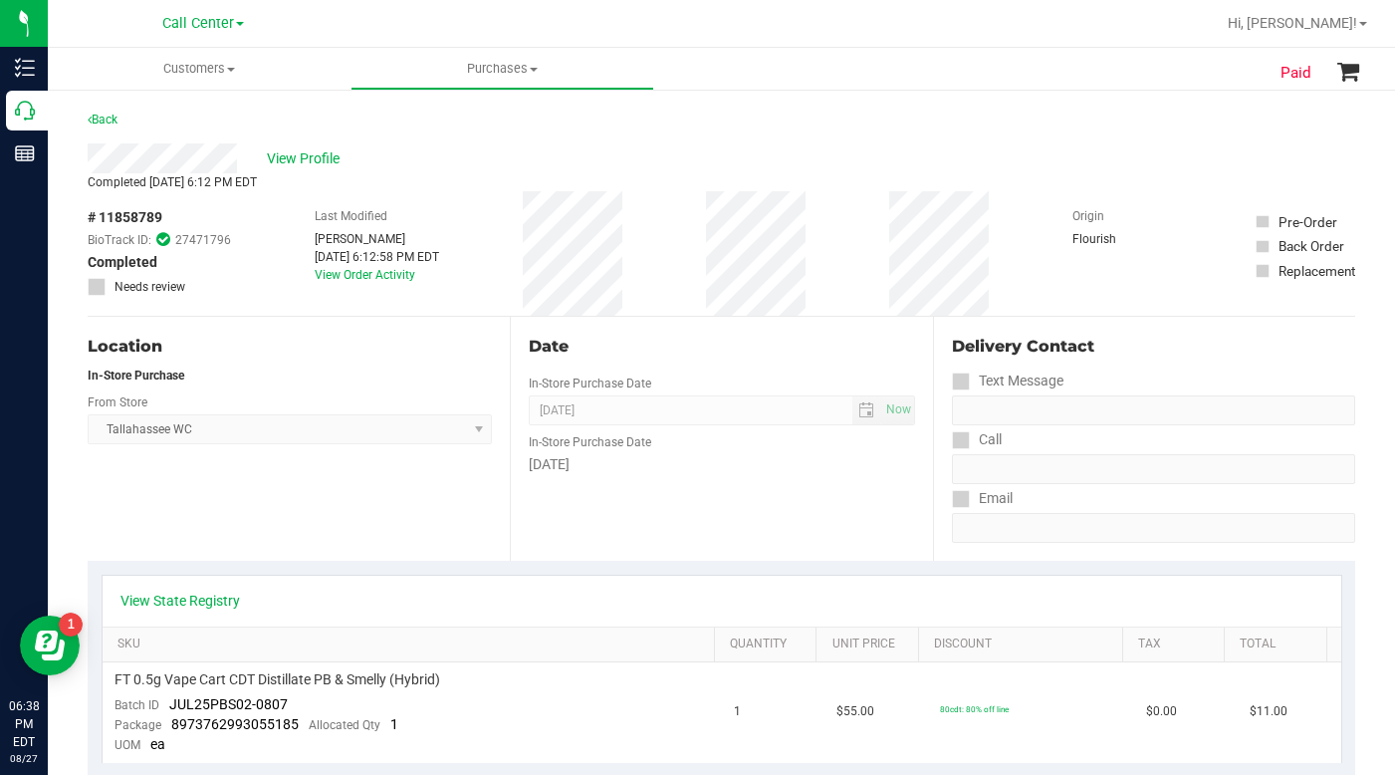
click at [294, 529] on div "Location In-Store Purchase From Store [GEOGRAPHIC_DATA] WC Select Store [PERSON…" at bounding box center [299, 439] width 422 height 244
click at [1052, 145] on div "View Profile" at bounding box center [722, 158] width 1268 height 30
click at [305, 156] on span "View Profile" at bounding box center [307, 158] width 80 height 21
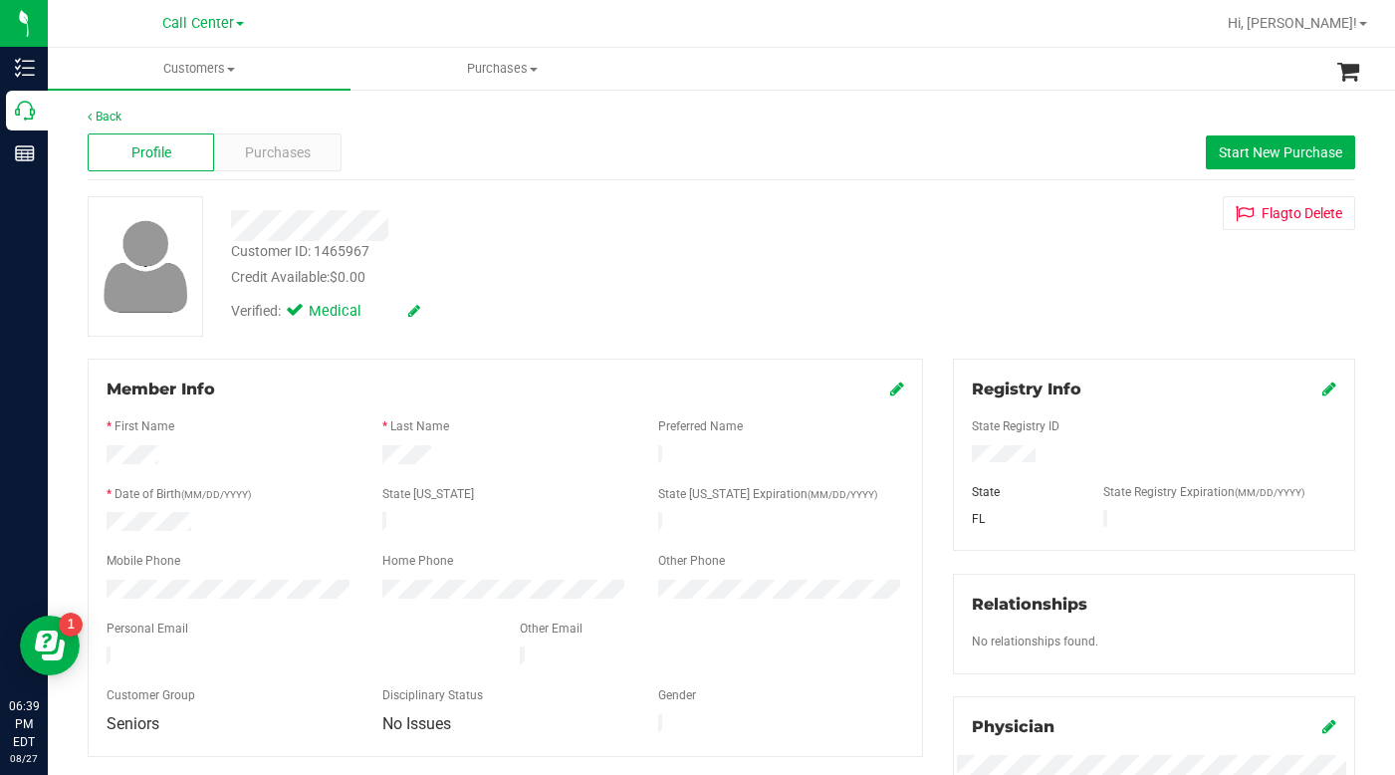
click at [1024, 277] on div "Customer ID: 1465967 Credit Available: $0.00 Verified: Medical Flag to [GEOGRAP…" at bounding box center [722, 266] width 1298 height 140
click at [637, 335] on div "Customer ID: 1465967 Credit Available: $0.00 Verified: Medical Flag to [GEOGRAP…" at bounding box center [722, 266] width 1298 height 140
click at [1025, 321] on div "Customer ID: 1465967 Credit Available: $0.00 Verified: Medical Flag to [GEOGRAP…" at bounding box center [722, 266] width 1298 height 140
click at [230, 77] on span "Customers" at bounding box center [199, 69] width 303 height 18
click at [169, 122] on span "All customers" at bounding box center [119, 120] width 143 height 17
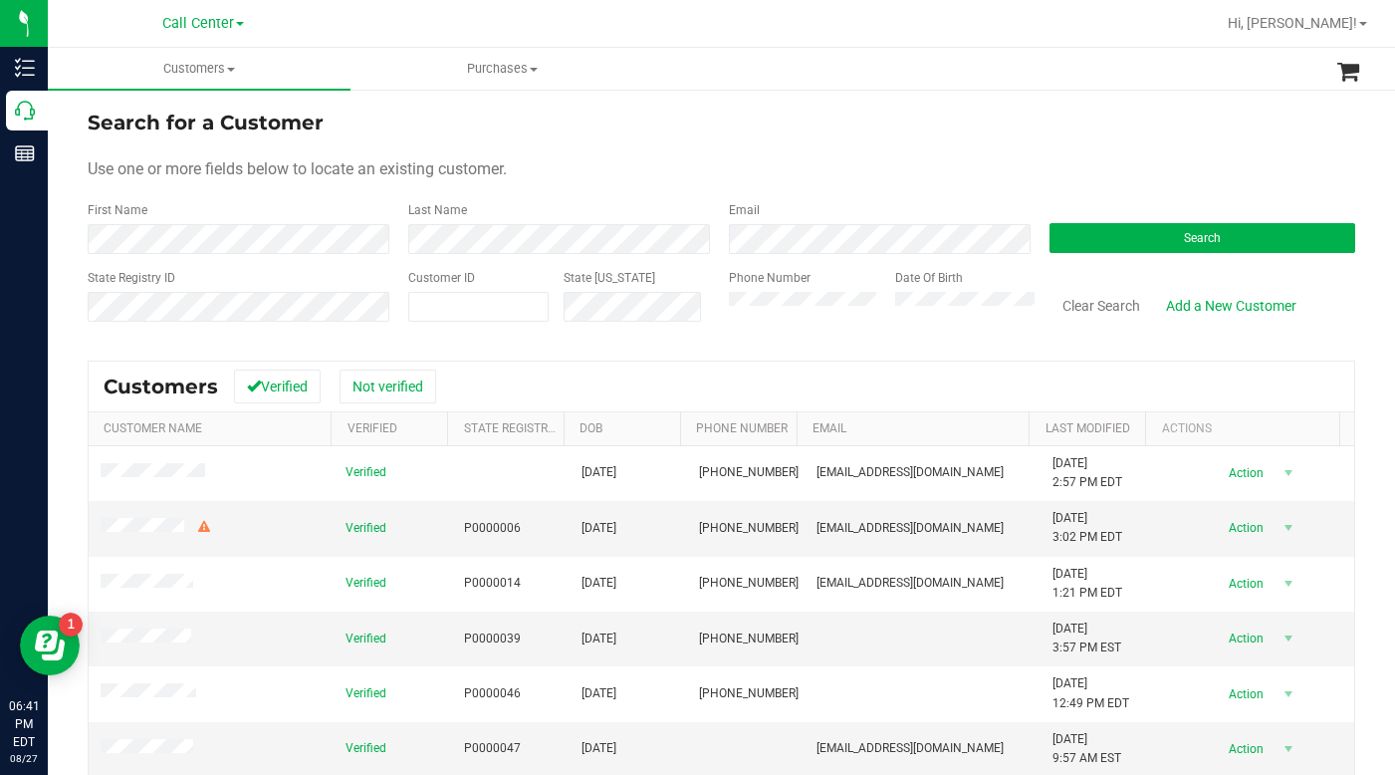
click at [657, 152] on form "Search for a Customer Use one or more fields below to locate an existing custom…" at bounding box center [722, 224] width 1268 height 232
click at [927, 178] on div "Use one or more fields below to locate an existing customer." at bounding box center [722, 169] width 1268 height 24
click at [941, 156] on form "Search for a Customer Use one or more fields below to locate an existing custom…" at bounding box center [722, 224] width 1268 height 232
click at [1091, 230] on button "Search" at bounding box center [1203, 238] width 306 height 30
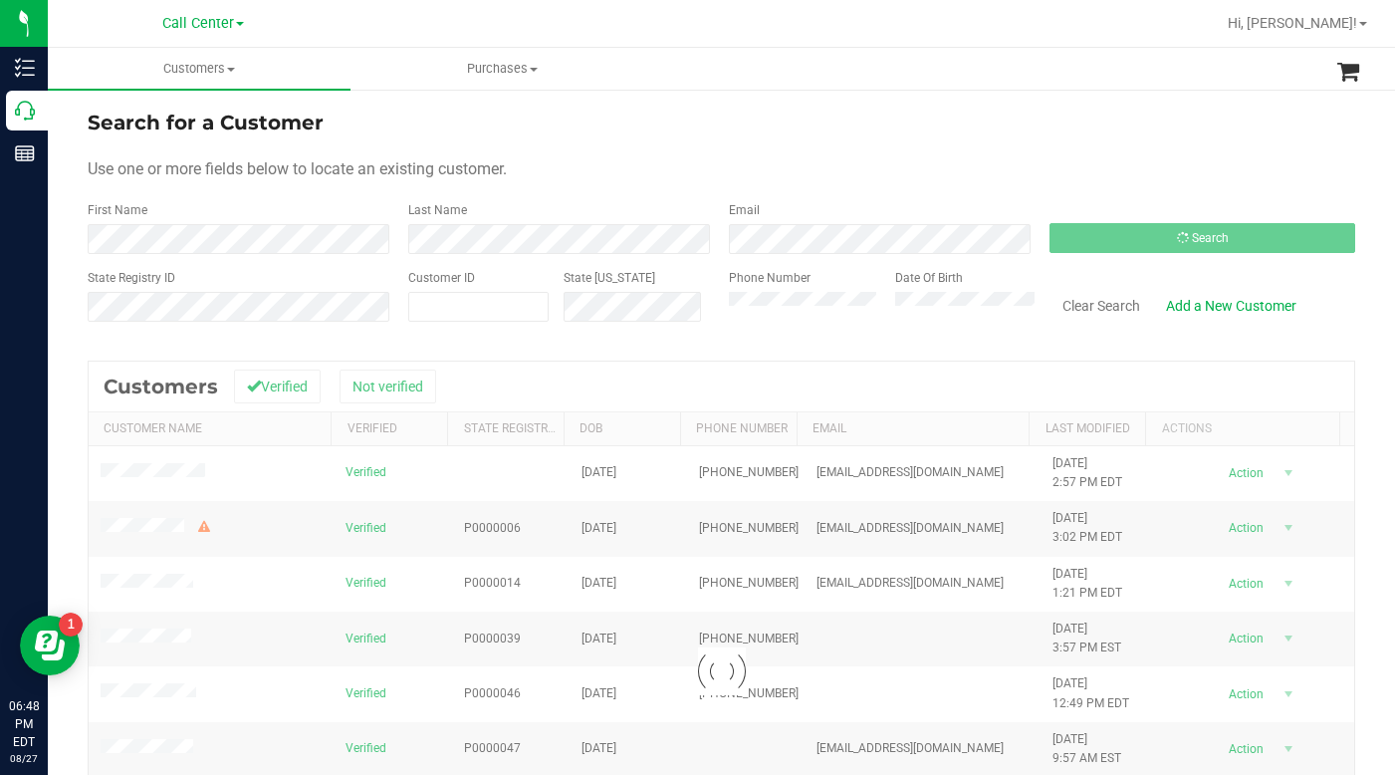
click at [873, 168] on div "Use one or more fields below to locate an existing customer." at bounding box center [722, 169] width 1268 height 24
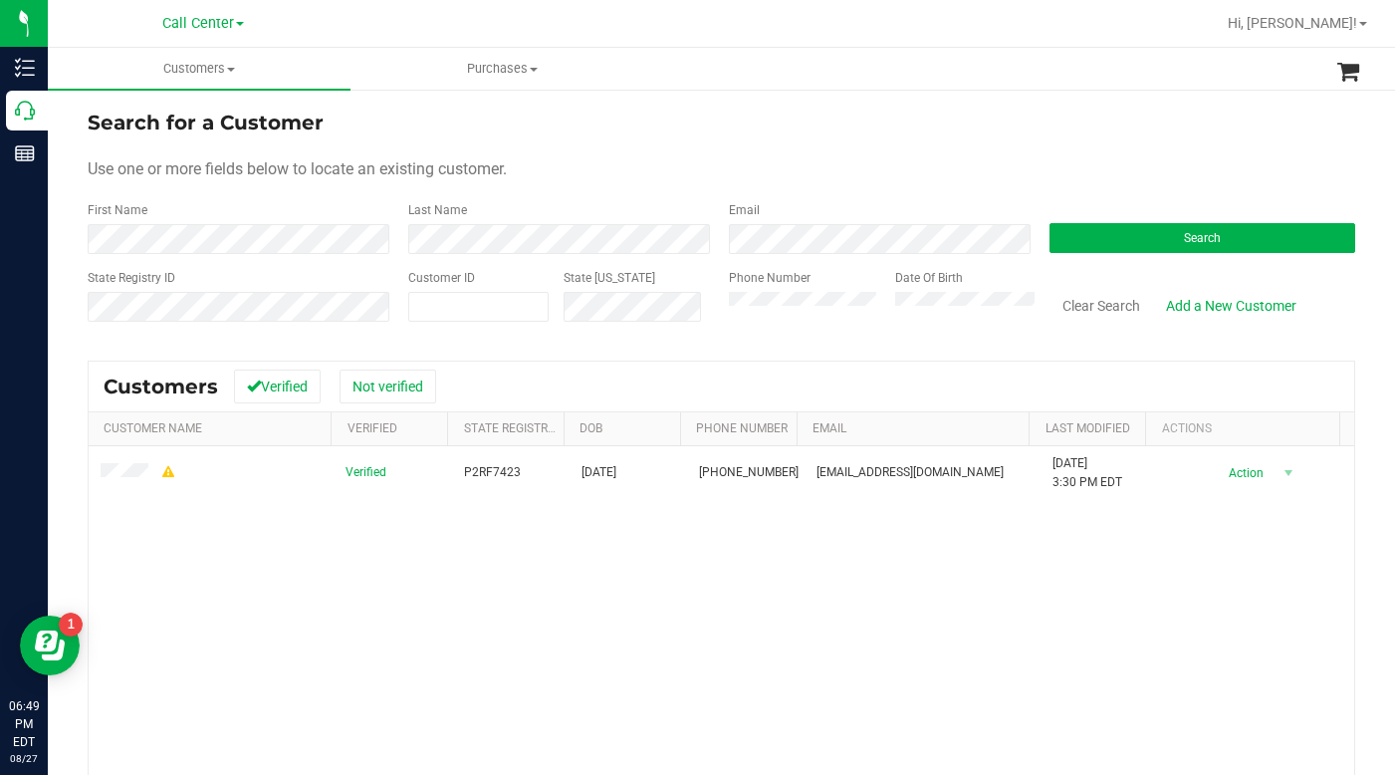
click at [936, 144] on form "Search for a Customer Use one or more fields below to locate an existing custom…" at bounding box center [722, 224] width 1268 height 232
drag, startPoint x: 307, startPoint y: 209, endPoint x: 302, endPoint y: 198, distance: 12.0
click at [306, 211] on div "First Name" at bounding box center [241, 227] width 306 height 53
click at [940, 167] on div "Use one or more fields below to locate an existing customer." at bounding box center [722, 169] width 1268 height 24
click at [744, 168] on div "Use one or more fields below to locate an existing customer." at bounding box center [722, 169] width 1268 height 24
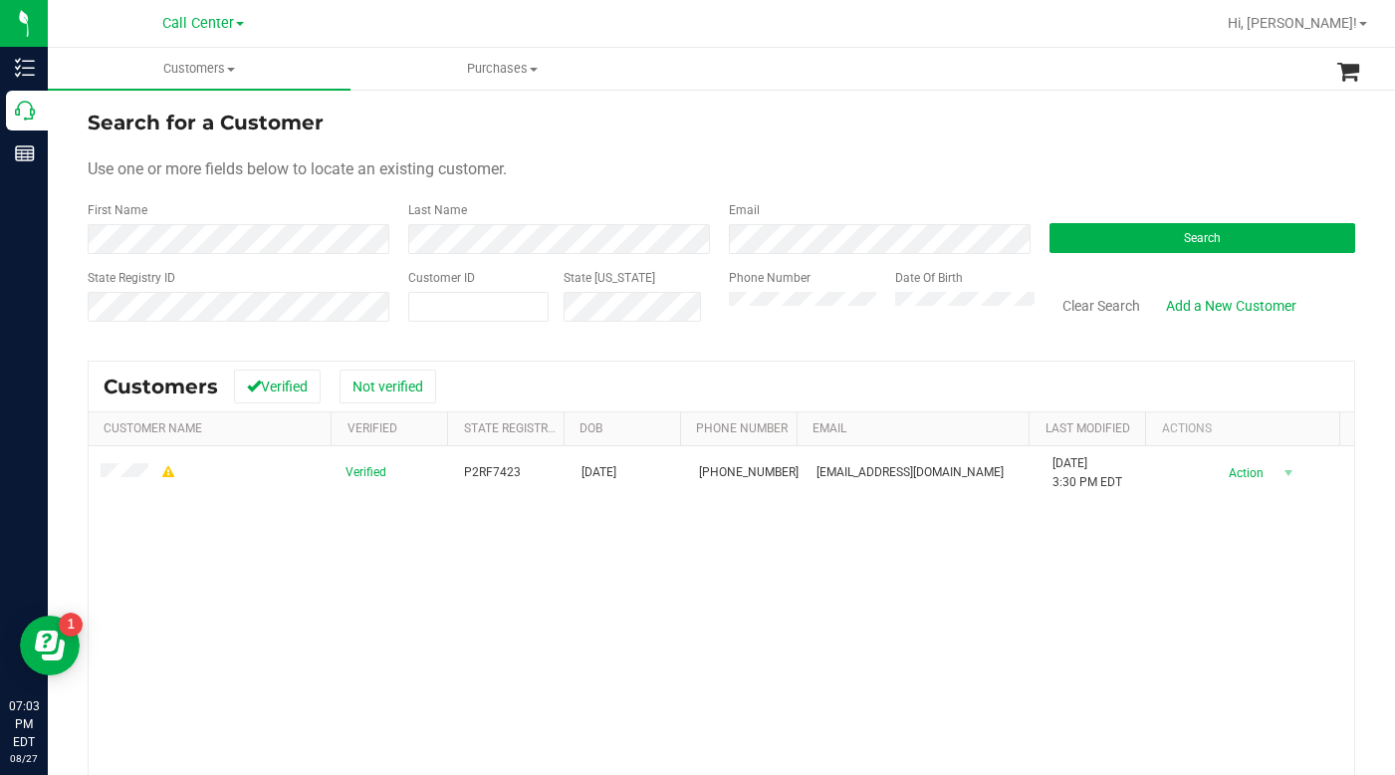
click at [1197, 162] on div "Use one or more fields below to locate an existing customer." at bounding box center [722, 169] width 1268 height 24
click at [1370, 28] on link "Hi, [PERSON_NAME]!" at bounding box center [1297, 23] width 155 height 21
click span "Sign Out"
type input "[EMAIL_ADDRESS][DOMAIN_NAME]"
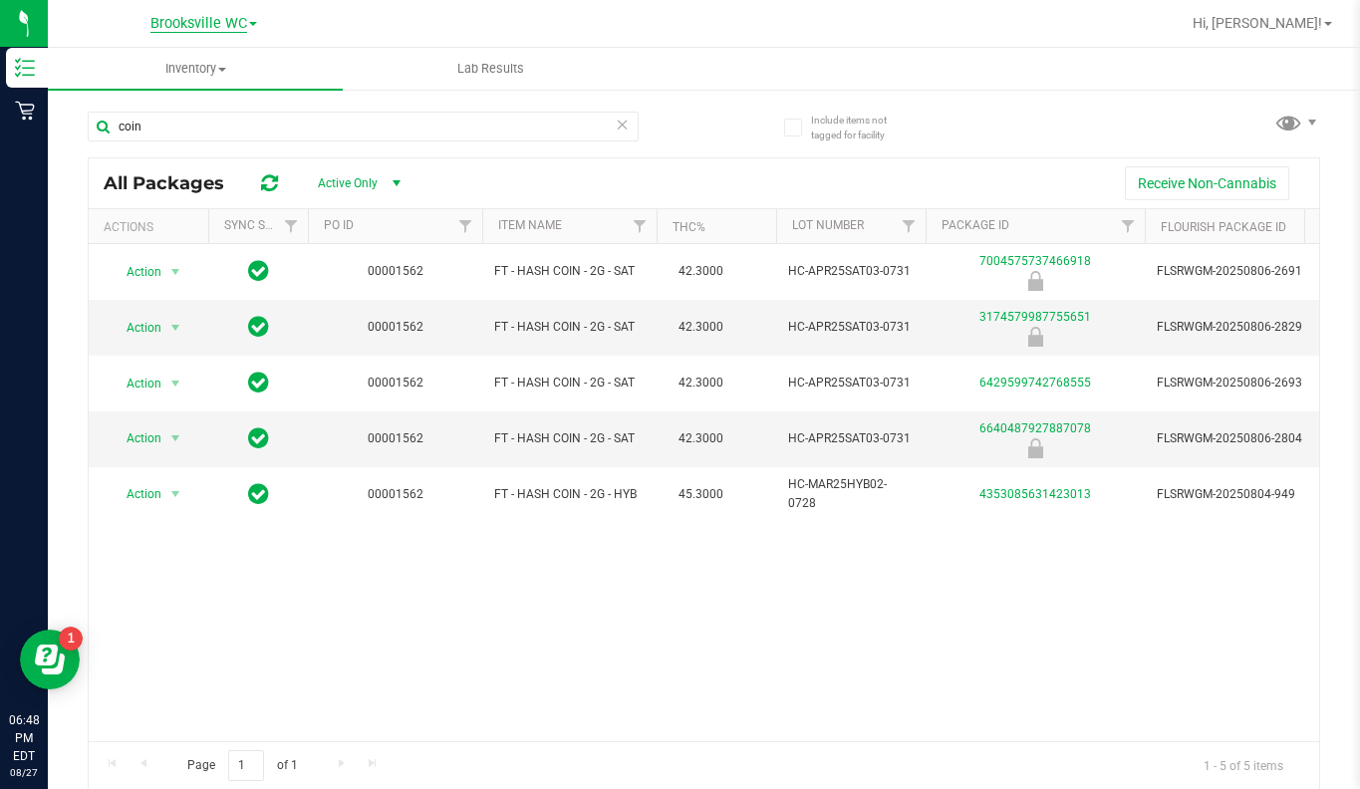
scroll to position [0, 319]
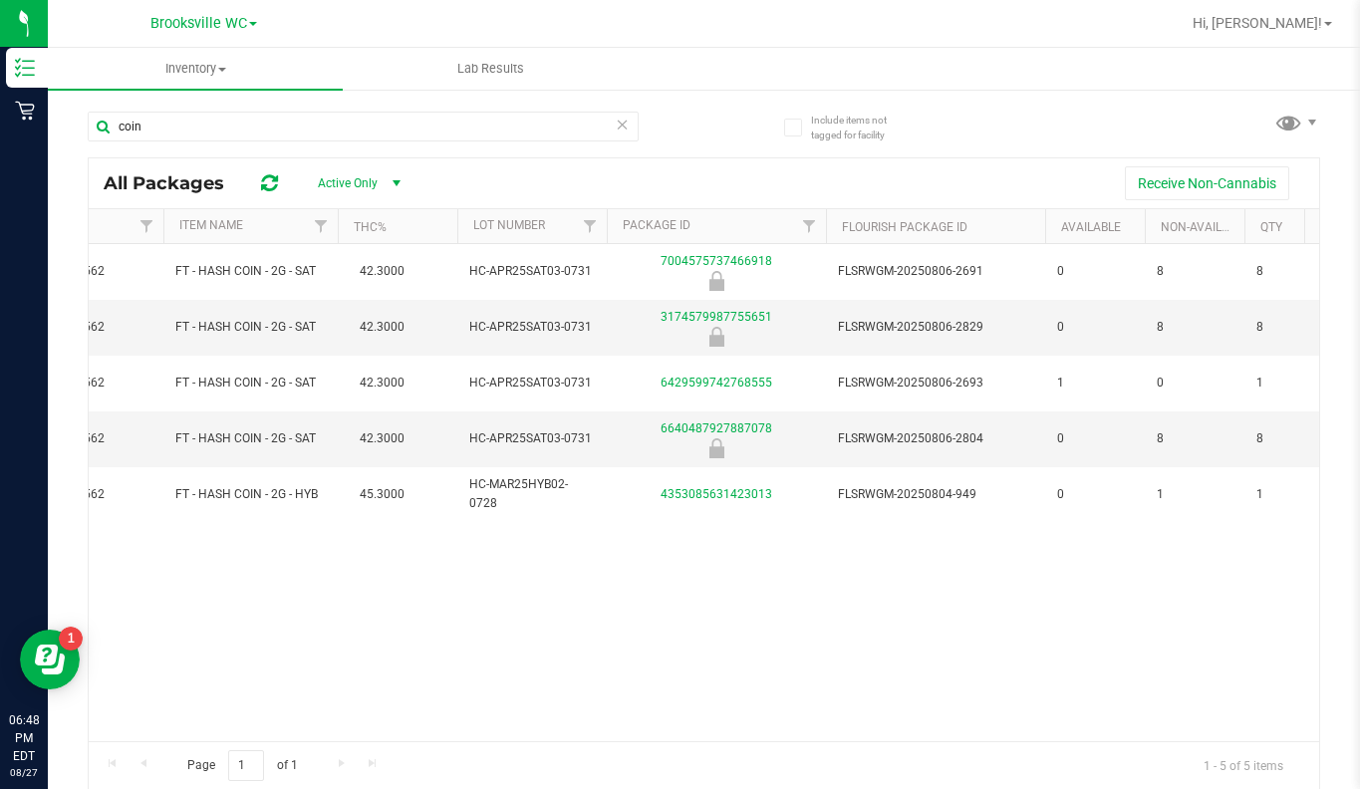
click at [252, 22] on span at bounding box center [253, 24] width 8 height 4
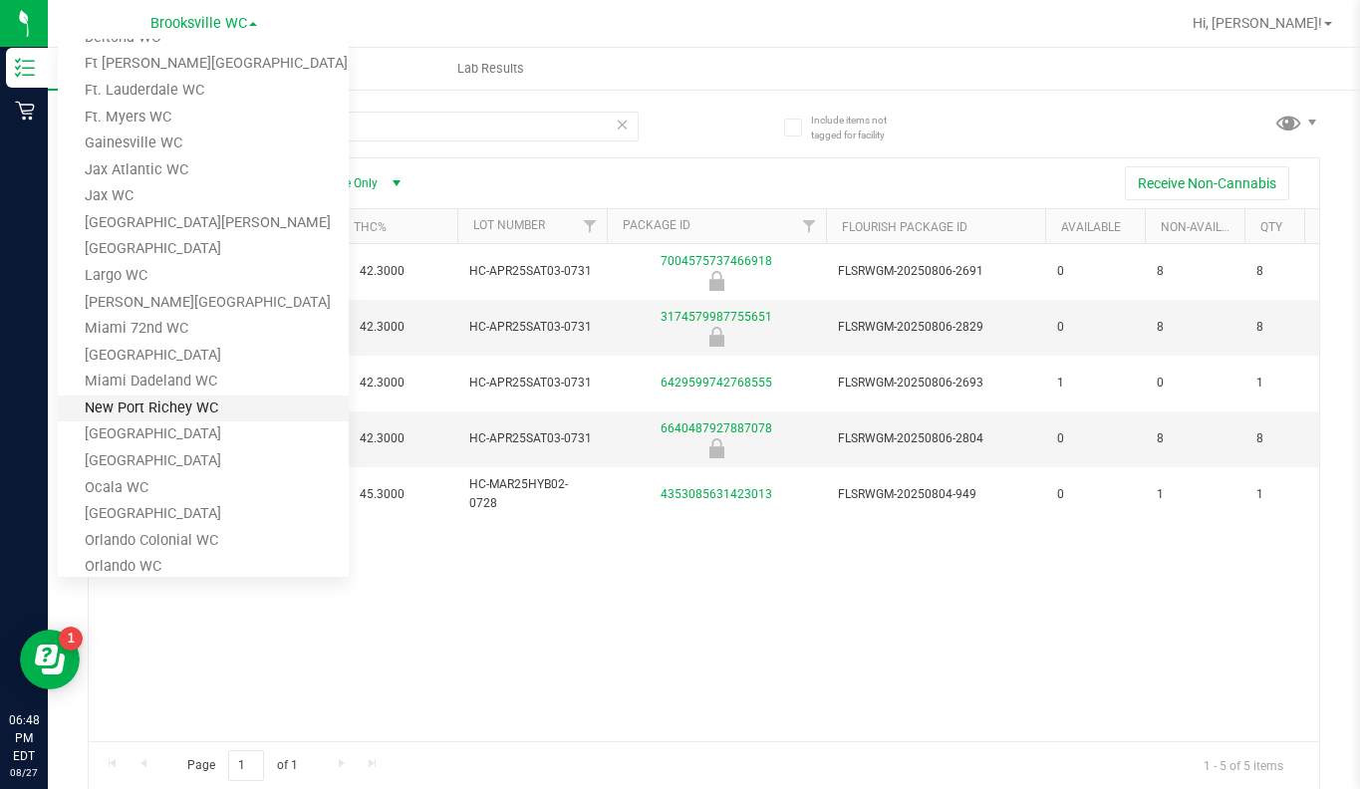
scroll to position [299, 0]
click at [121, 273] on link "Largo WC" at bounding box center [203, 274] width 291 height 27
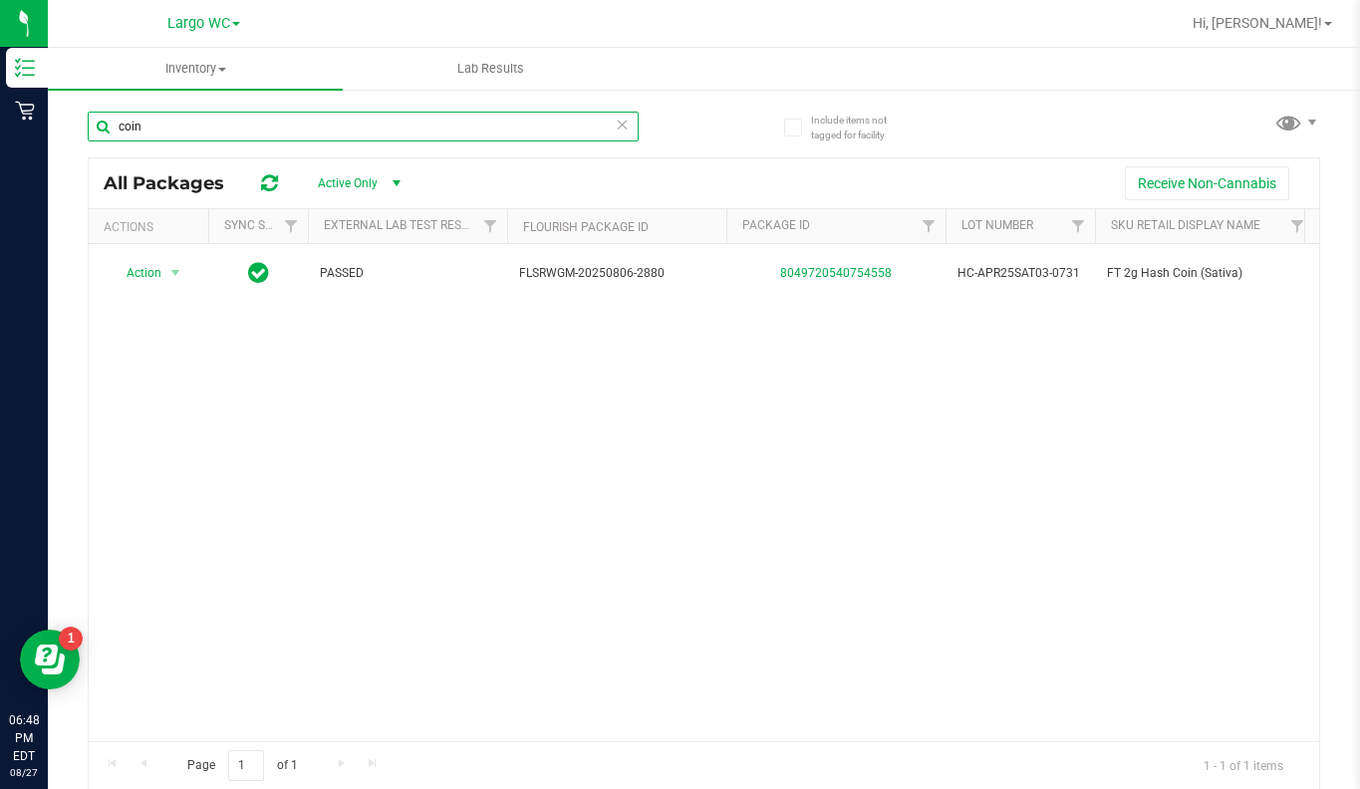
click at [163, 125] on input "coin" at bounding box center [363, 127] width 551 height 30
type input "c"
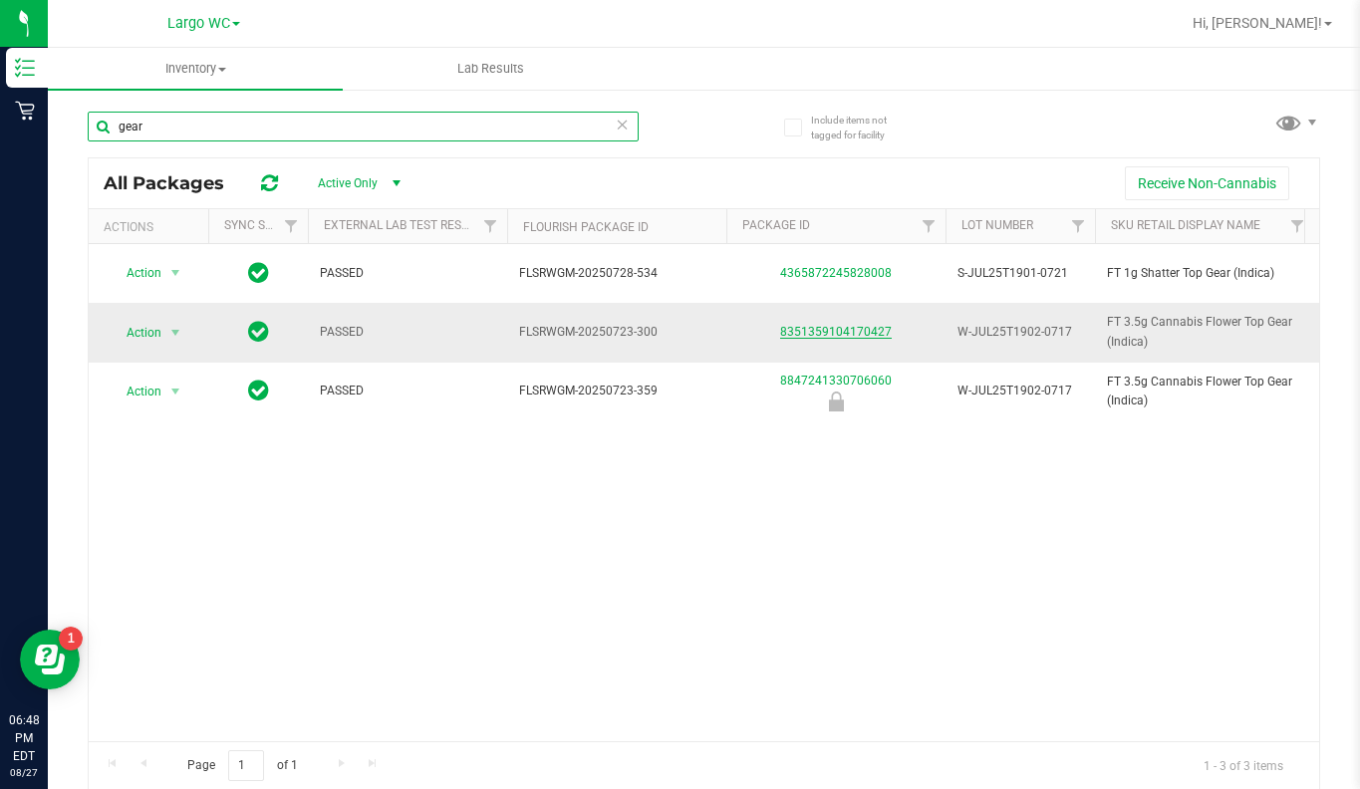
type input "gear"
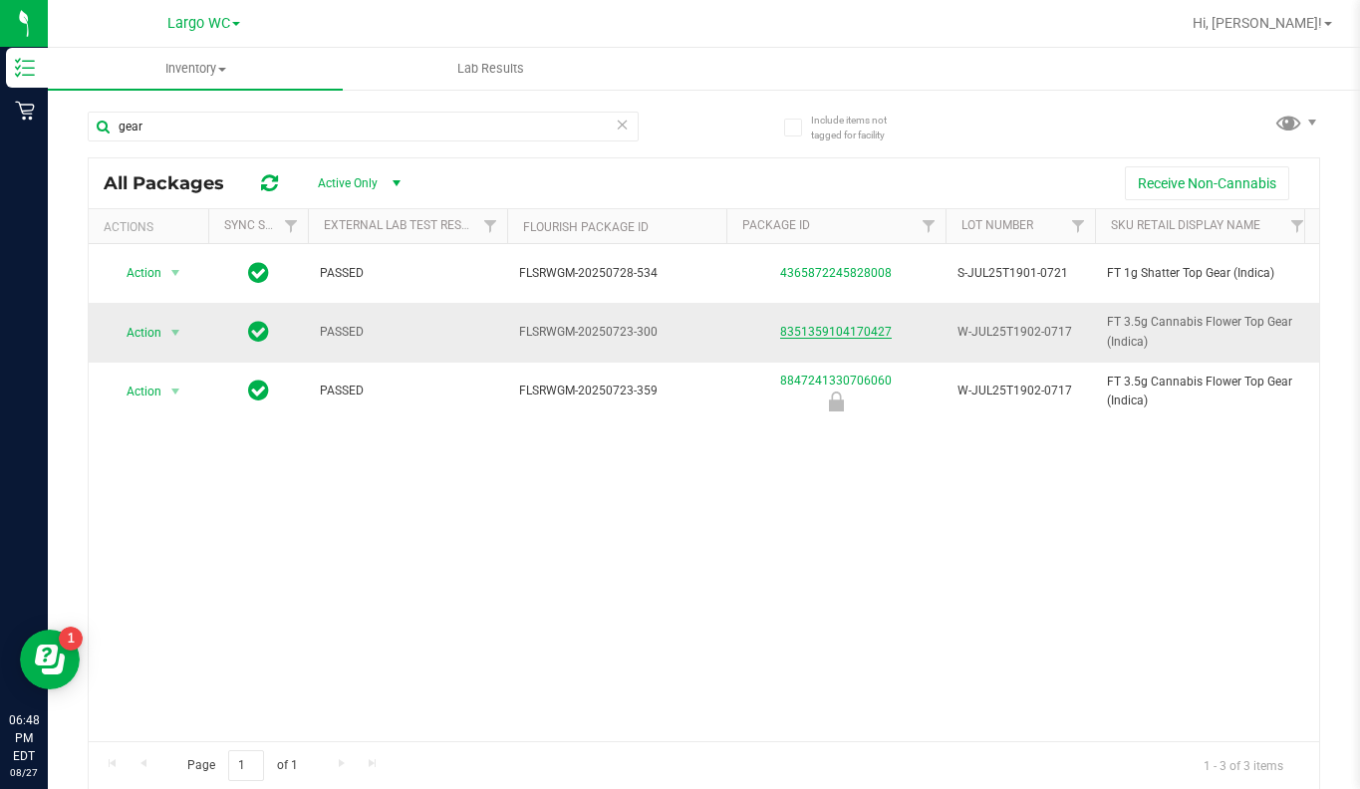
click at [826, 336] on link "8351359104170427" at bounding box center [836, 332] width 112 height 14
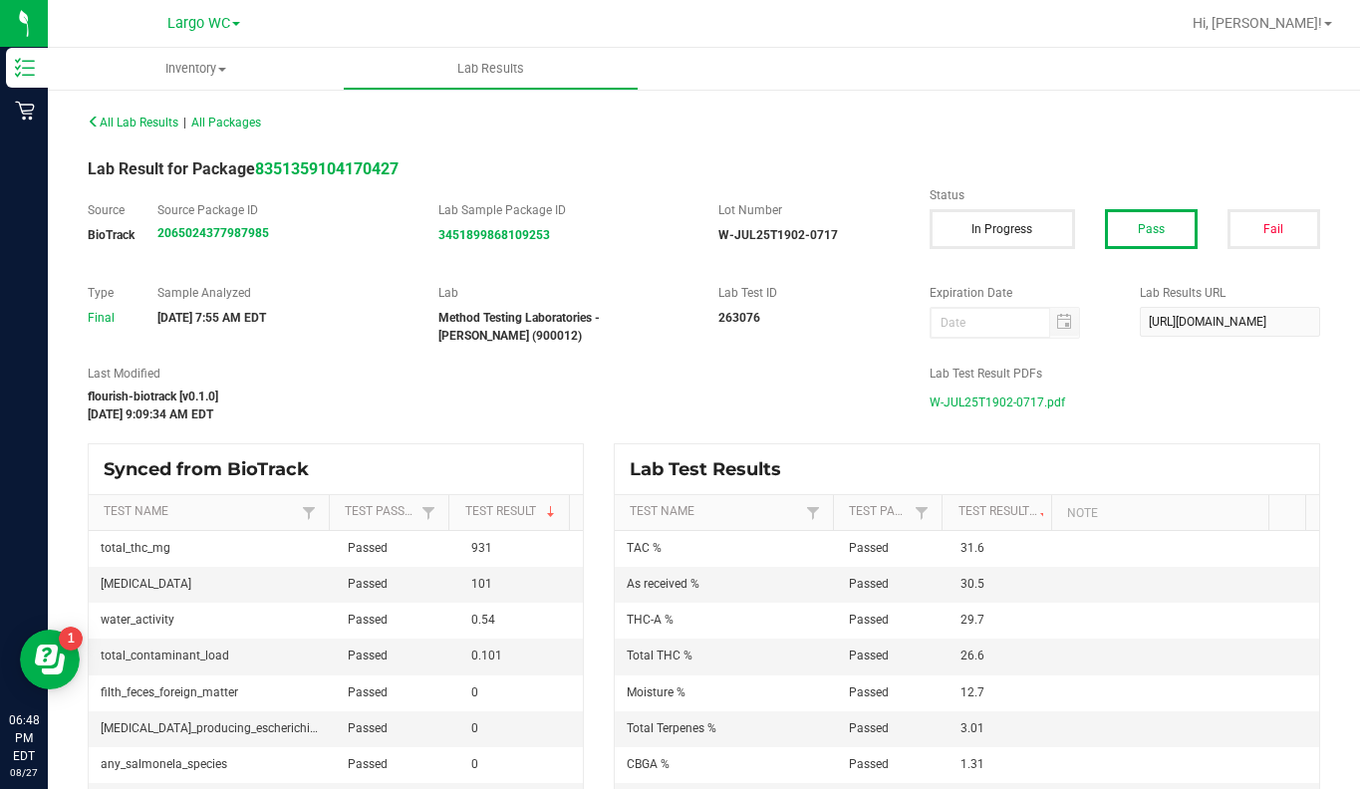
click at [973, 404] on span "W-JUL25T1902-0717.pdf" at bounding box center [996, 402] width 135 height 30
